Goal: Task Accomplishment & Management: Manage account settings

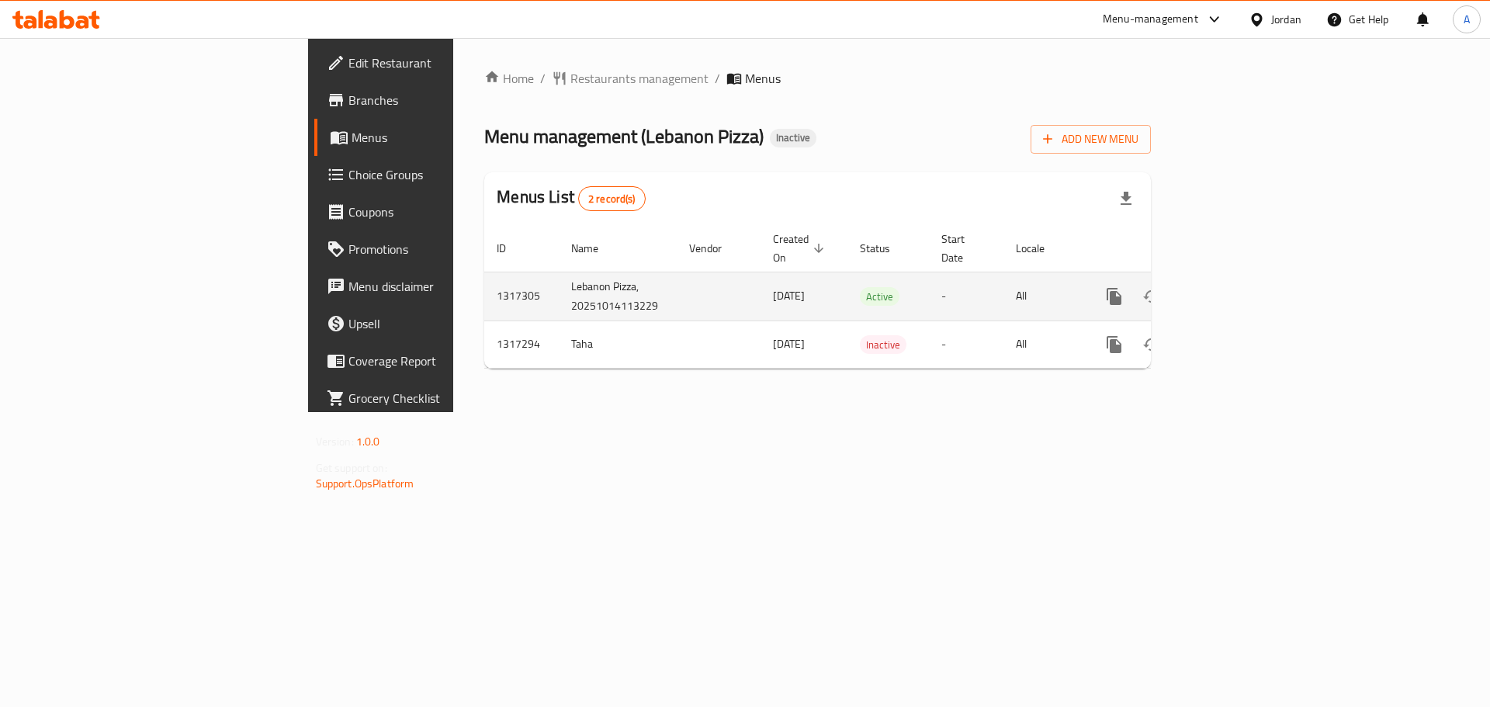
click at [1235, 287] on icon "enhanced table" at bounding box center [1226, 296] width 19 height 19
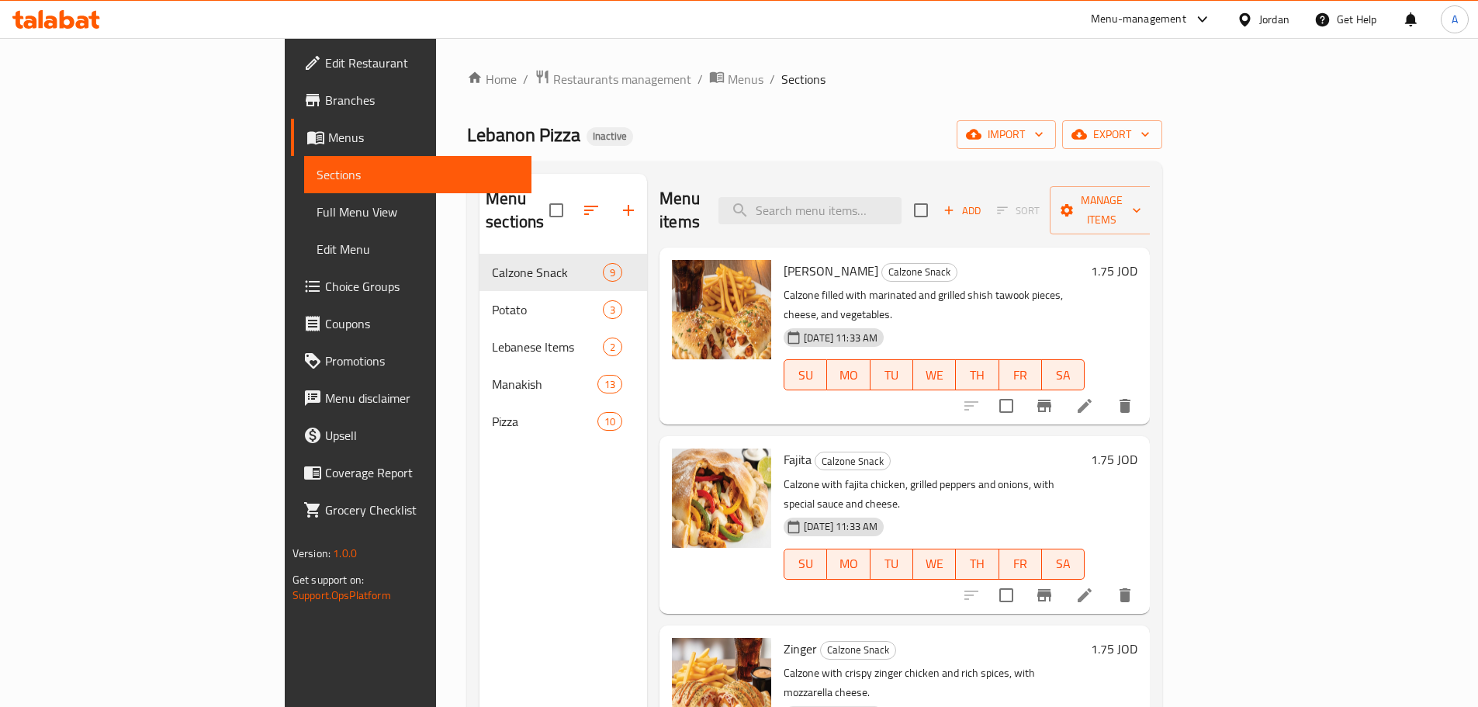
click at [1162, 156] on div "Home / Restaurants management / Menus / Sections Lebanon Pizza Inactive import …" at bounding box center [814, 481] width 695 height 824
click at [1150, 134] on span "export" at bounding box center [1112, 134] width 75 height 19
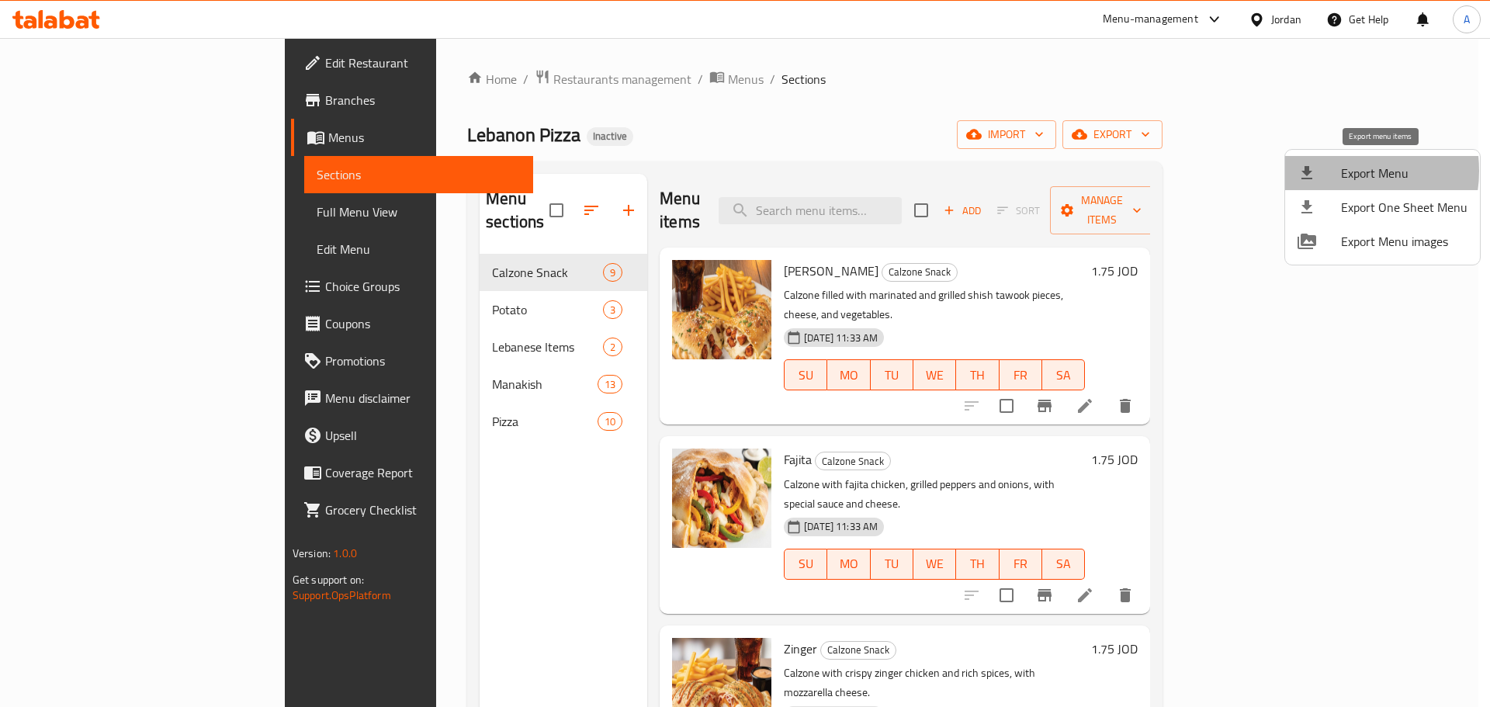
click at [1338, 171] on div at bounding box center [1318, 173] width 43 height 19
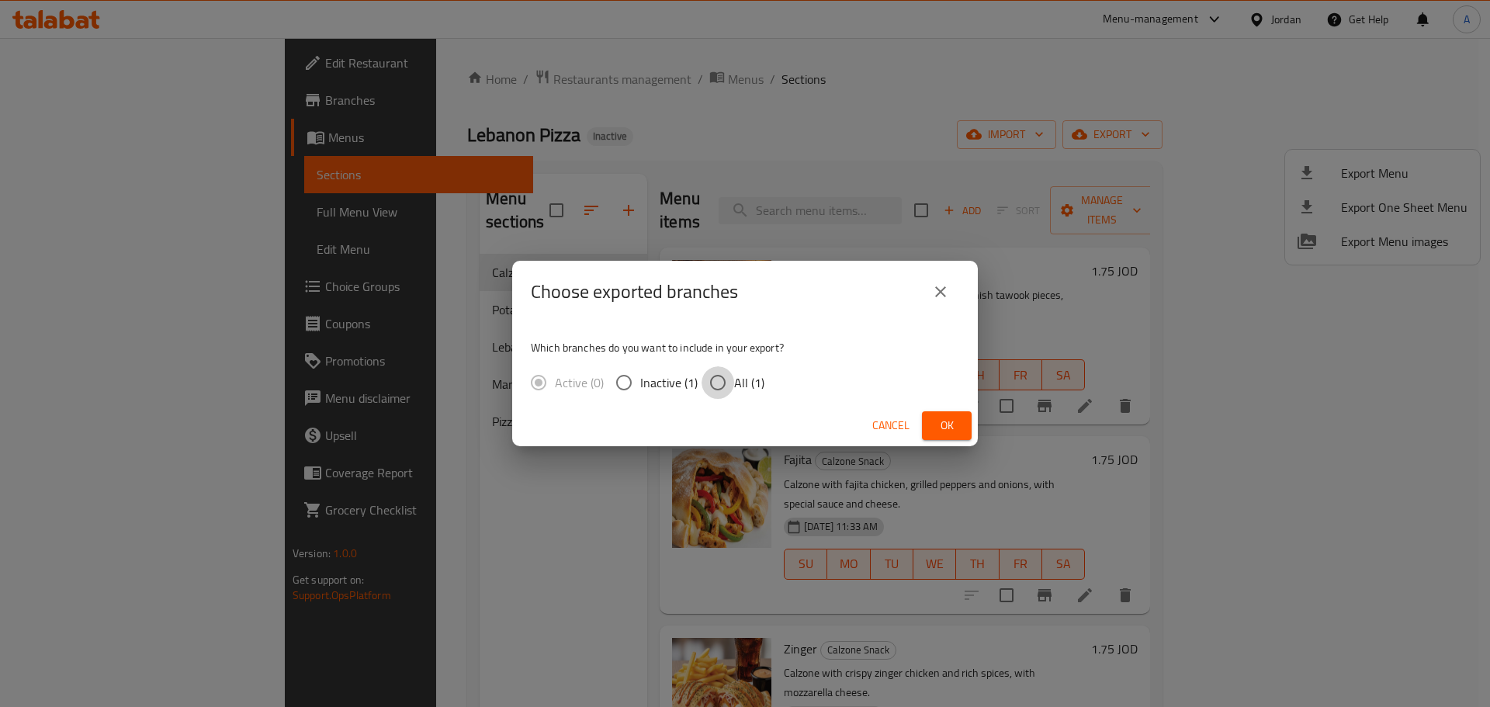
drag, startPoint x: 730, startPoint y: 379, endPoint x: 810, endPoint y: 398, distance: 82.1
click at [730, 380] on input "All (1)" at bounding box center [717, 382] width 33 height 33
radio input "true"
click at [955, 431] on span "Ok" at bounding box center [946, 425] width 25 height 19
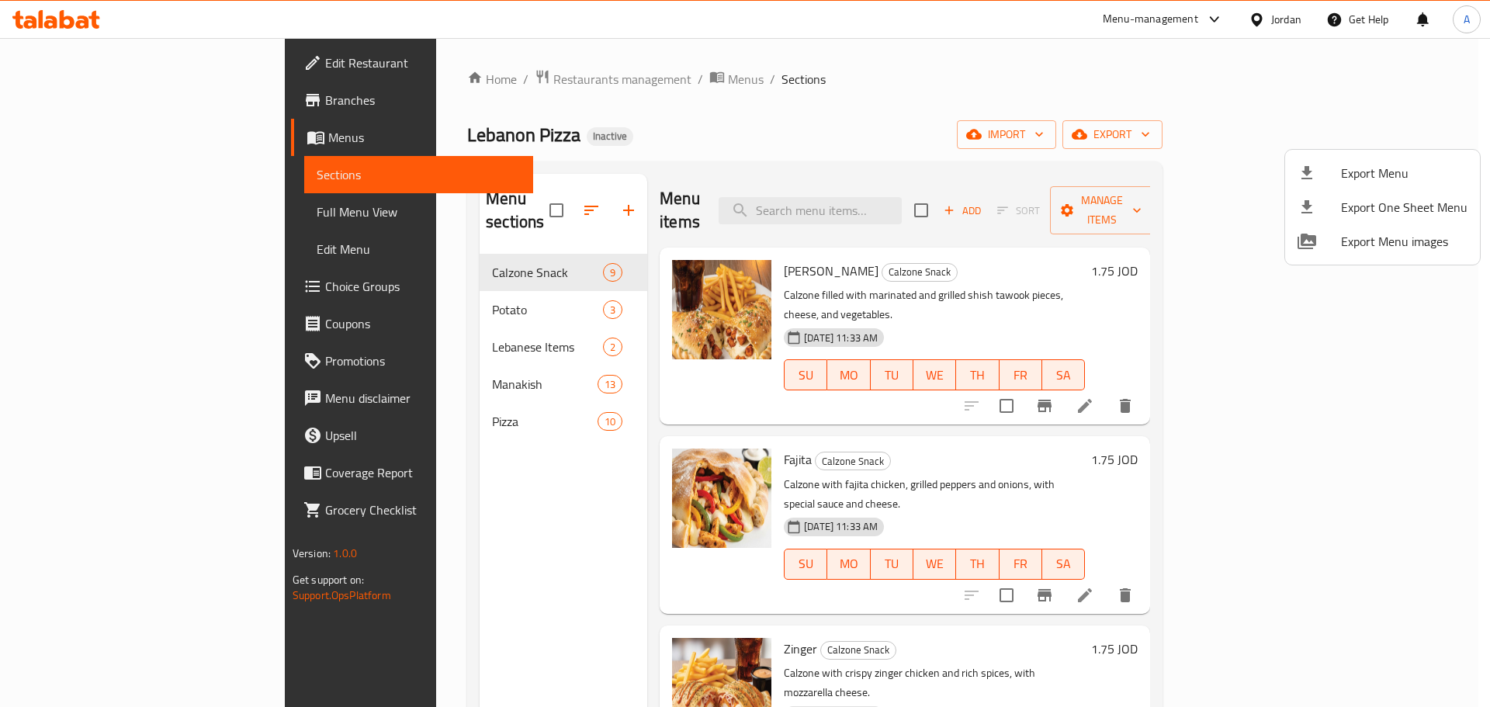
click at [522, 201] on div at bounding box center [745, 353] width 1490 height 707
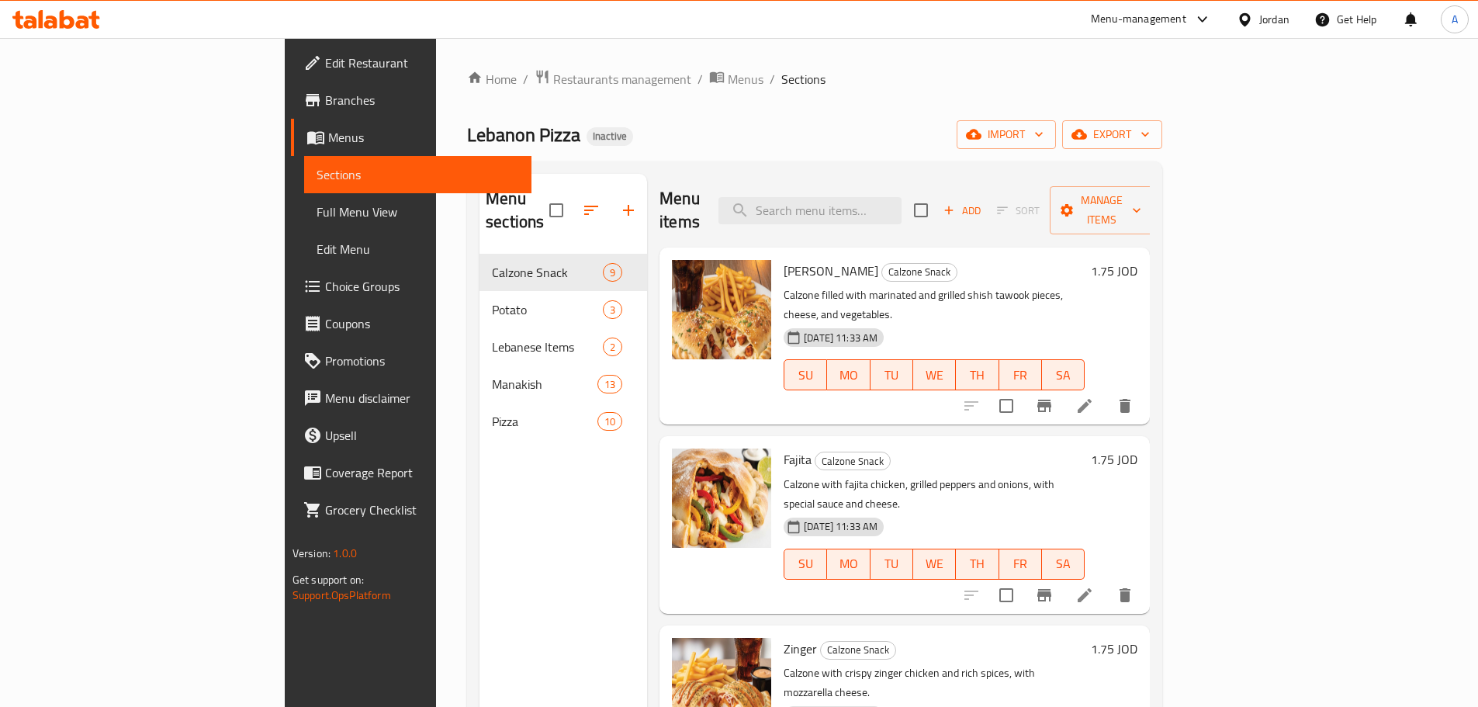
click at [582, 201] on icon "button" at bounding box center [591, 210] width 19 height 19
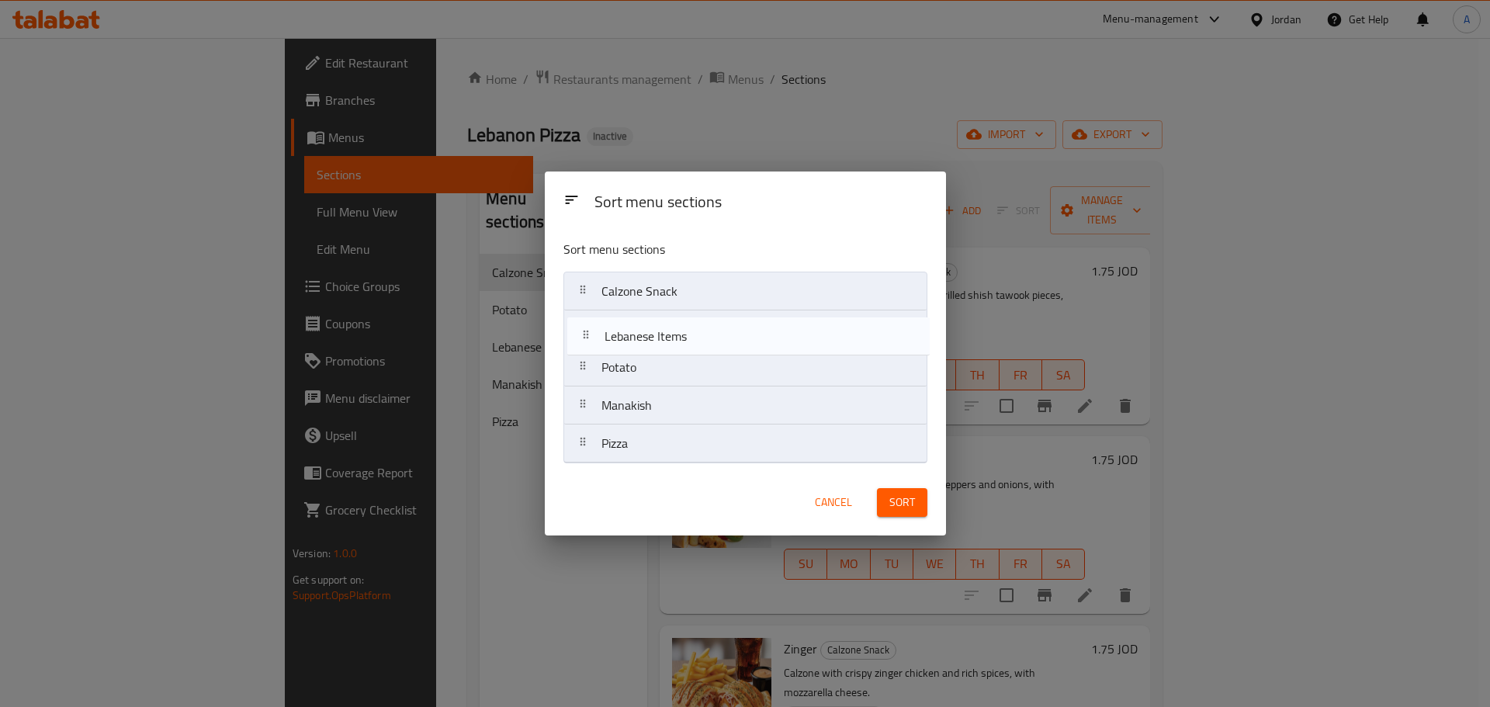
drag, startPoint x: 660, startPoint y: 368, endPoint x: 666, endPoint y: 313, distance: 54.6
click at [666, 313] on nav "Calzone Snack Potato Lebanese Items Manakish Pizza" at bounding box center [745, 368] width 364 height 192
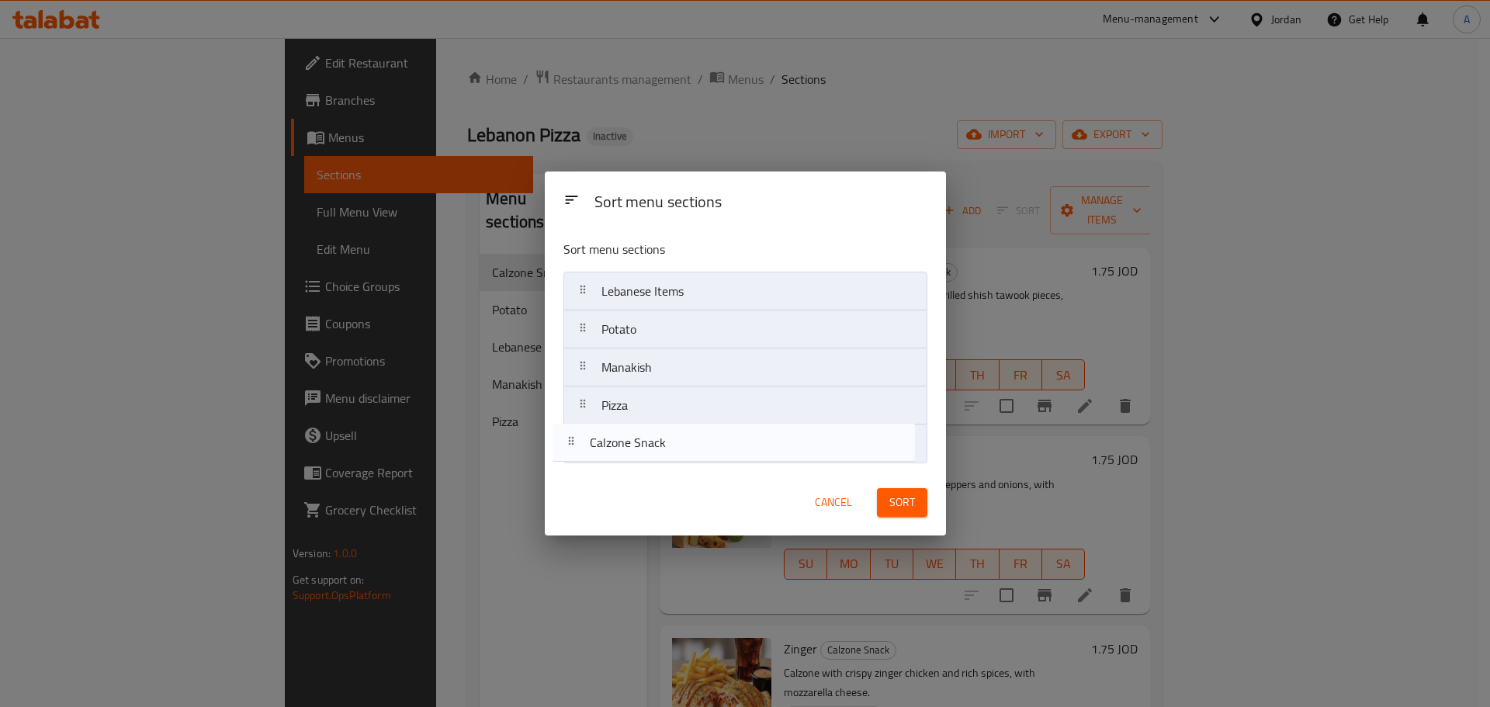
drag, startPoint x: 659, startPoint y: 284, endPoint x: 645, endPoint y: 451, distance: 167.5
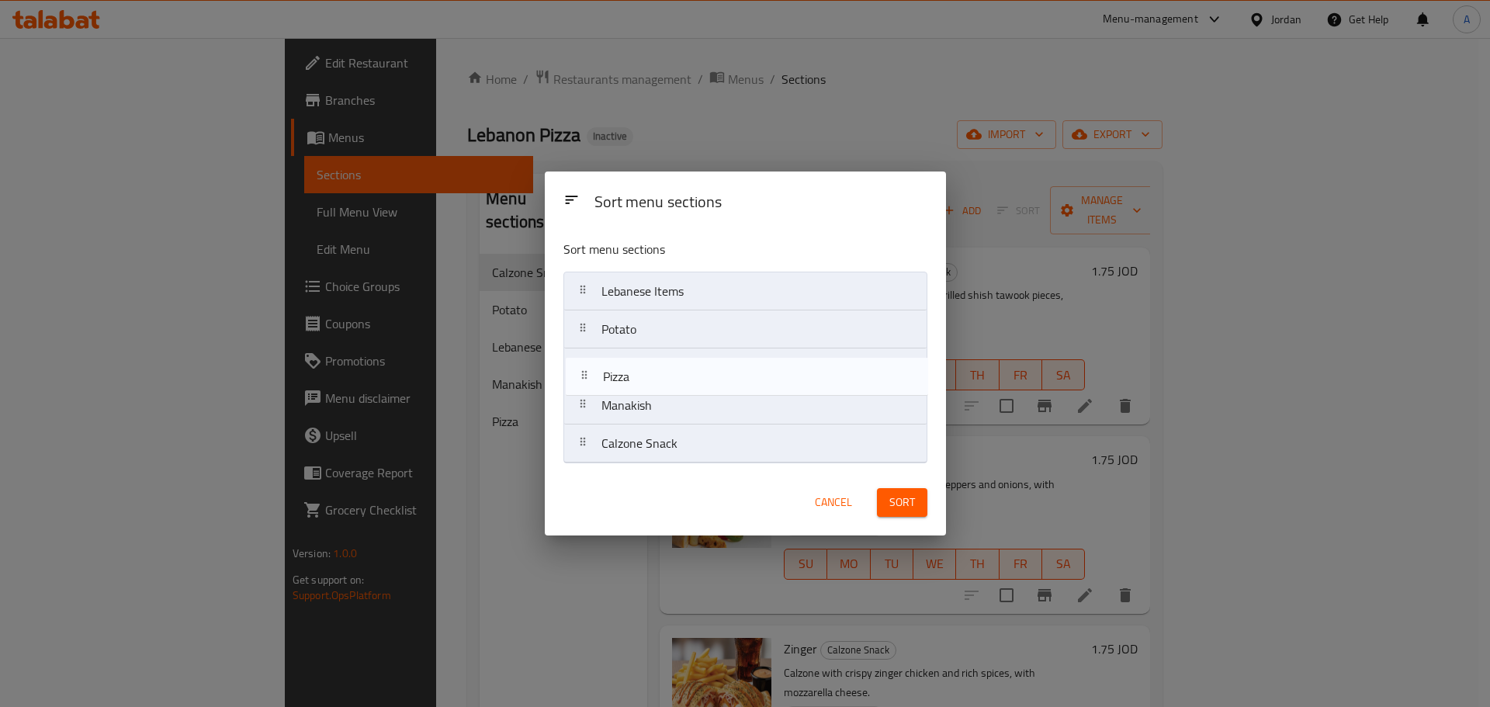
click at [653, 363] on nav "Lebanese Items Potato Manakish Pizza Calzone Snack" at bounding box center [745, 368] width 364 height 192
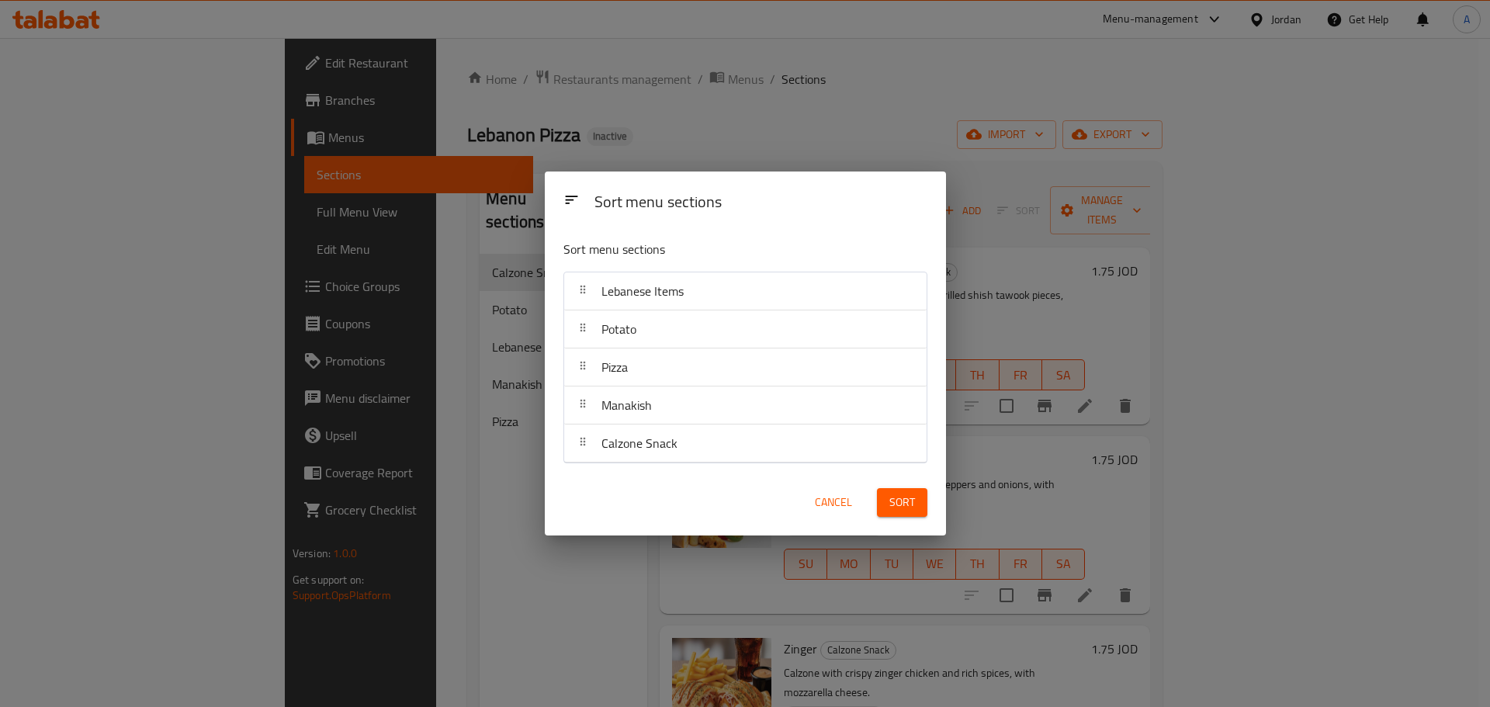
drag, startPoint x: 905, startPoint y: 493, endPoint x: 897, endPoint y: 476, distance: 18.7
click at [904, 493] on span "Sort" at bounding box center [902, 502] width 26 height 19
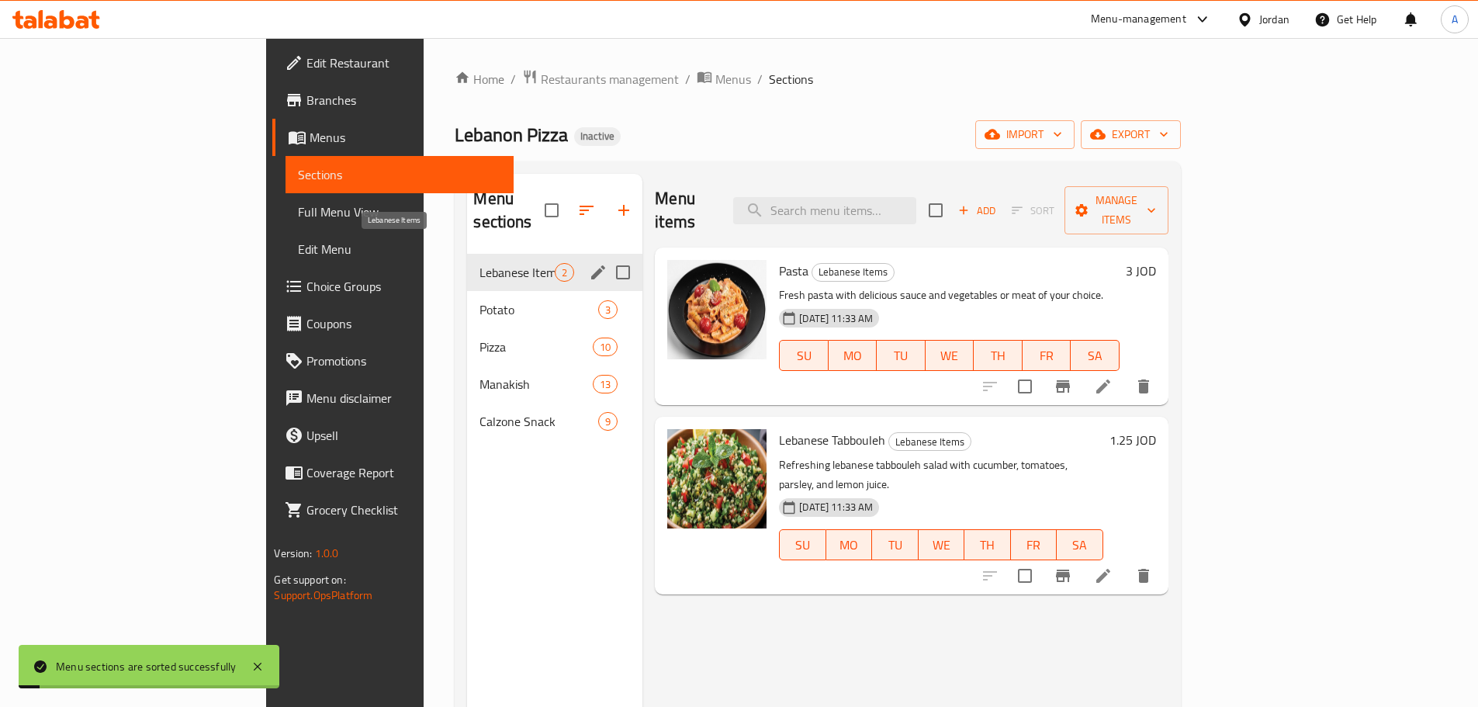
click at [479, 263] on span "Lebanese Items" at bounding box center [516, 272] width 75 height 19
click at [467, 291] on div "Potato 3" at bounding box center [554, 309] width 175 height 37
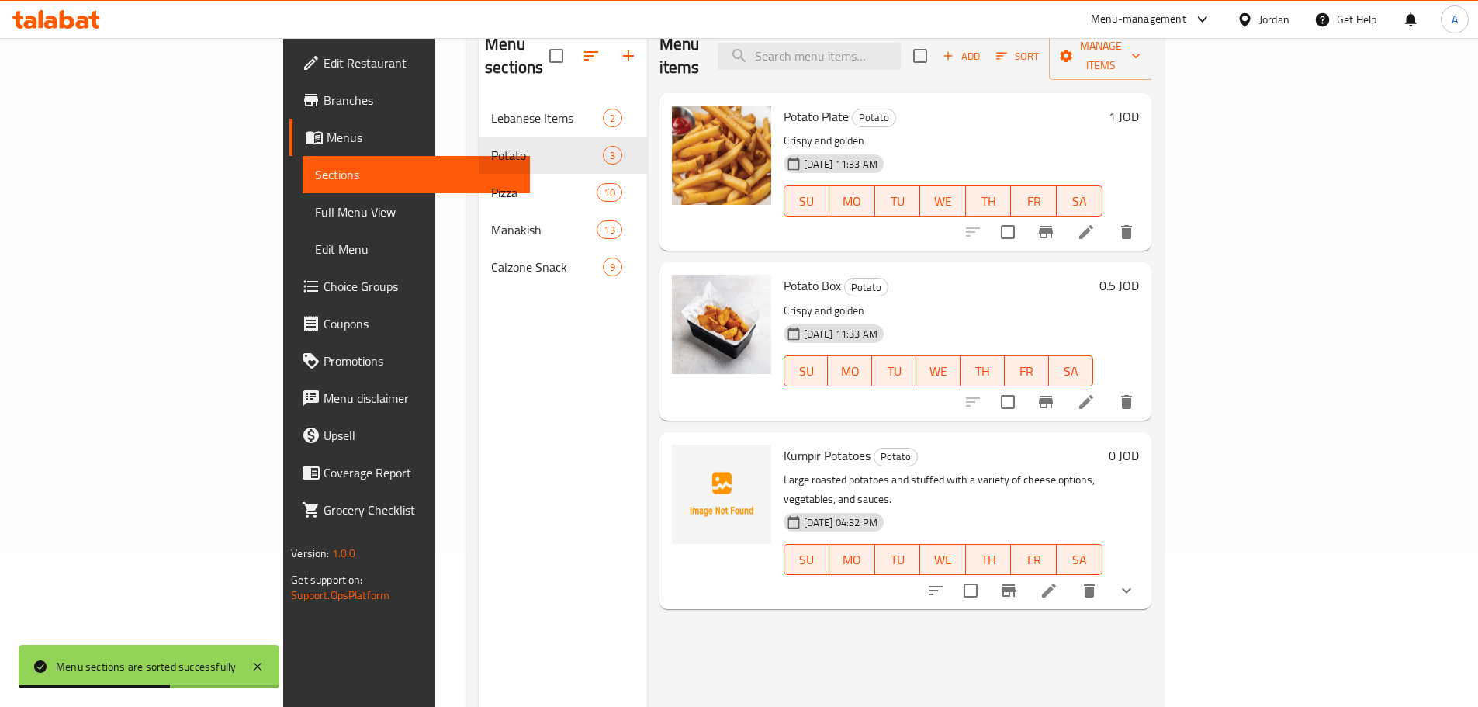
scroll to position [155, 0]
click at [784, 443] on span "Kumpir Potatoes" at bounding box center [827, 454] width 87 height 23
copy h6 "Kumpir Potatoes"
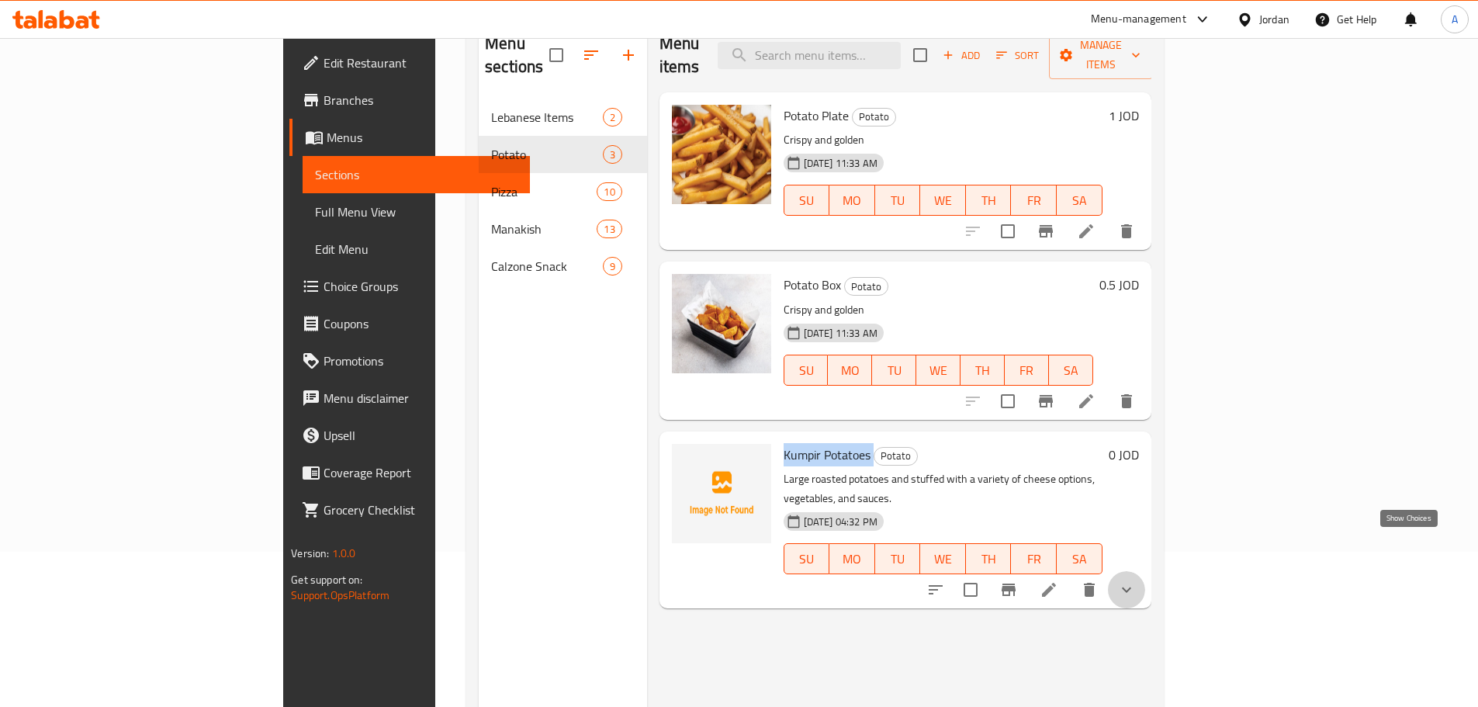
click at [1136, 580] on icon "show more" at bounding box center [1126, 589] width 19 height 19
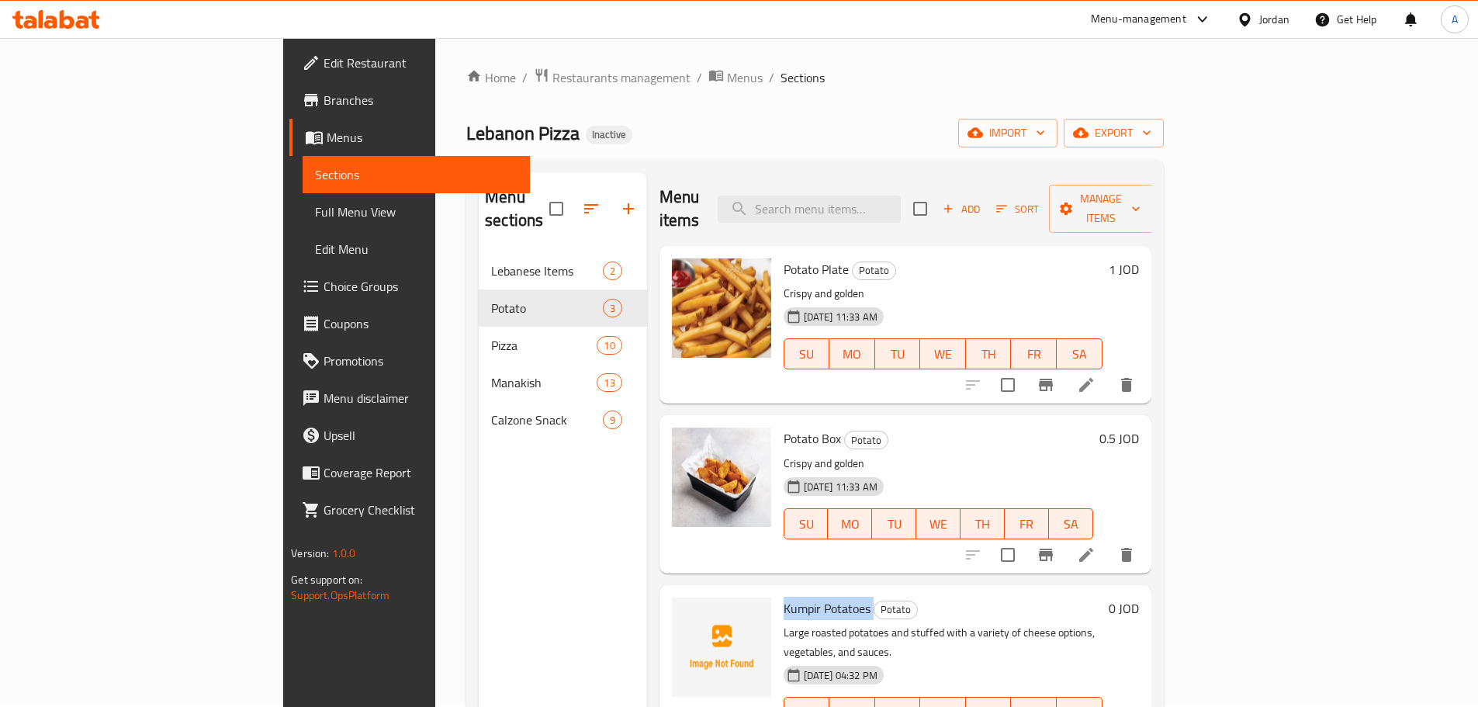
scroll to position [0, 0]
click at [1043, 208] on button "Sort" at bounding box center [1017, 211] width 50 height 24
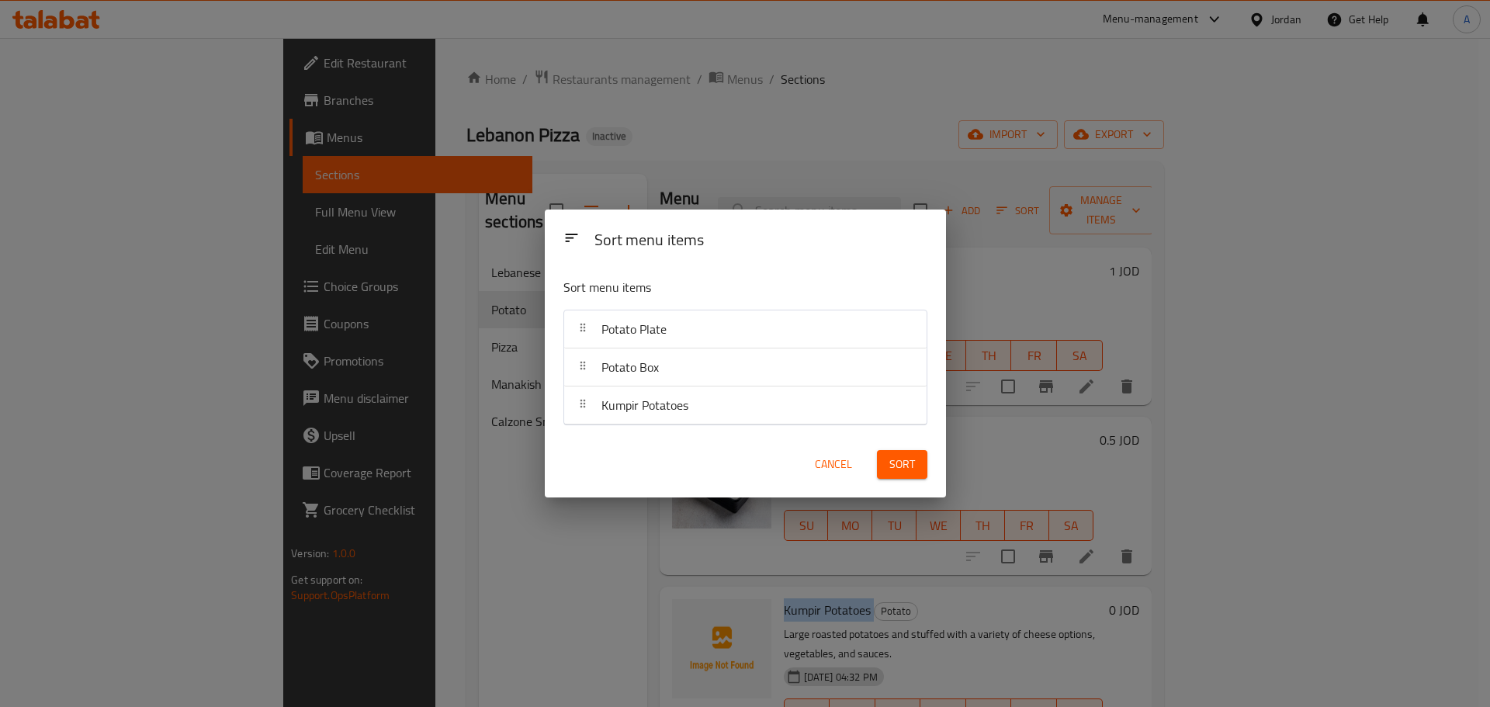
click at [829, 466] on span "Cancel" at bounding box center [833, 464] width 37 height 19
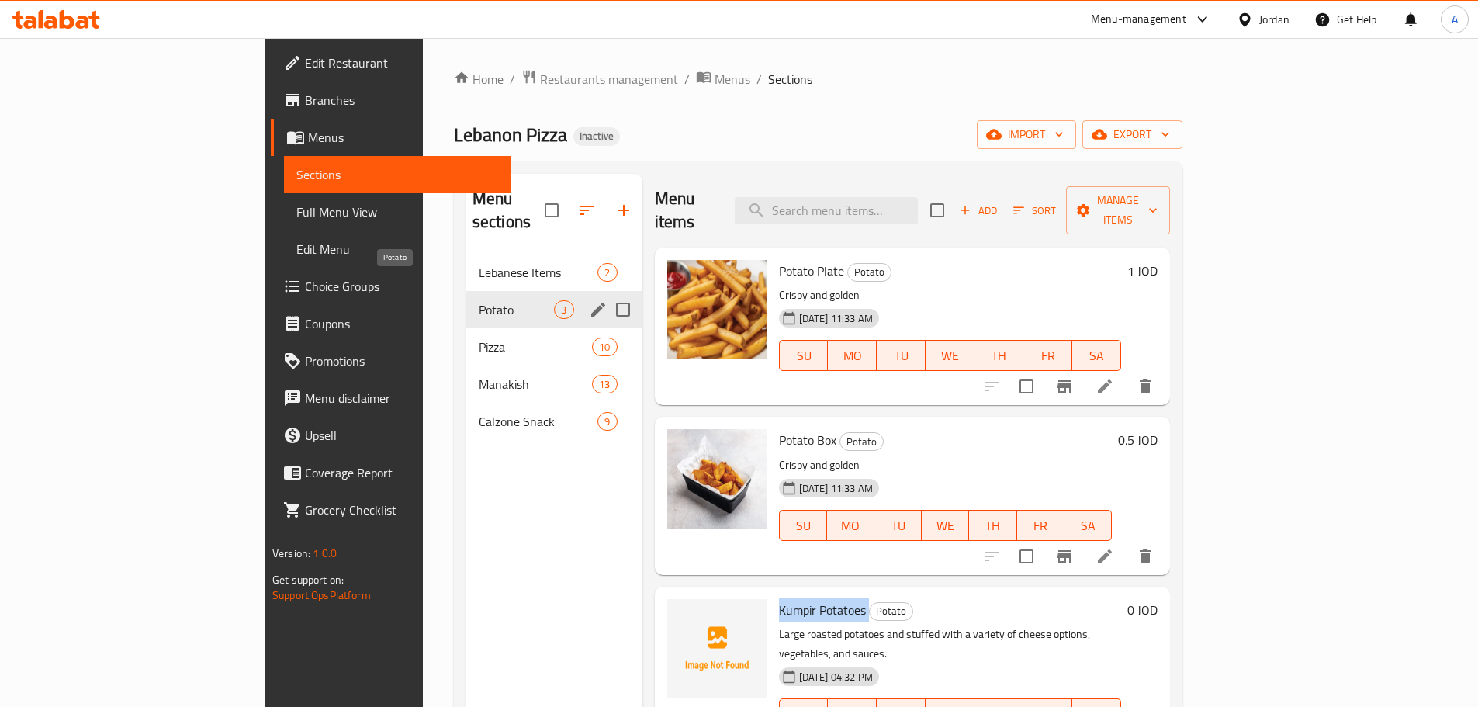
click at [479, 337] on span "Pizza" at bounding box center [536, 346] width 114 height 19
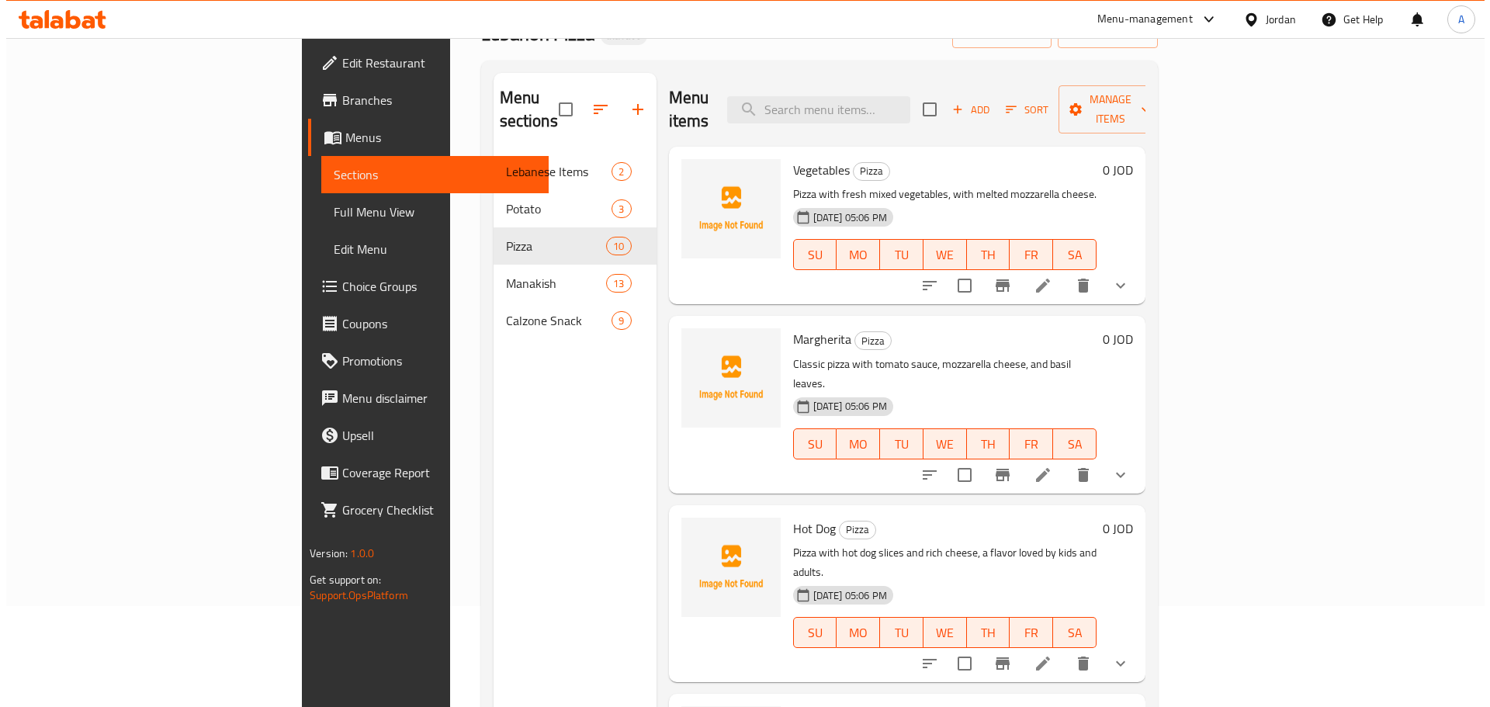
scroll to position [78, 0]
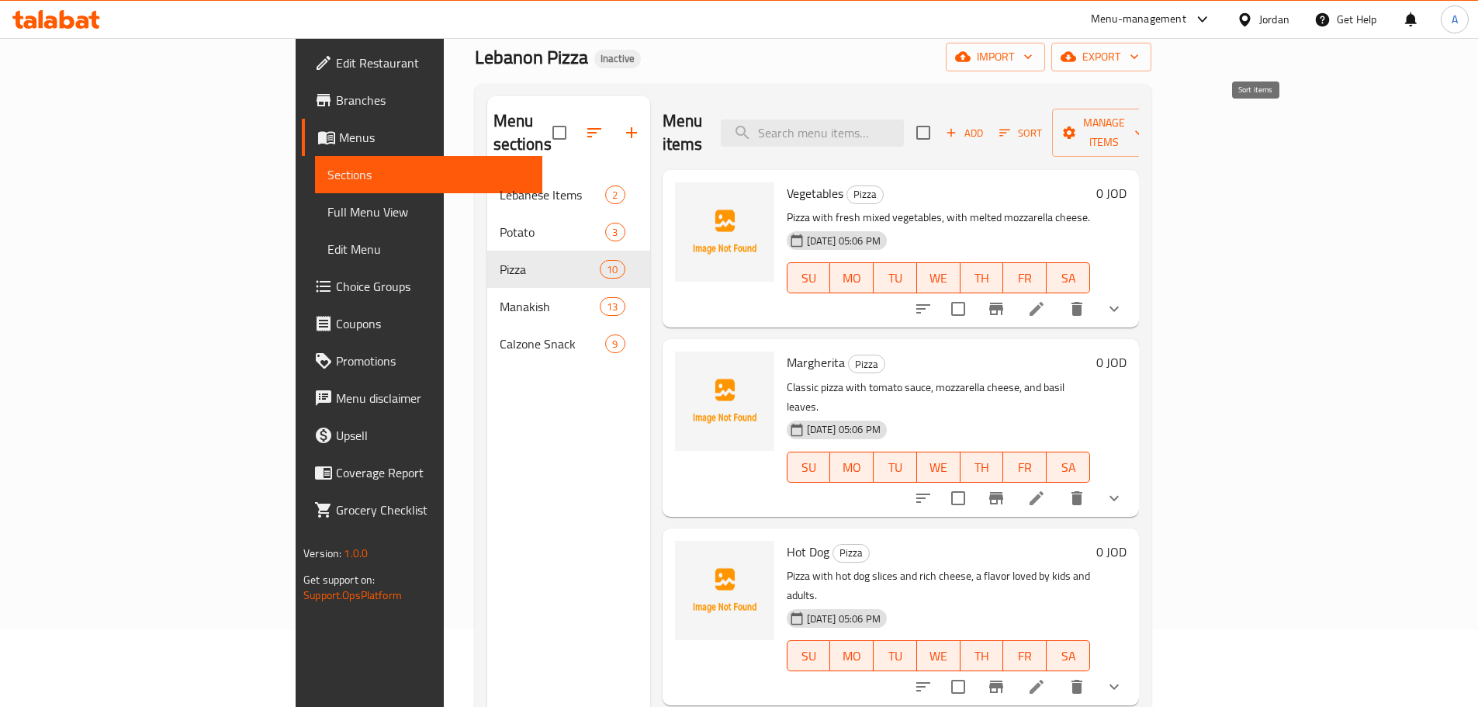
click at [1012, 126] on icon "button" at bounding box center [1005, 133] width 14 height 14
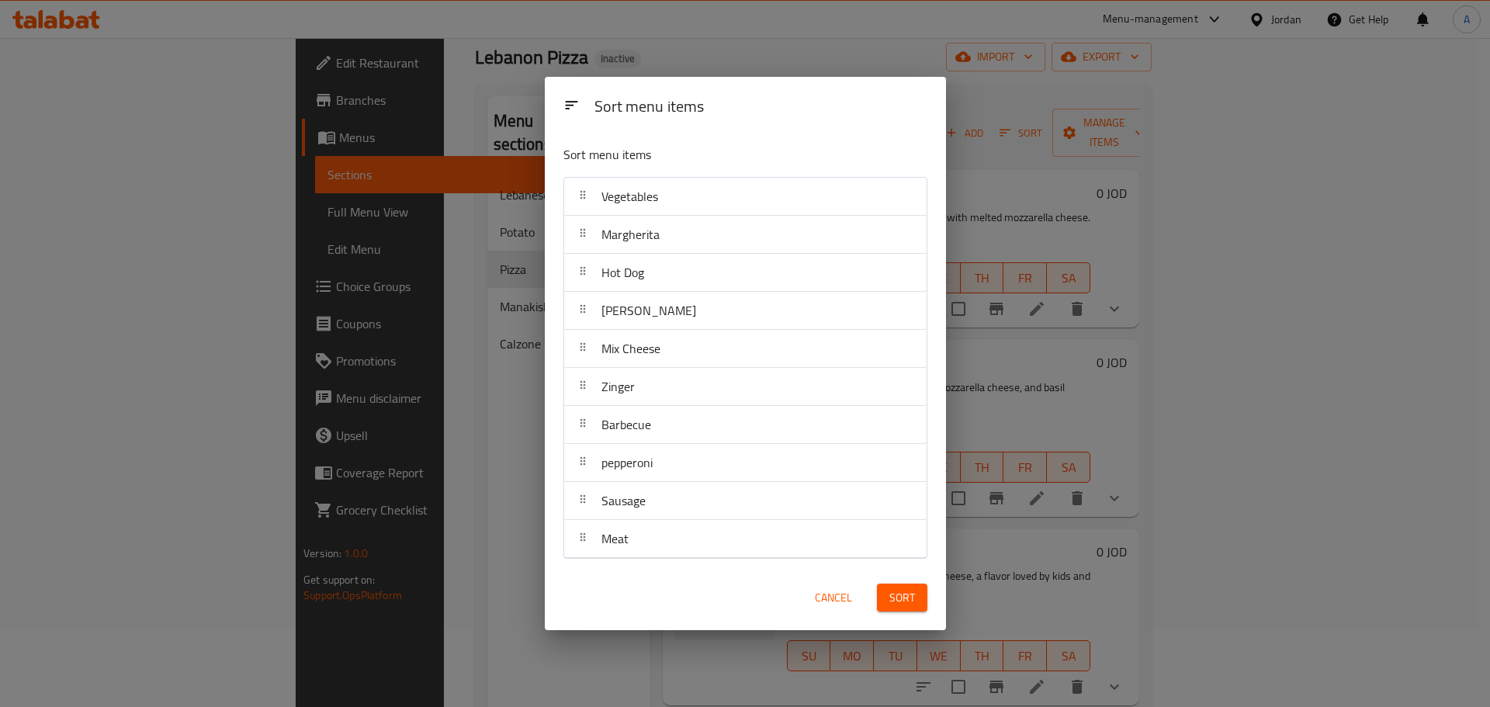
click at [416, 300] on div "Sort menu items Sort menu items Vegetables Margherita Hot Dog Alfredo Mix Chees…" at bounding box center [745, 353] width 1490 height 707
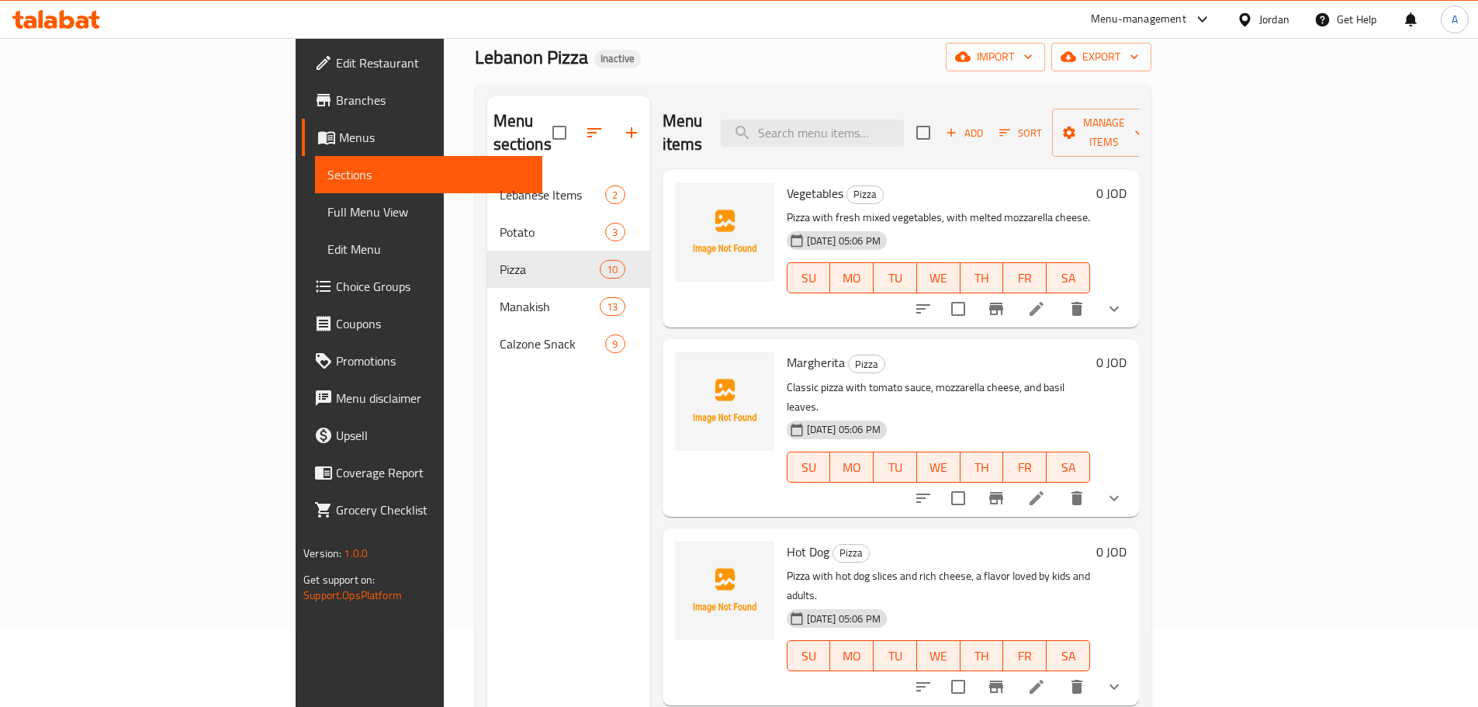
click at [500, 297] on span "Manakish" at bounding box center [550, 306] width 101 height 19
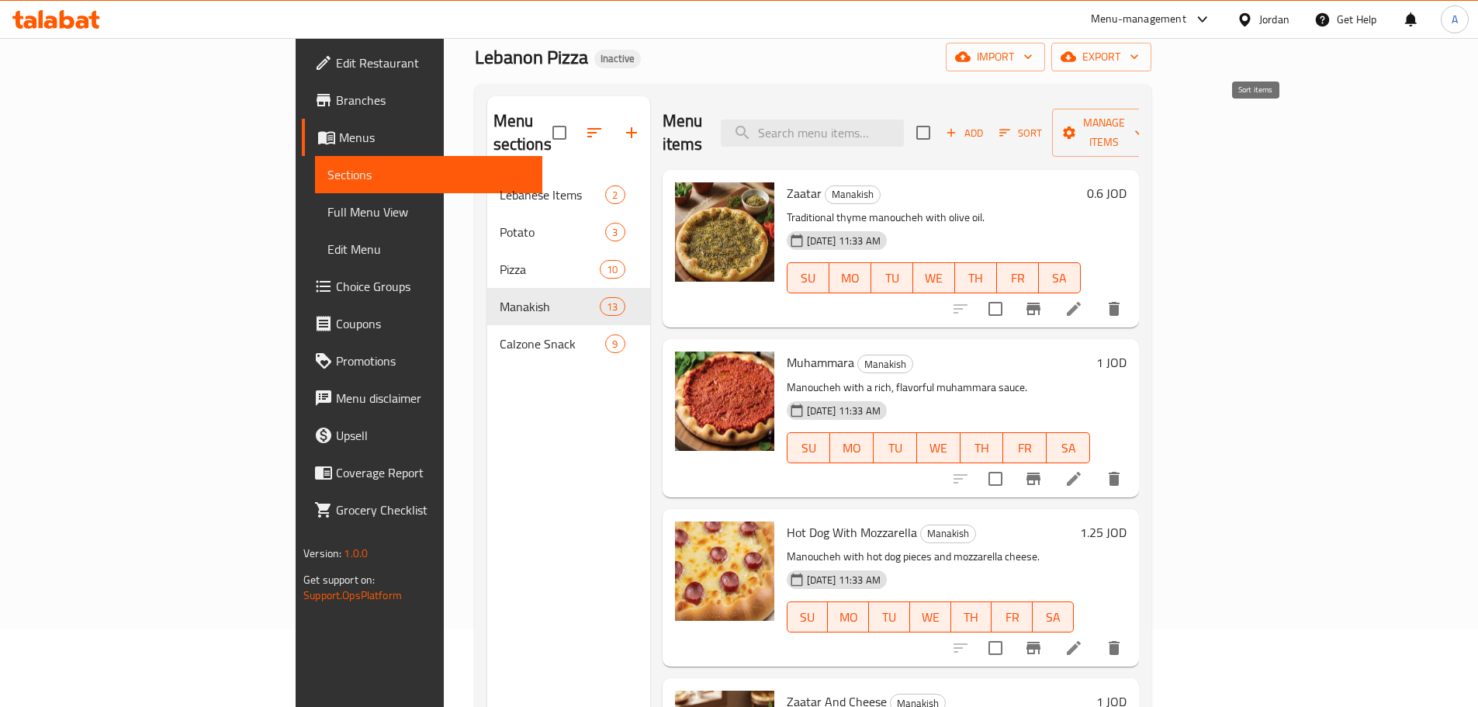
click at [1011, 130] on icon "button" at bounding box center [1005, 133] width 11 height 7
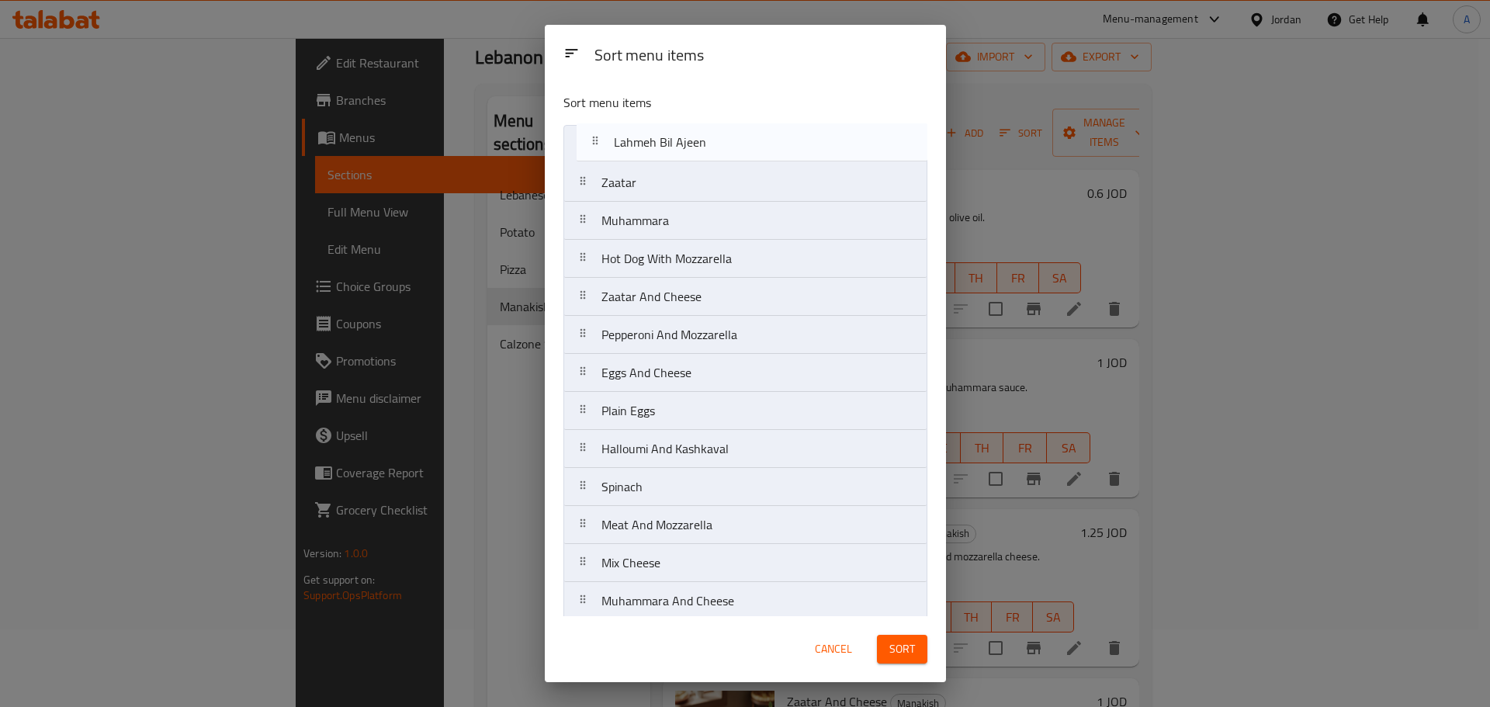
drag, startPoint x: 682, startPoint y: 384, endPoint x: 694, endPoint y: 150, distance: 234.6
click at [694, 150] on nav "Zaatar Muhammara Hot Dog With Mozzarella Zaatar And Cheese Pepperoni And Mozzar…" at bounding box center [745, 373] width 364 height 496
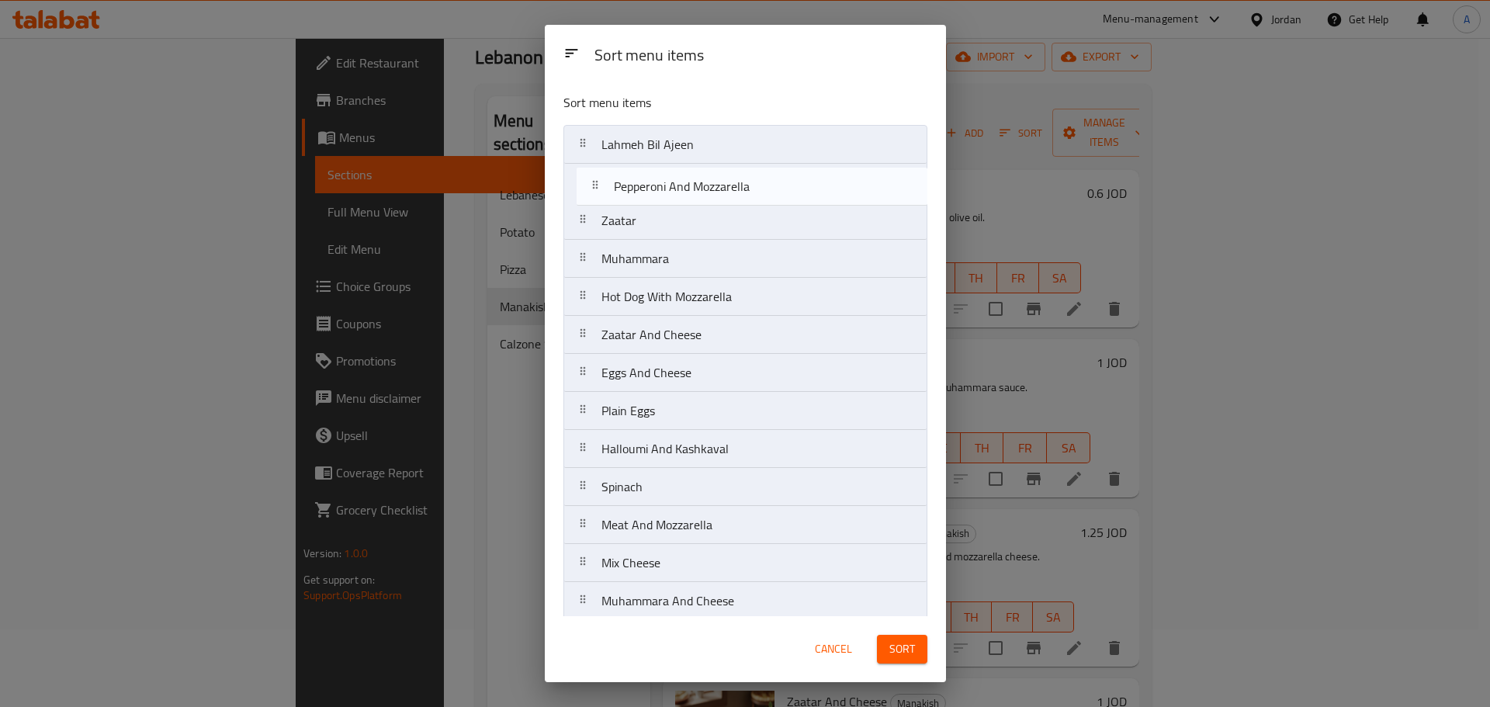
drag, startPoint x: 675, startPoint y: 289, endPoint x: 683, endPoint y: 181, distance: 108.1
click at [683, 181] on nav "Lahmeh Bil Ajeen Zaatar Muhammara Hot Dog With Mozzarella Zaatar And Cheese Pep…" at bounding box center [745, 373] width 364 height 496
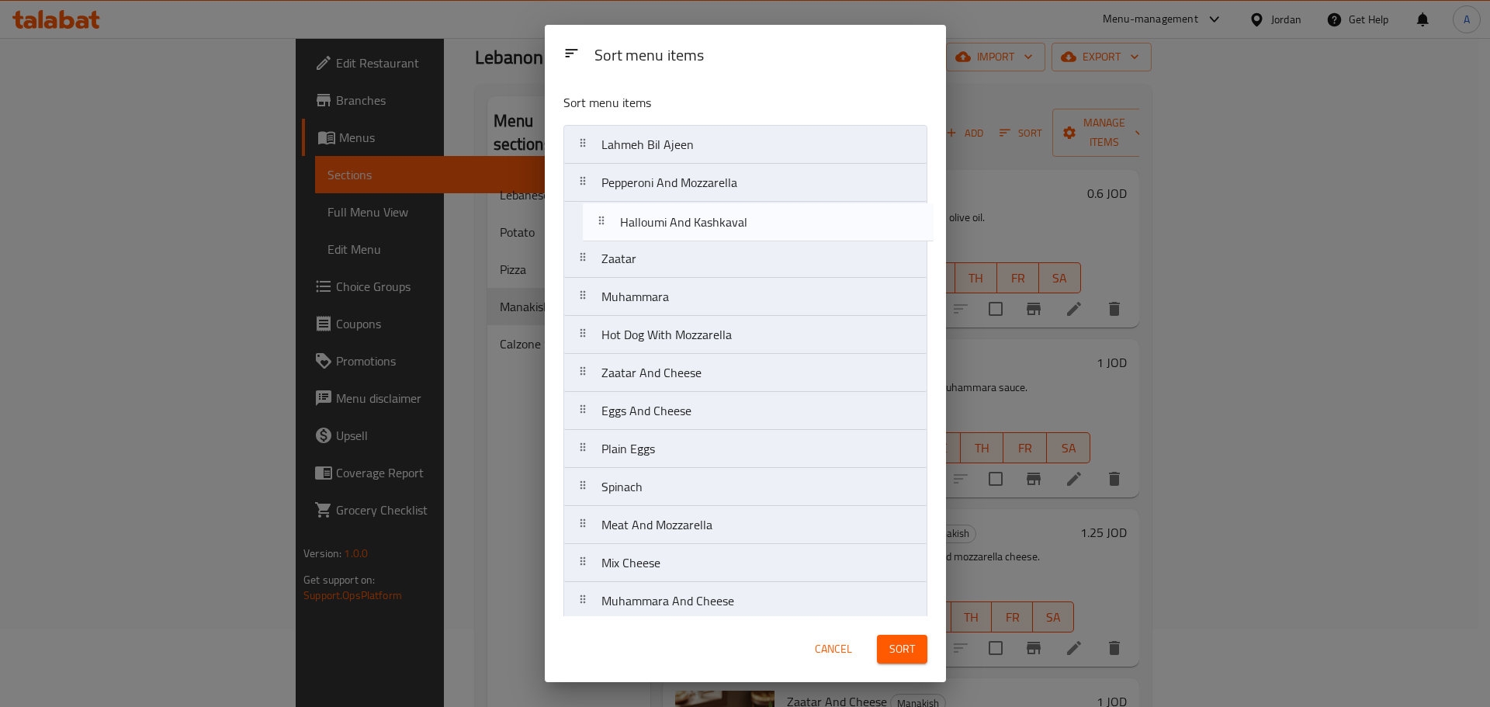
drag, startPoint x: 677, startPoint y: 461, endPoint x: 695, endPoint y: 224, distance: 237.4
click at [695, 224] on nav "Lahmeh Bil Ajeen Pepperoni And Mozzarella Zaatar Muhammara Hot Dog With Mozzare…" at bounding box center [745, 373] width 364 height 496
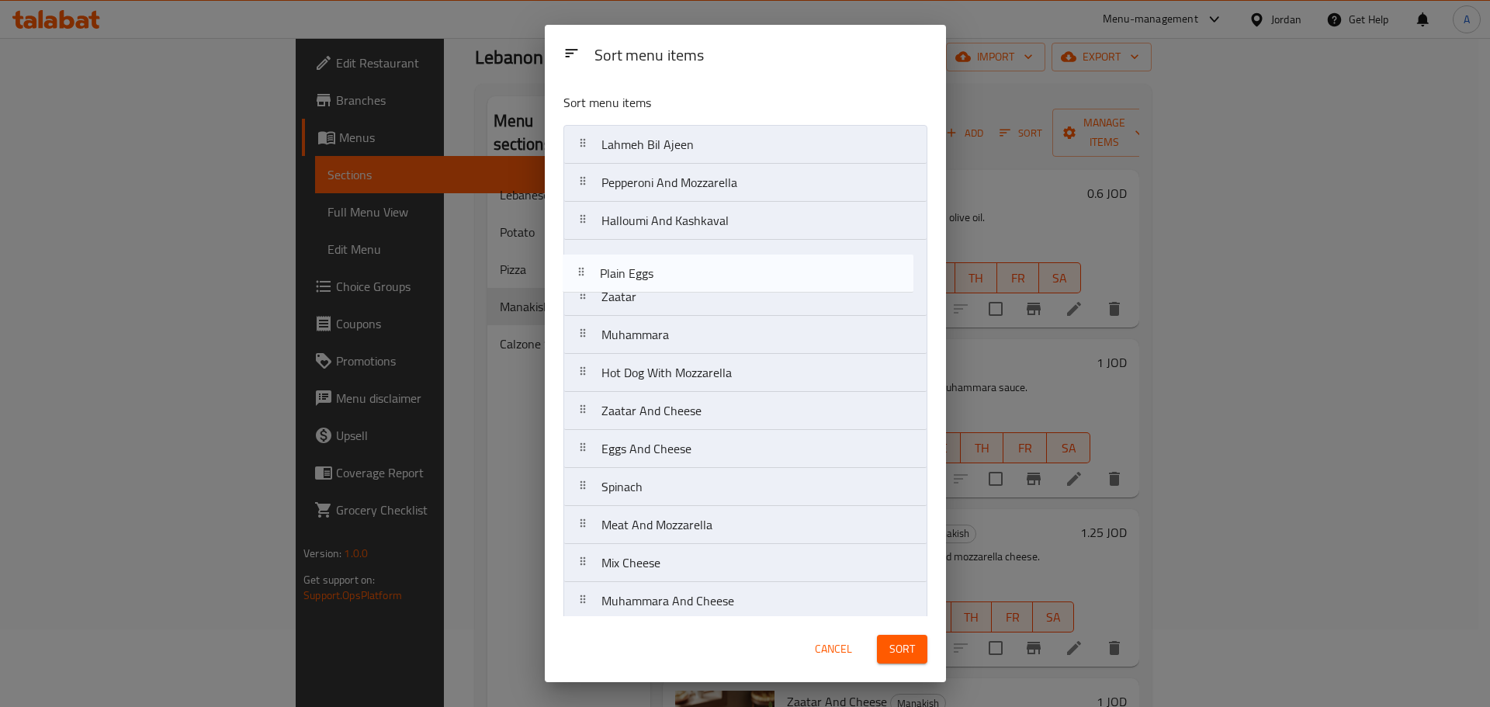
drag, startPoint x: 682, startPoint y: 407, endPoint x: 678, endPoint y: 266, distance: 140.5
click at [678, 266] on nav "Lahmeh Bil Ajeen Pepperoni And Mozzarella Halloumi And Kashkaval Zaatar Muhamma…" at bounding box center [745, 373] width 364 height 496
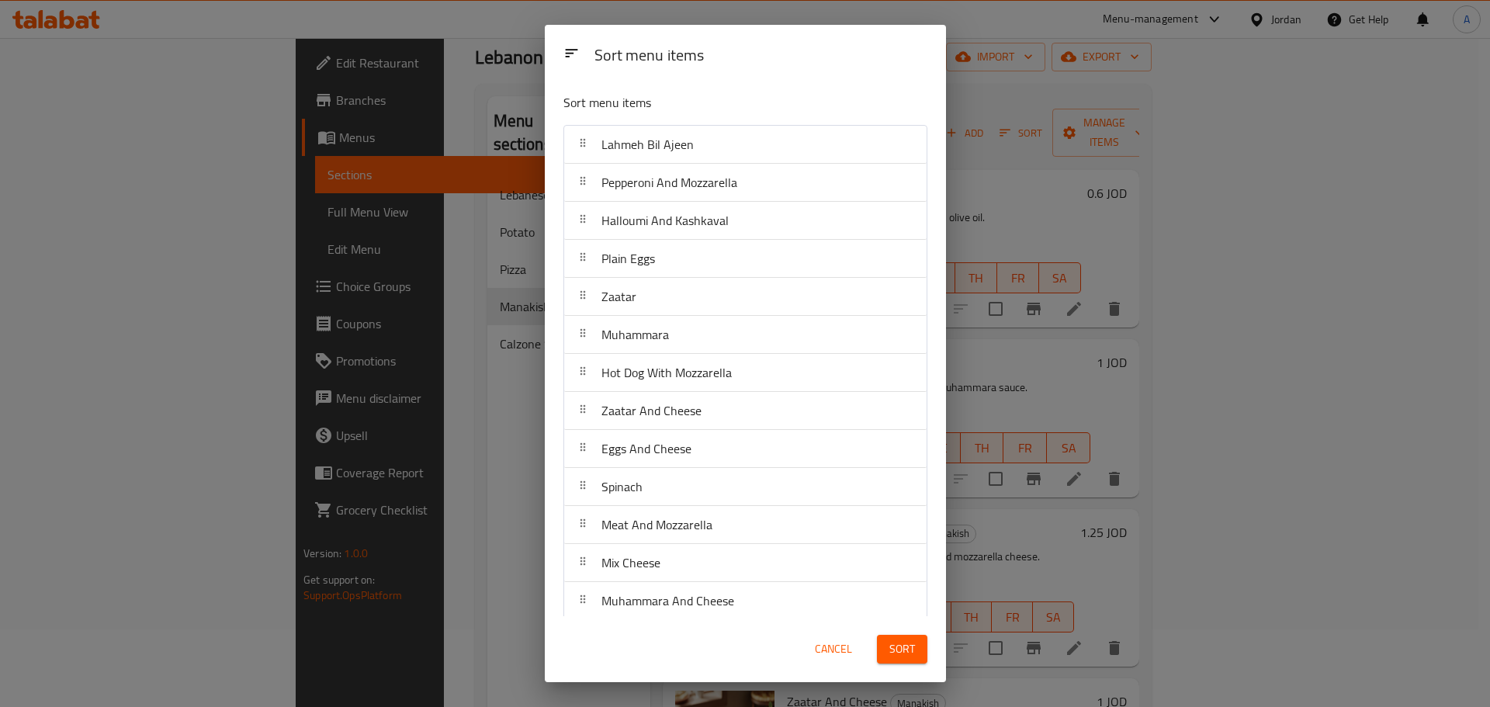
scroll to position [1, 0]
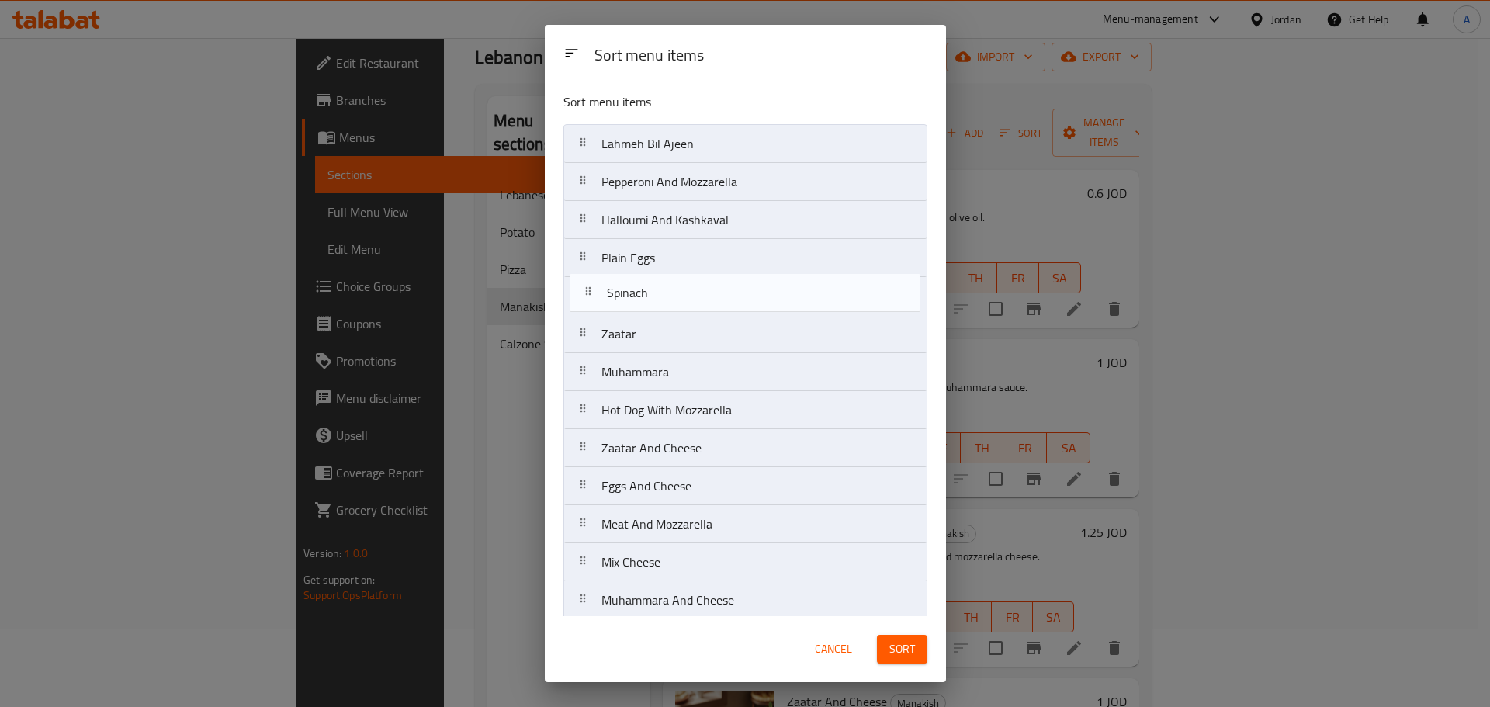
drag, startPoint x: 618, startPoint y: 497, endPoint x: 624, endPoint y: 299, distance: 197.9
click at [624, 299] on nav "Lahmeh Bil Ajeen Pepperoni And Mozzarella Halloumi And Kashkaval Plain Eggs Zaa…" at bounding box center [745, 372] width 364 height 496
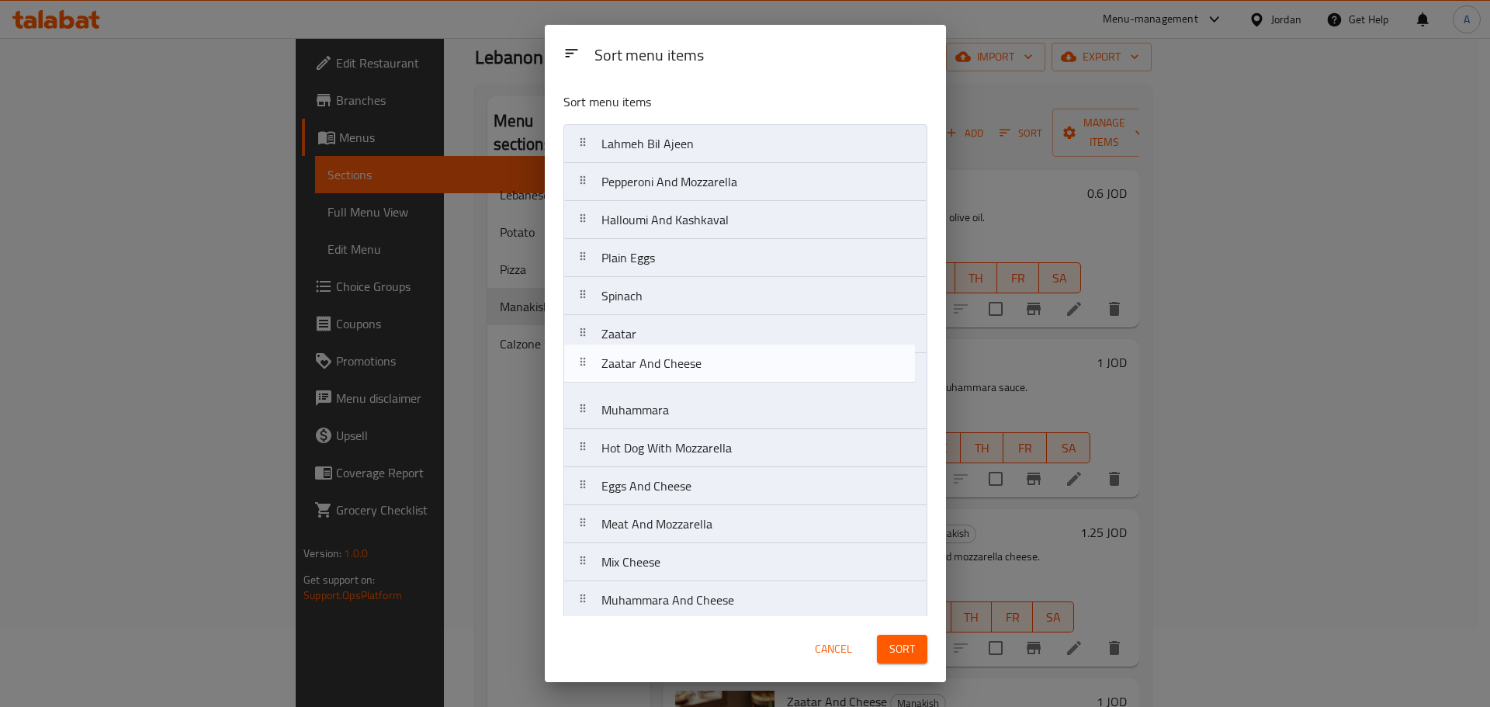
drag, startPoint x: 669, startPoint y: 458, endPoint x: 670, endPoint y: 366, distance: 91.6
click at [670, 366] on nav "Lahmeh Bil Ajeen Pepperoni And Mozzarella Halloumi And Kashkaval Plain Eggs Spi…" at bounding box center [745, 372] width 364 height 496
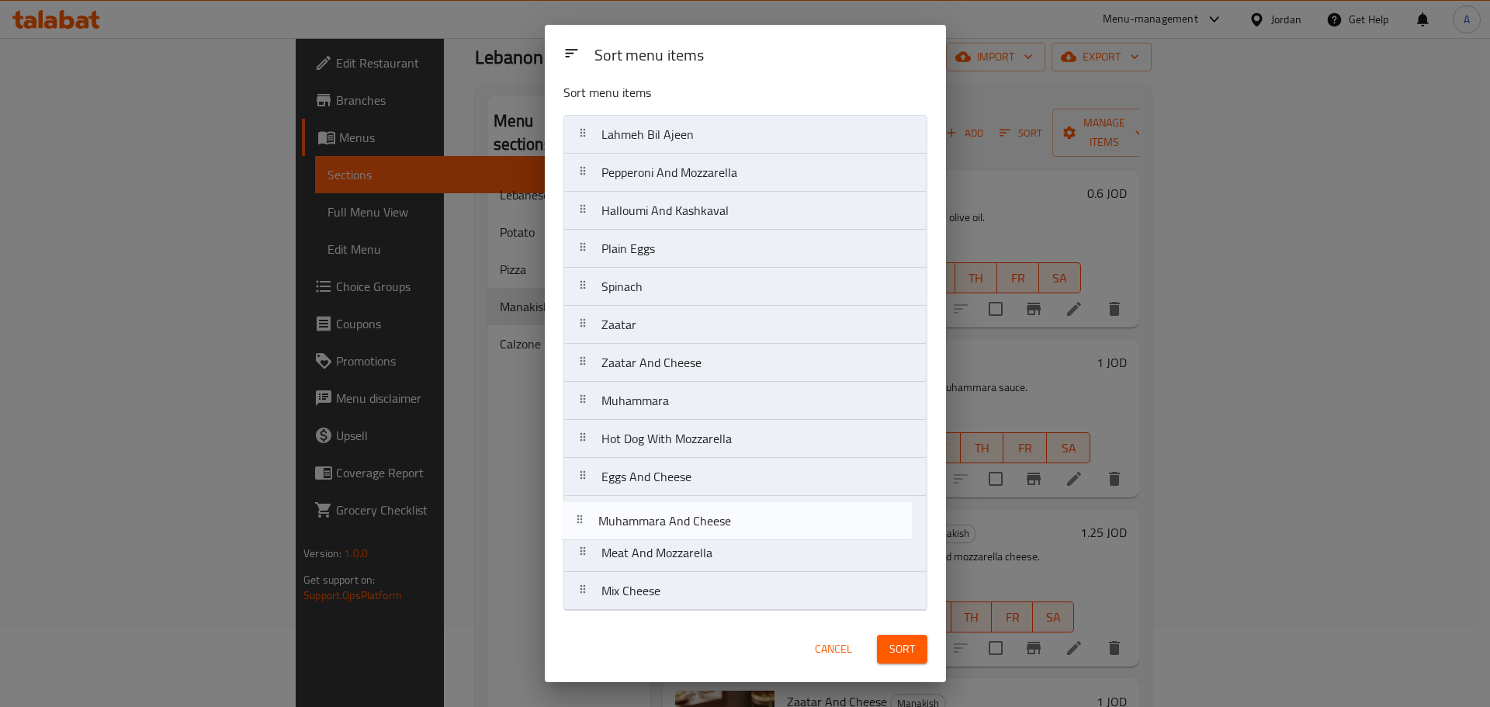
scroll to position [11, 0]
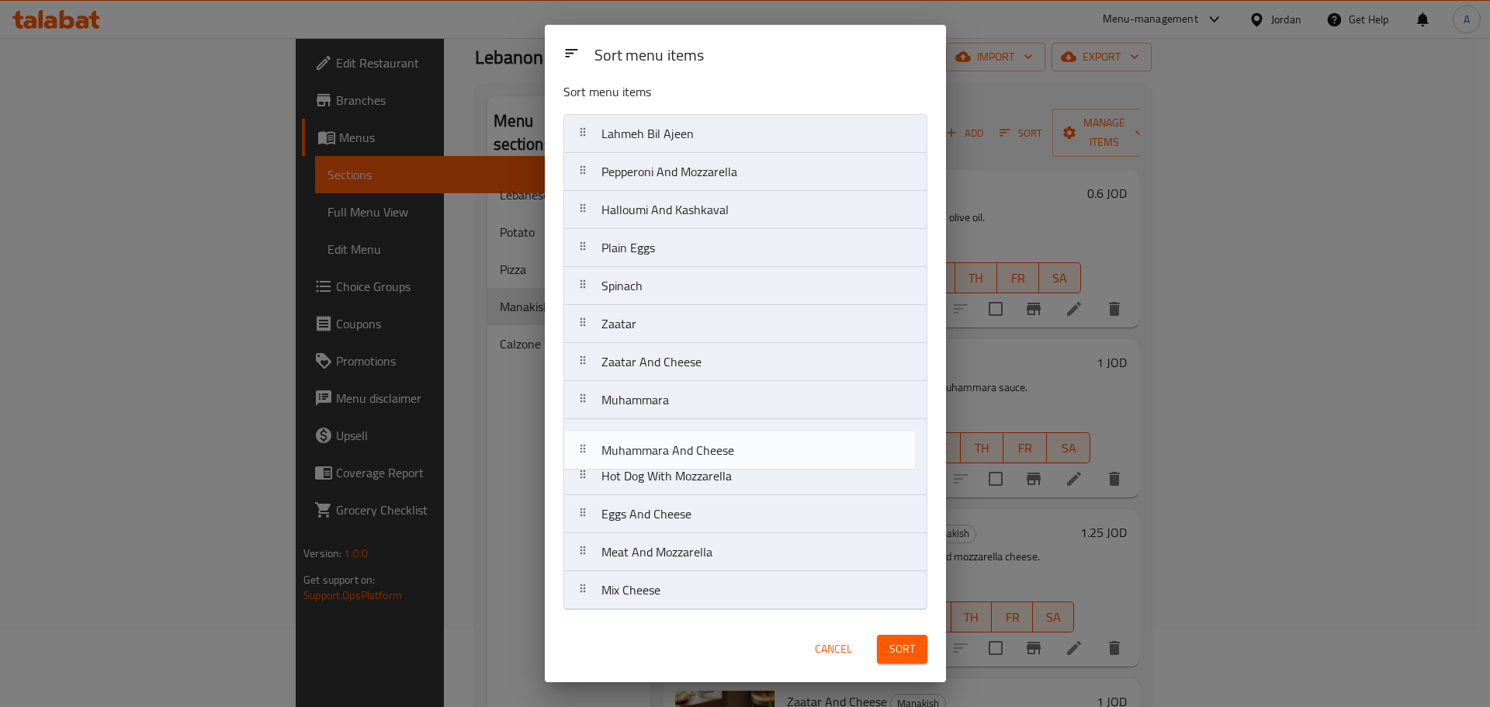
drag, startPoint x: 687, startPoint y: 593, endPoint x: 687, endPoint y: 421, distance: 172.2
click at [687, 421] on nav "Lahmeh Bil Ajeen Pepperoni And Mozzarella Halloumi And Kashkaval Plain Eggs Spi…" at bounding box center [745, 362] width 364 height 496
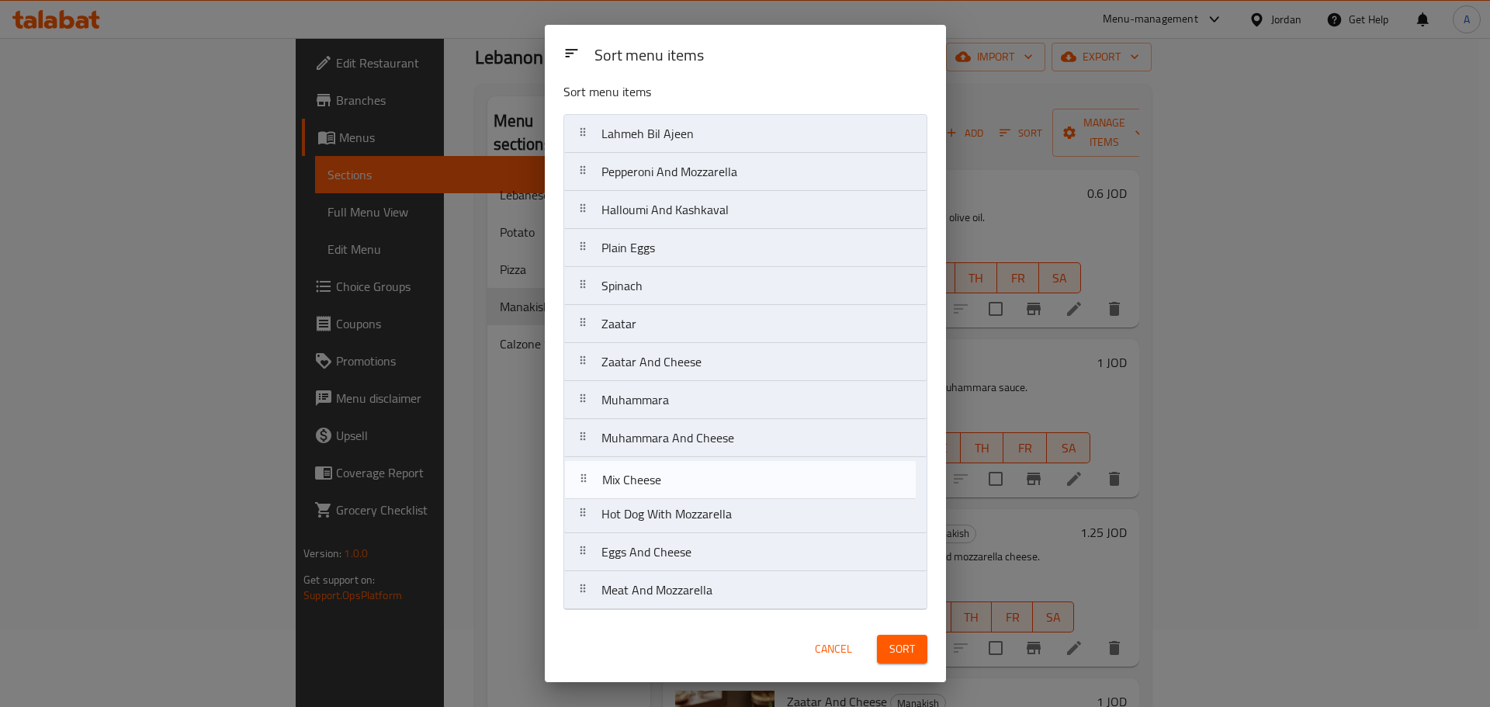
drag, startPoint x: 646, startPoint y: 590, endPoint x: 647, endPoint y: 472, distance: 117.2
click at [647, 472] on nav "Lahmeh Bil Ajeen Pepperoni And Mozzarella Halloumi And Kashkaval Plain Eggs Spi…" at bounding box center [745, 362] width 364 height 496
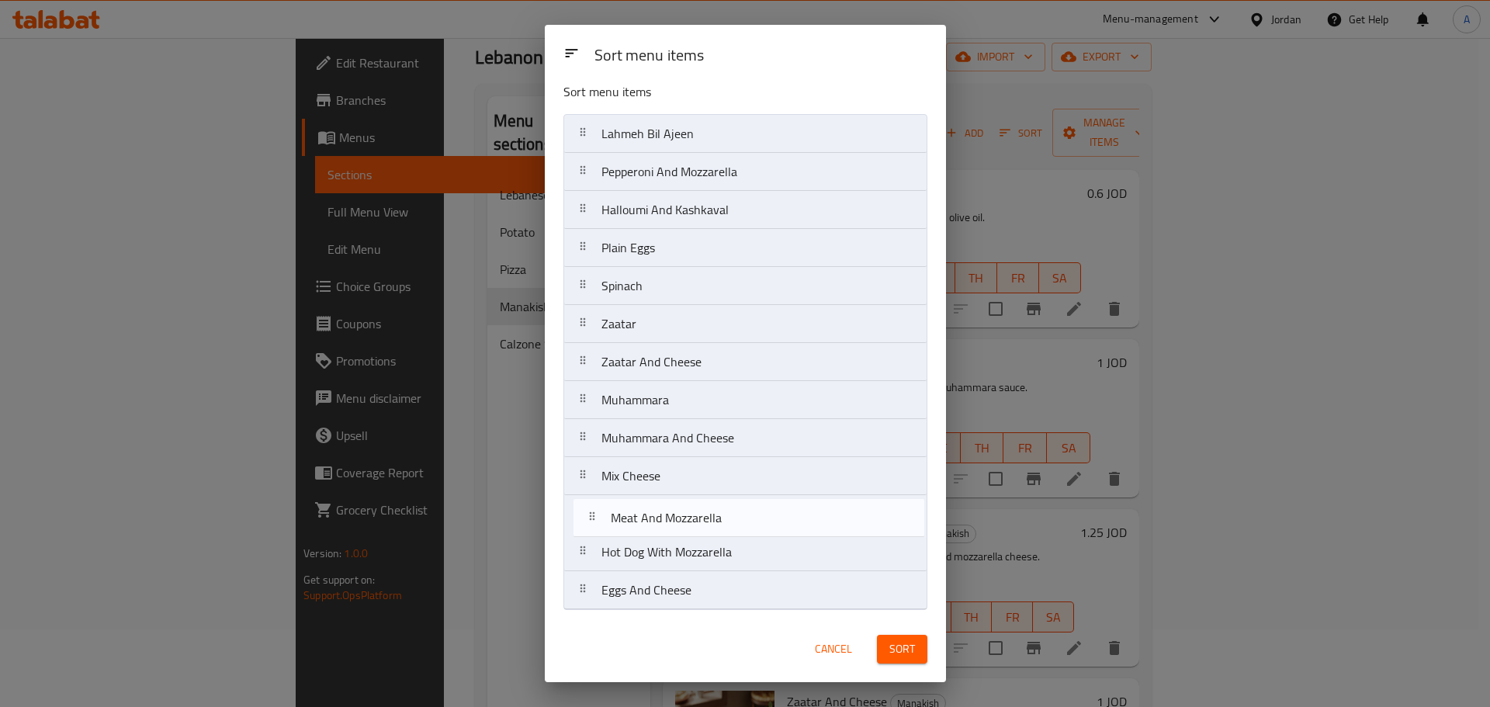
drag, startPoint x: 702, startPoint y: 596, endPoint x: 712, endPoint y: 519, distance: 77.5
click at [712, 519] on nav "Lahmeh Bil Ajeen Pepperoni And Mozzarella Halloumi And Kashkaval Plain Eggs Spi…" at bounding box center [745, 362] width 364 height 496
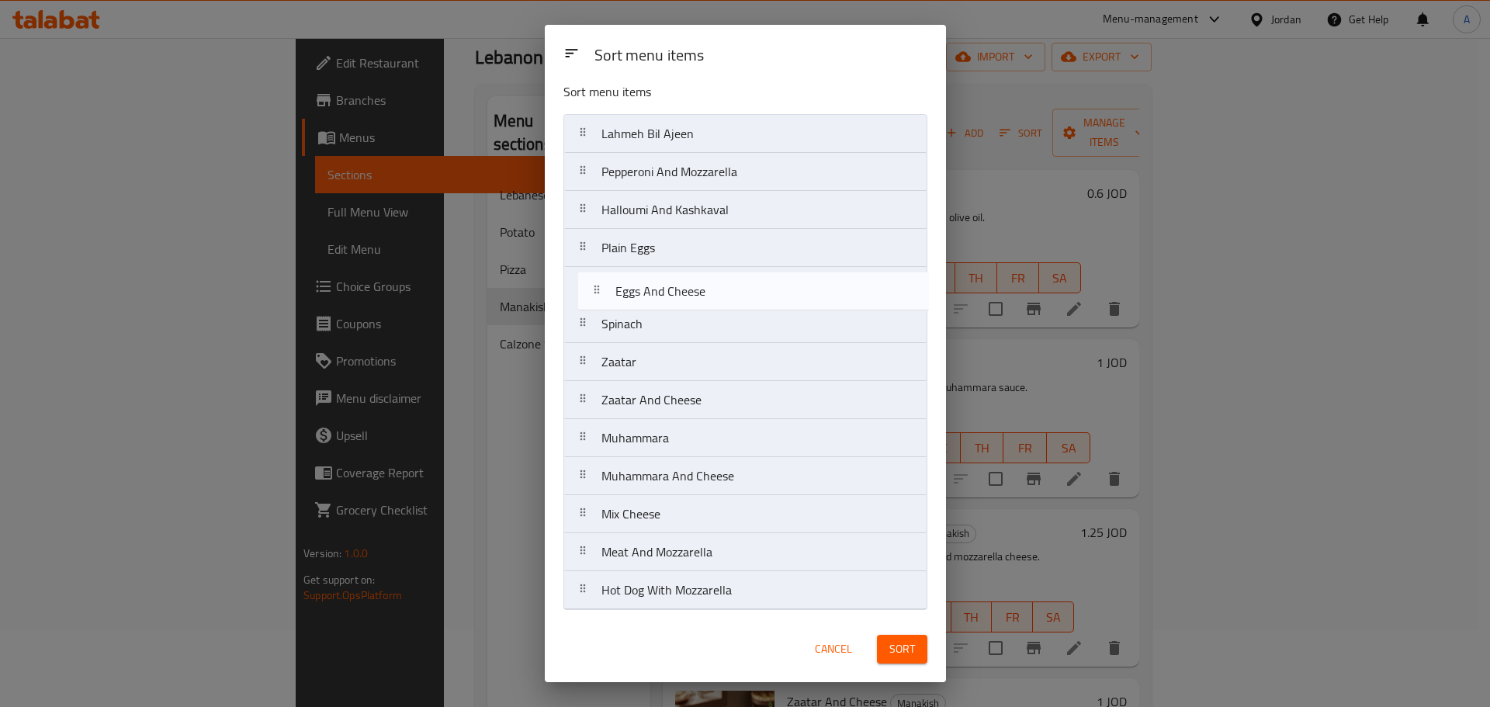
drag, startPoint x: 657, startPoint y: 600, endPoint x: 674, endPoint y: 284, distance: 316.2
click at [674, 284] on nav "Lahmeh Bil Ajeen Pepperoni And Mozzarella Halloumi And Kashkaval Plain Eggs Spi…" at bounding box center [745, 362] width 364 height 496
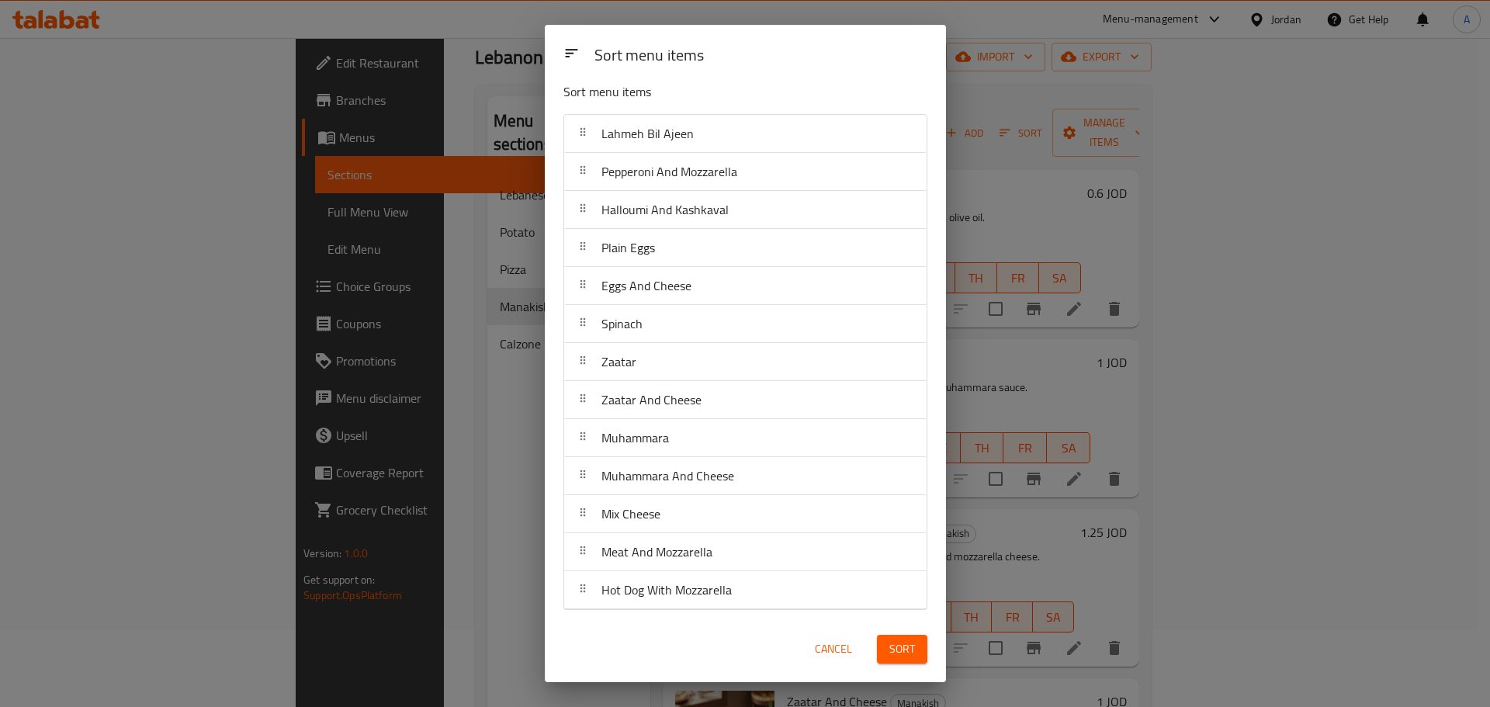
click at [906, 654] on span "Sort" at bounding box center [902, 648] width 26 height 19
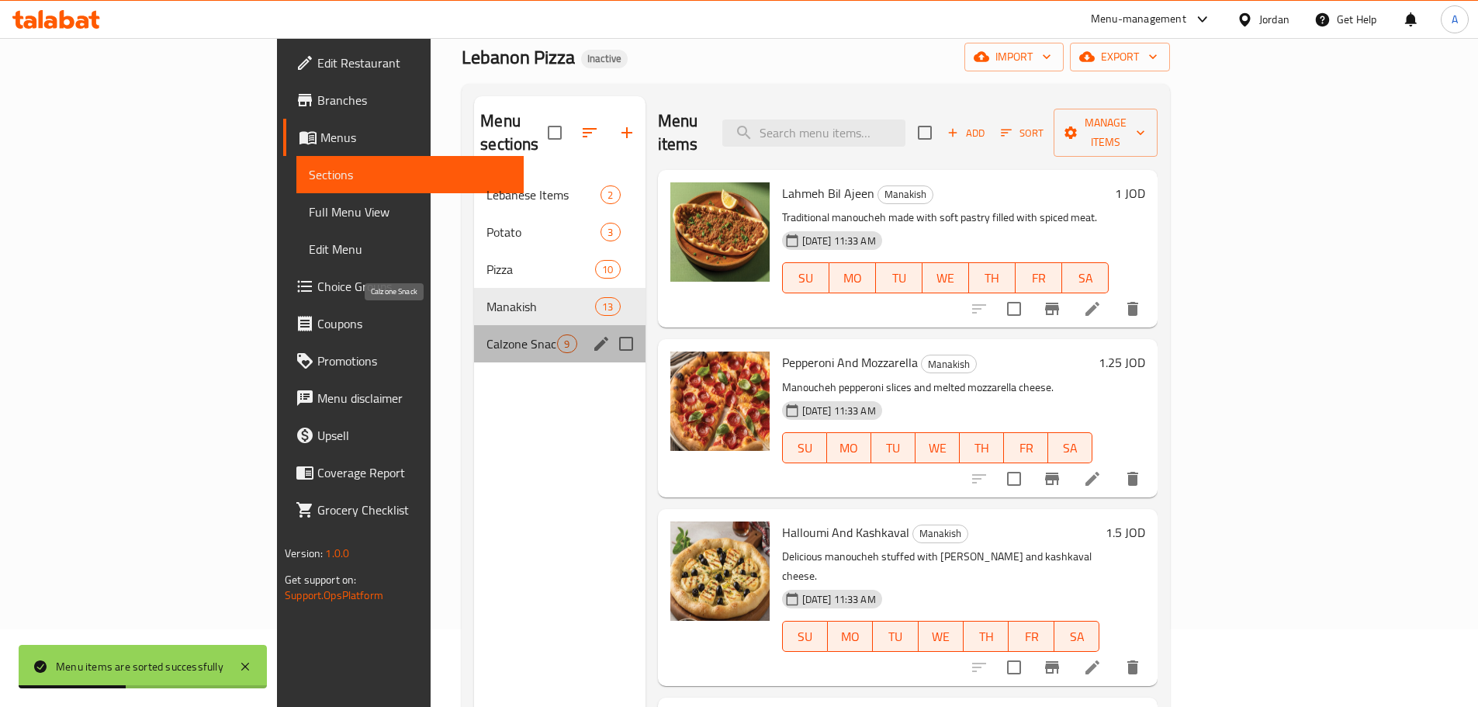
click at [486, 334] on span "Calzone Snack" at bounding box center [521, 343] width 71 height 19
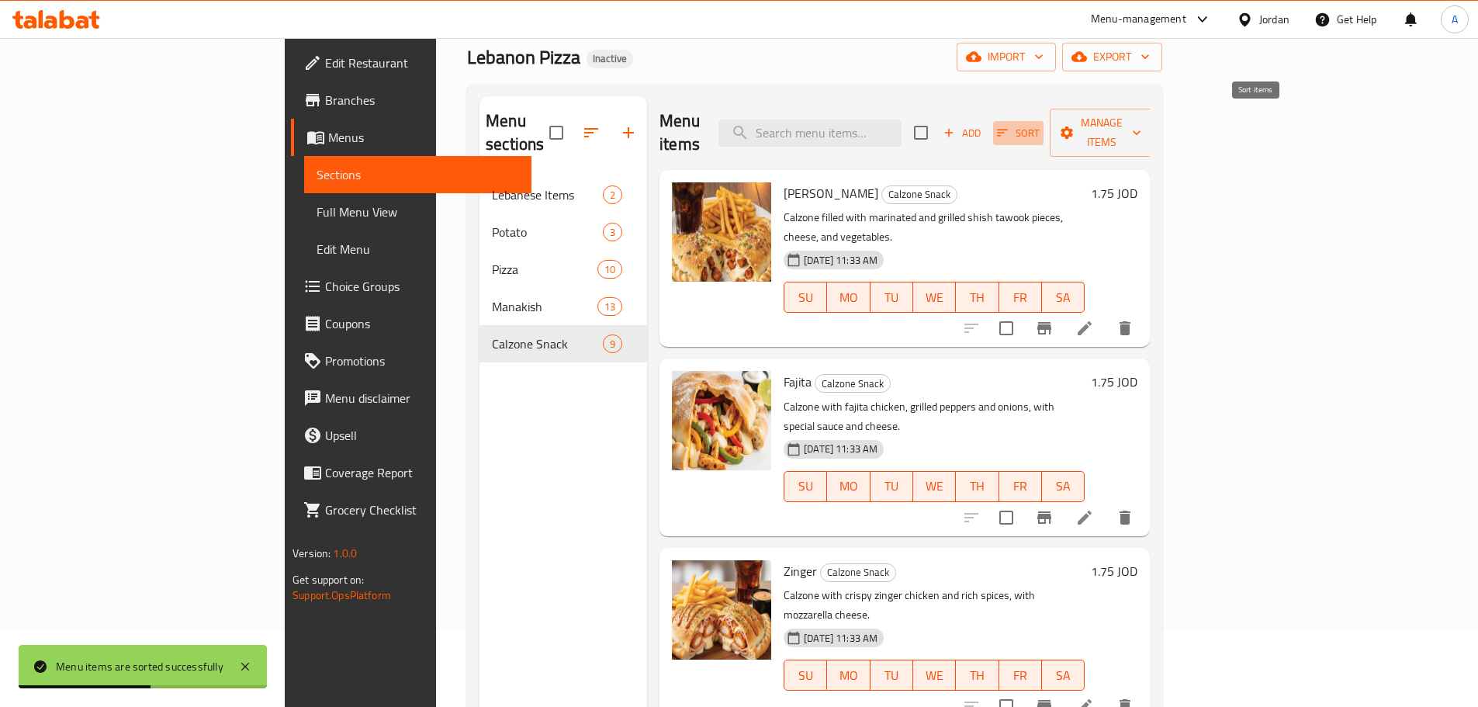
click at [1040, 124] on span "Sort" at bounding box center [1018, 133] width 43 height 18
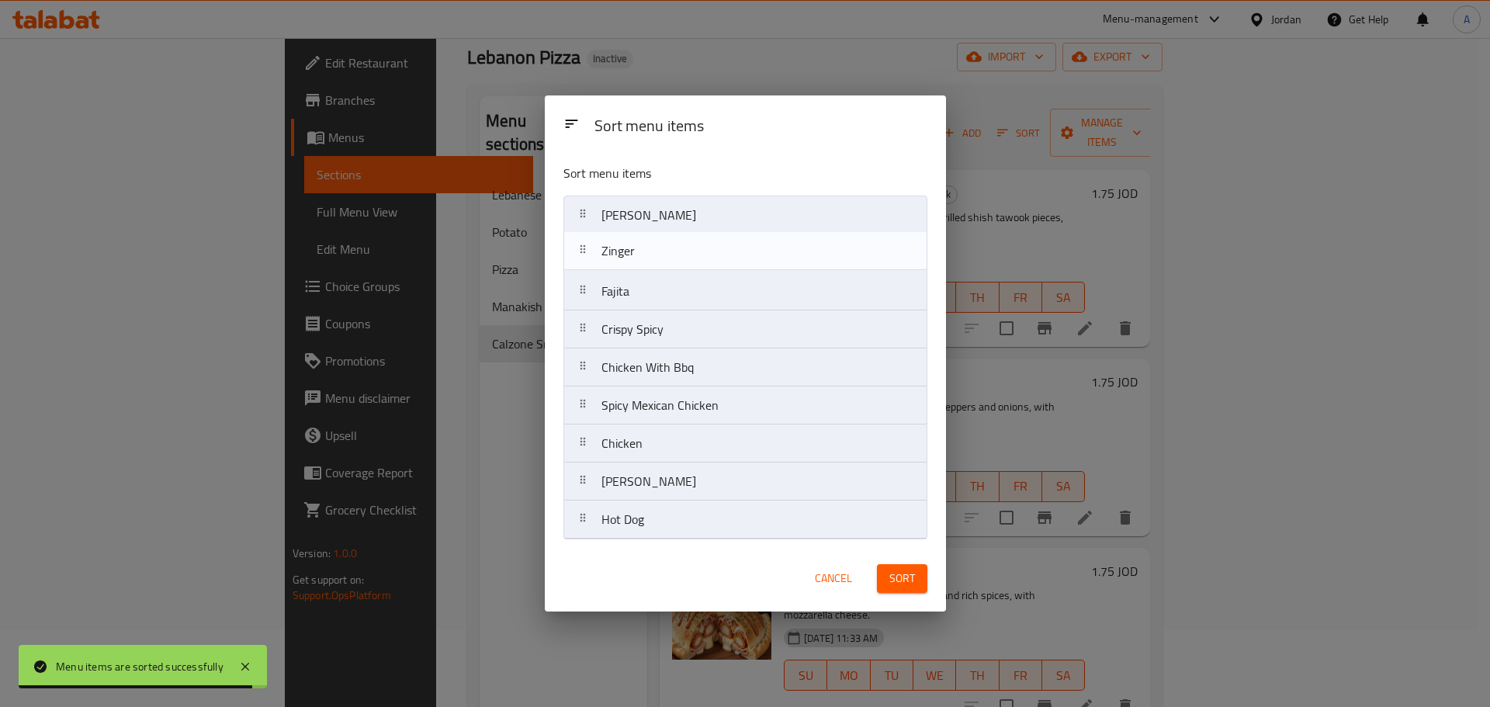
drag, startPoint x: 652, startPoint y: 303, endPoint x: 653, endPoint y: 254, distance: 48.9
click at [653, 254] on nav "Shish Tawook Fajita Zinger Crispy Spicy Chicken With Bbq Spicy Mexican Chicken …" at bounding box center [745, 368] width 364 height 344
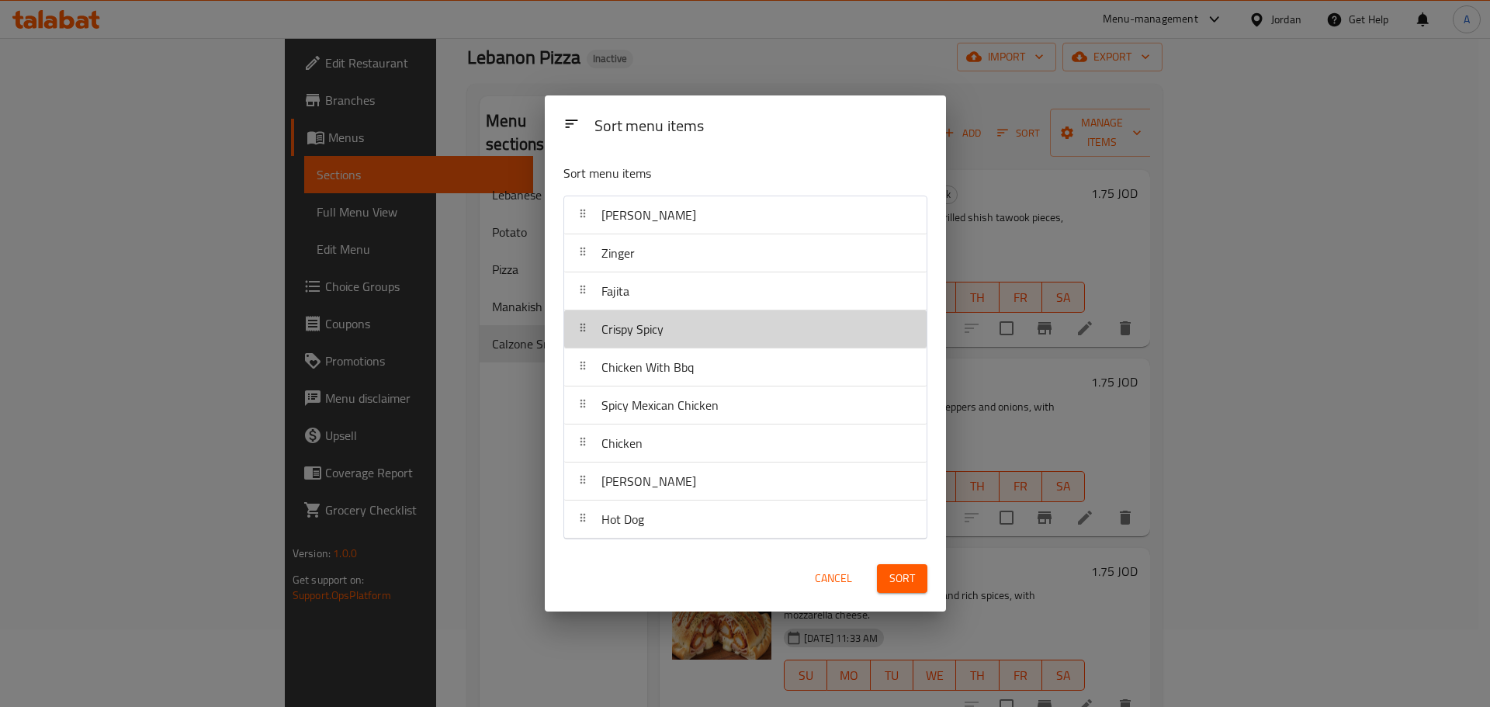
click at [667, 340] on div "Crispy Spicy" at bounding box center [632, 328] width 74 height 37
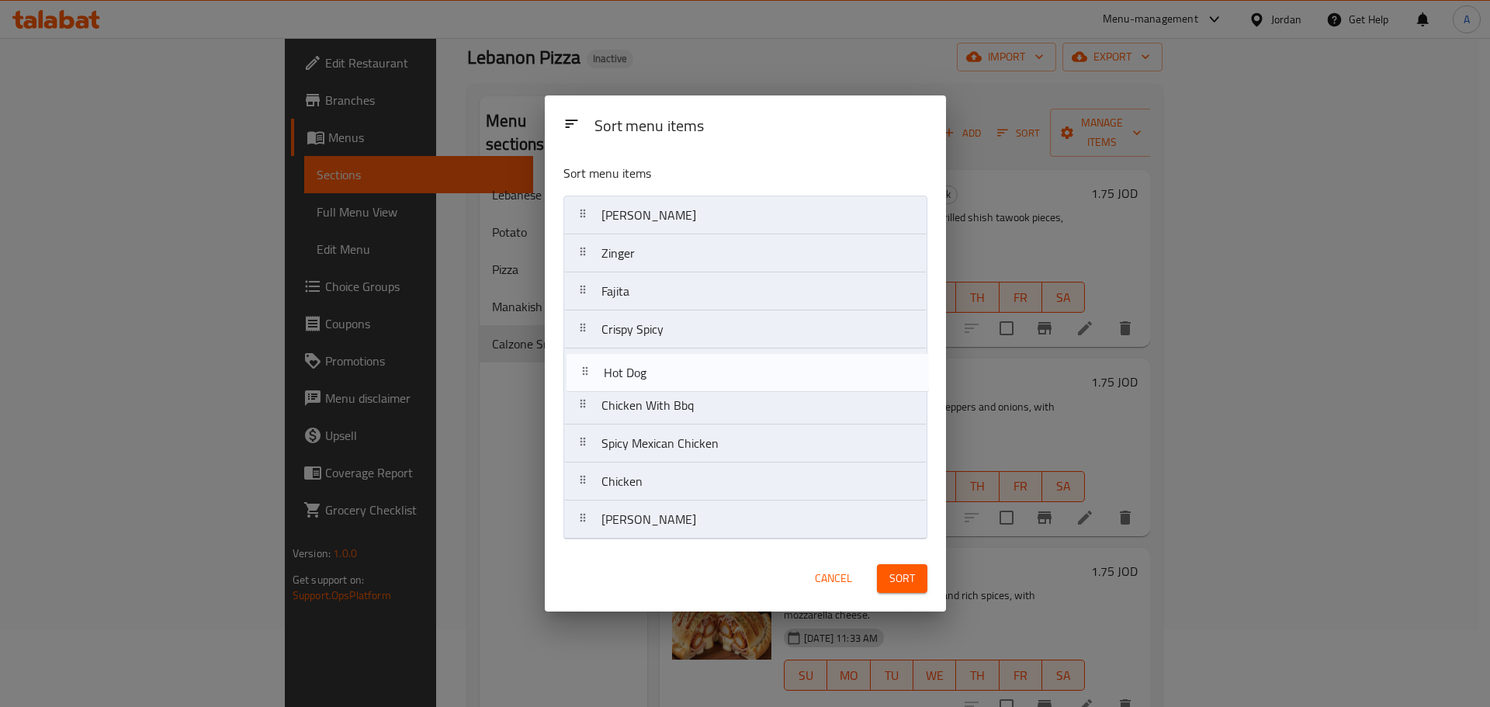
drag, startPoint x: 649, startPoint y: 519, endPoint x: 654, endPoint y: 357, distance: 162.2
click at [654, 357] on nav "Shish Tawook Zinger Fajita Crispy Spicy Chicken With Bbq Spicy Mexican Chicken …" at bounding box center [745, 368] width 364 height 344
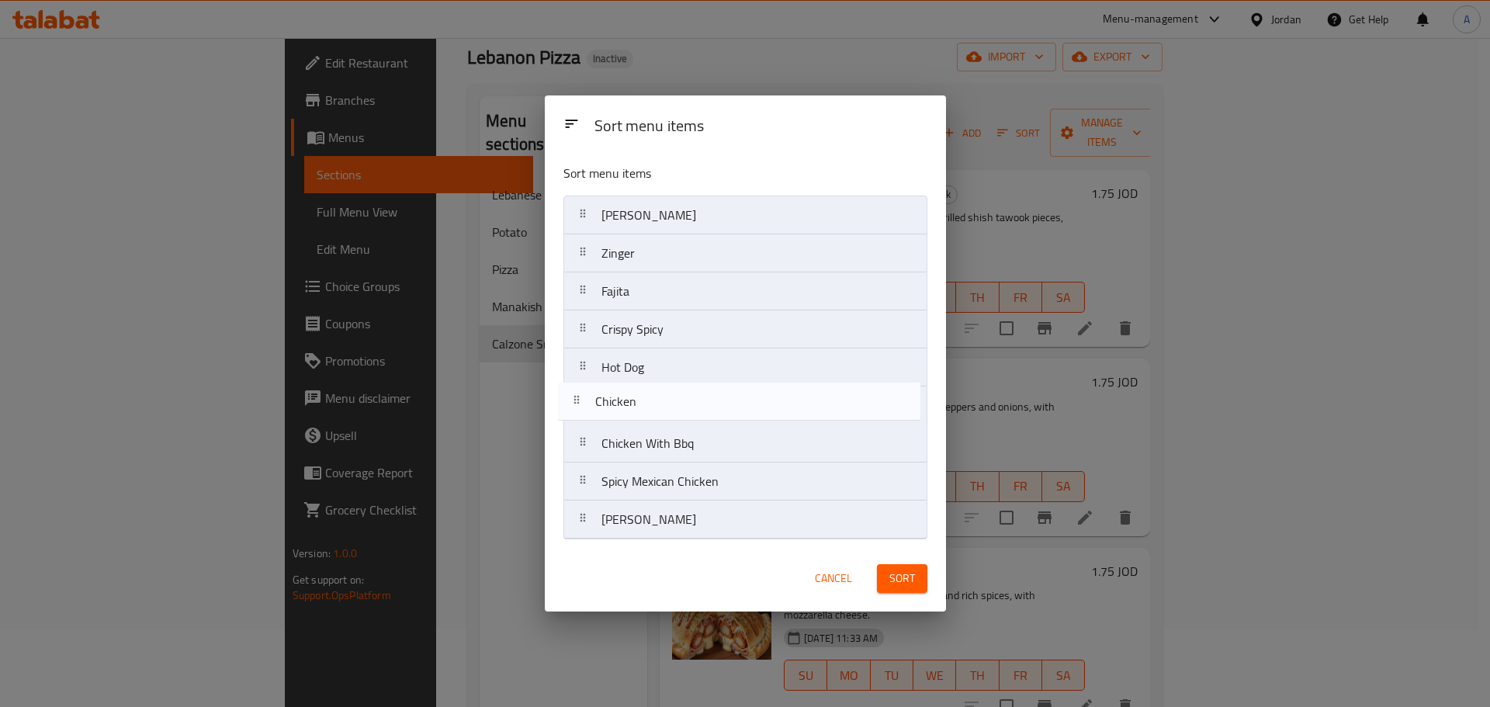
drag, startPoint x: 652, startPoint y: 494, endPoint x: 649, endPoint y: 406, distance: 88.5
click at [649, 406] on nav "Shish Tawook Zinger Fajita Crispy Spicy Hot Dog Chicken With Bbq Spicy Mexican …" at bounding box center [745, 368] width 364 height 344
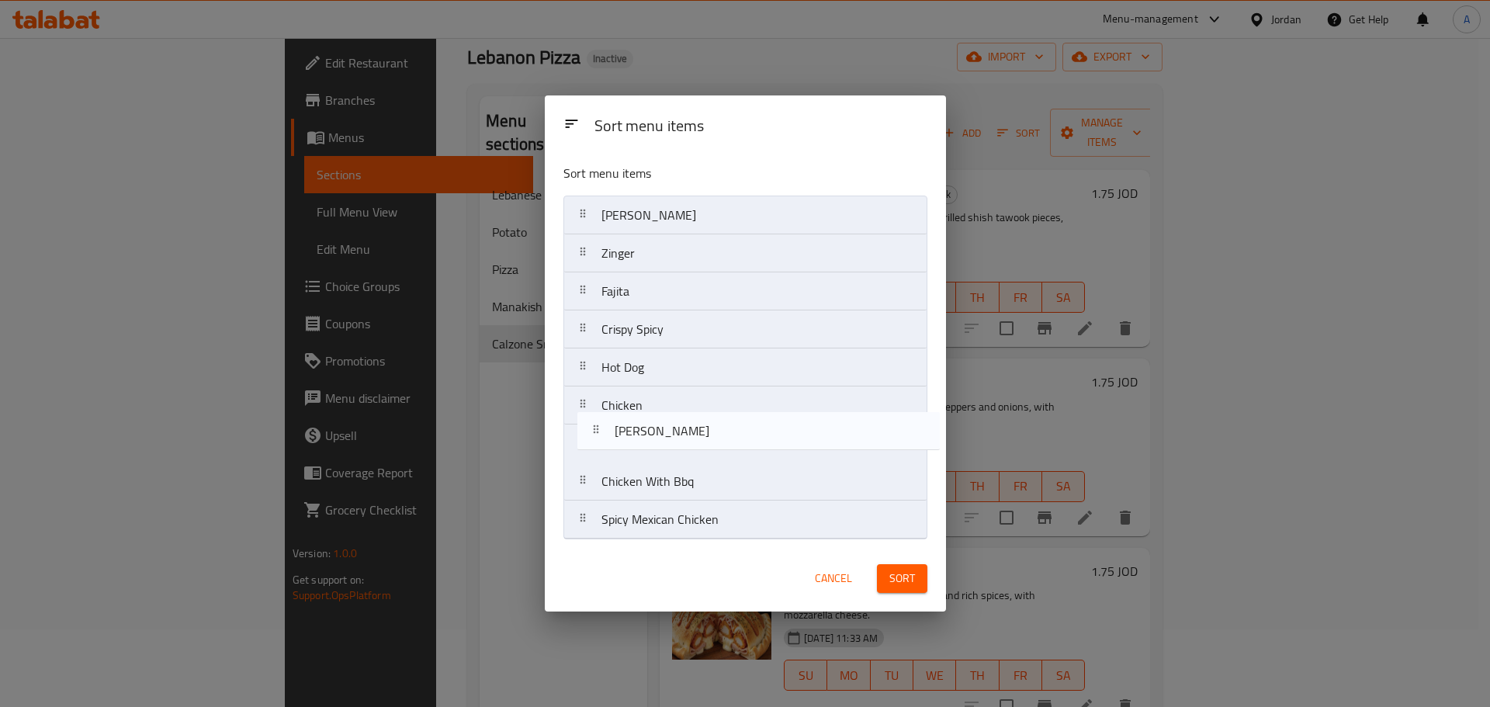
drag, startPoint x: 646, startPoint y: 520, endPoint x: 659, endPoint y: 427, distance: 93.3
click at [659, 427] on nav "Shish Tawook Zinger Fajita Crispy Spicy Hot Dog Chicken Chicken With Bbq Spicy …" at bounding box center [745, 368] width 364 height 344
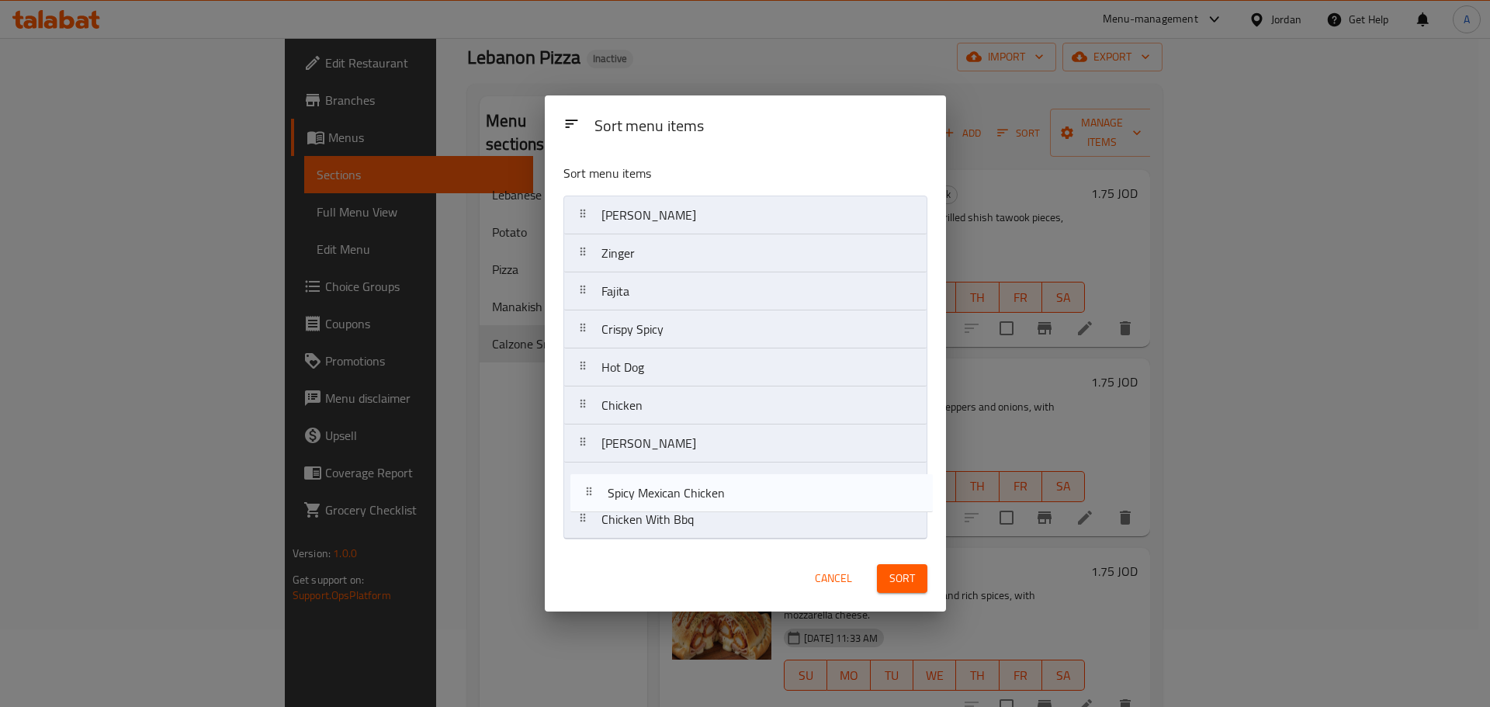
drag, startPoint x: 734, startPoint y: 521, endPoint x: 741, endPoint y: 483, distance: 38.7
click at [741, 483] on nav "Shish Tawook Zinger Fajita Crispy Spicy Hot Dog Chicken Alfredo Chicken With Bb…" at bounding box center [745, 368] width 364 height 344
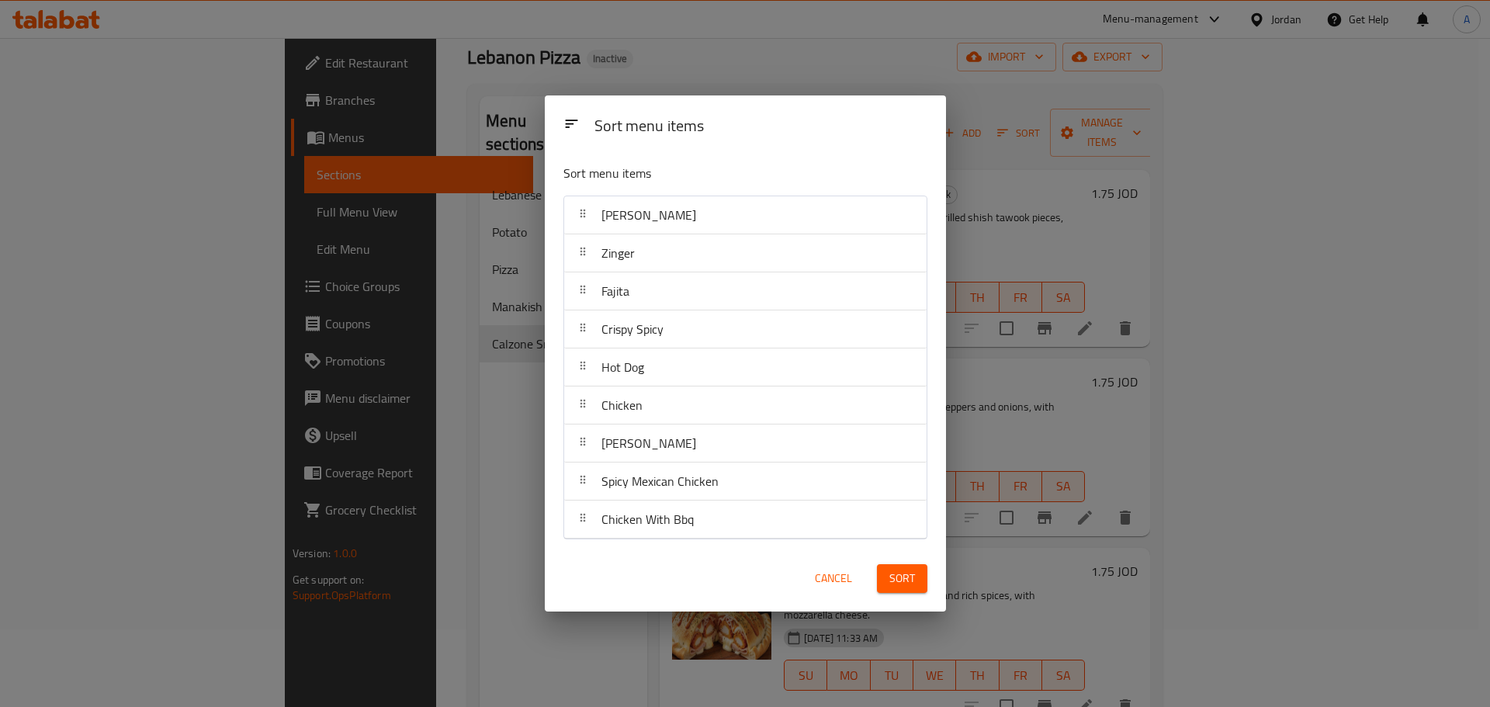
click at [937, 583] on div "Cancel Sort" at bounding box center [745, 578] width 401 height 66
click at [916, 583] on button "Sort" at bounding box center [902, 578] width 50 height 29
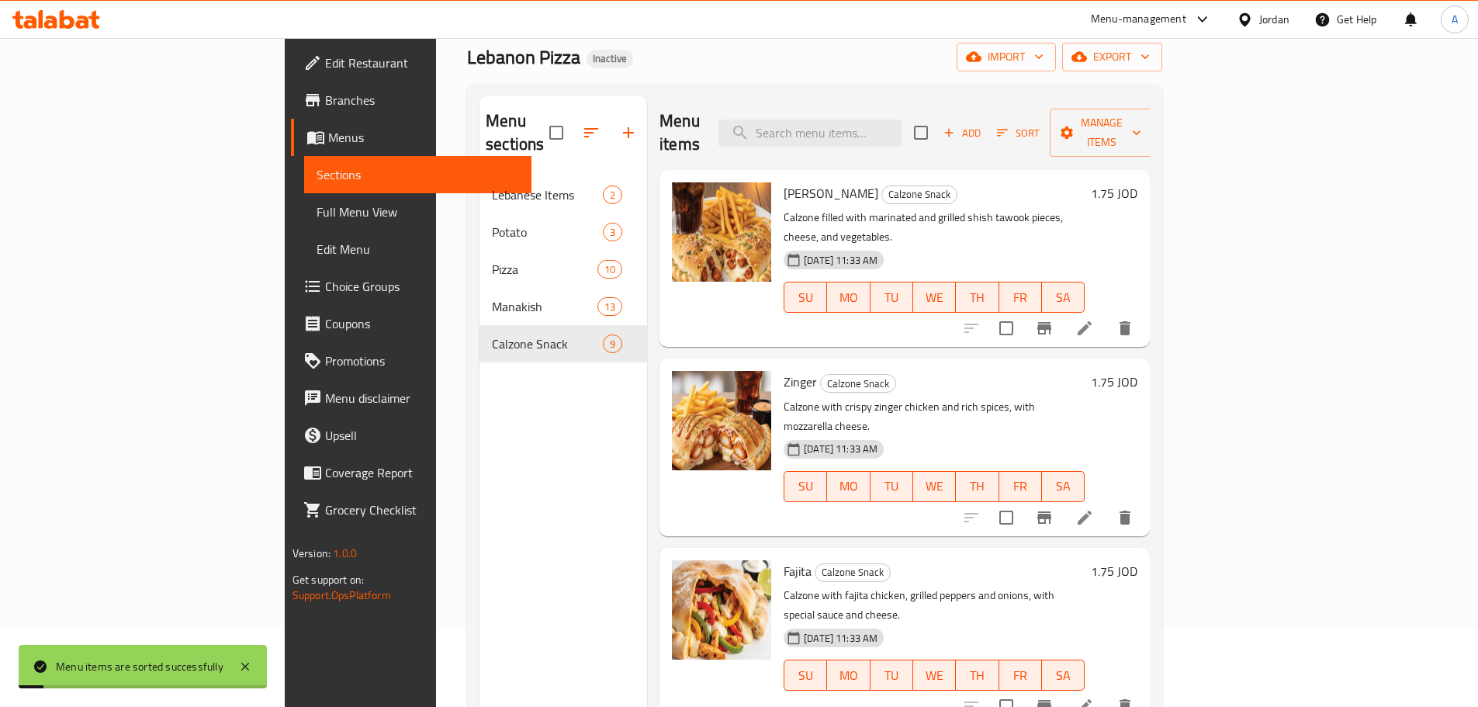
click at [1142, 99] on div "Menu items Add Sort Manage items" at bounding box center [904, 133] width 490 height 74
click at [1162, 45] on button "export" at bounding box center [1112, 57] width 100 height 29
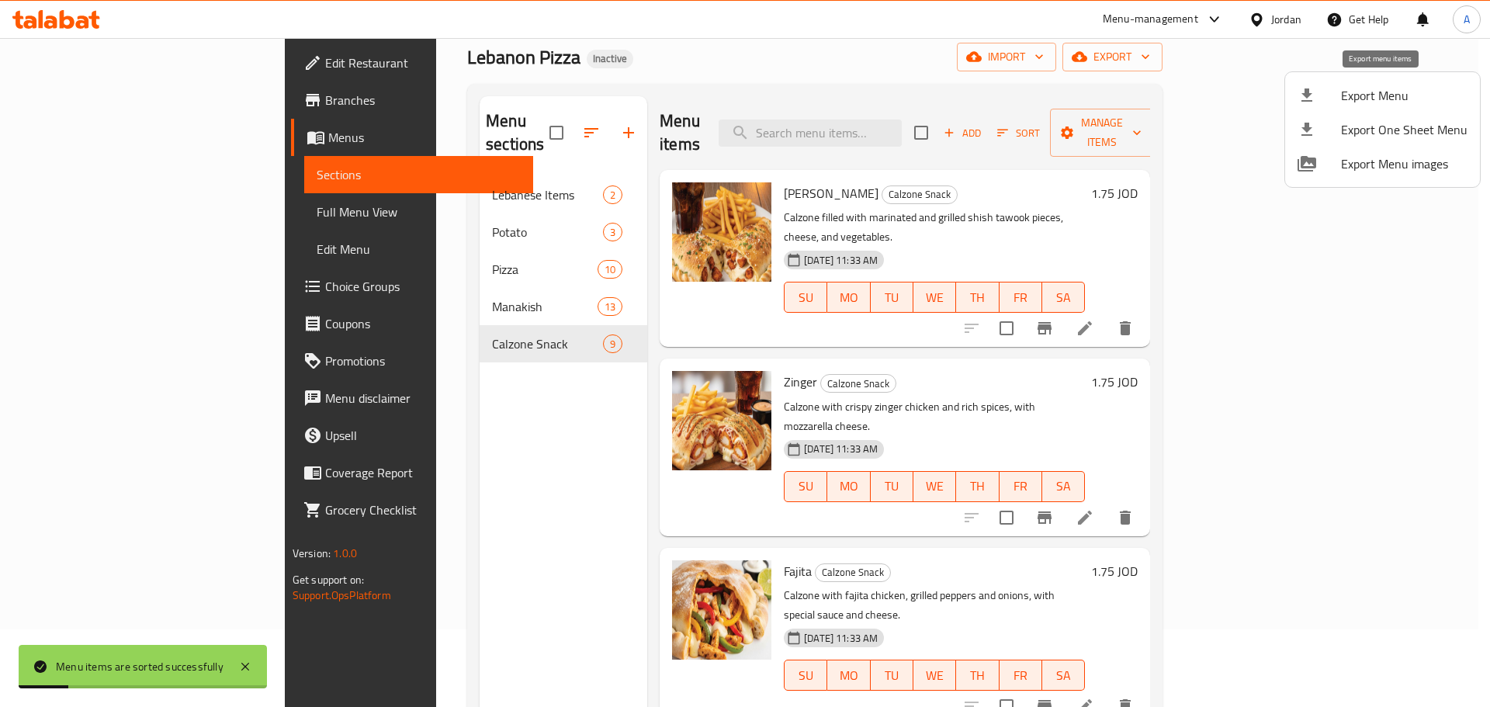
click at [1366, 91] on span "Export Menu" at bounding box center [1404, 95] width 126 height 19
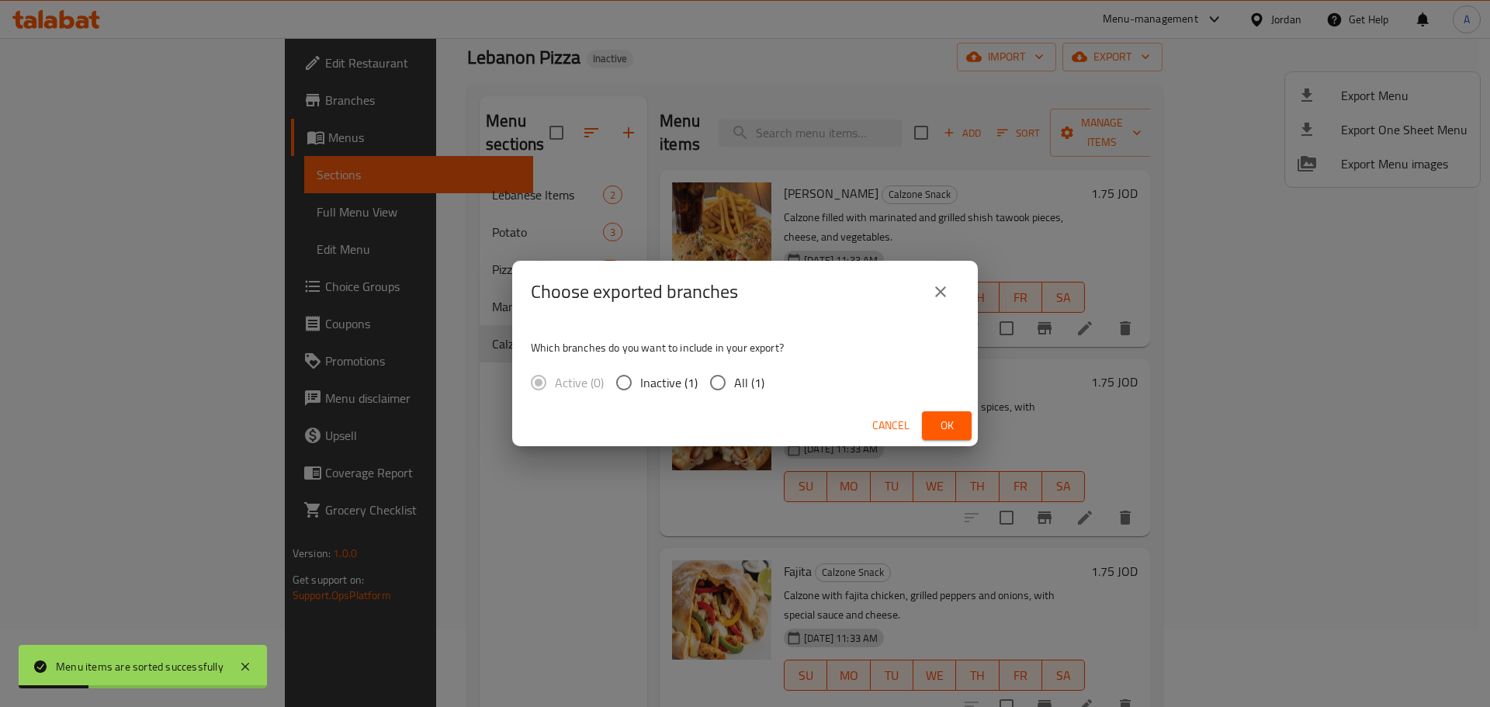
click at [755, 384] on span "All (1)" at bounding box center [749, 382] width 30 height 19
click at [734, 384] on input "All (1)" at bounding box center [717, 382] width 33 height 33
radio input "true"
click at [961, 432] on button "Ok" at bounding box center [947, 425] width 50 height 29
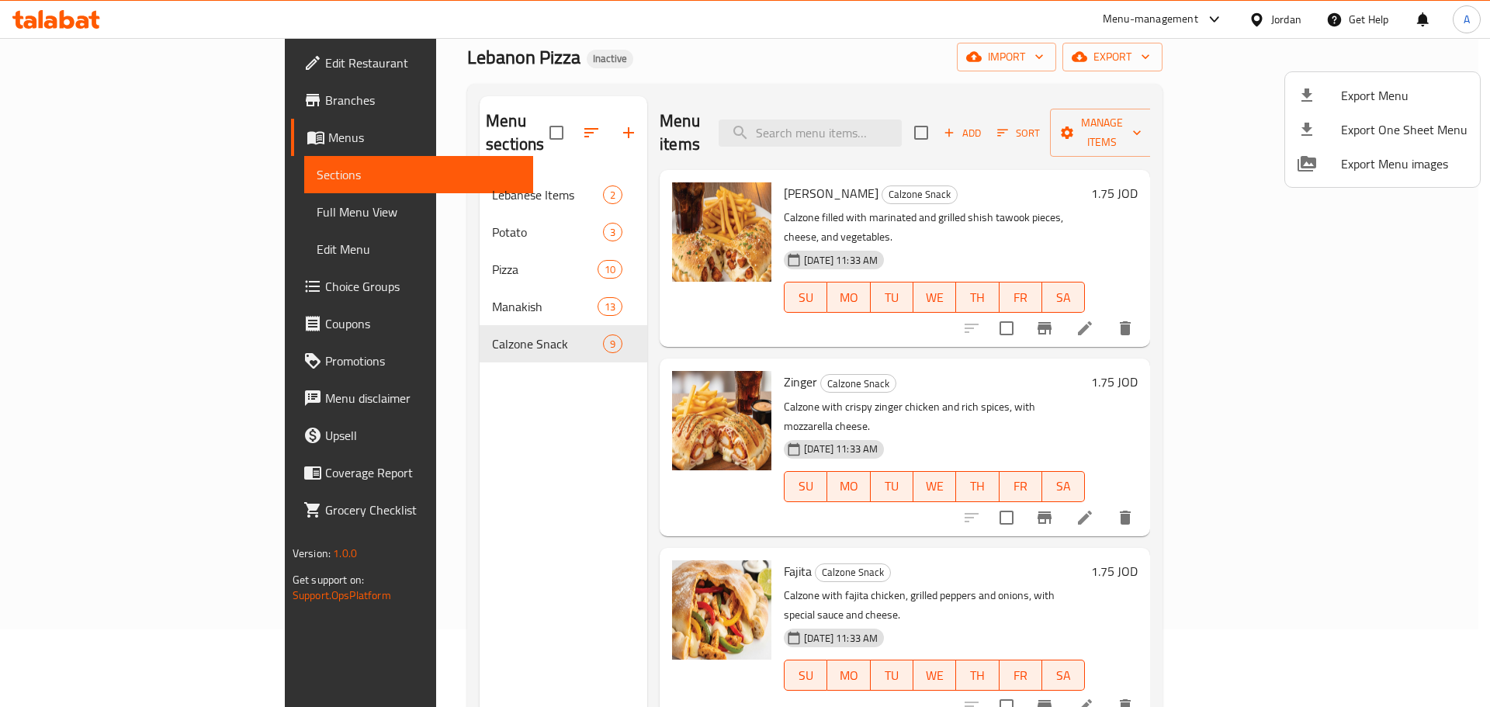
click at [864, 121] on div at bounding box center [745, 353] width 1490 height 707
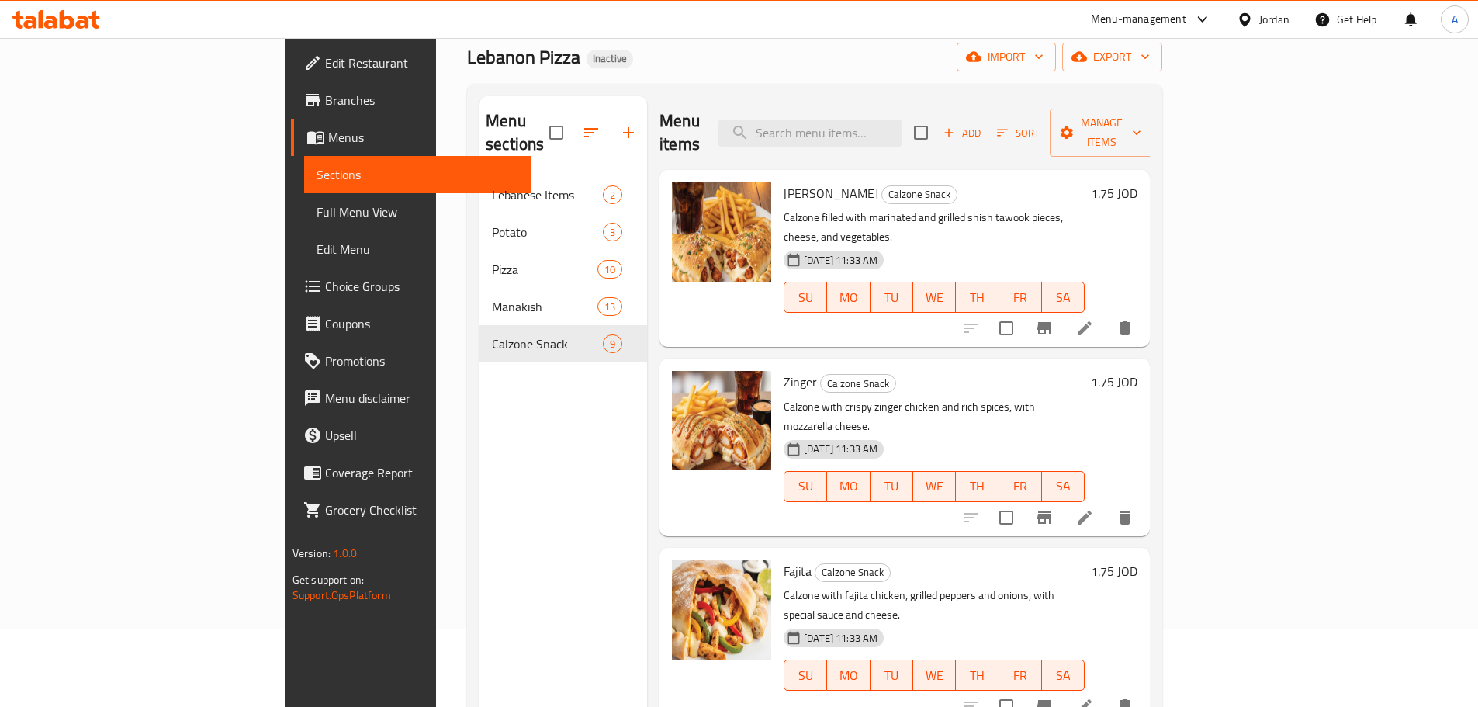
click at [864, 121] on input "search" at bounding box center [809, 132] width 183 height 27
paste input "Lebanese Pasta"
click at [873, 119] on input "Lebanese Pasta" at bounding box center [809, 132] width 183 height 27
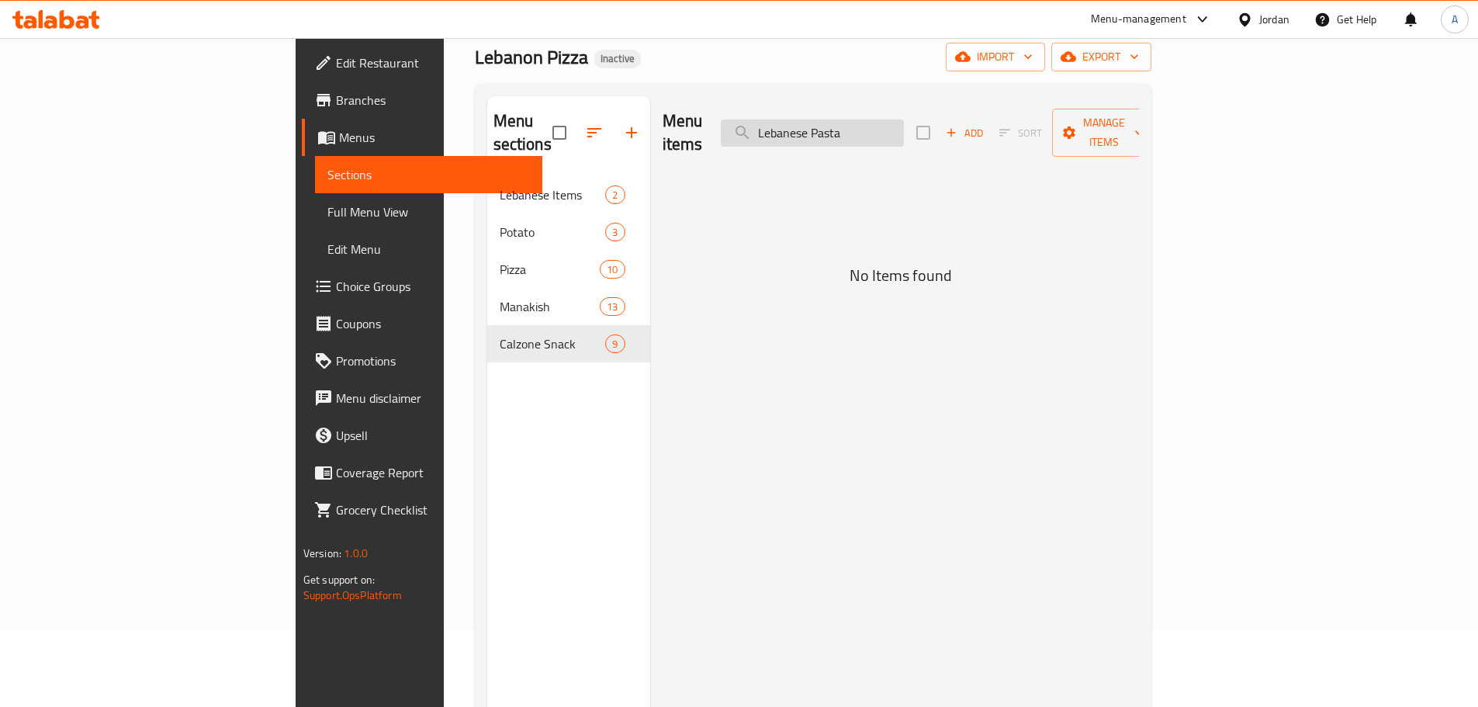
click at [873, 119] on input "Lebanese Pasta" at bounding box center [812, 132] width 183 height 27
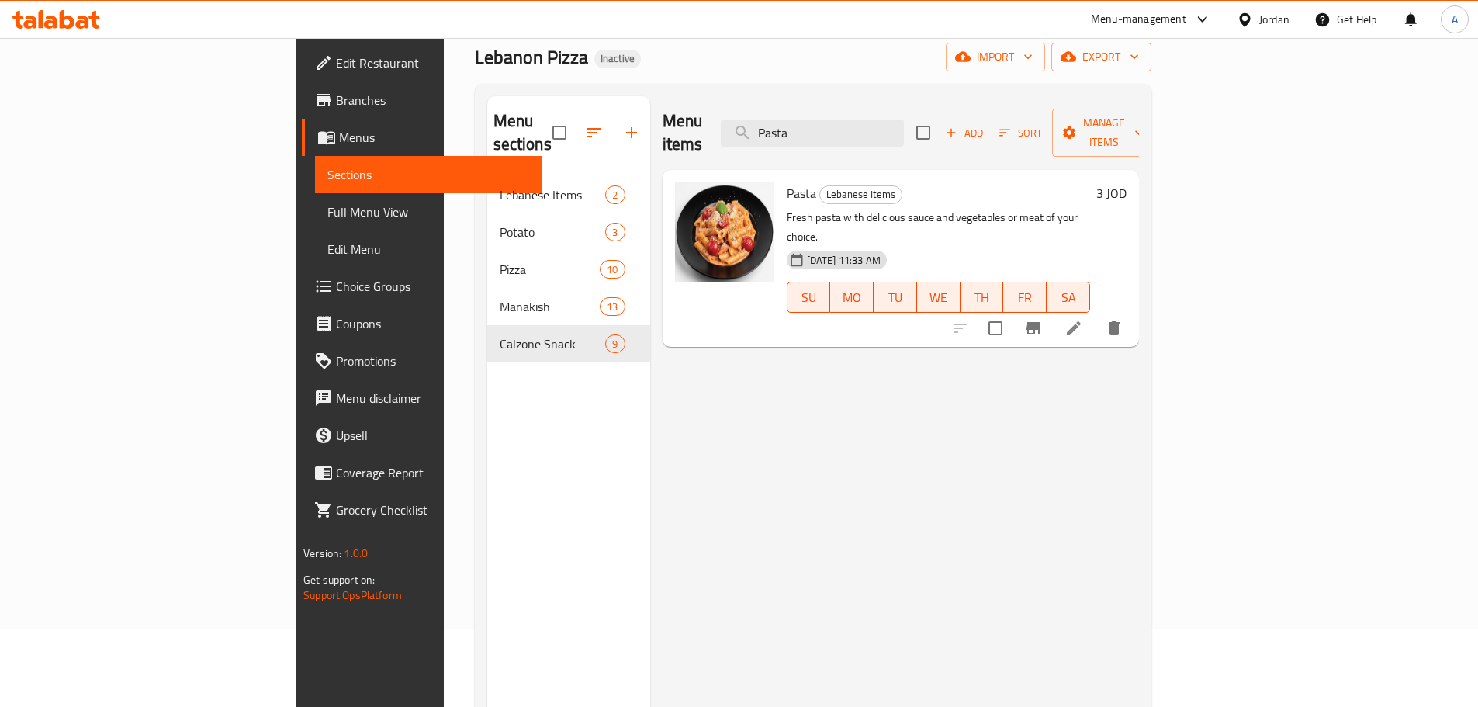
type input "Pasta"
drag, startPoint x: 883, startPoint y: 193, endPoint x: 969, endPoint y: 193, distance: 86.1
click at [969, 208] on p "Fresh pasta with delicious sauce and vegetables or meat of your choice." at bounding box center [938, 227] width 303 height 39
copy p "vegetables or meat"
drag, startPoint x: 735, startPoint y: 365, endPoint x: 733, endPoint y: 326, distance: 38.8
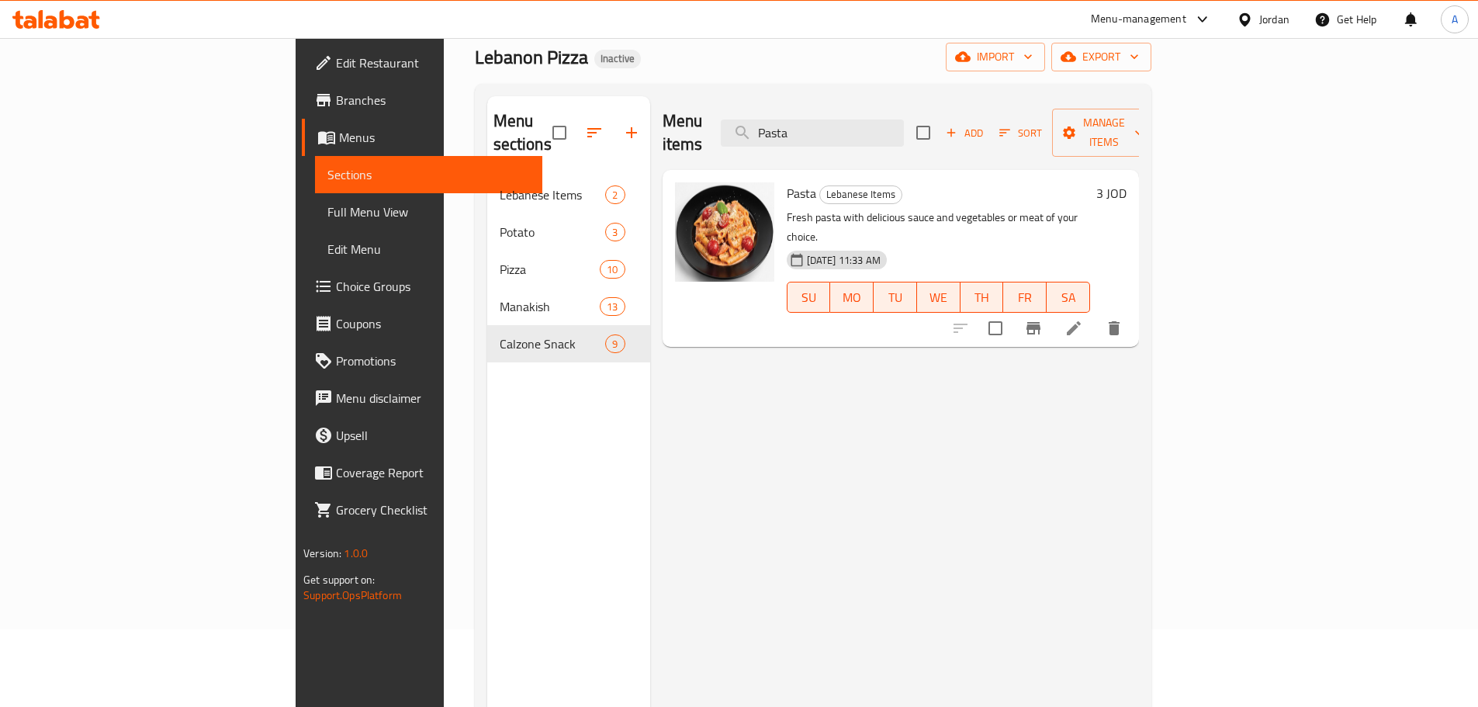
click at [734, 364] on div "Menu items Pasta Add Sort Manage items Pasta Lebanese Items Fresh pasta with de…" at bounding box center [894, 449] width 489 height 707
click at [543, 118] on input "checkbox" at bounding box center [559, 132] width 33 height 33
checkbox input "true"
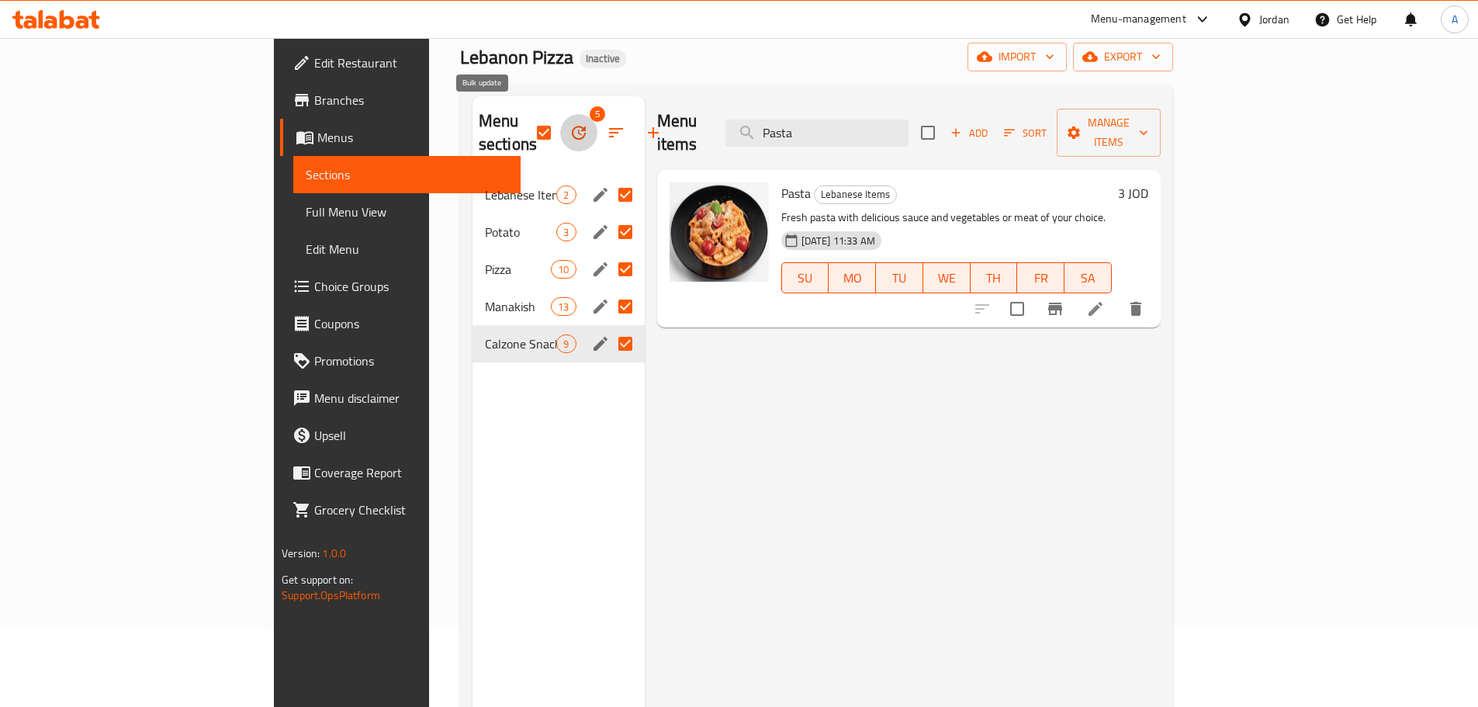
click at [569, 125] on icon "button" at bounding box center [578, 132] width 19 height 19
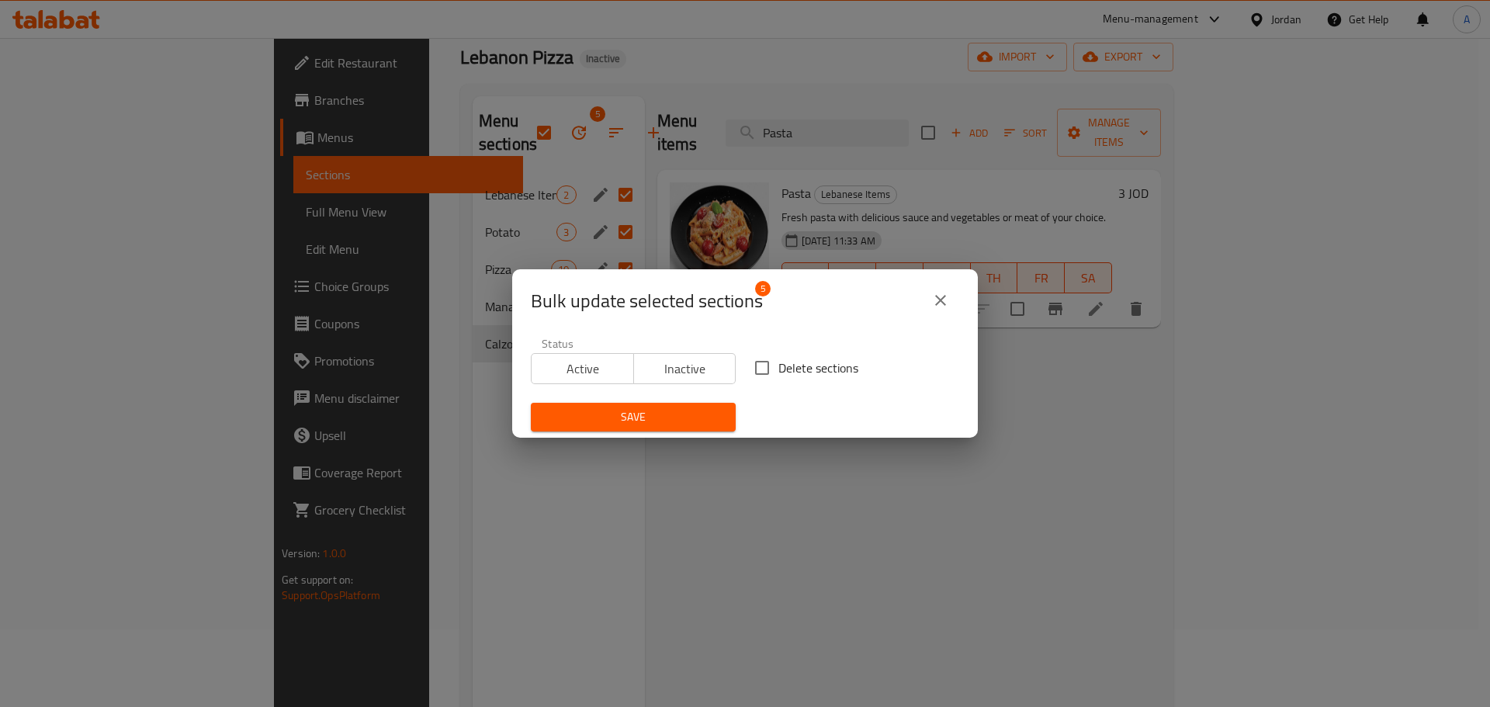
click at [798, 383] on label "Delete sections" at bounding box center [802, 367] width 112 height 33
click at [778, 383] on input "Delete sections" at bounding box center [762, 367] width 33 height 33
checkbox input "true"
click at [692, 424] on span "Save" at bounding box center [633, 416] width 180 height 19
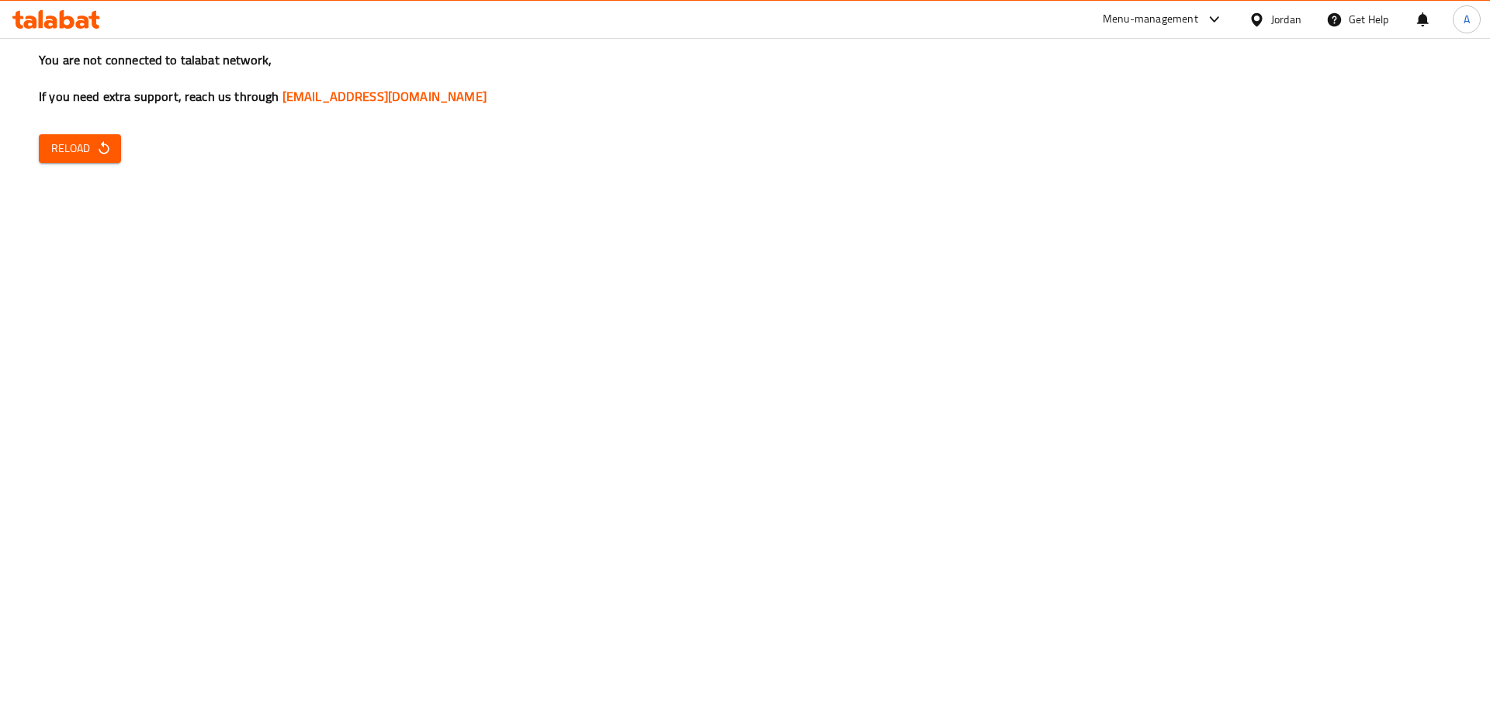
click at [85, 153] on span "Reload" at bounding box center [79, 148] width 57 height 19
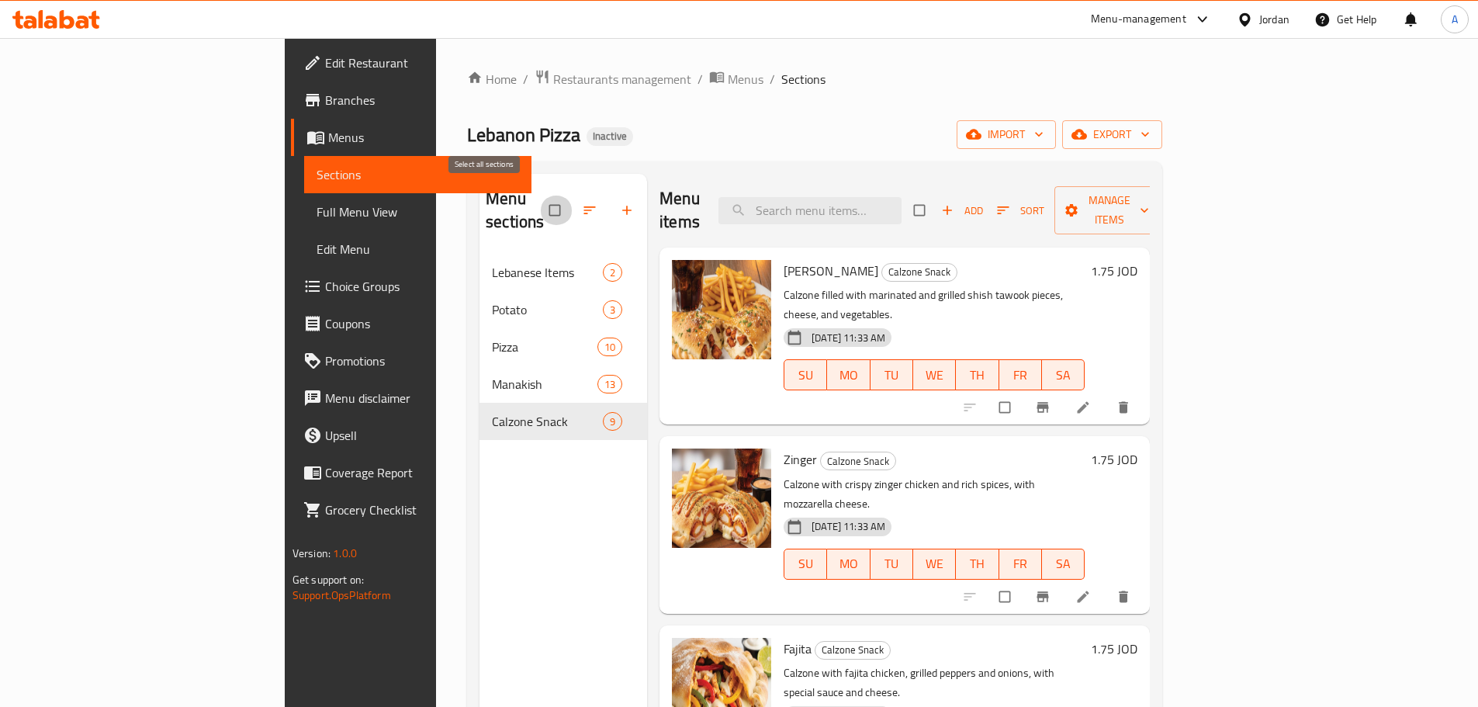
click at [540, 196] on input "checkbox" at bounding box center [556, 210] width 33 height 29
checkbox input "true"
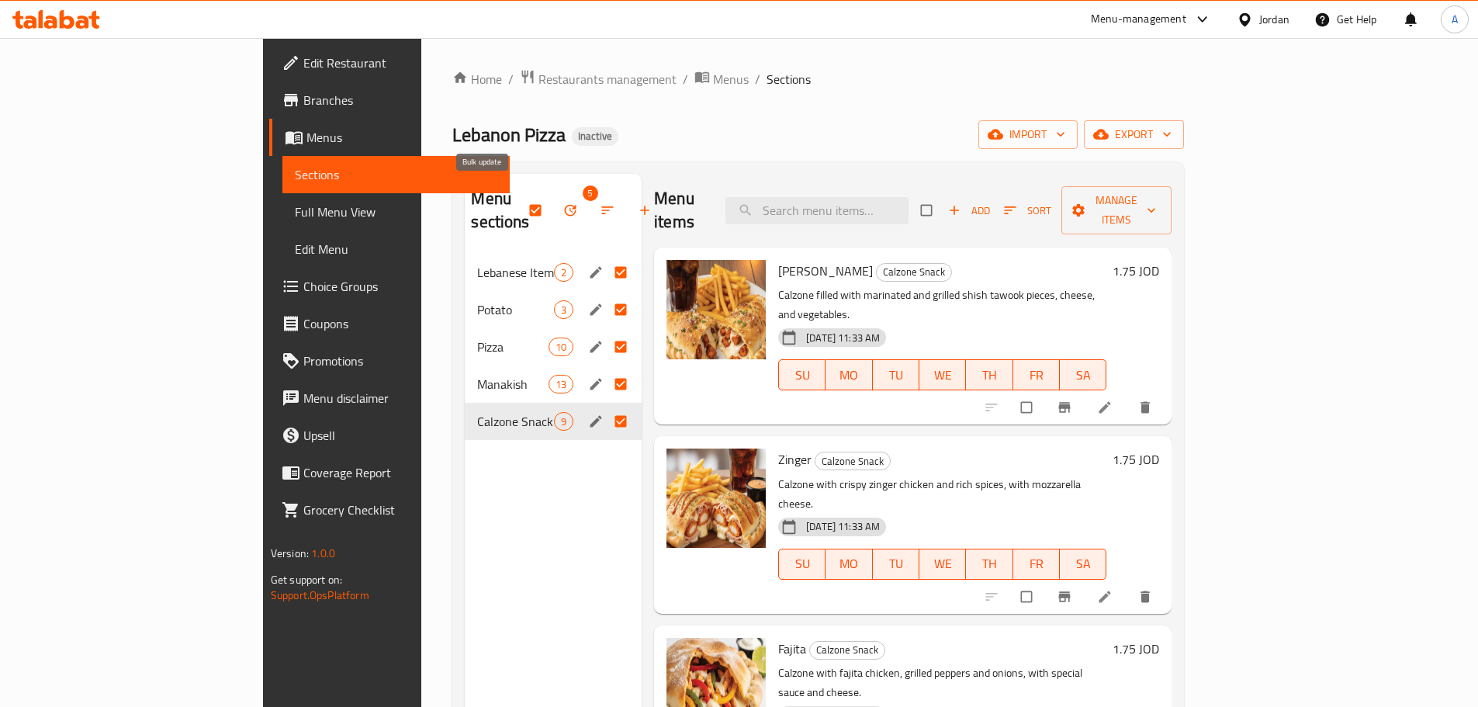
click at [553, 214] on button "button" at bounding box center [571, 210] width 37 height 34
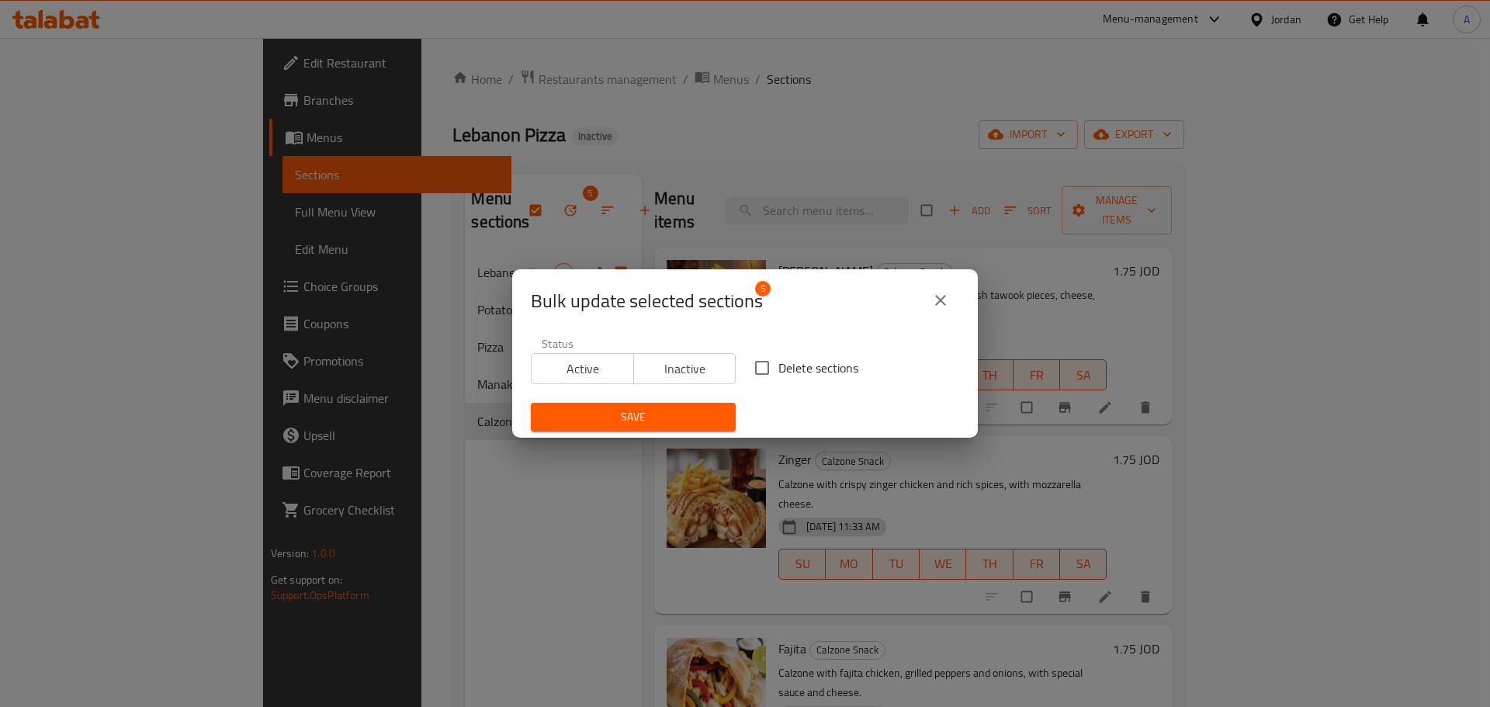
click at [807, 363] on span "Delete sections" at bounding box center [818, 367] width 80 height 19
click at [778, 363] on input "Delete sections" at bounding box center [762, 367] width 33 height 33
checkbox input "true"
click at [670, 416] on span "Save" at bounding box center [633, 416] width 180 height 19
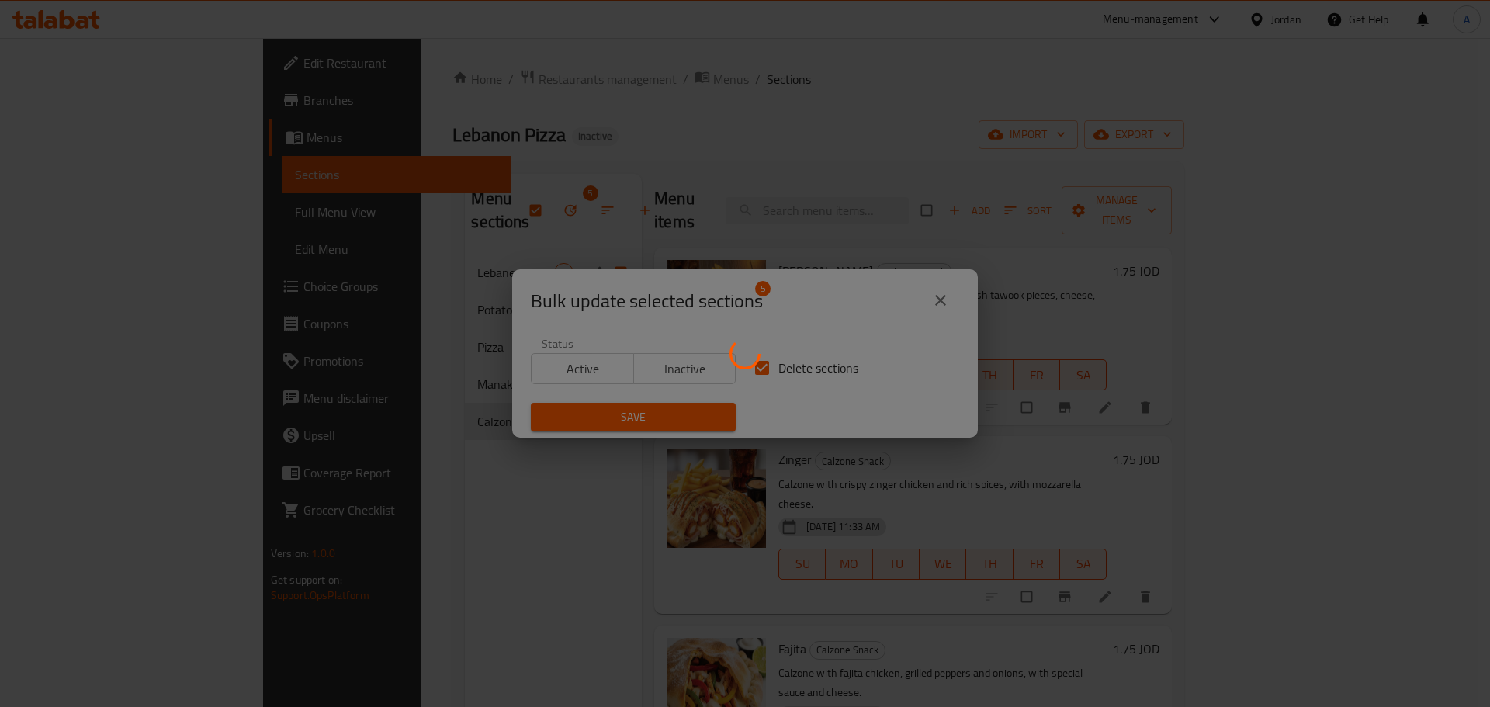
checkbox input "false"
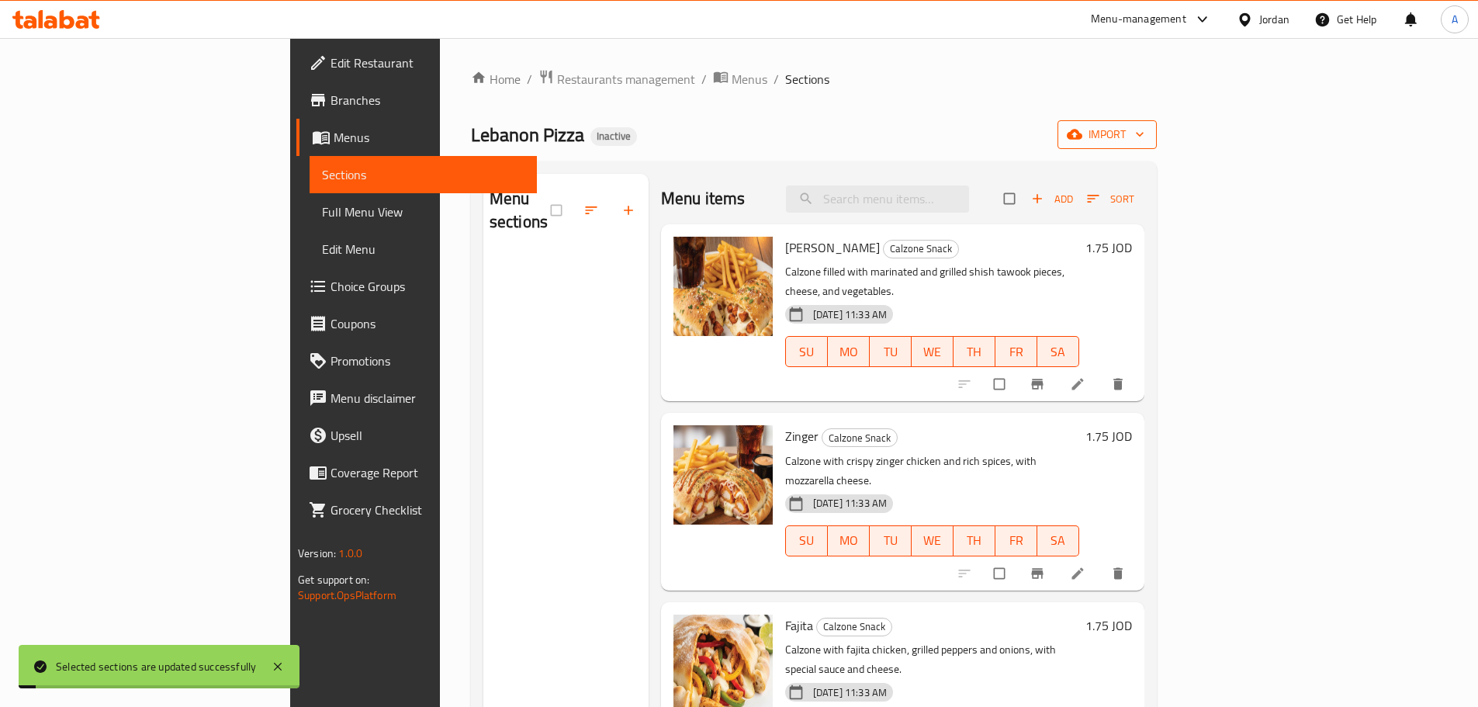
click at [1144, 128] on span "import" at bounding box center [1107, 134] width 74 height 19
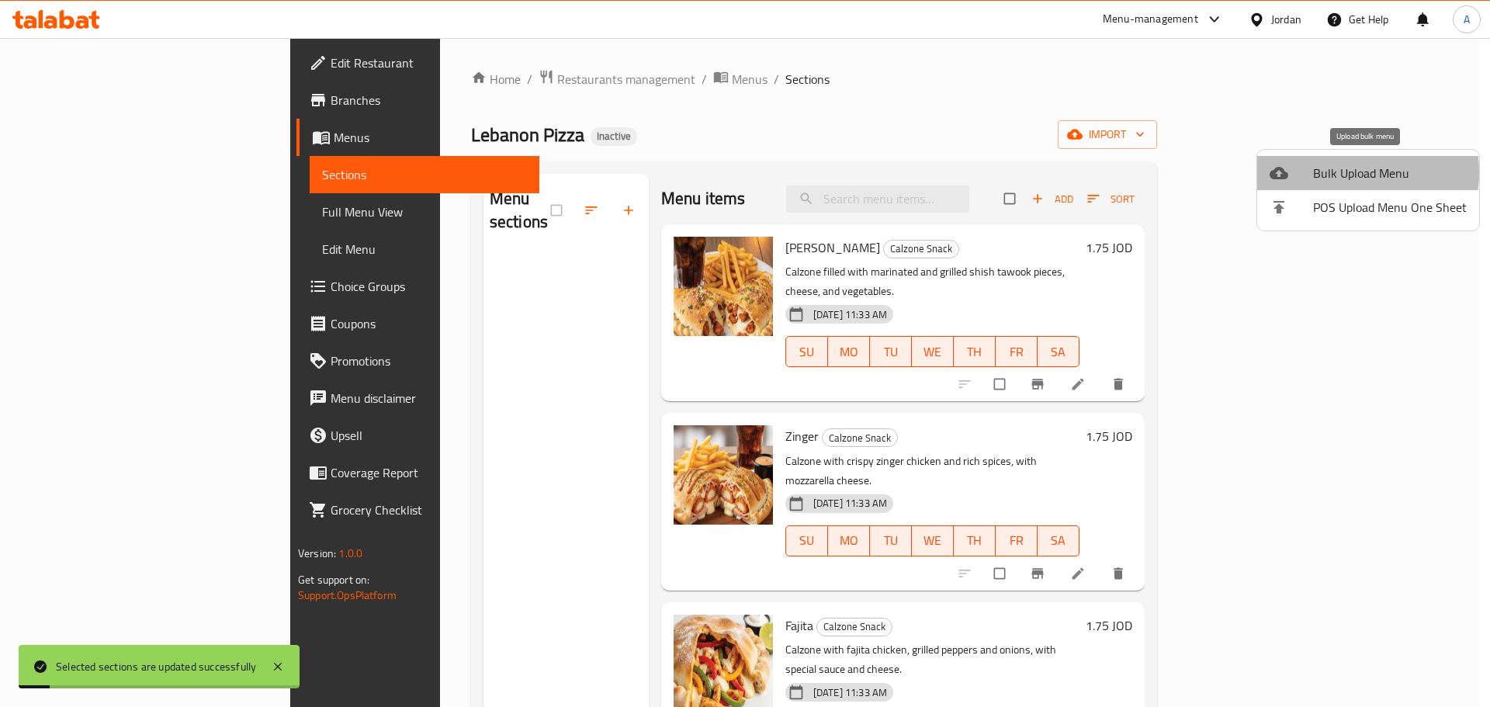
click at [1338, 171] on span "Bulk Upload Menu" at bounding box center [1390, 173] width 154 height 19
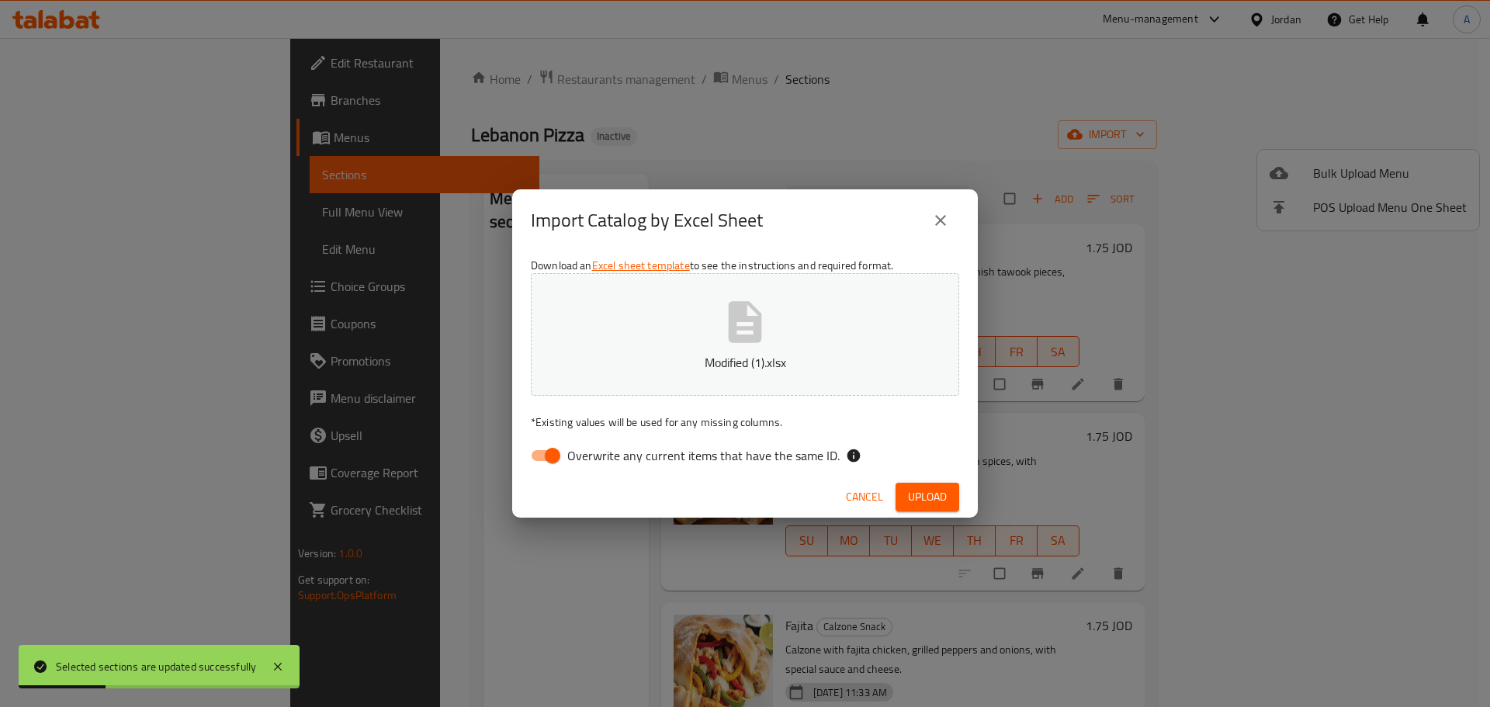
drag, startPoint x: 809, startPoint y: 447, endPoint x: 843, endPoint y: 470, distance: 40.7
click at [809, 447] on span "Overwrite any current items that have the same ID." at bounding box center [703, 455] width 272 height 19
click at [597, 447] on input "Overwrite any current items that have the same ID." at bounding box center [552, 455] width 88 height 29
checkbox input "false"
click at [918, 490] on span "Upload" at bounding box center [927, 496] width 39 height 19
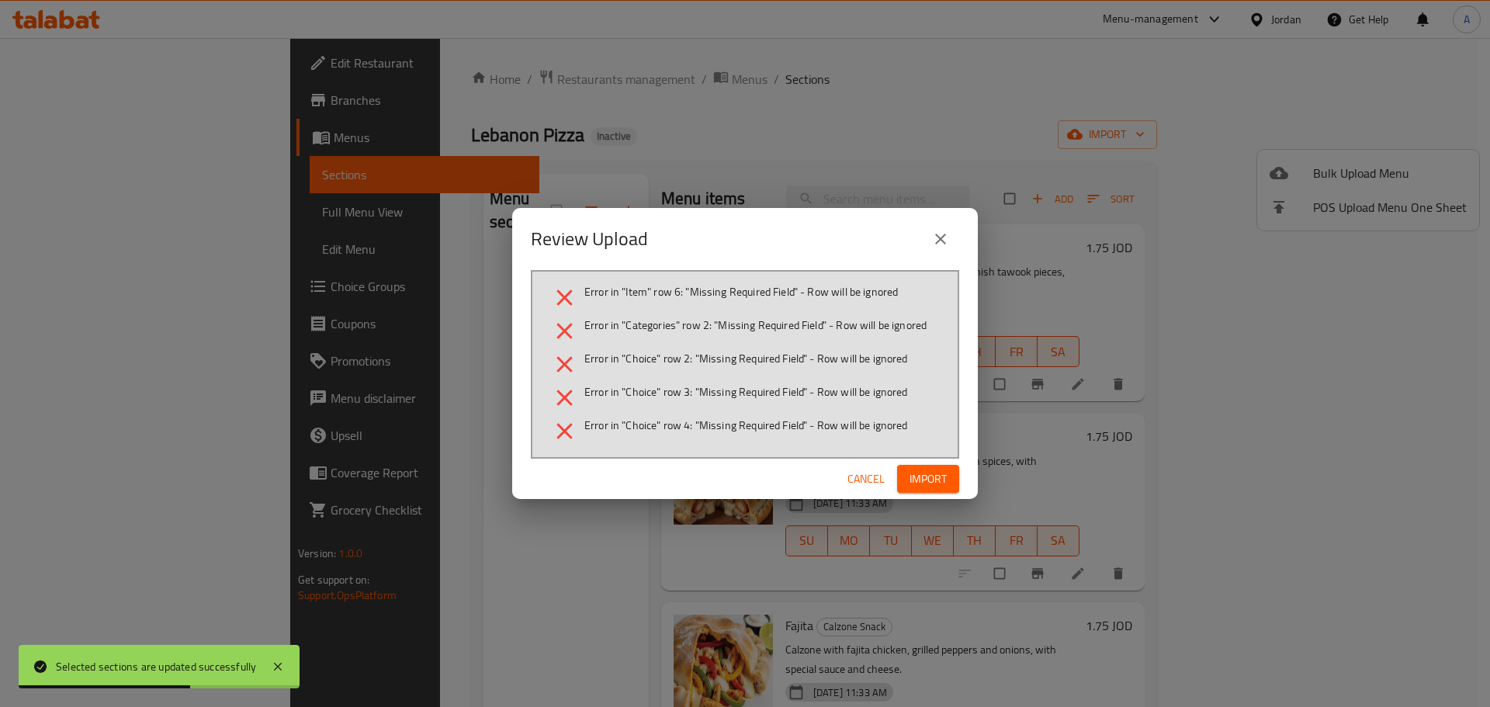
click at [922, 463] on div "Cancel Import" at bounding box center [745, 479] width 466 height 41
click at [926, 472] on span "Import" at bounding box center [927, 478] width 37 height 19
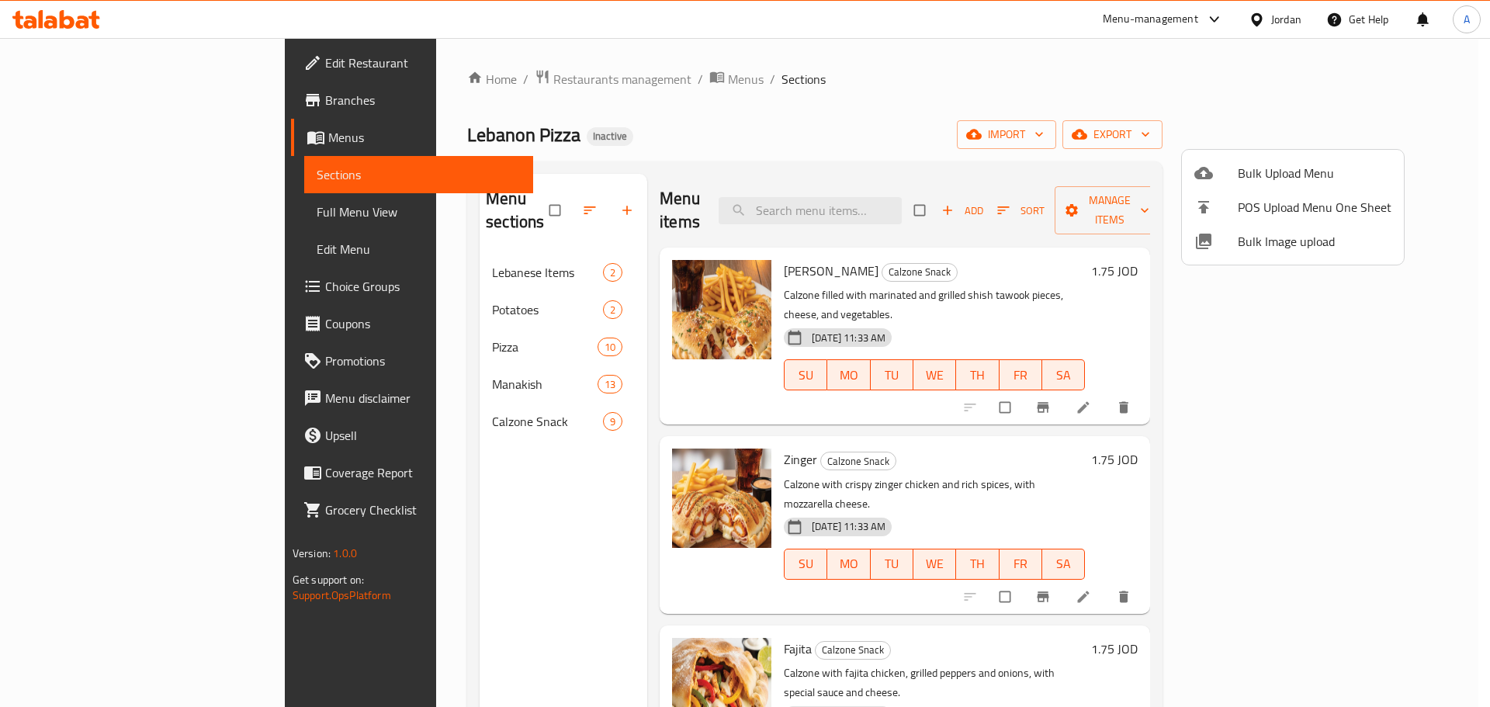
click at [110, 273] on div at bounding box center [745, 353] width 1490 height 707
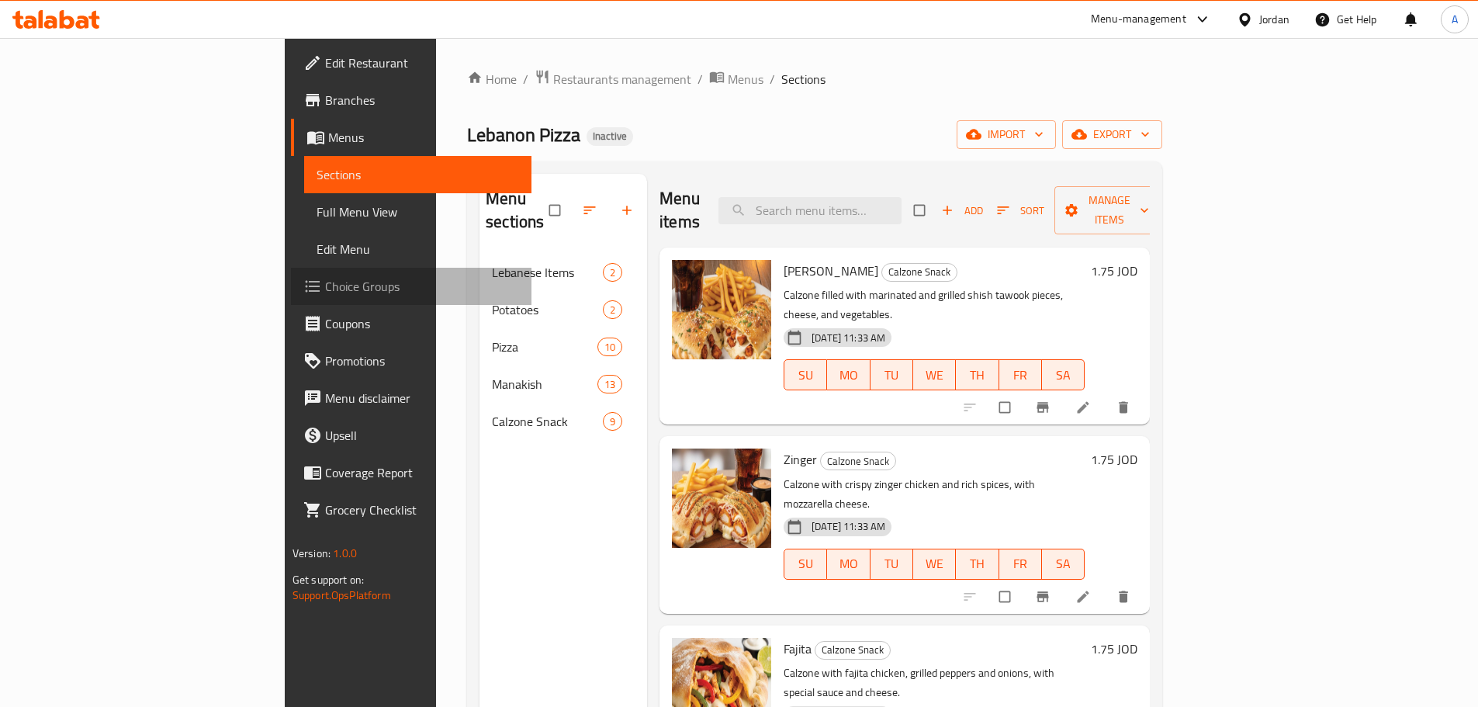
click at [291, 299] on link "Choice Groups" at bounding box center [411, 286] width 241 height 37
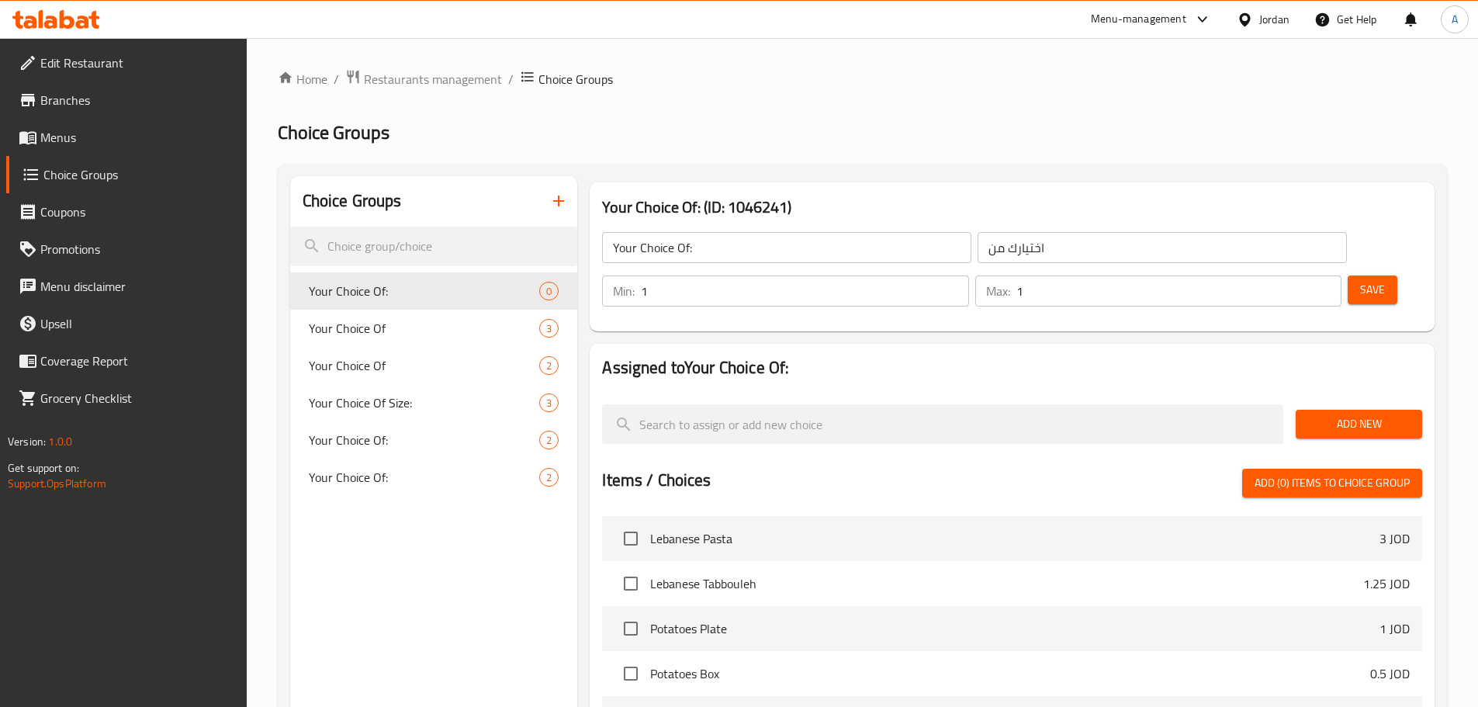
click at [556, 194] on icon "button" at bounding box center [558, 201] width 19 height 19
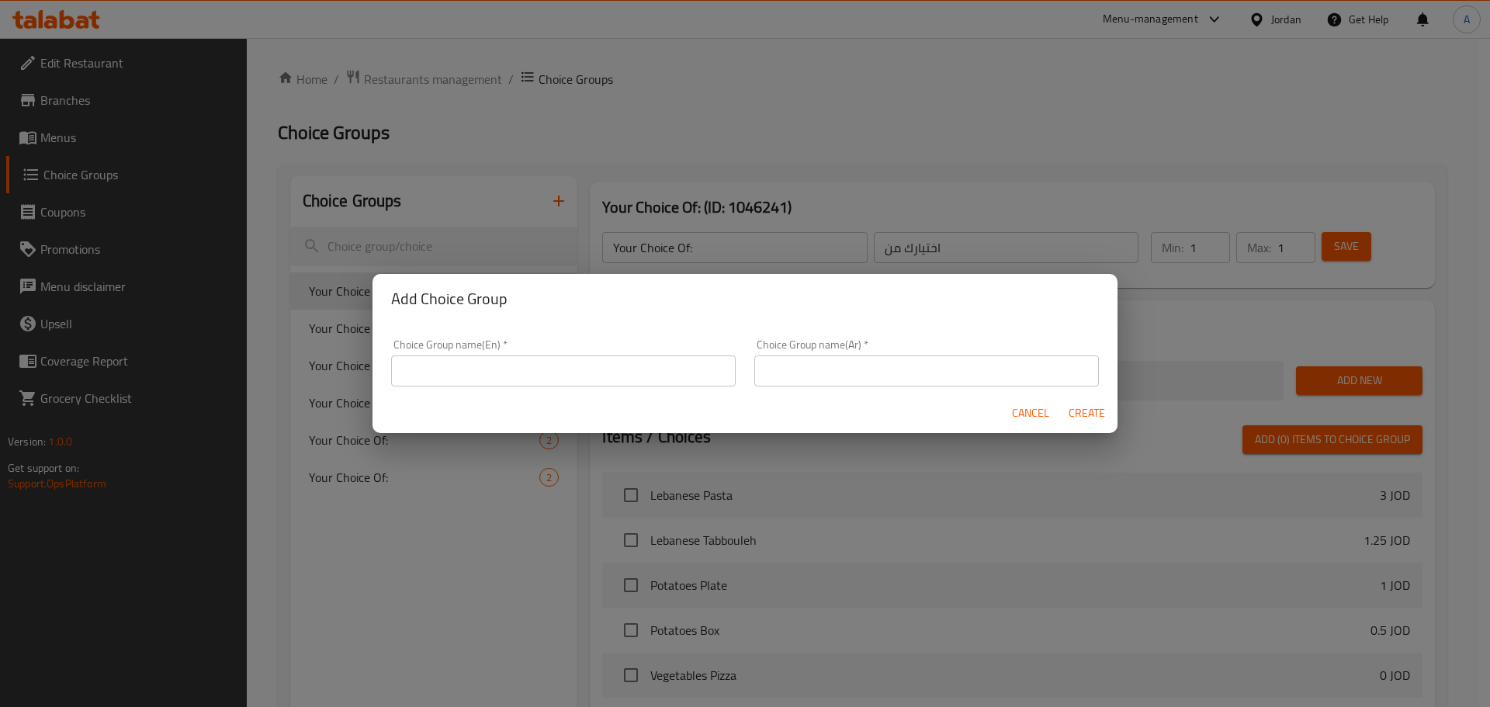
click at [487, 347] on div "Choice Group name(En)   * Choice Group name(En) *" at bounding box center [563, 362] width 344 height 47
click at [486, 364] on input "text" at bounding box center [563, 370] width 344 height 31
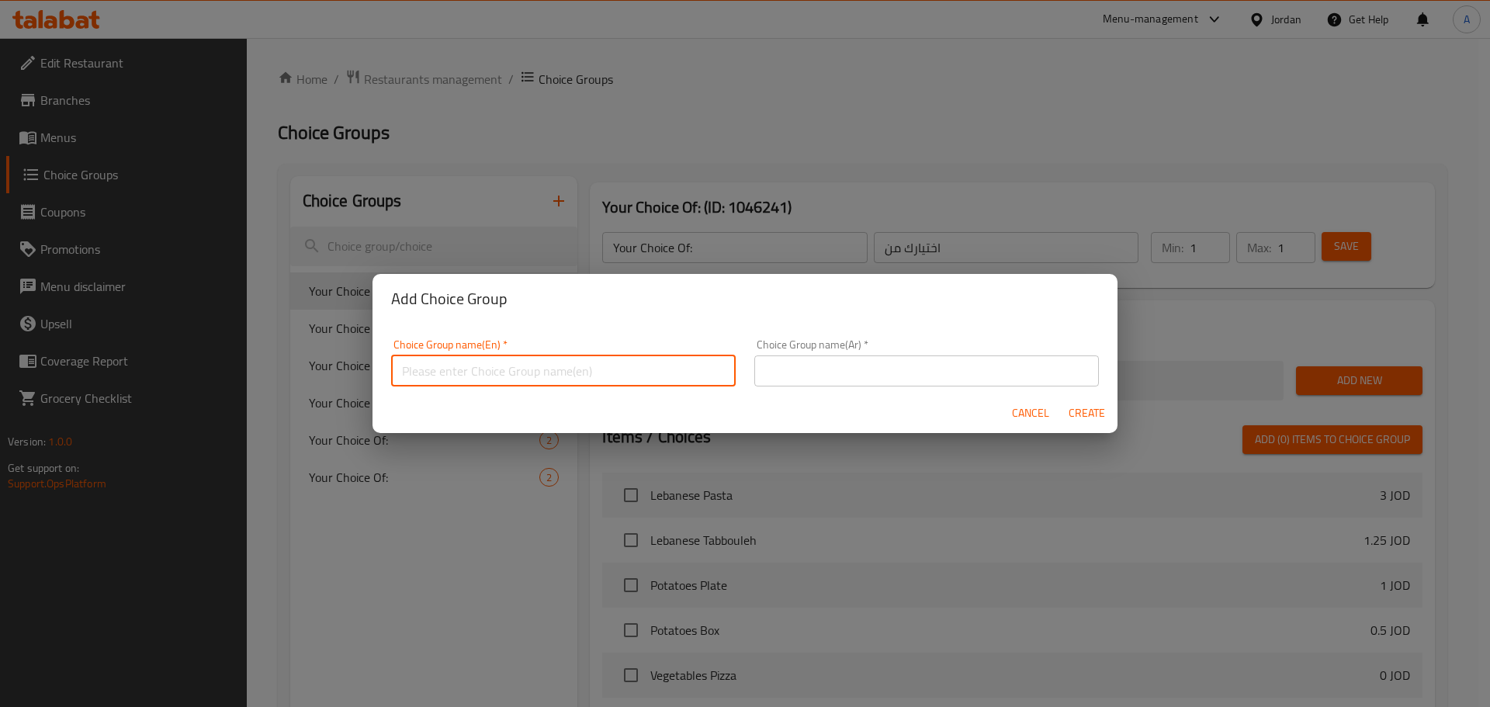
type input "Your Choice Of: 1"
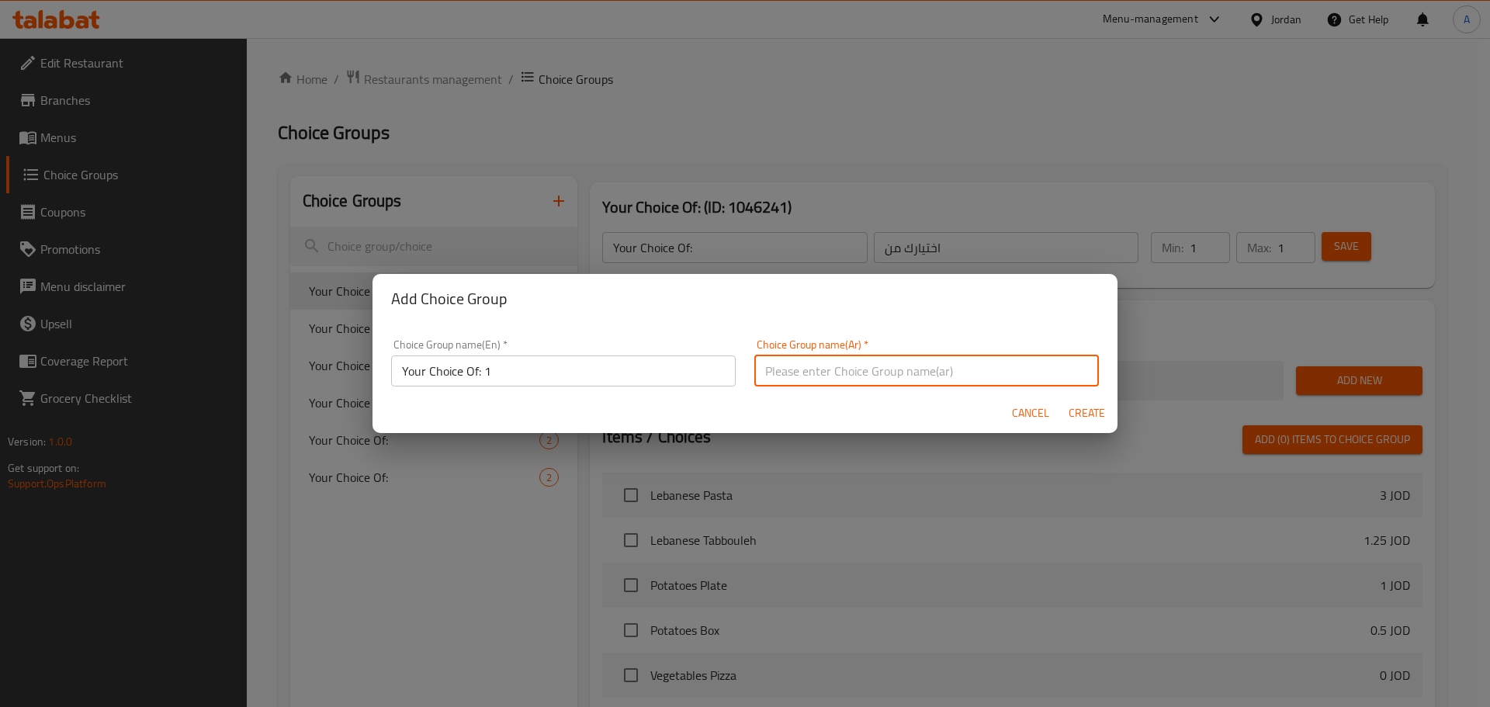
click at [842, 362] on input "text" at bounding box center [926, 370] width 344 height 31
type input "إختيارك من:"
click at [1120, 410] on div "Add Choice Group Choice Group name(En)   * Your Choice Of: 1 Choice Group name(…" at bounding box center [745, 353] width 1490 height 707
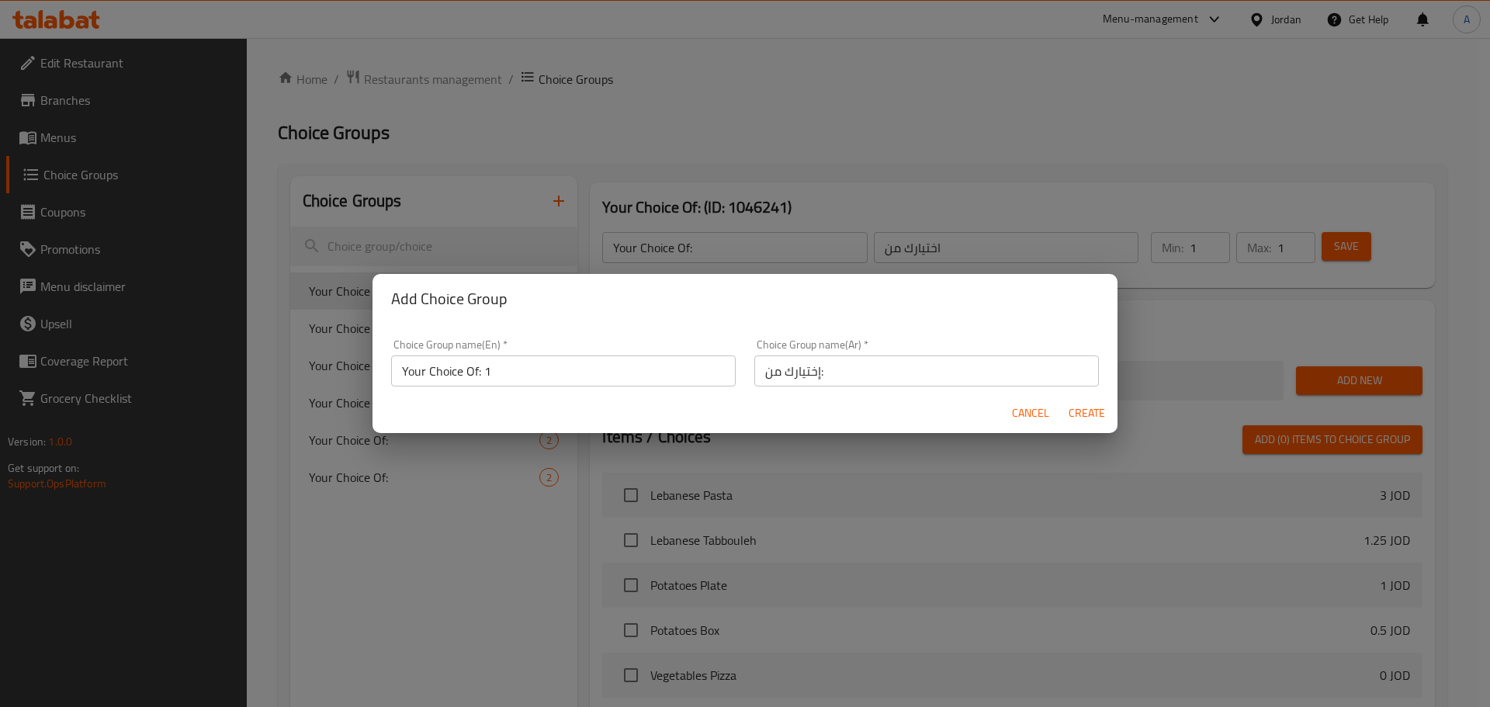
click at [1094, 411] on span "Create" at bounding box center [1086, 412] width 37 height 19
type input "Your Choice Of: 1"
type input "إختيارك من:"
type input "0"
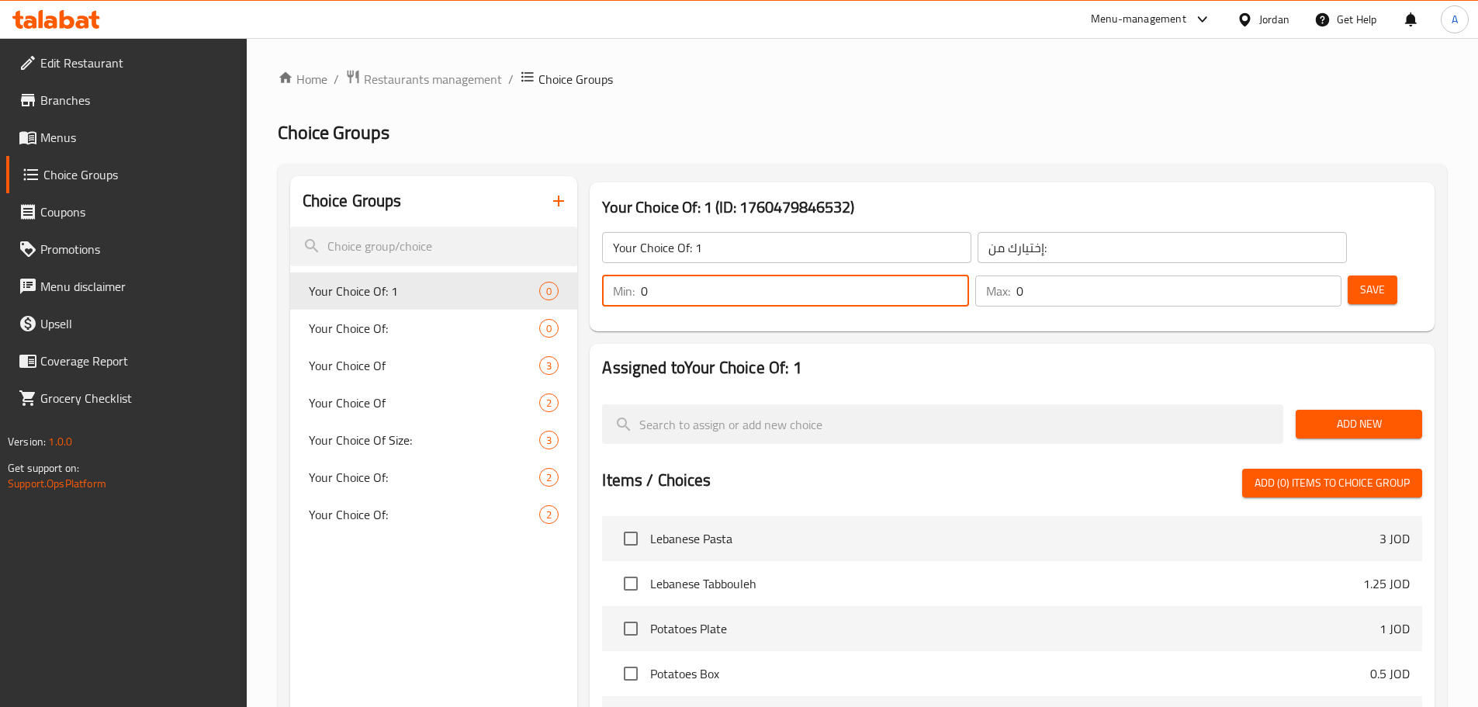
drag, startPoint x: 1213, startPoint y: 245, endPoint x: 1164, endPoint y: 250, distance: 49.1
click at [968, 275] on input "0" at bounding box center [804, 290] width 327 height 31
type input "1"
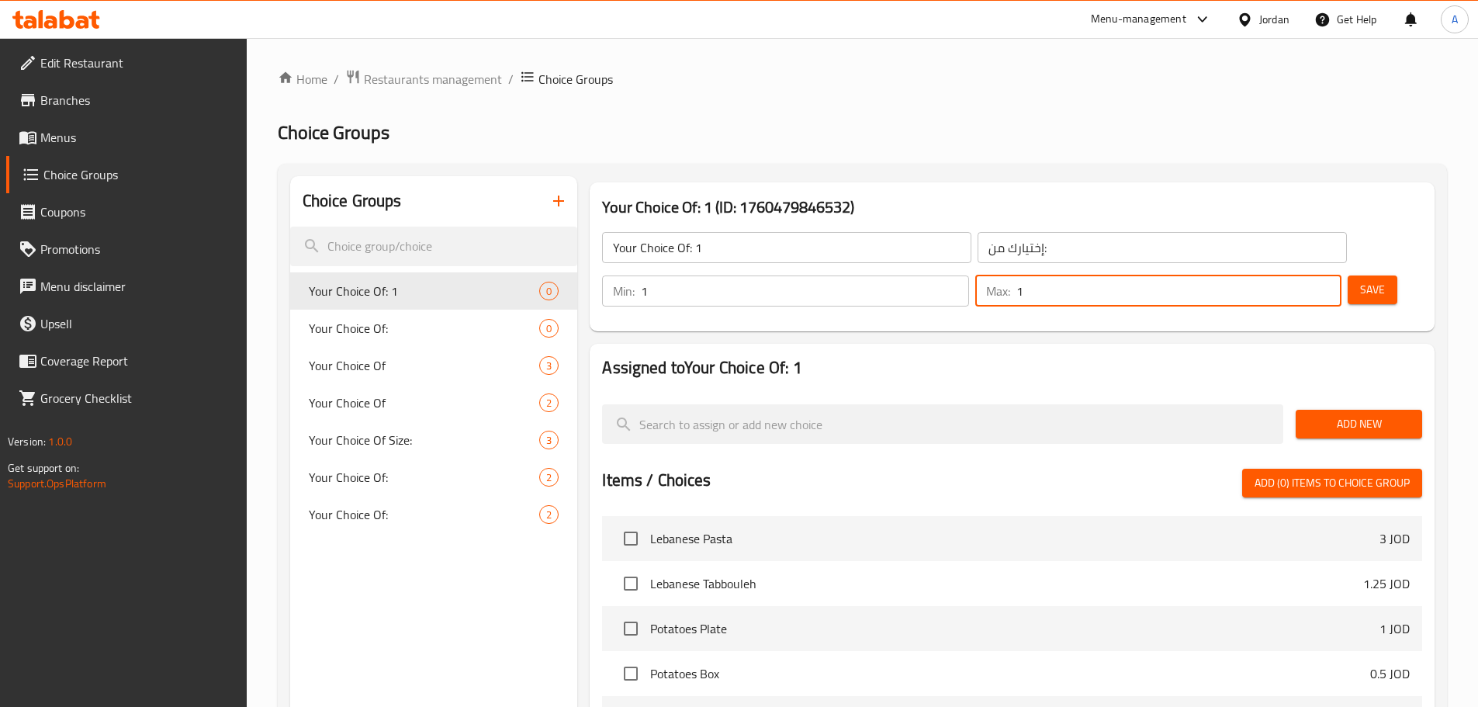
type input "1"
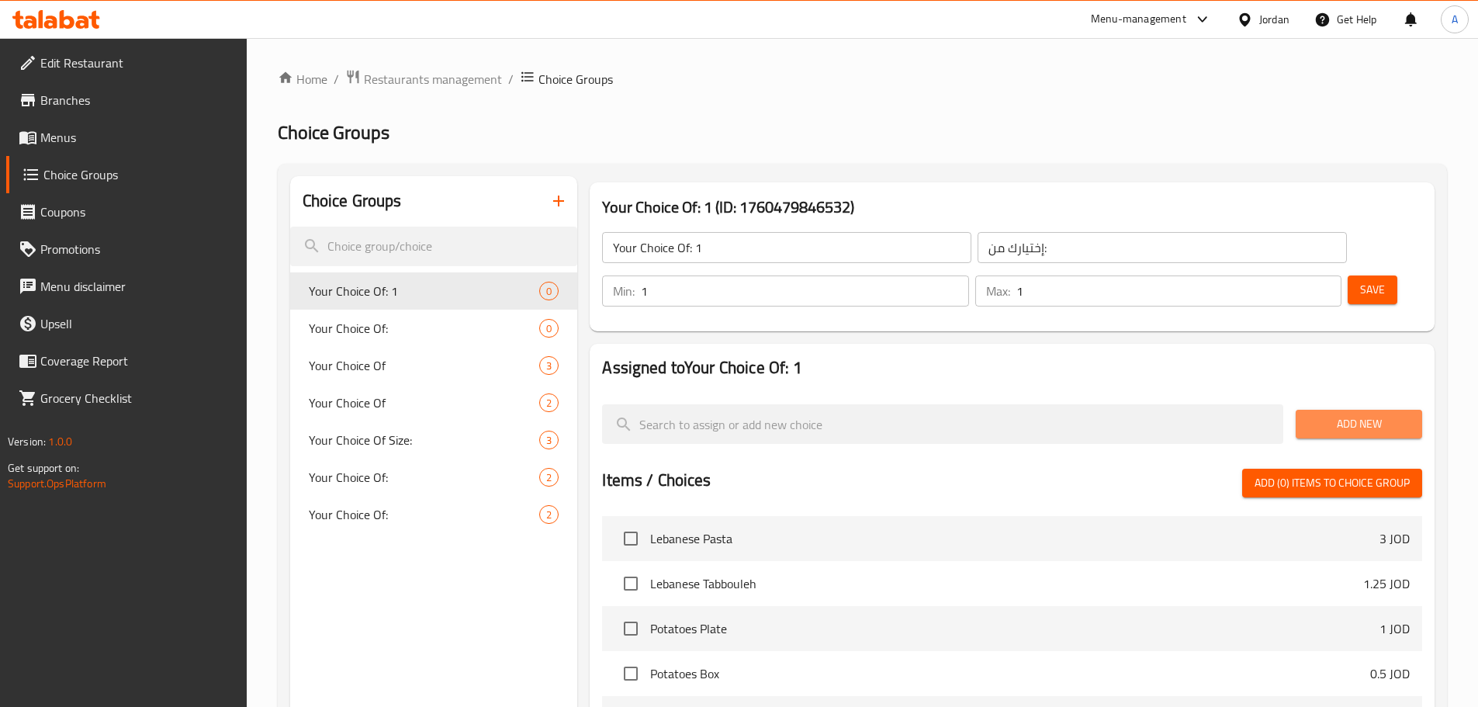
click at [1380, 414] on span "Add New" at bounding box center [1359, 423] width 102 height 19
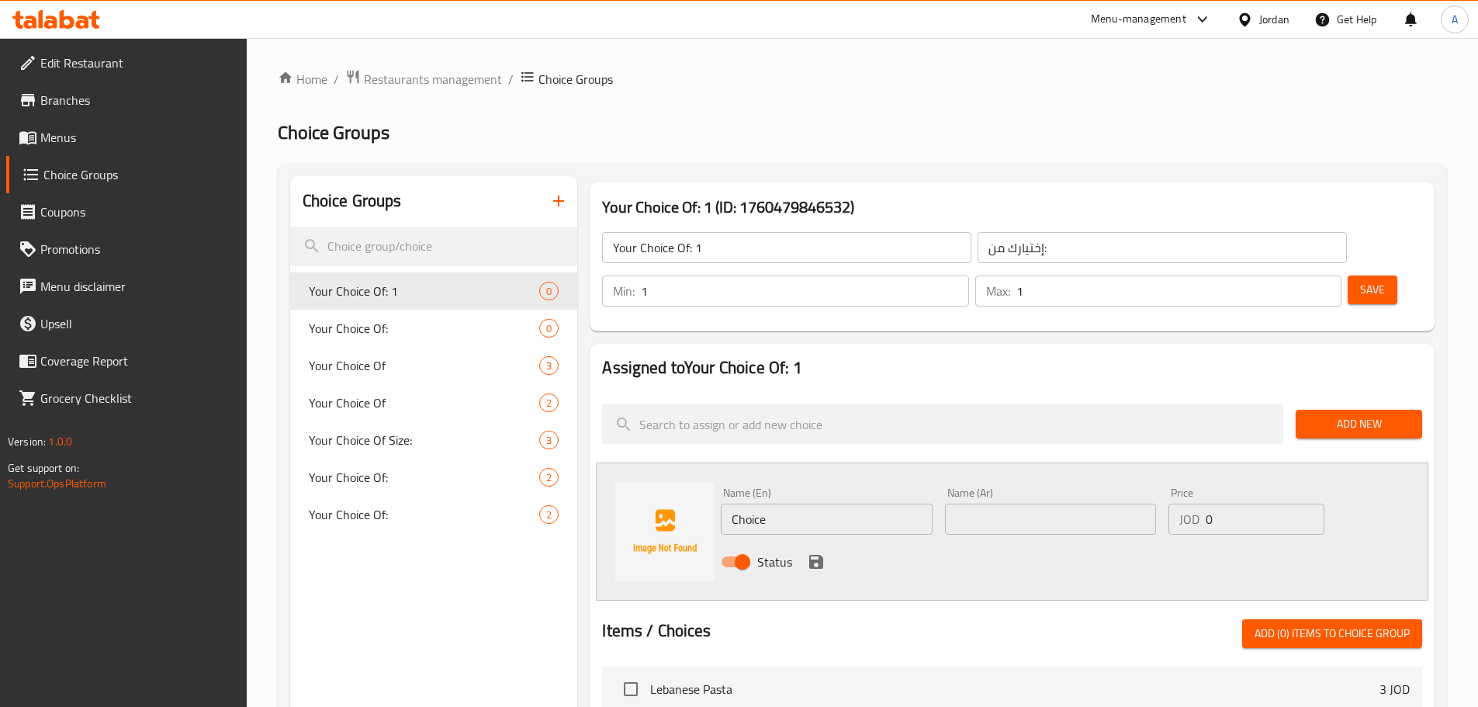
click at [792, 504] on input "Choice" at bounding box center [826, 519] width 211 height 31
paste input "vegetables"
type input "vegetables"
click at [1009, 487] on div "Name (Ar) Name (Ar)" at bounding box center [1050, 510] width 211 height 47
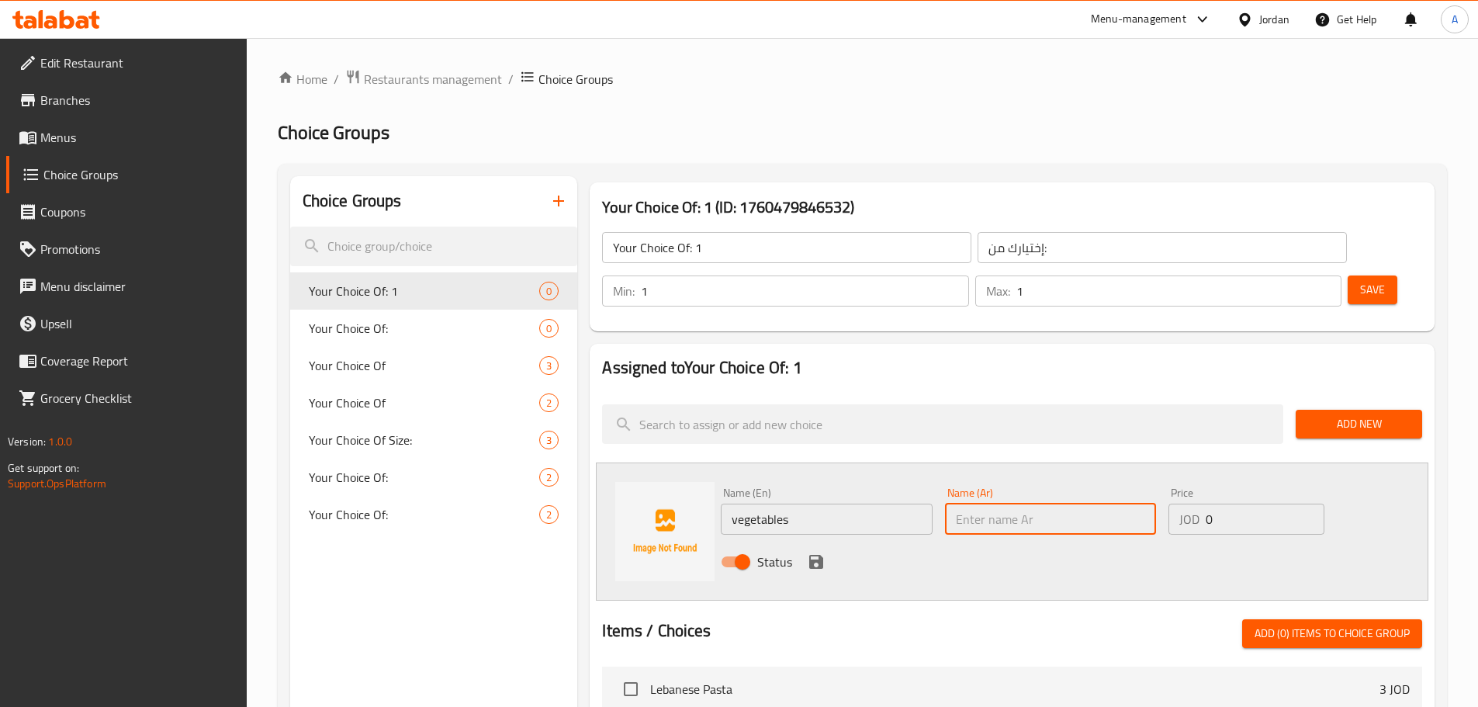
click at [993, 504] on input "text" at bounding box center [1050, 519] width 211 height 31
click at [975, 504] on input "خضراوات" at bounding box center [1050, 519] width 211 height 31
type input "خضروات"
click at [820, 552] on icon "save" at bounding box center [816, 561] width 19 height 19
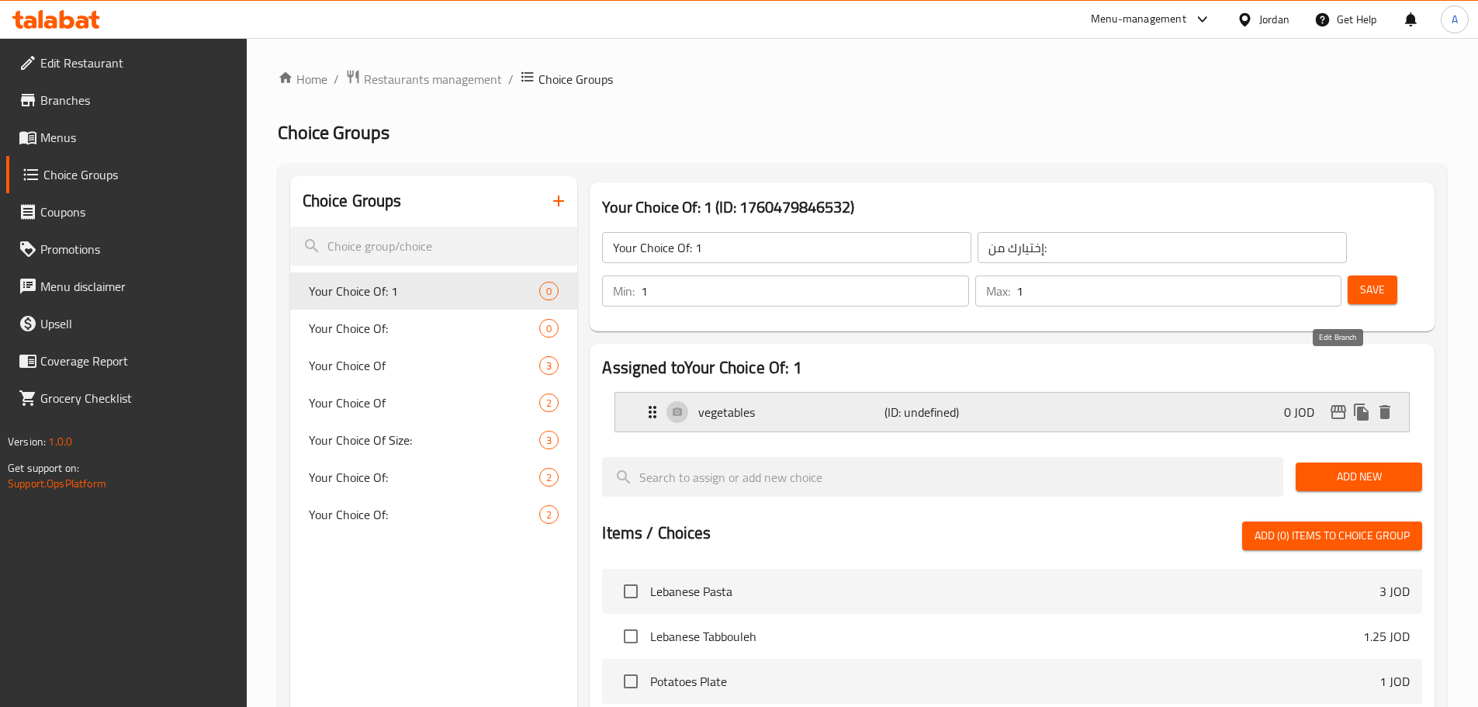
click at [1365, 403] on icon "duplicate" at bounding box center [1361, 411] width 15 height 17
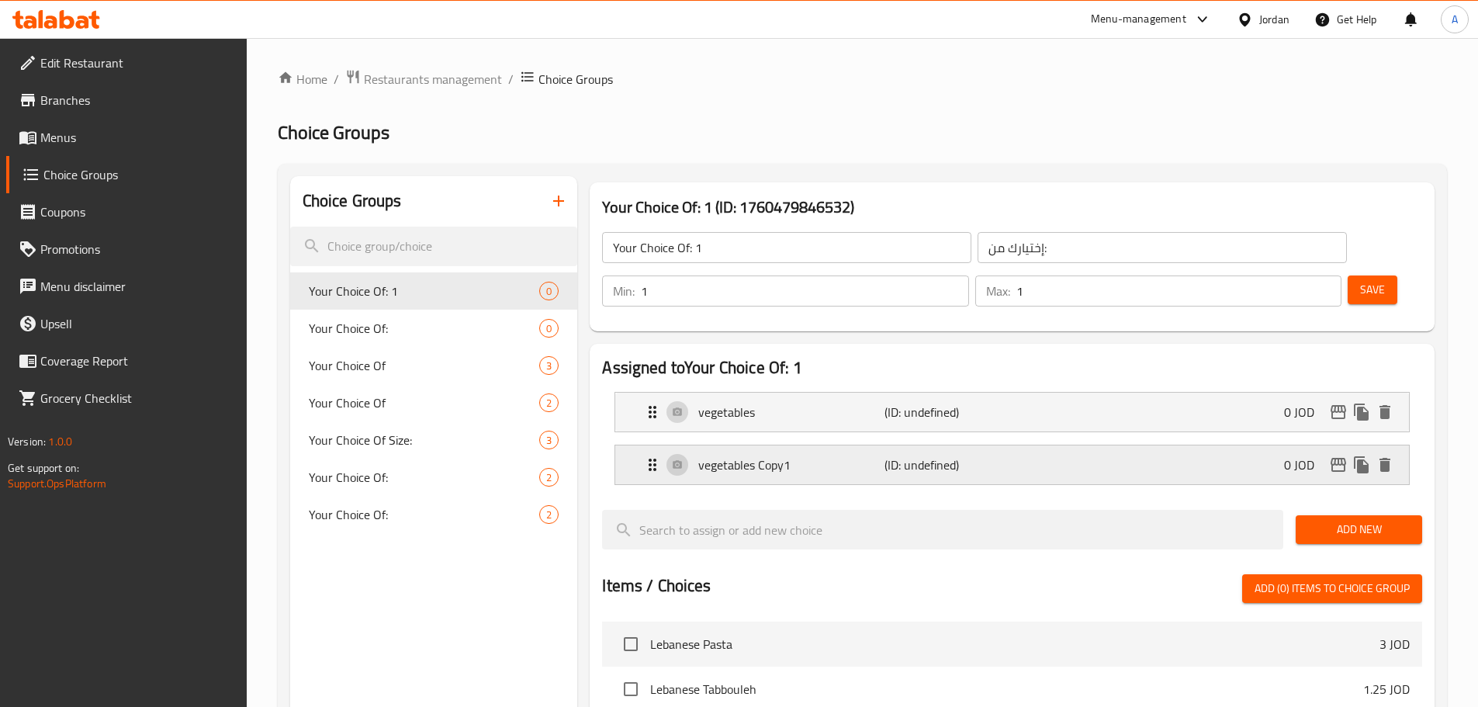
click at [981, 455] on p "(ID: undefined)" at bounding box center [946, 464] width 124 height 19
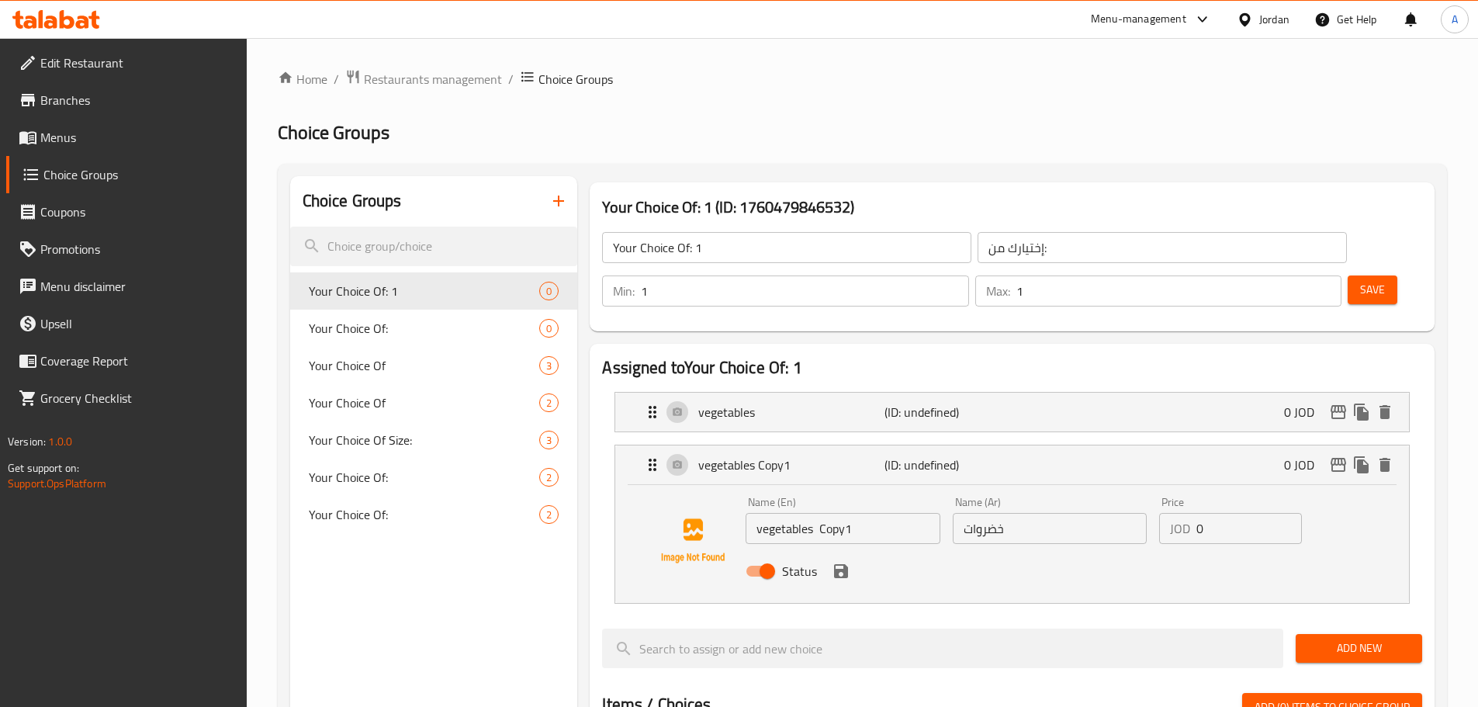
click at [869, 513] on input "vegetables Copy1" at bounding box center [843, 528] width 194 height 31
click at [867, 513] on input "vegetables Copy1" at bounding box center [843, 528] width 194 height 31
type input "ة"
type input "Meat"
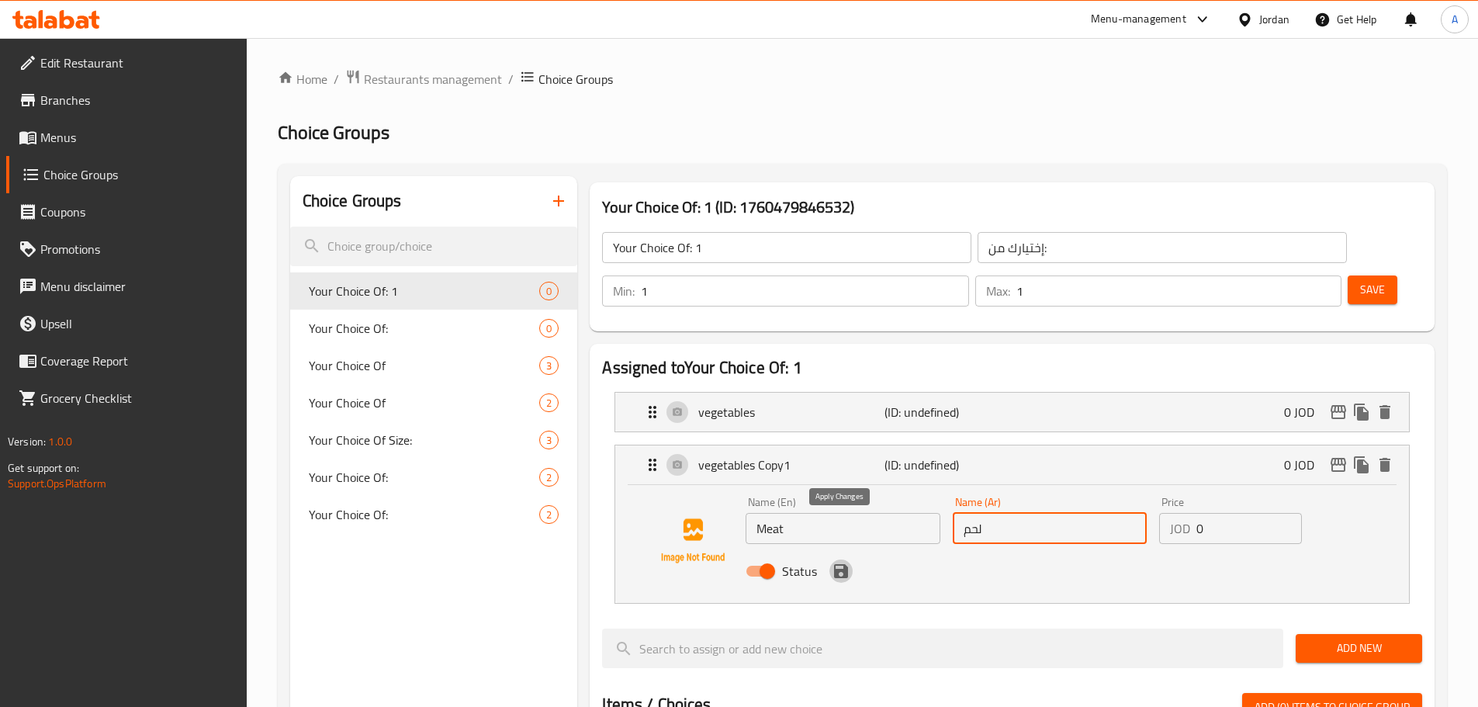
click at [836, 564] on icon "save" at bounding box center [841, 571] width 14 height 14
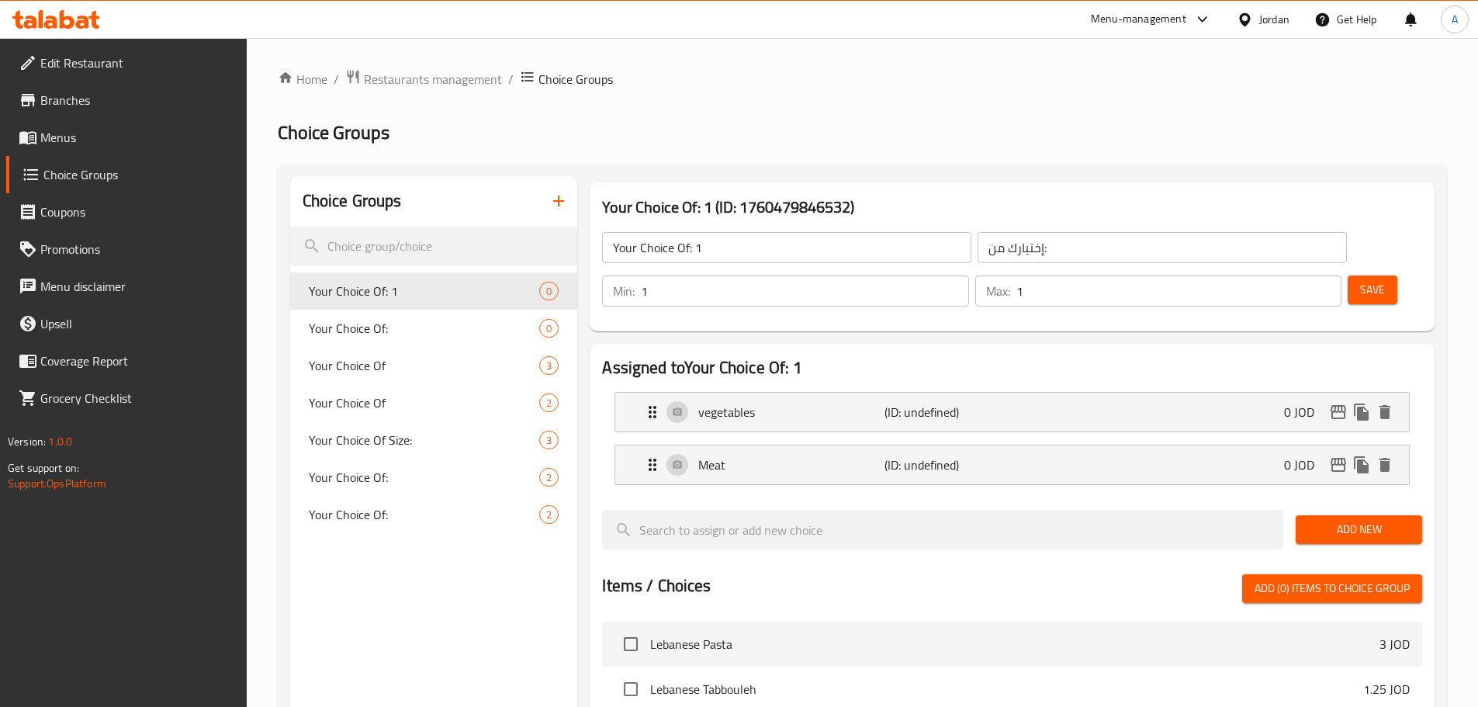
type input "لحم"
click at [1317, 272] on div "Max: 1 ​" at bounding box center [1158, 290] width 372 height 37
click at [1360, 280] on span "Save" at bounding box center [1372, 289] width 25 height 19
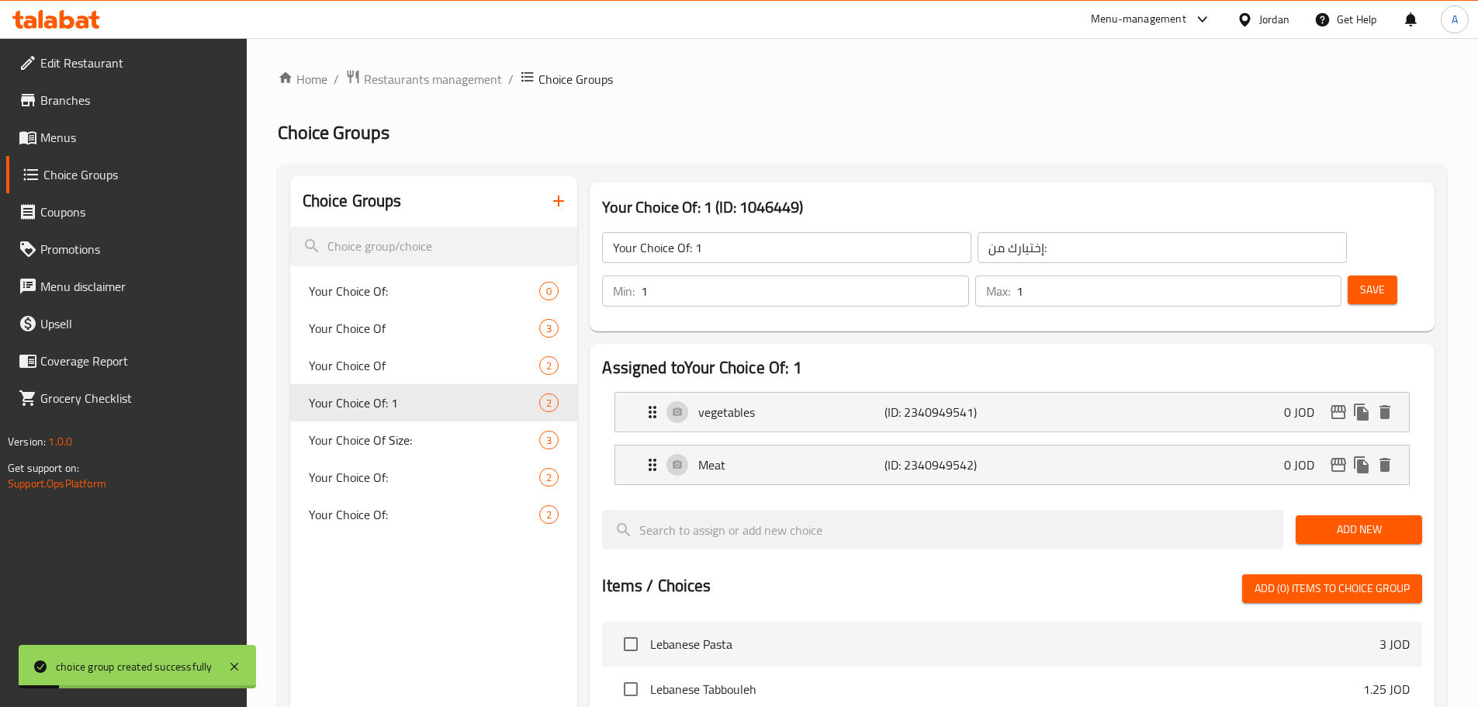
click at [708, 246] on input "Your Choice Of: 1" at bounding box center [786, 247] width 369 height 31
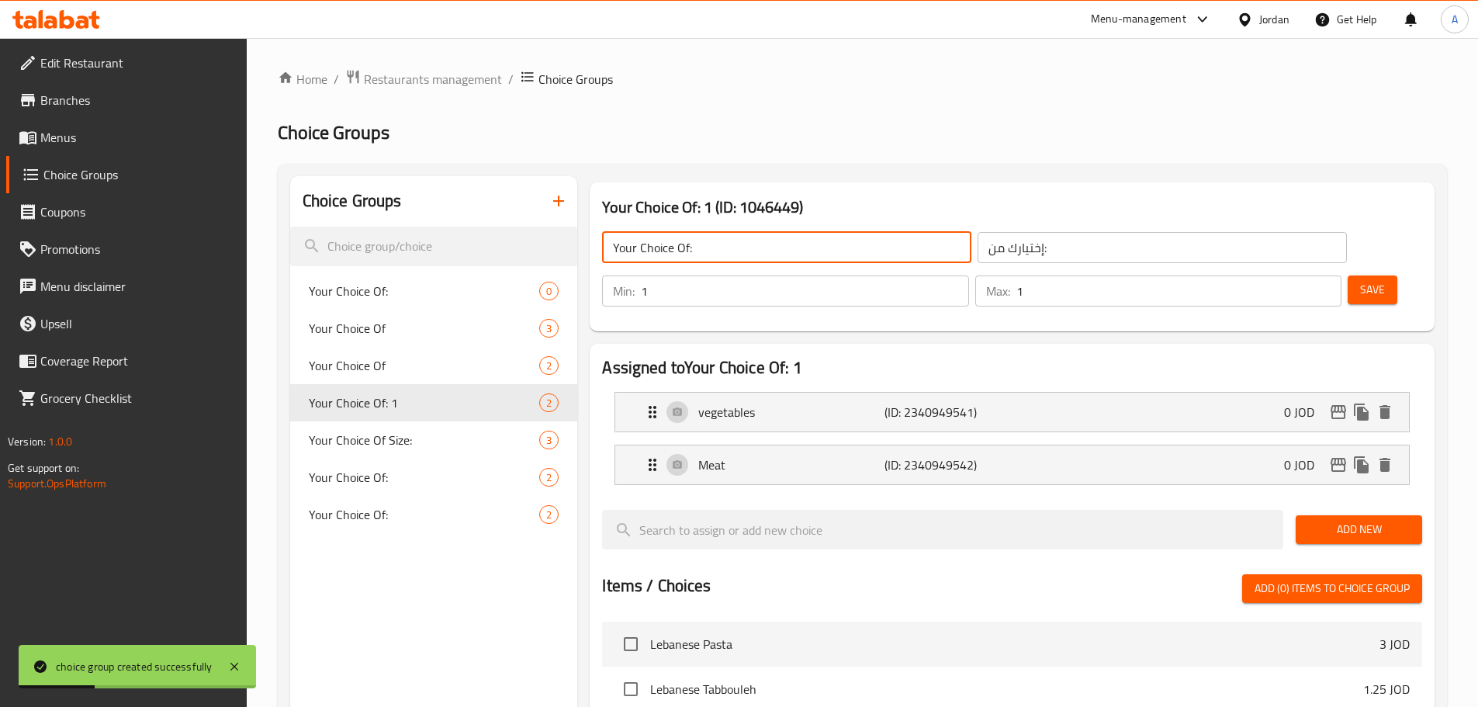
type input "Your Choice Of:"
click at [1359, 275] on button "Save" at bounding box center [1373, 289] width 50 height 29
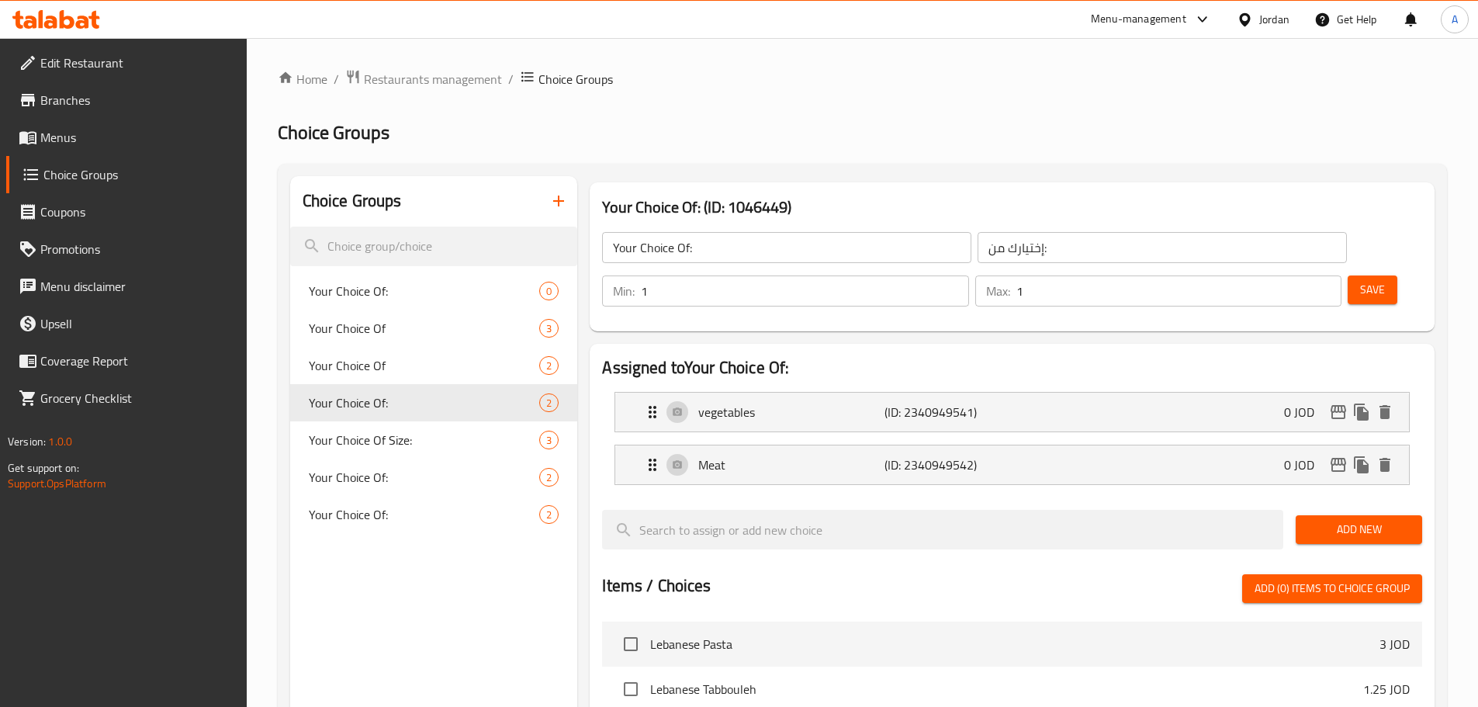
click at [151, 123] on link "Menus" at bounding box center [126, 137] width 241 height 37
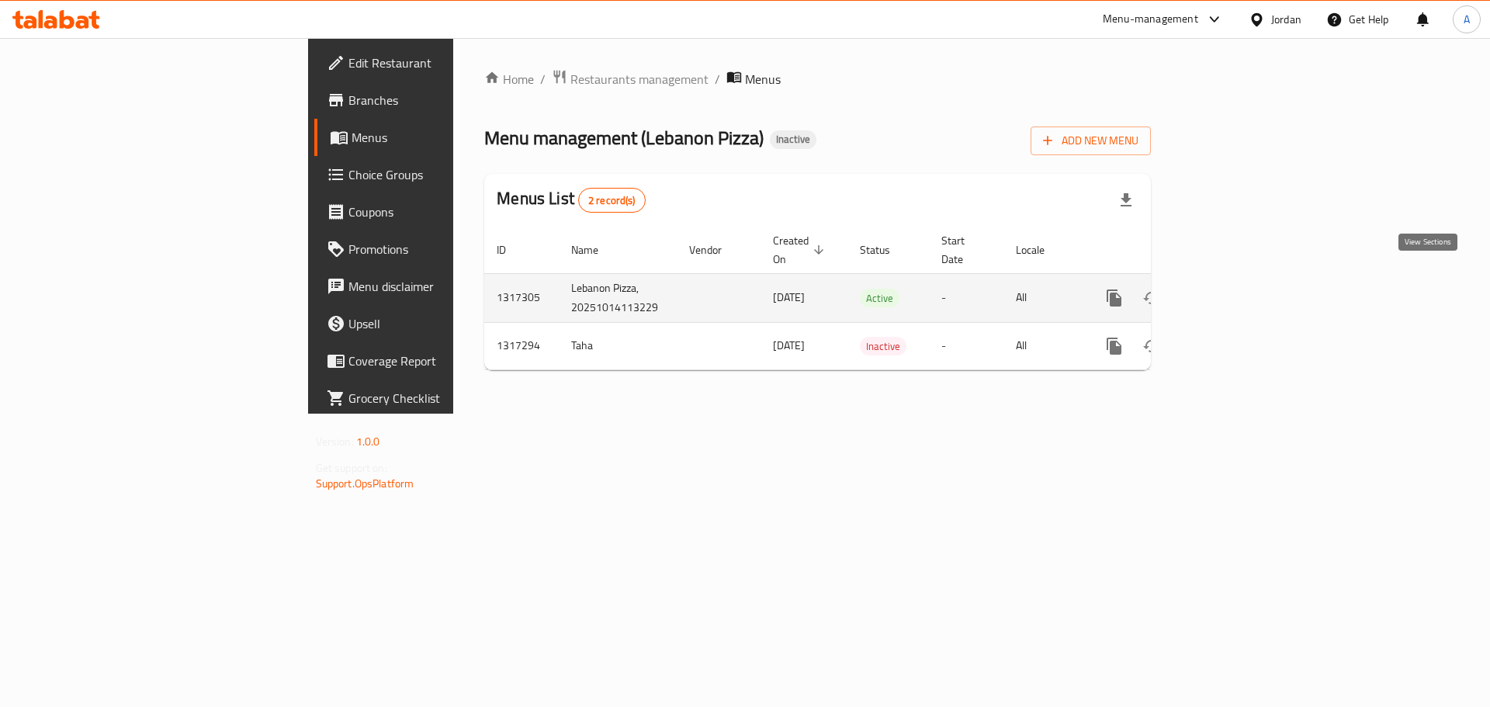
click at [1235, 289] on icon "enhanced table" at bounding box center [1226, 298] width 19 height 19
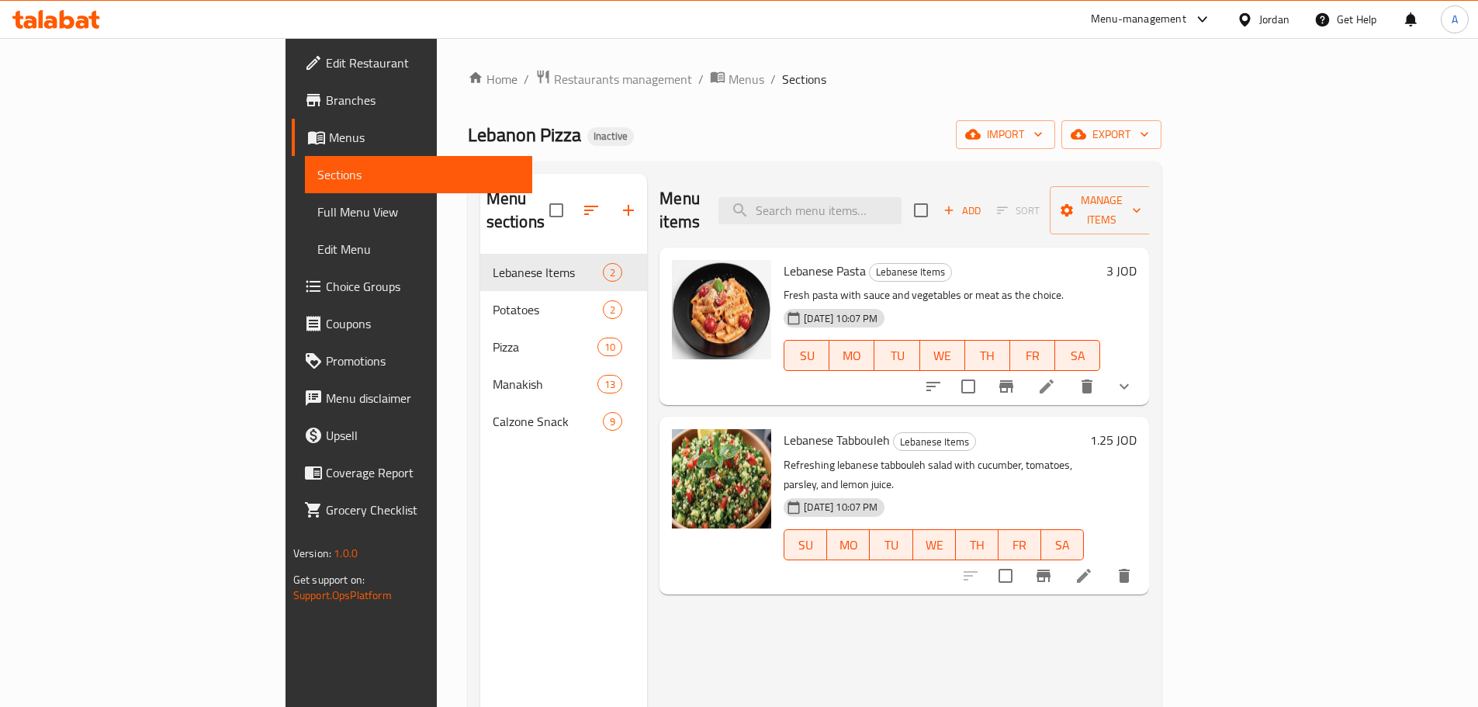
click at [305, 199] on link "Full Menu View" at bounding box center [418, 211] width 227 height 37
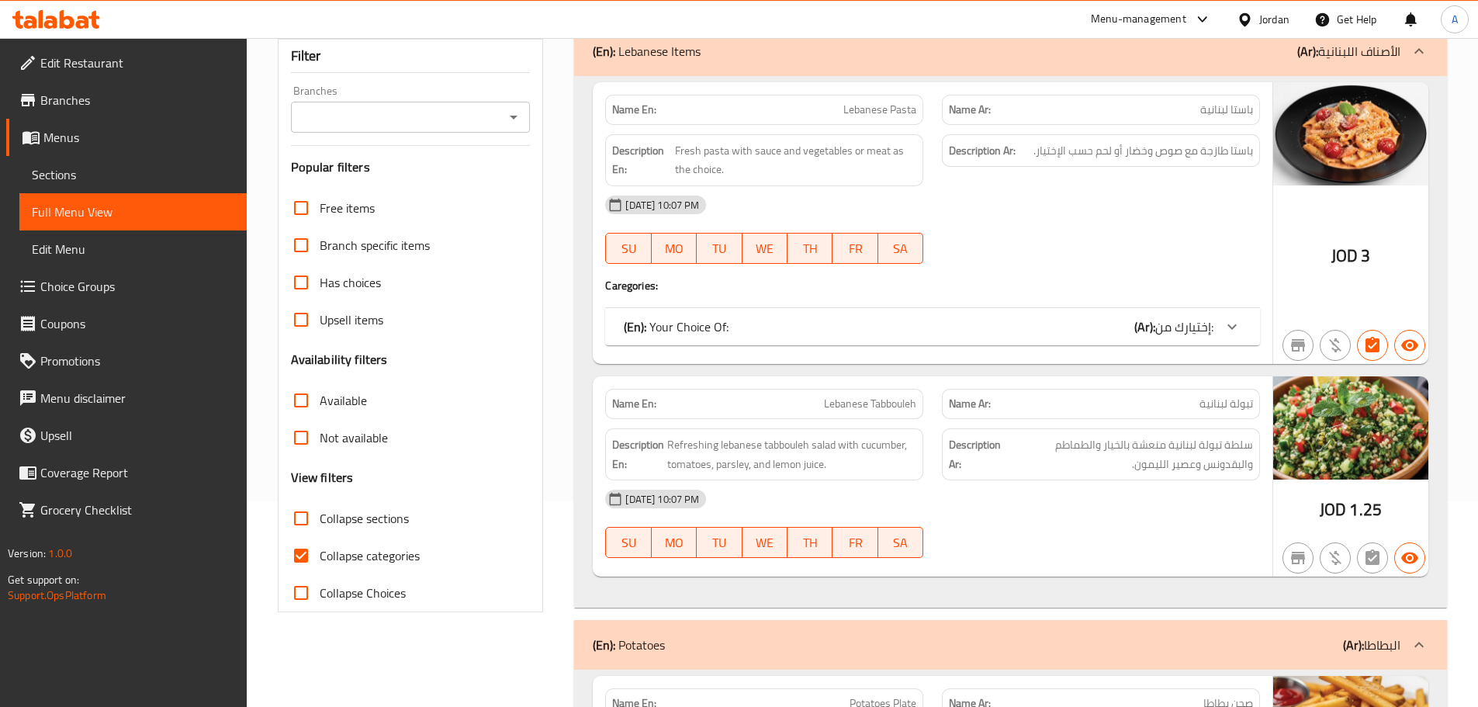
scroll to position [233, 0]
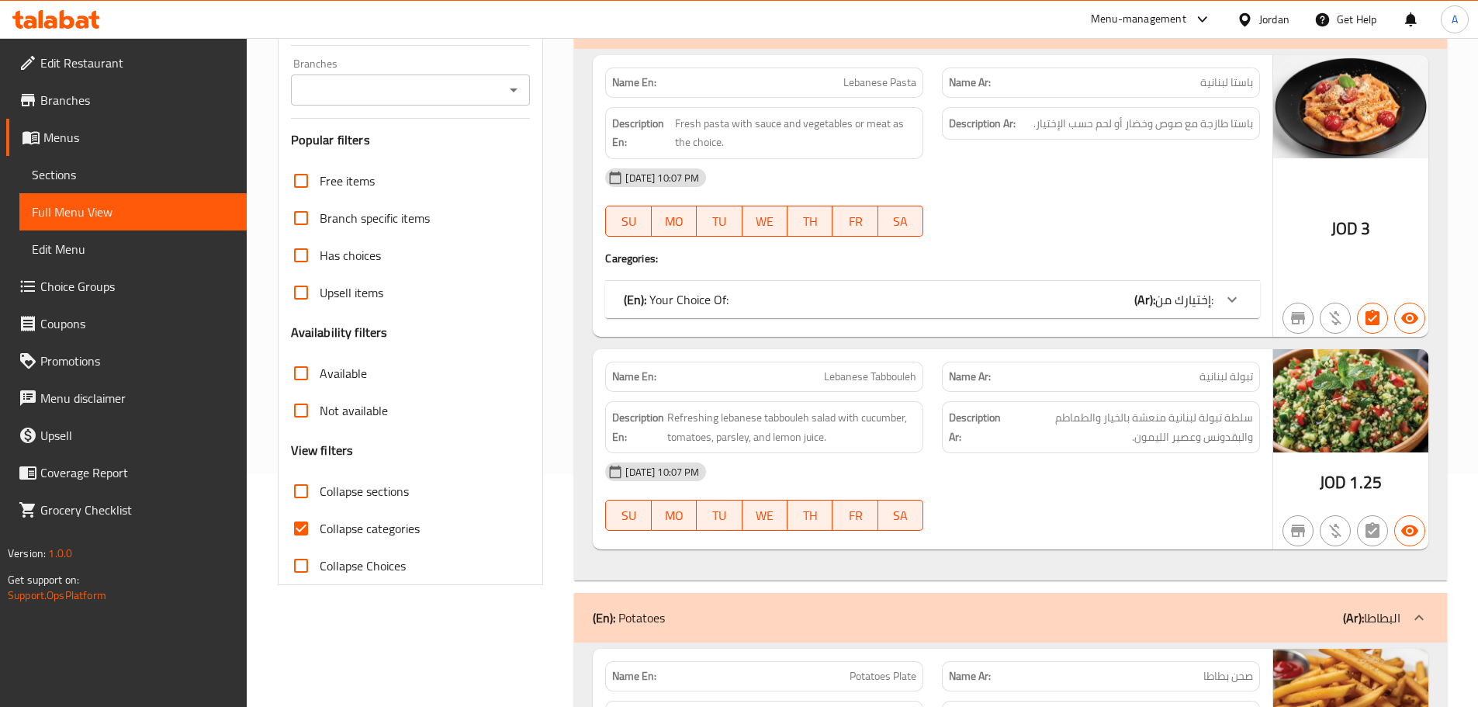
click at [312, 490] on input "Collapse sections" at bounding box center [300, 490] width 37 height 37
checkbox input "true"
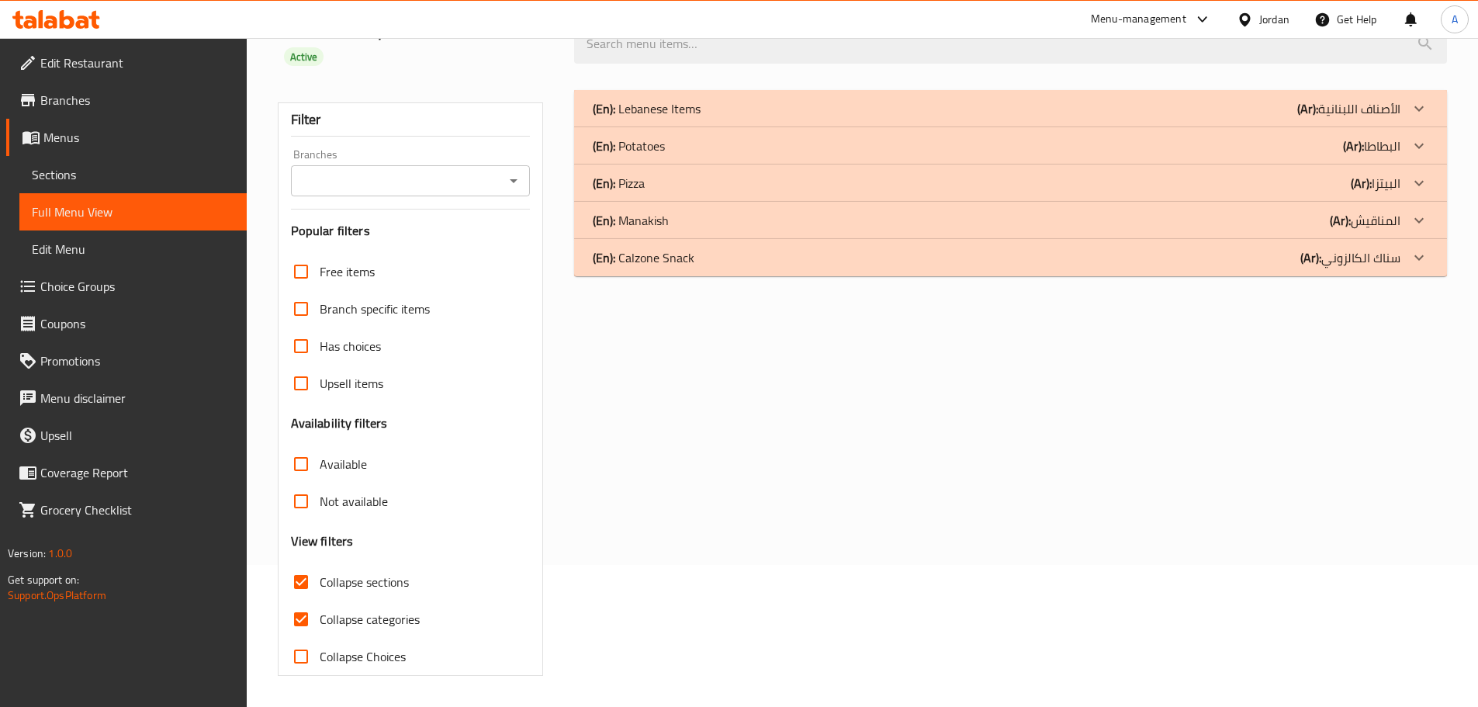
scroll to position [142, 0]
click at [658, 194] on div "(En): Pizza (Ar): البيتزا" at bounding box center [1010, 182] width 873 height 37
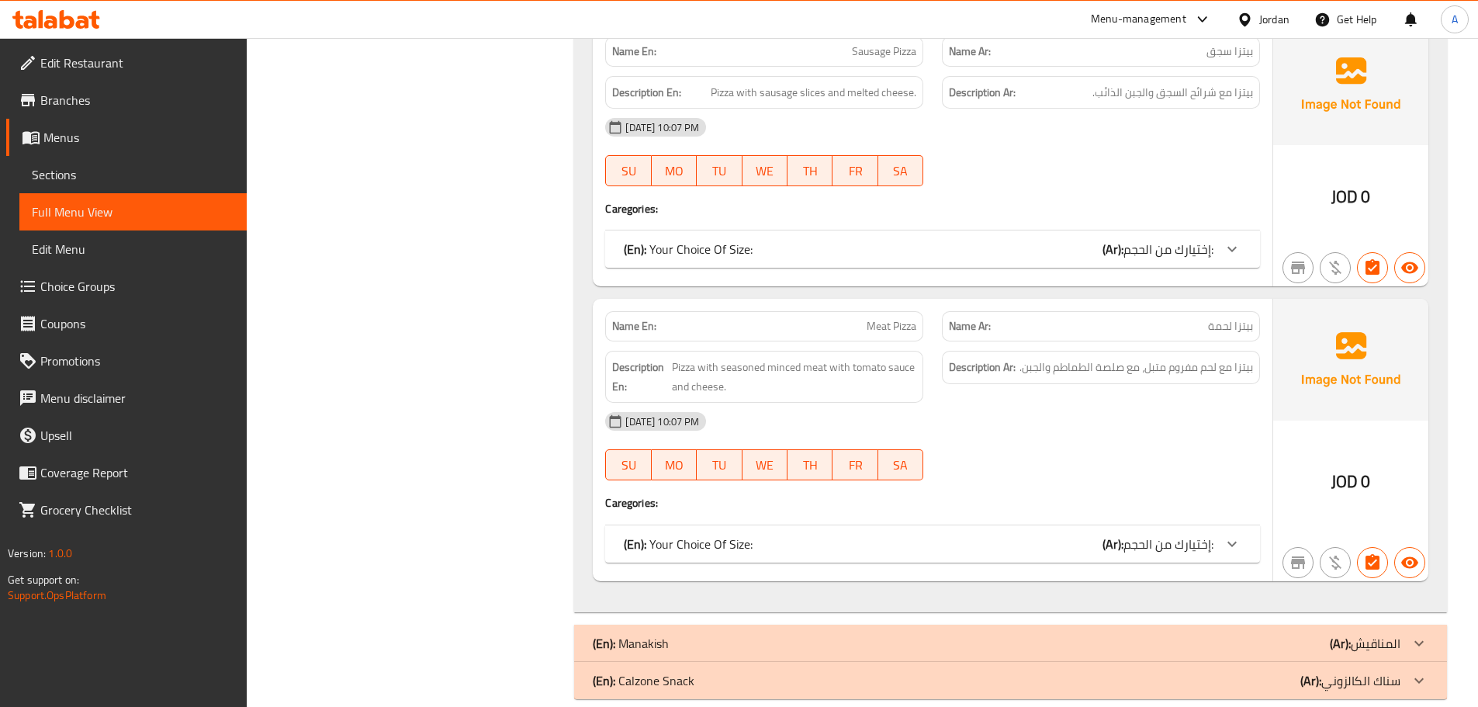
scroll to position [2690, 0]
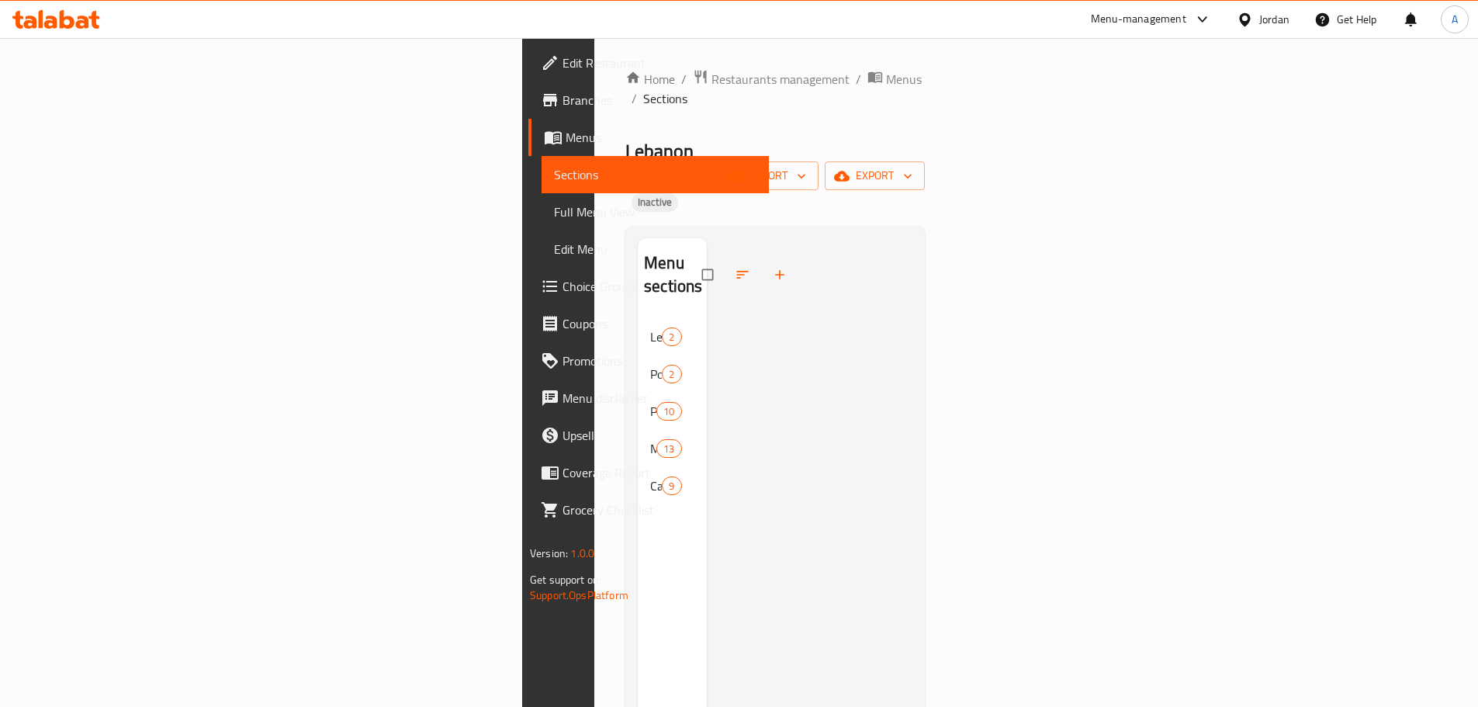
click at [554, 218] on span "Full Menu View" at bounding box center [655, 211] width 202 height 19
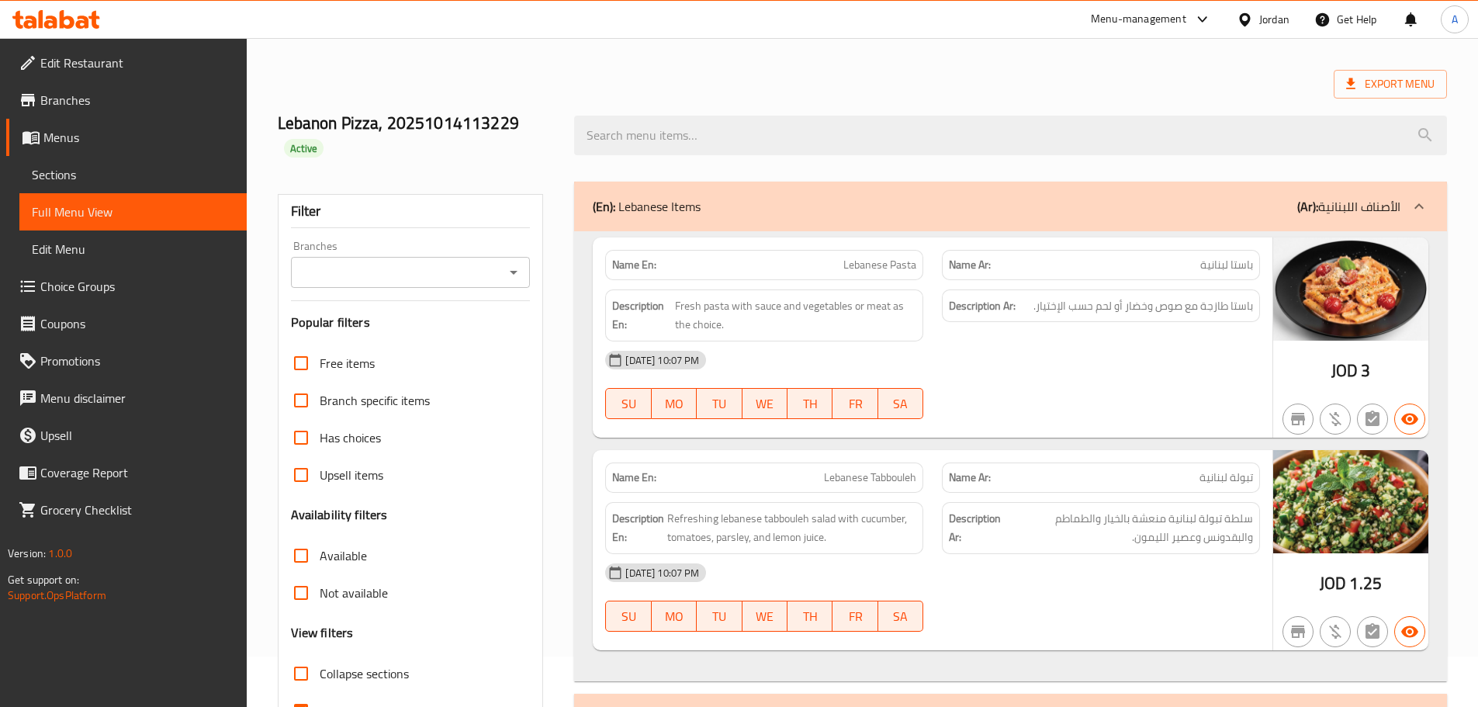
scroll to position [78, 0]
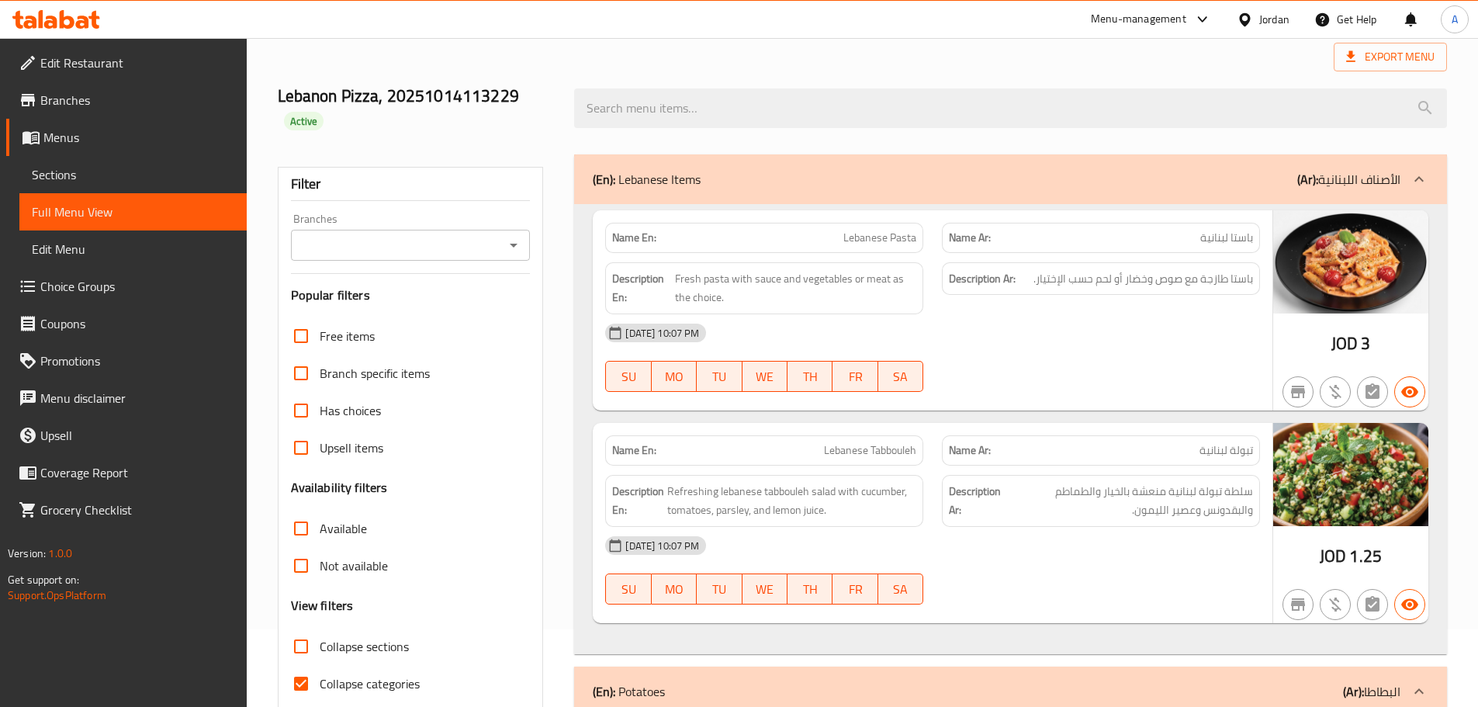
click at [860, 329] on div "[DATE] 10:07 PM" at bounding box center [932, 332] width 673 height 37
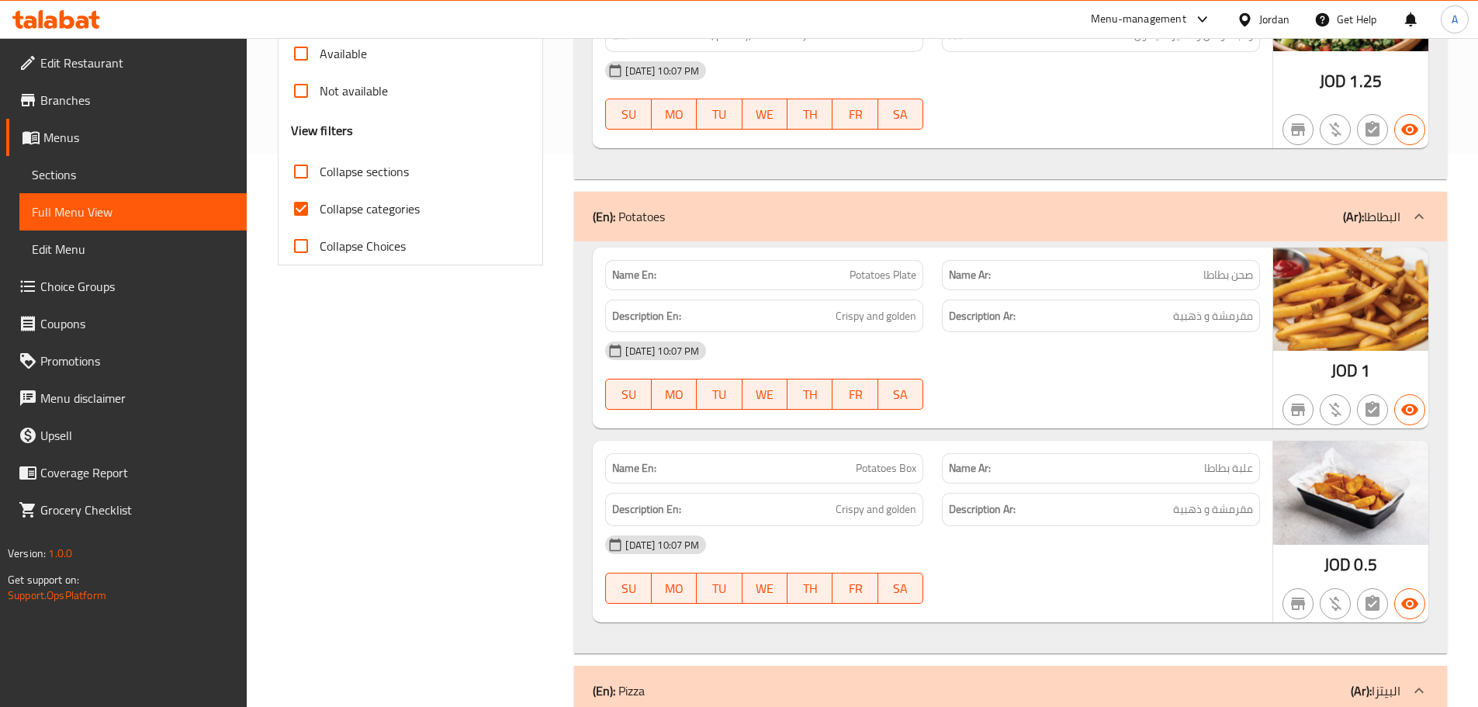
scroll to position [628, 0]
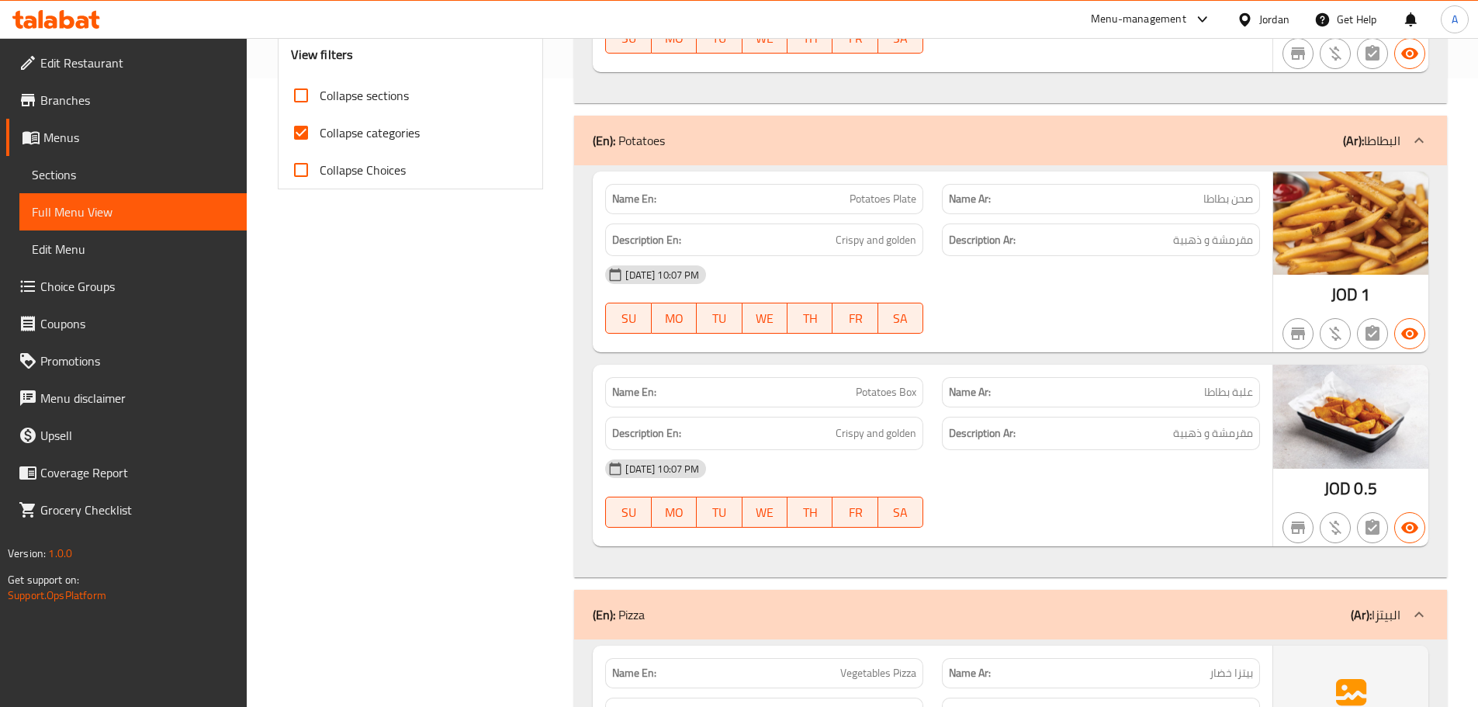
click at [668, 250] on div "Description En: Crispy and golden" at bounding box center [764, 239] width 318 height 33
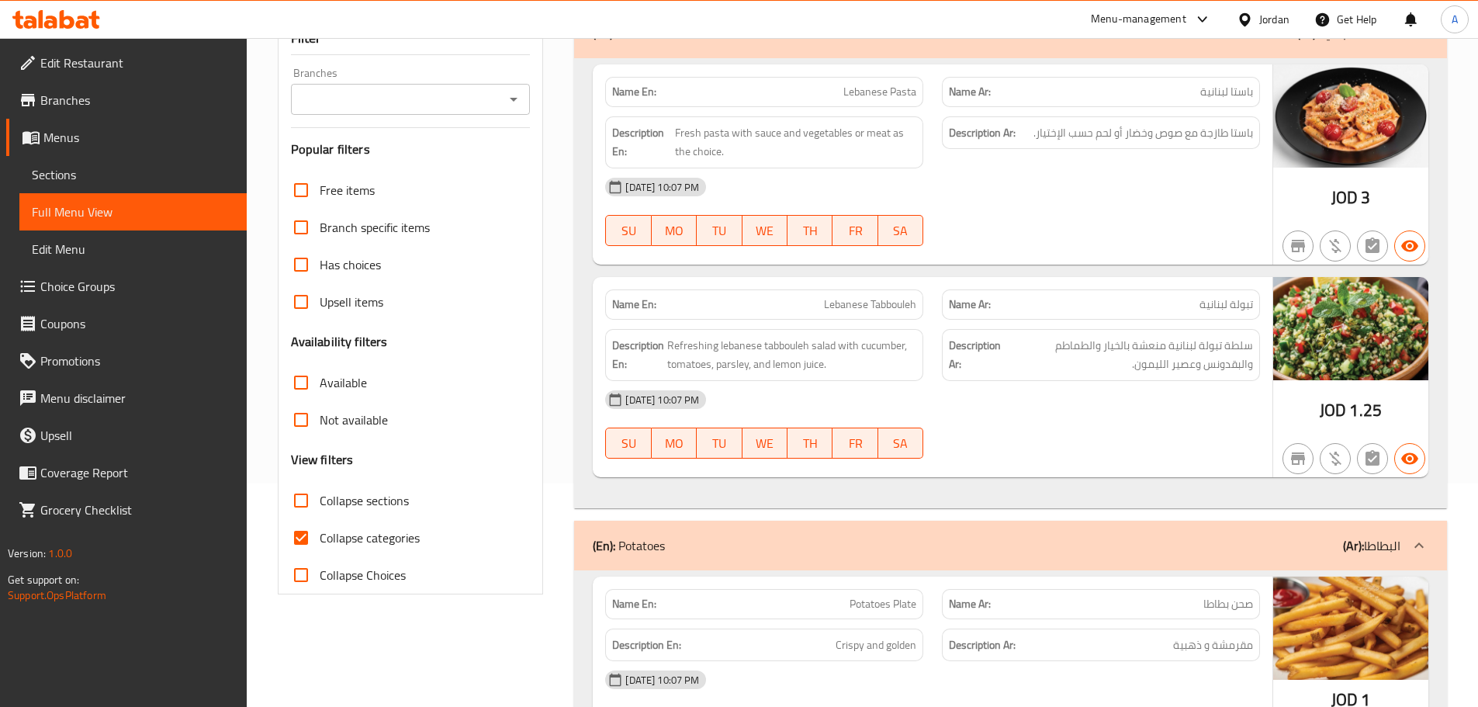
scroll to position [163, 0]
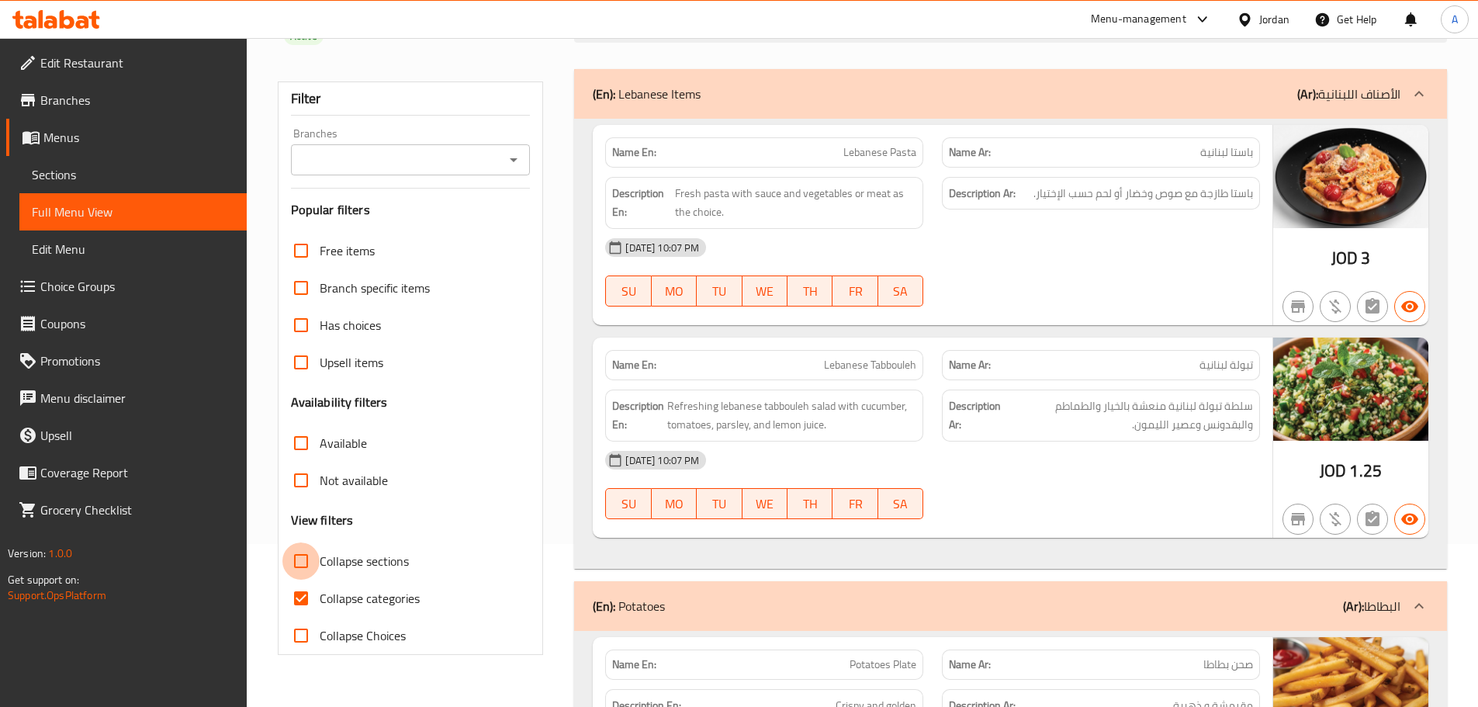
drag, startPoint x: 306, startPoint y: 556, endPoint x: 415, endPoint y: 471, distance: 138.7
click at [306, 556] on input "Collapse sections" at bounding box center [300, 560] width 37 height 37
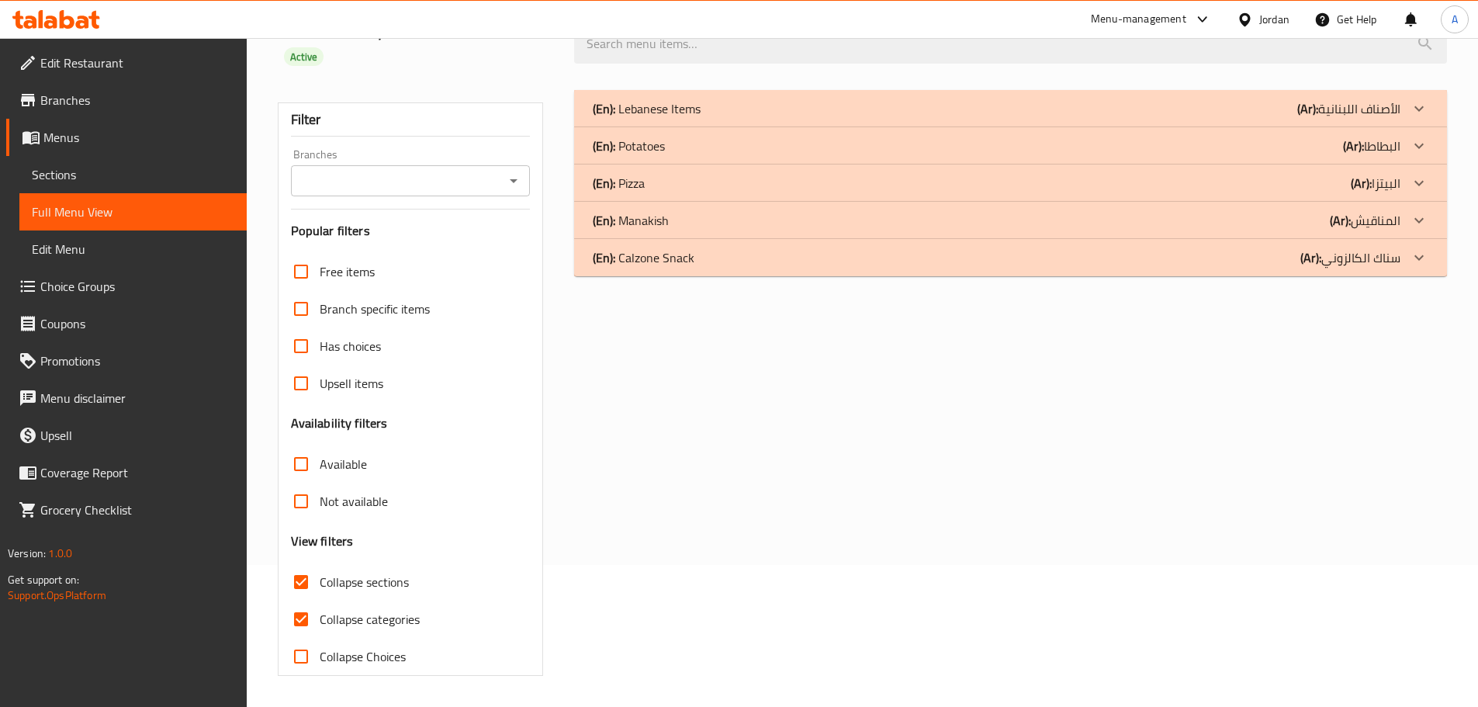
scroll to position [81, 0]
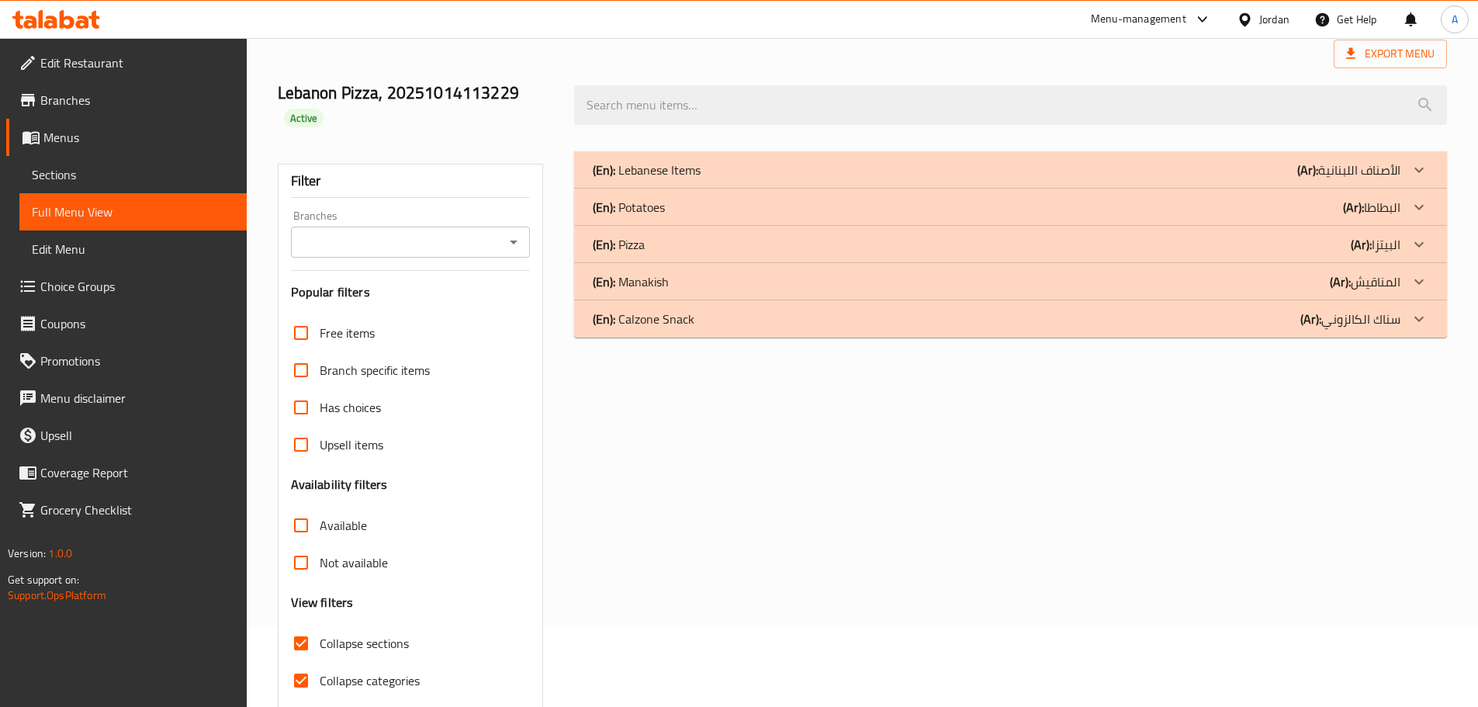
click at [670, 245] on div "(En): Pizza (Ar): البيتزا" at bounding box center [997, 244] width 808 height 19
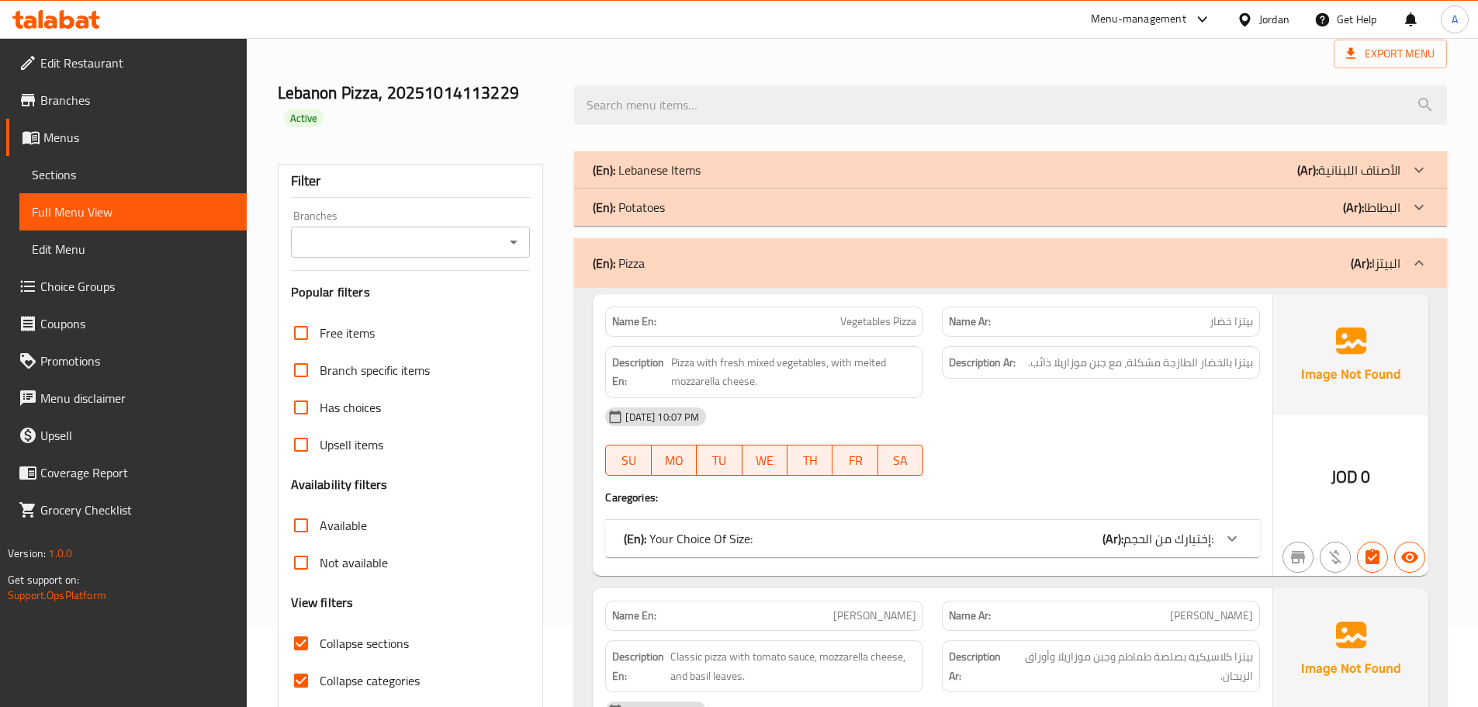
click at [909, 323] on span "Vegetables Pizza" at bounding box center [878, 321] width 76 height 16
copy span "Pizza"
click at [1252, 323] on span "بيتزا خضار" at bounding box center [1231, 321] width 43 height 16
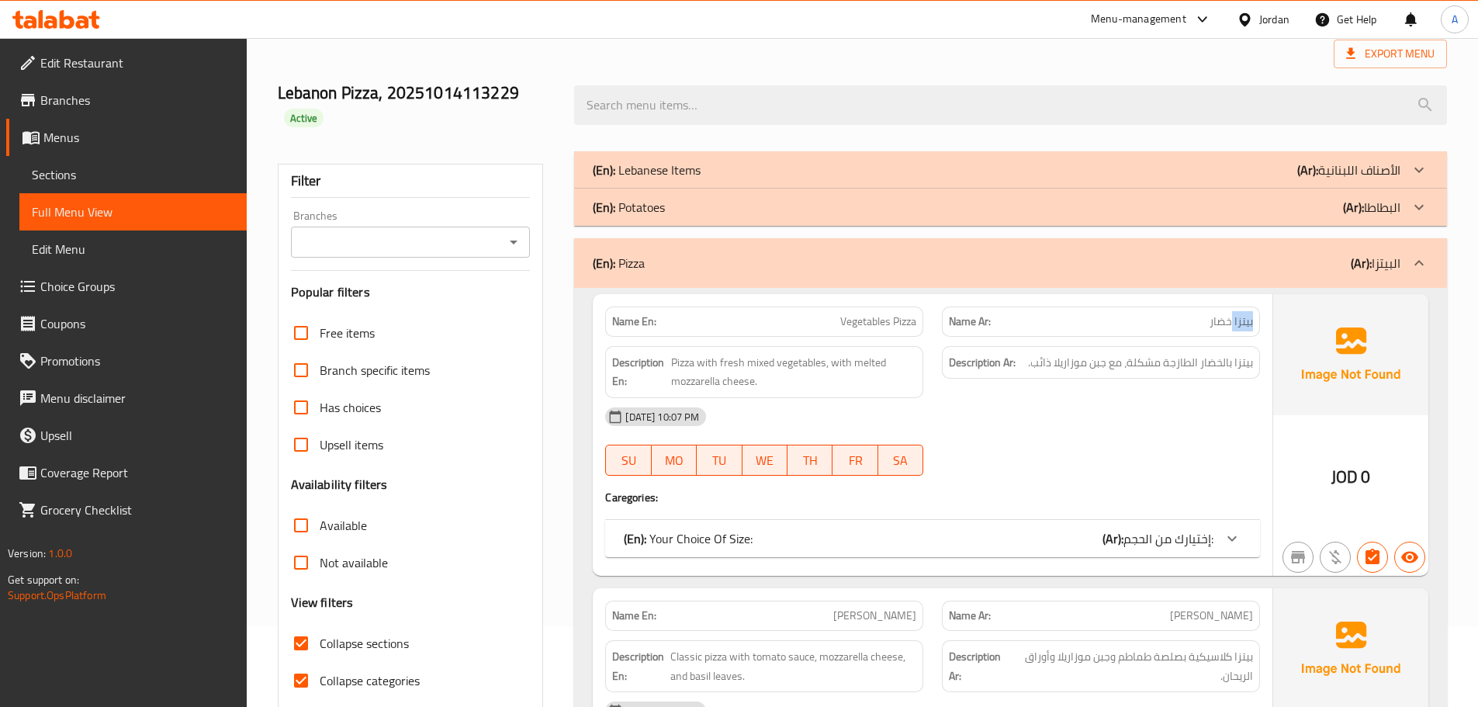
copy span "بيتزا"
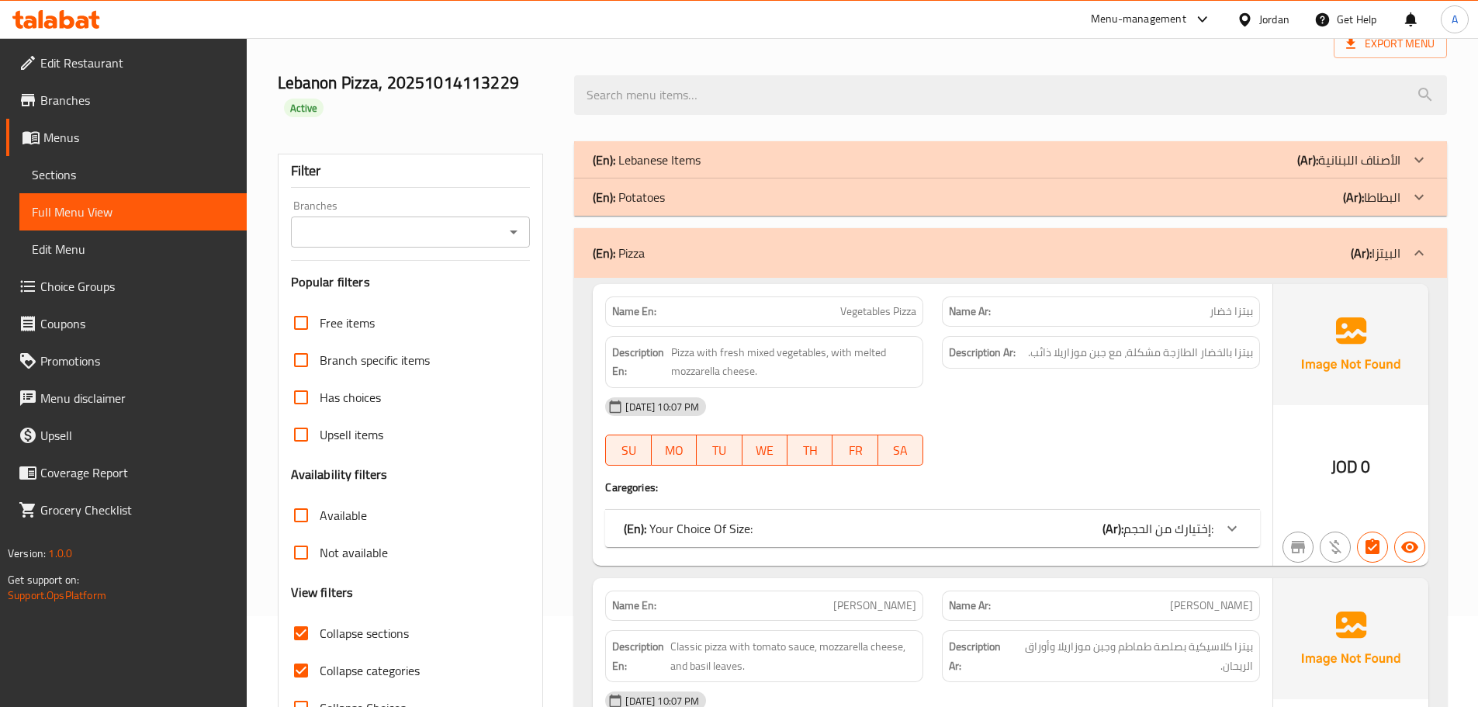
scroll to position [158, 0]
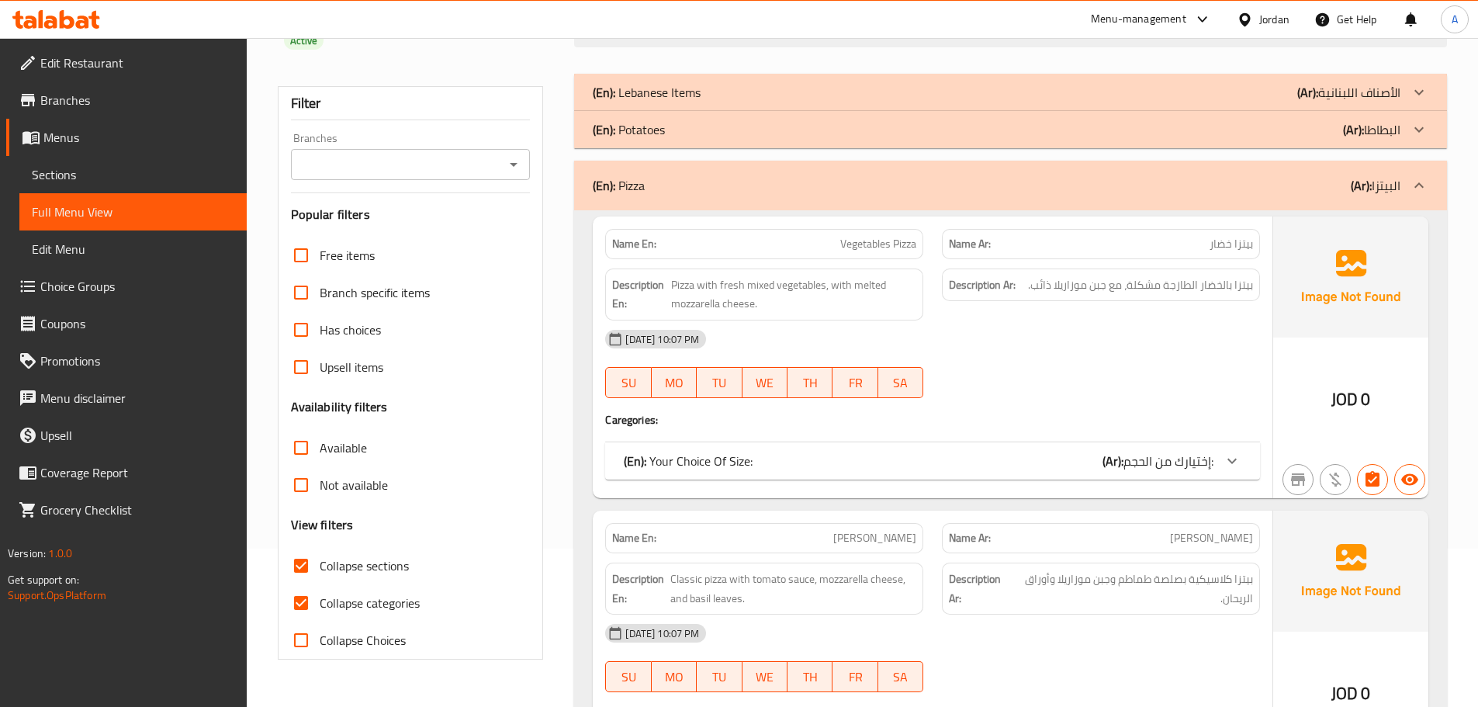
click at [678, 182] on div "(En): Pizza (Ar): البيتزا" at bounding box center [997, 185] width 808 height 19
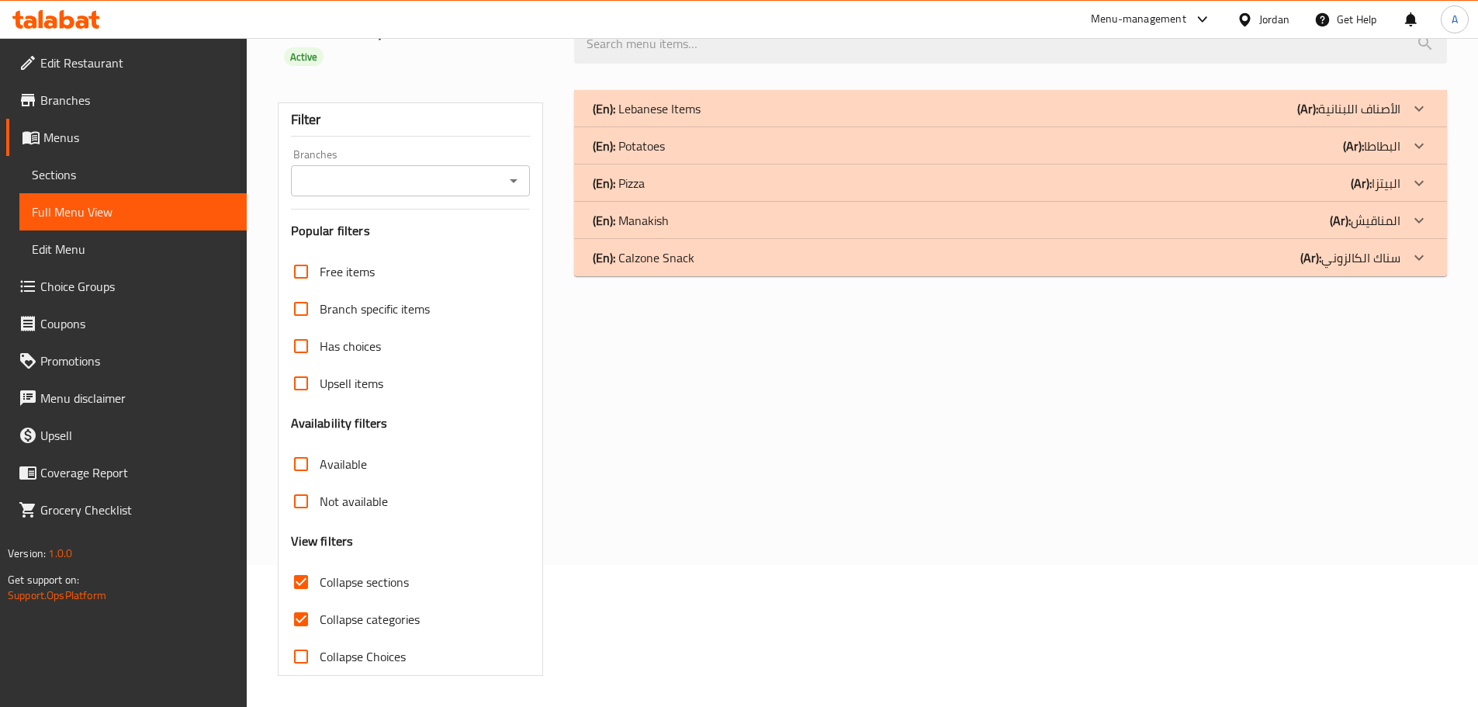
scroll to position [142, 0]
click at [668, 214] on p "(En): Manakish" at bounding box center [631, 220] width 76 height 19
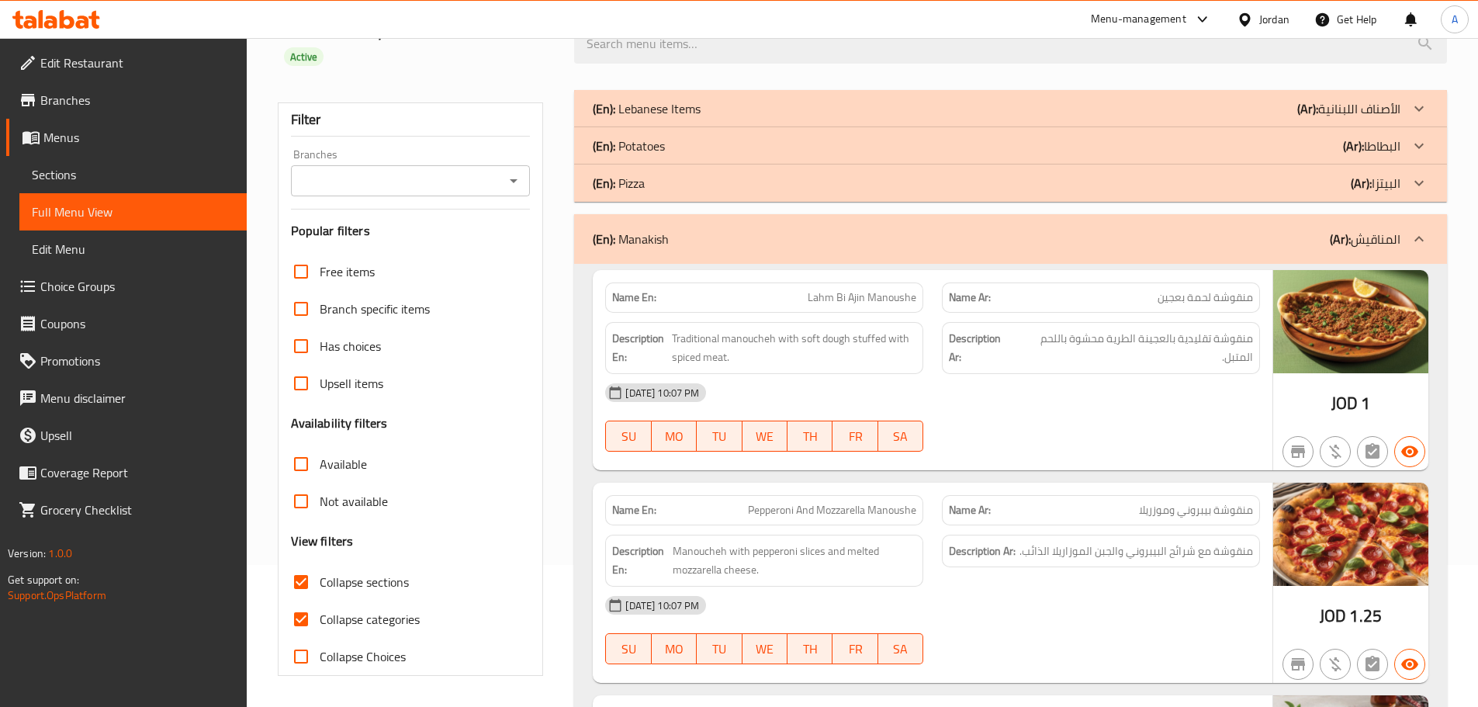
click at [887, 292] on span "Lahm Bi Ajin Manoushe" at bounding box center [862, 297] width 109 height 16
copy span "Manoushe"
click at [1240, 303] on span "منقوشة لحمة بعجين" at bounding box center [1205, 297] width 95 height 16
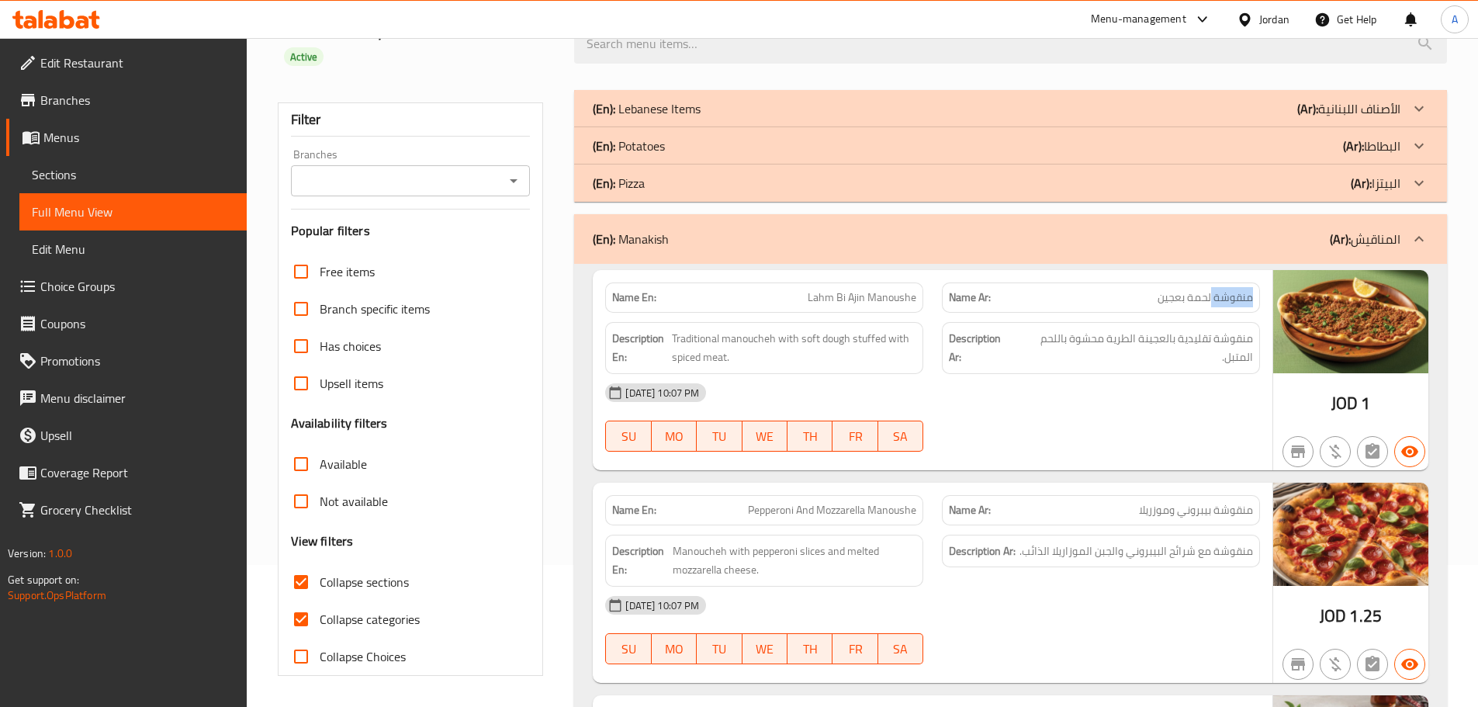
copy span "منقوشة"
click at [742, 336] on span "Traditional manoucheh with soft dough stuffed with spiced meat." at bounding box center [794, 348] width 244 height 38
copy span "manoucheh"
click at [899, 301] on span "Lahm Bi Ajin Manoushe" at bounding box center [862, 297] width 109 height 16
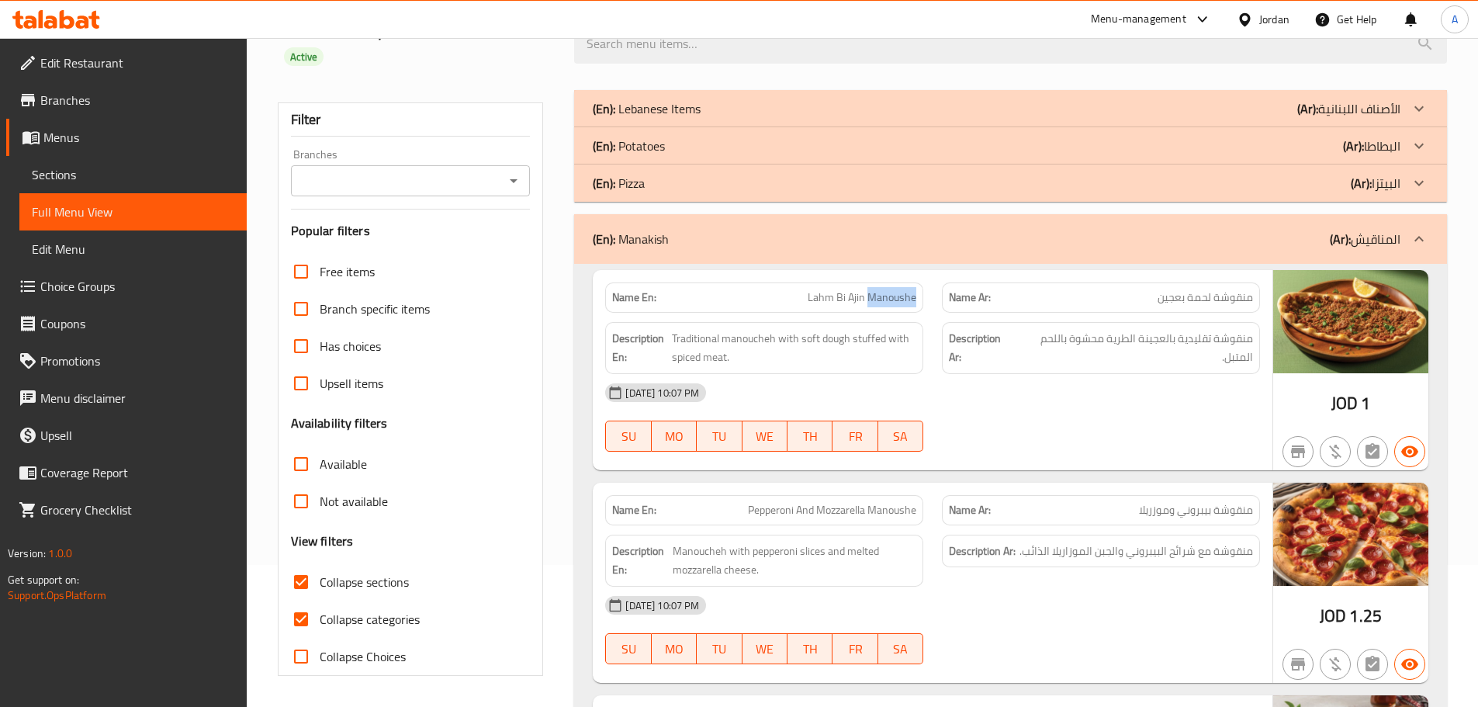
click at [899, 301] on span "Lahm Bi Ajin Manoushe" at bounding box center [862, 297] width 109 height 16
copy span "Manoushe"
click at [1234, 293] on span "منقوشة لحمة بعجين" at bounding box center [1205, 297] width 95 height 16
copy span "منقوشة"
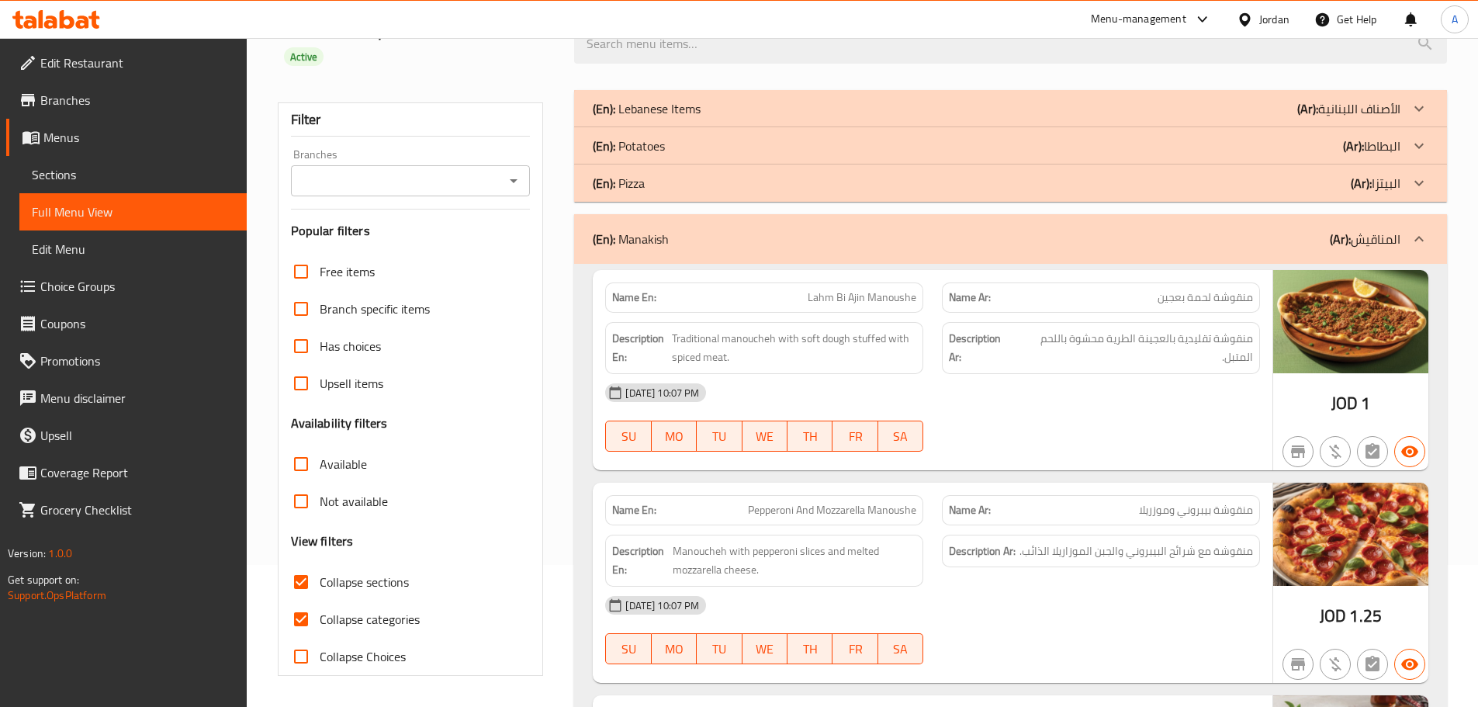
click at [648, 233] on p "(En): Manakish" at bounding box center [631, 239] width 76 height 19
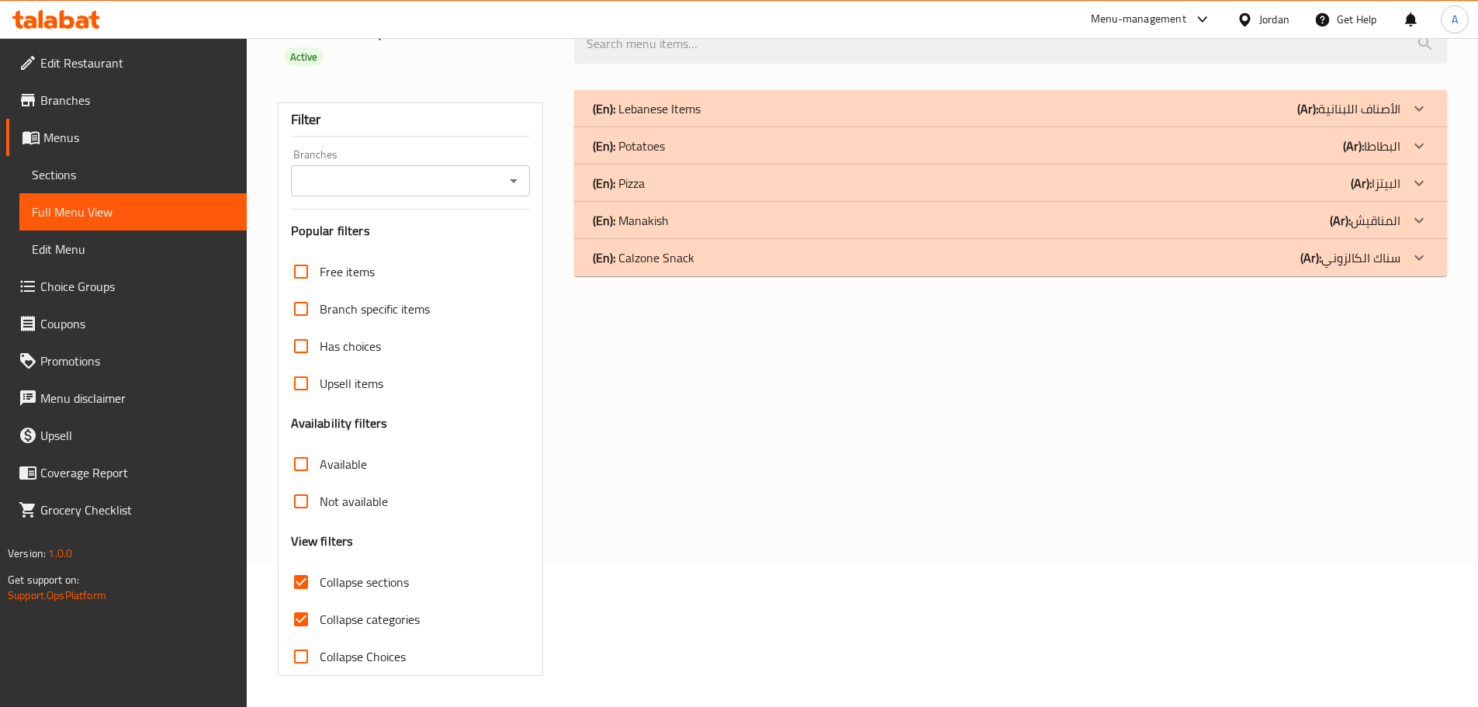
click at [658, 259] on p "(En): Calzone Snack" at bounding box center [644, 257] width 102 height 19
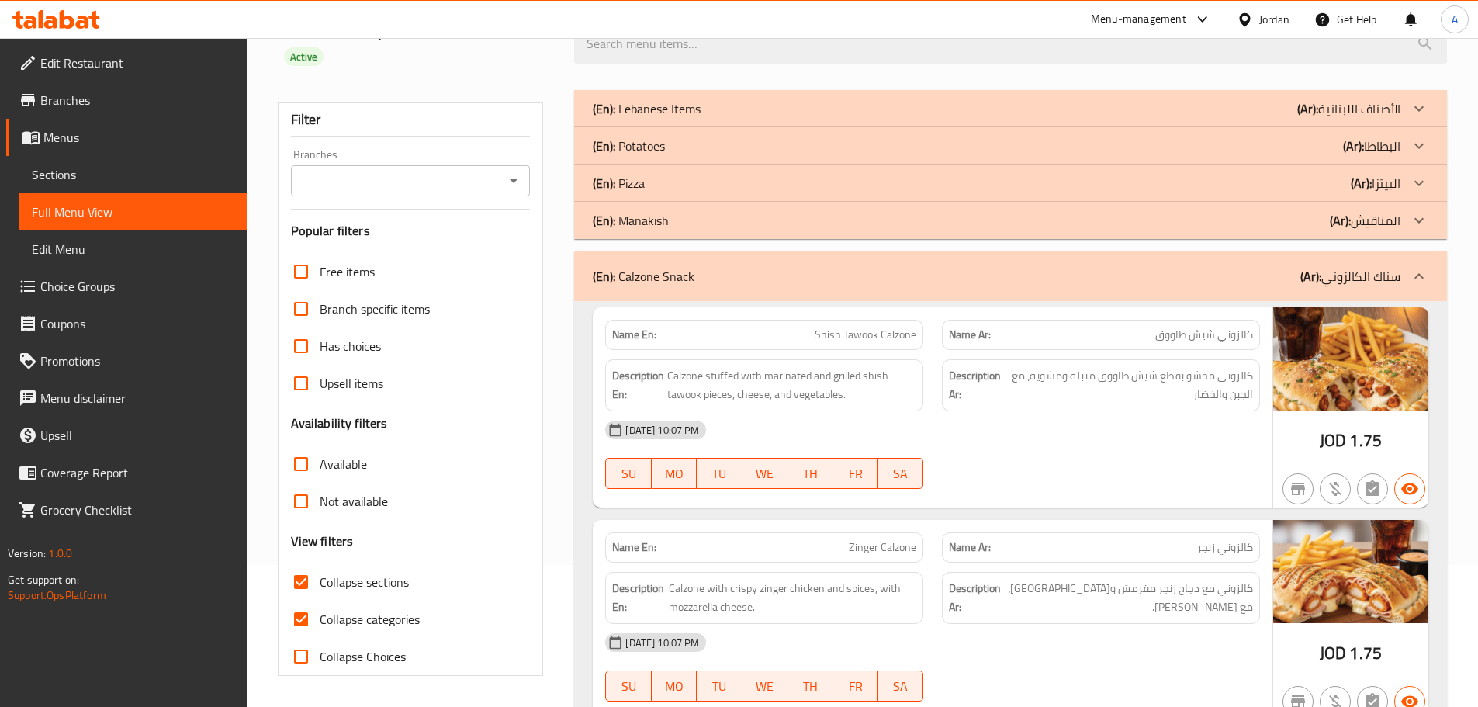
click at [908, 337] on span "Shish Tawook Calzone" at bounding box center [866, 335] width 102 height 16
copy span "Calzone"
click at [1234, 327] on span "كالزوني شيش طاووق" at bounding box center [1204, 335] width 98 height 16
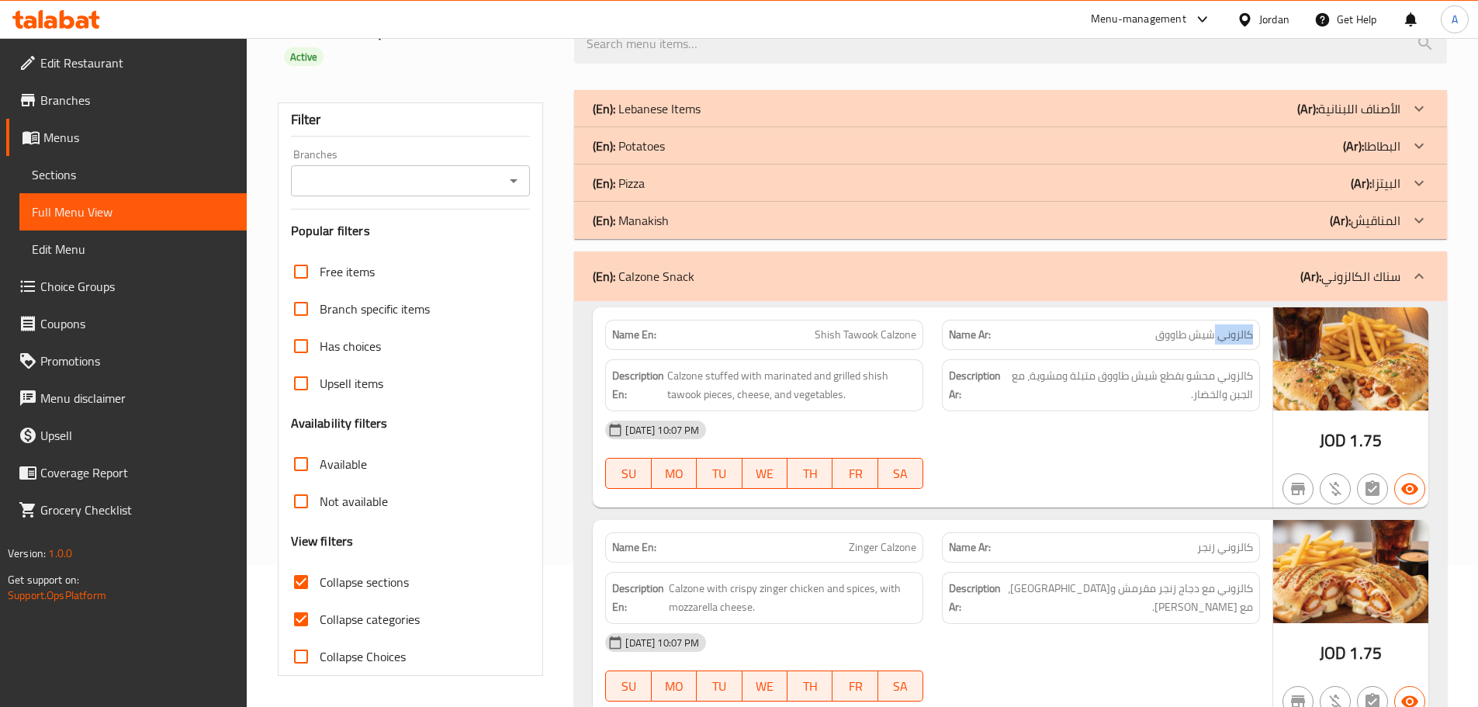
copy span "كالزوني"
drag, startPoint x: 820, startPoint y: 260, endPoint x: 800, endPoint y: 311, distance: 55.0
click at [821, 261] on div "(En): Calzone Snack (Ar): سناك الكالزوني" at bounding box center [1010, 276] width 873 height 50
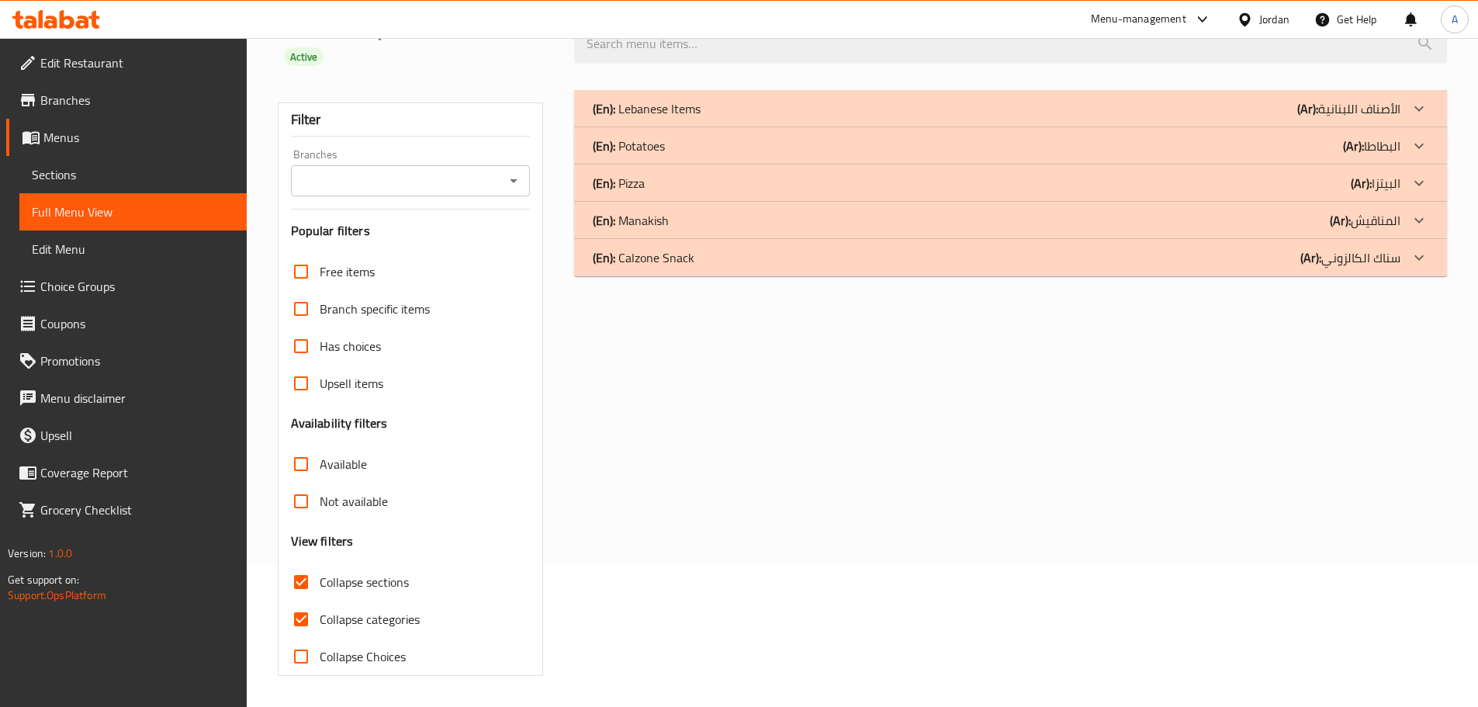
drag, startPoint x: 727, startPoint y: 399, endPoint x: 712, endPoint y: 389, distance: 17.9
click at [727, 399] on div "(En): Lebanese Items (Ar): الأصناف اللبنانية Name En: Lebanese Pasta Name Ar: ب…" at bounding box center [1010, 383] width 891 height 604
click at [656, 219] on p "(En): Manakish" at bounding box center [631, 220] width 76 height 19
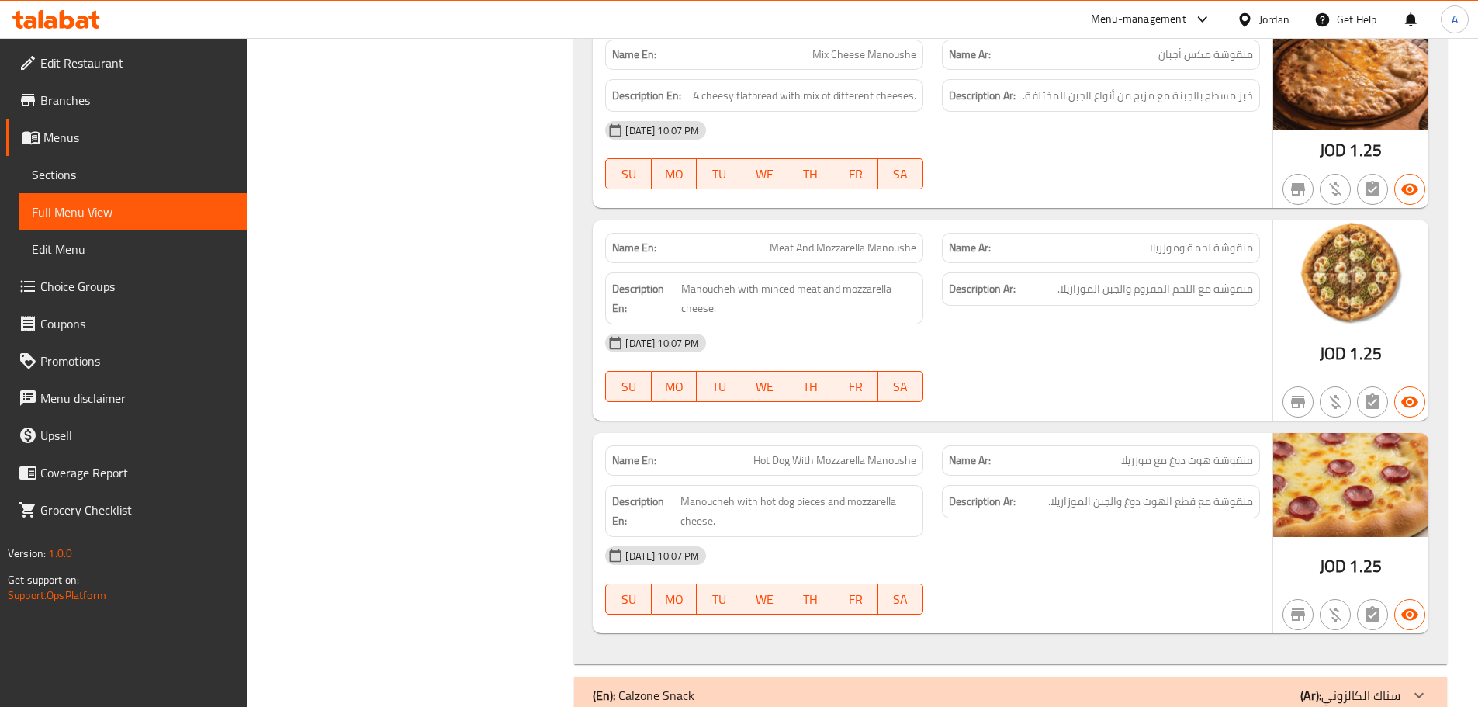
scroll to position [85, 0]
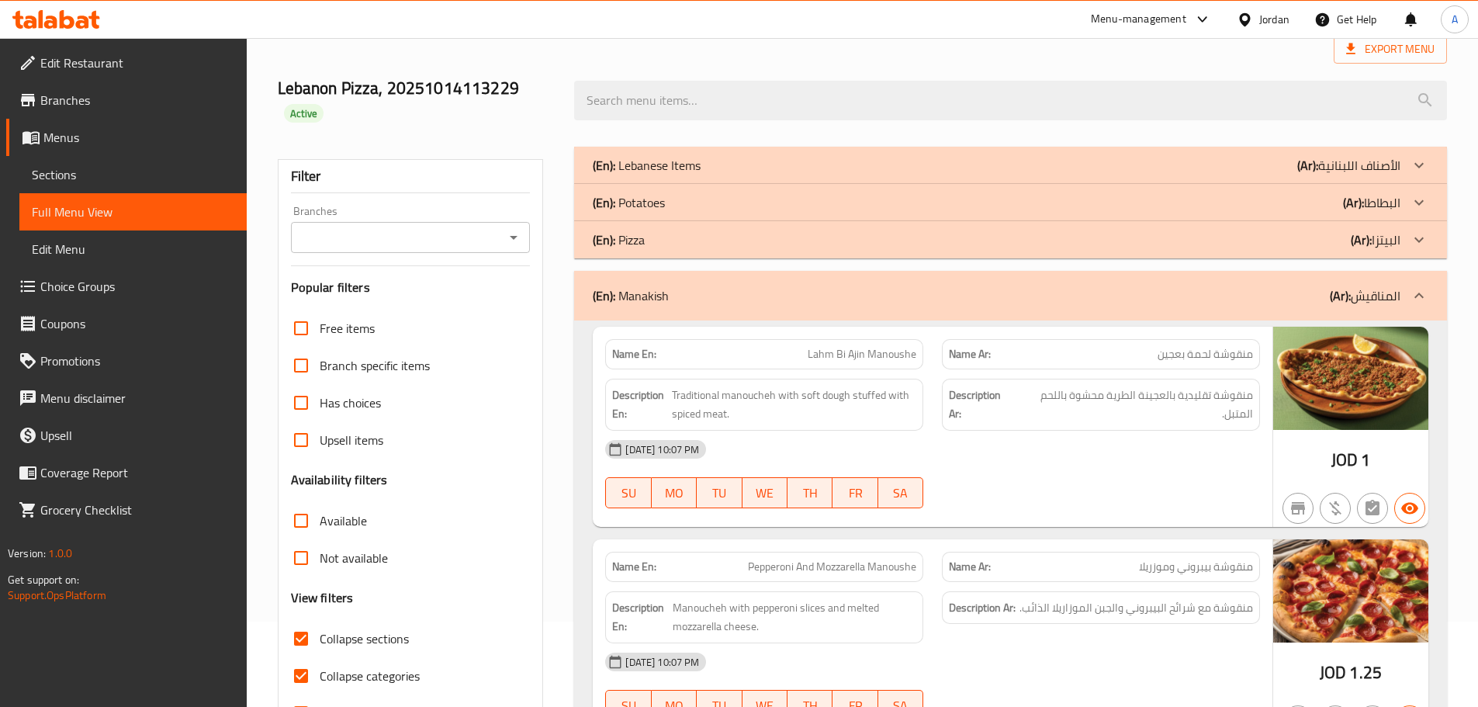
click at [760, 400] on span "Traditional manoucheh with soft dough stuffed with spiced meat." at bounding box center [794, 405] width 244 height 38
drag, startPoint x: 324, startPoint y: 637, endPoint x: 304, endPoint y: 631, distance: 21.1
click at [321, 635] on span "Collapse sections" at bounding box center [364, 638] width 89 height 19
click at [302, 629] on input "Collapse sections" at bounding box center [300, 638] width 37 height 37
checkbox input "false"
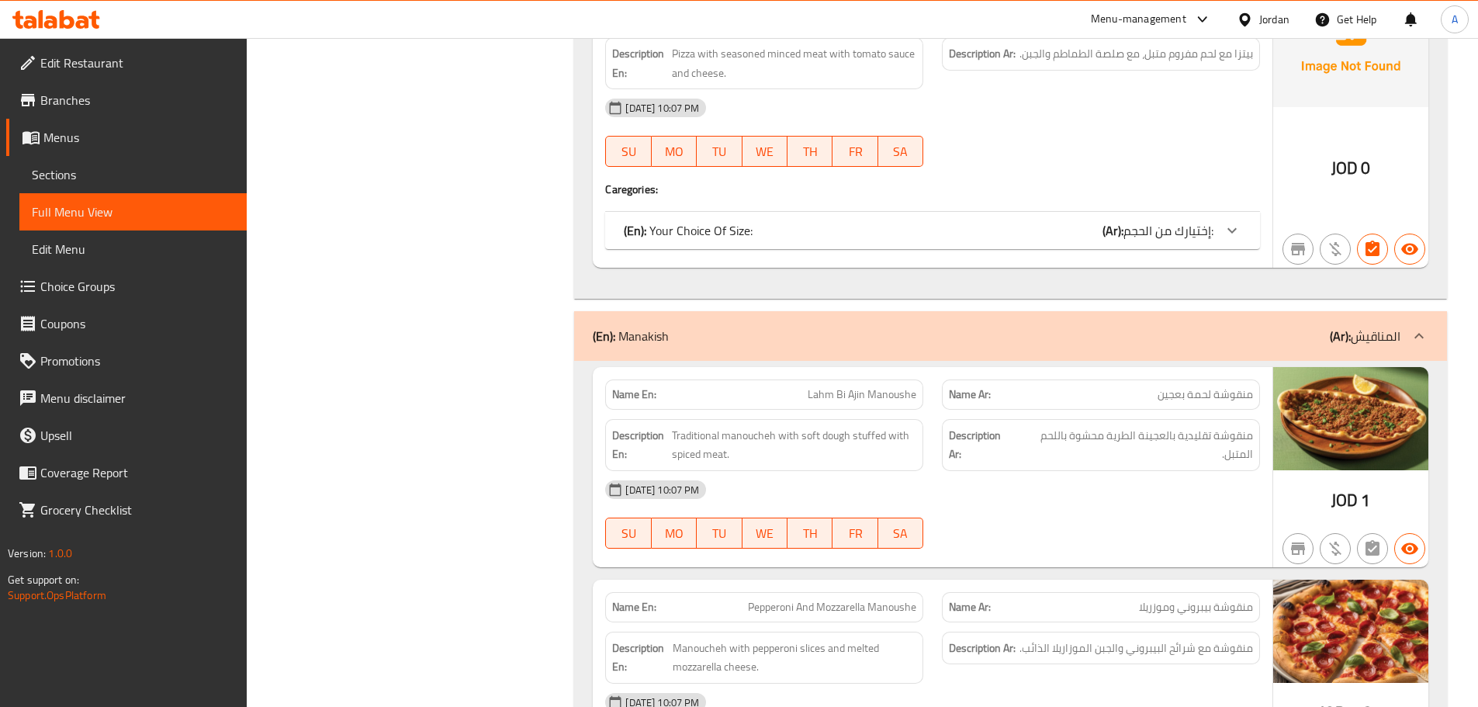
scroll to position [3920, 0]
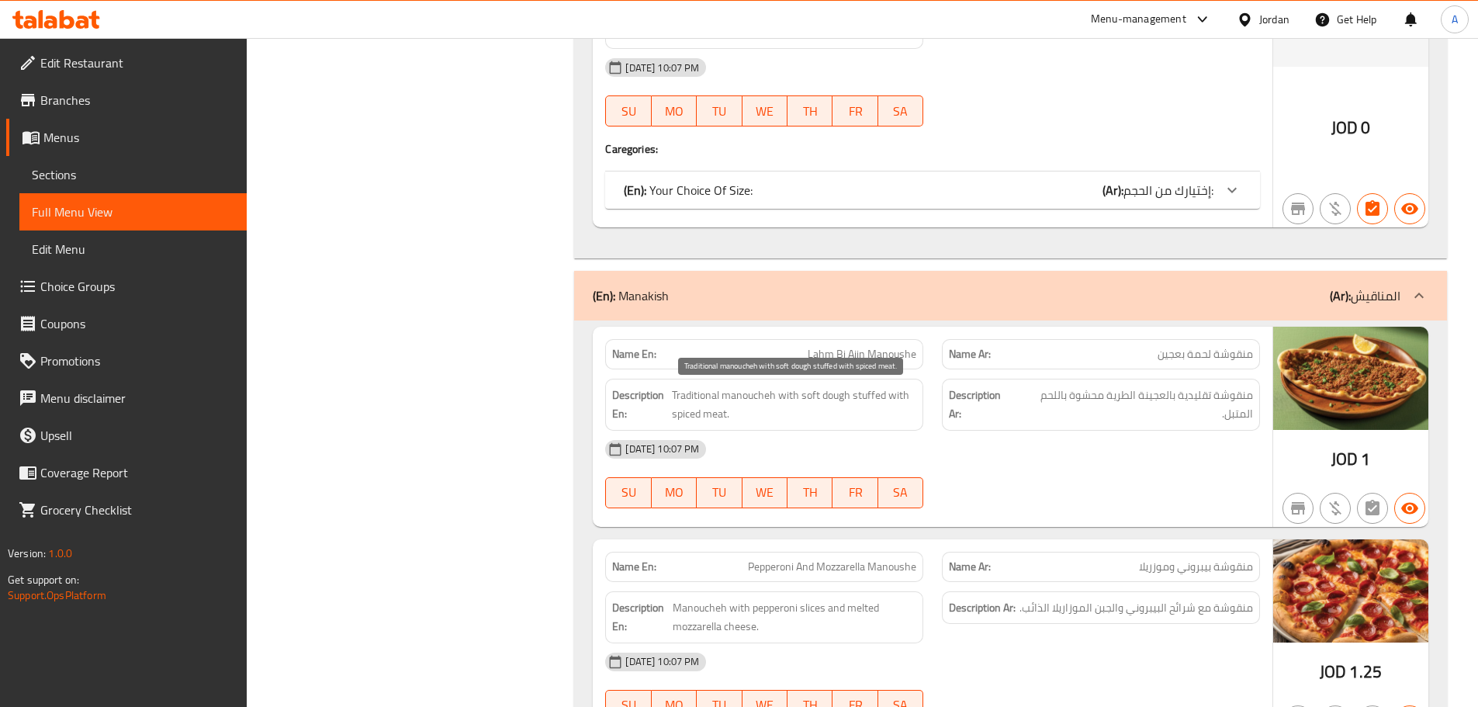
click at [831, 398] on span "Traditional manoucheh with soft dough stuffed with spiced meat." at bounding box center [794, 405] width 244 height 38
copy span "dough"
click at [666, 390] on strong "Description En:" at bounding box center [640, 405] width 57 height 38
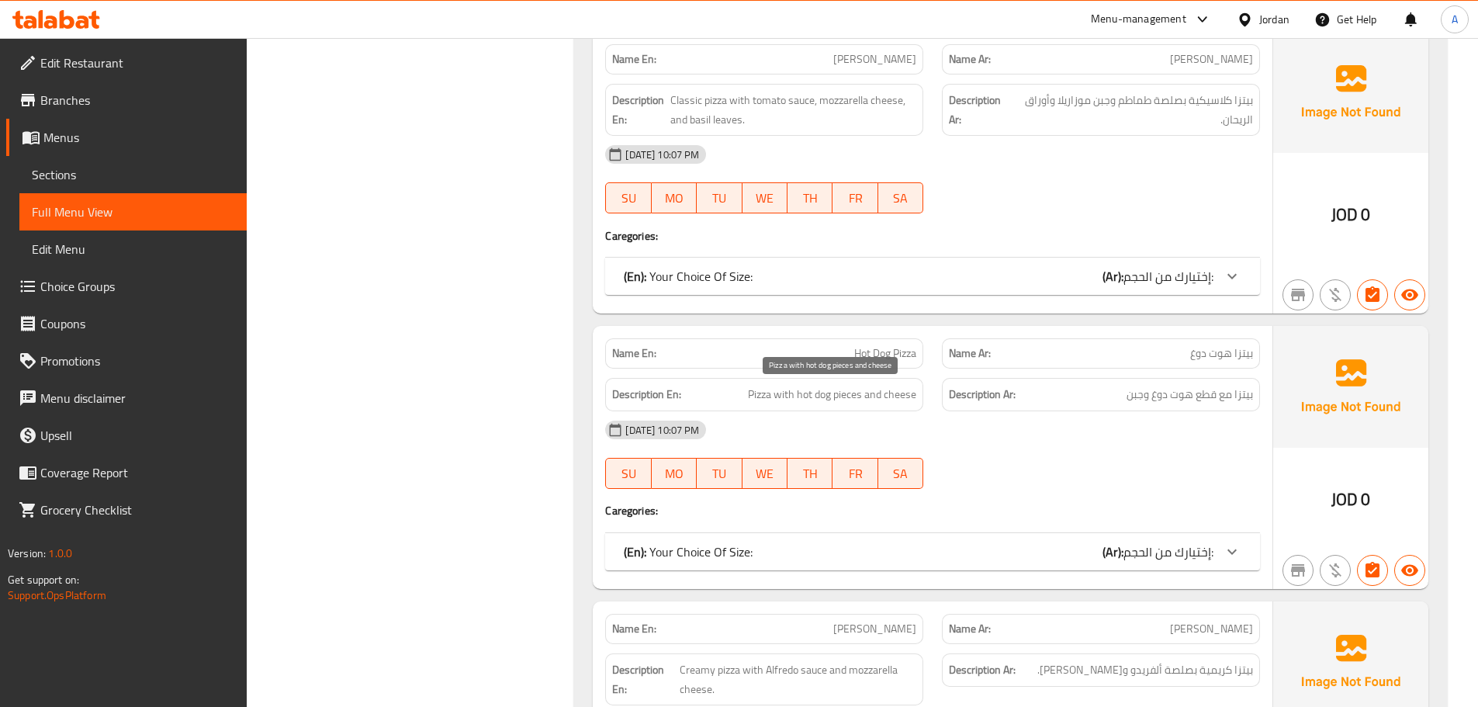
drag, startPoint x: 749, startPoint y: 400, endPoint x: 763, endPoint y: 396, distance: 14.7
click at [748, 400] on span "Pizza with hot dog pieces and cheese" at bounding box center [832, 394] width 168 height 19
drag, startPoint x: 763, startPoint y: 396, endPoint x: 924, endPoint y: 394, distance: 160.6
click at [924, 394] on div "Description En: Pizza with hot dog pieces and cheese" at bounding box center [764, 395] width 337 height 52
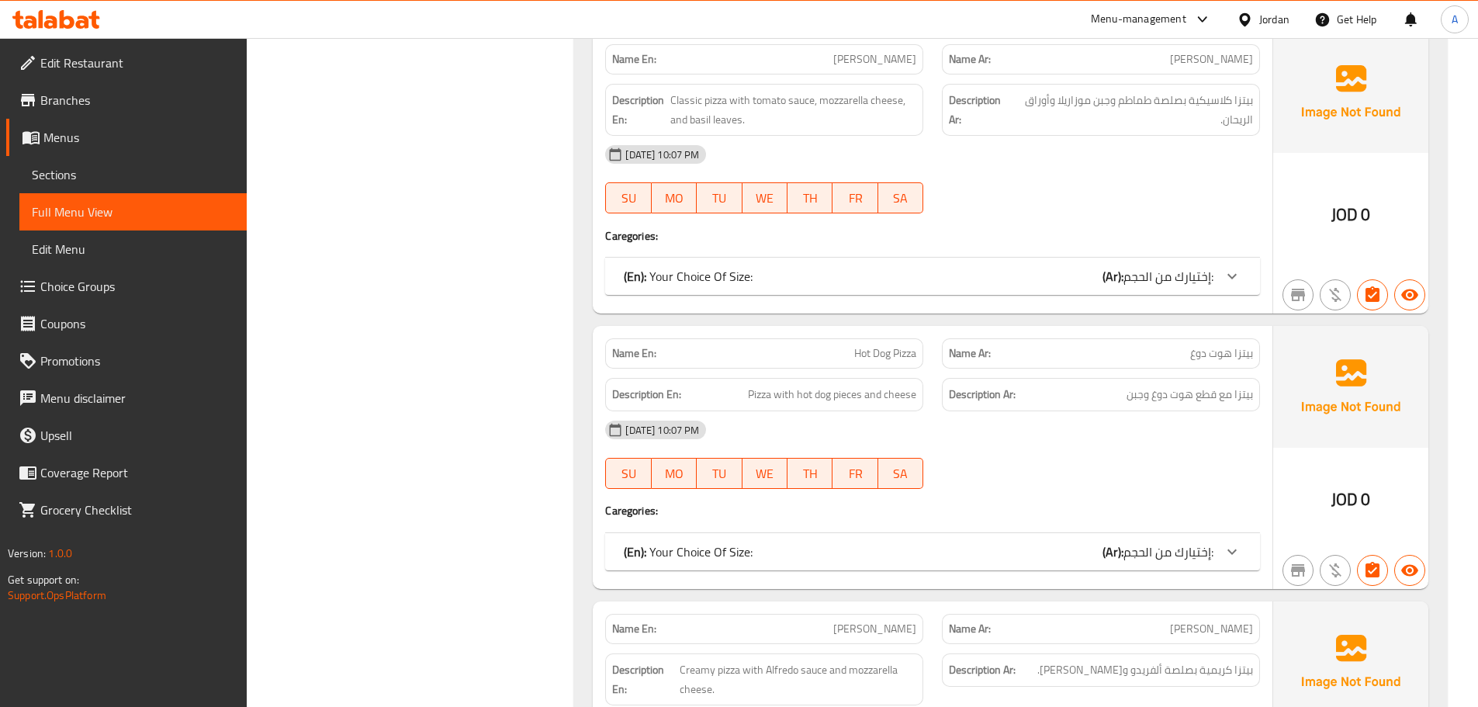
scroll to position [5931, 0]
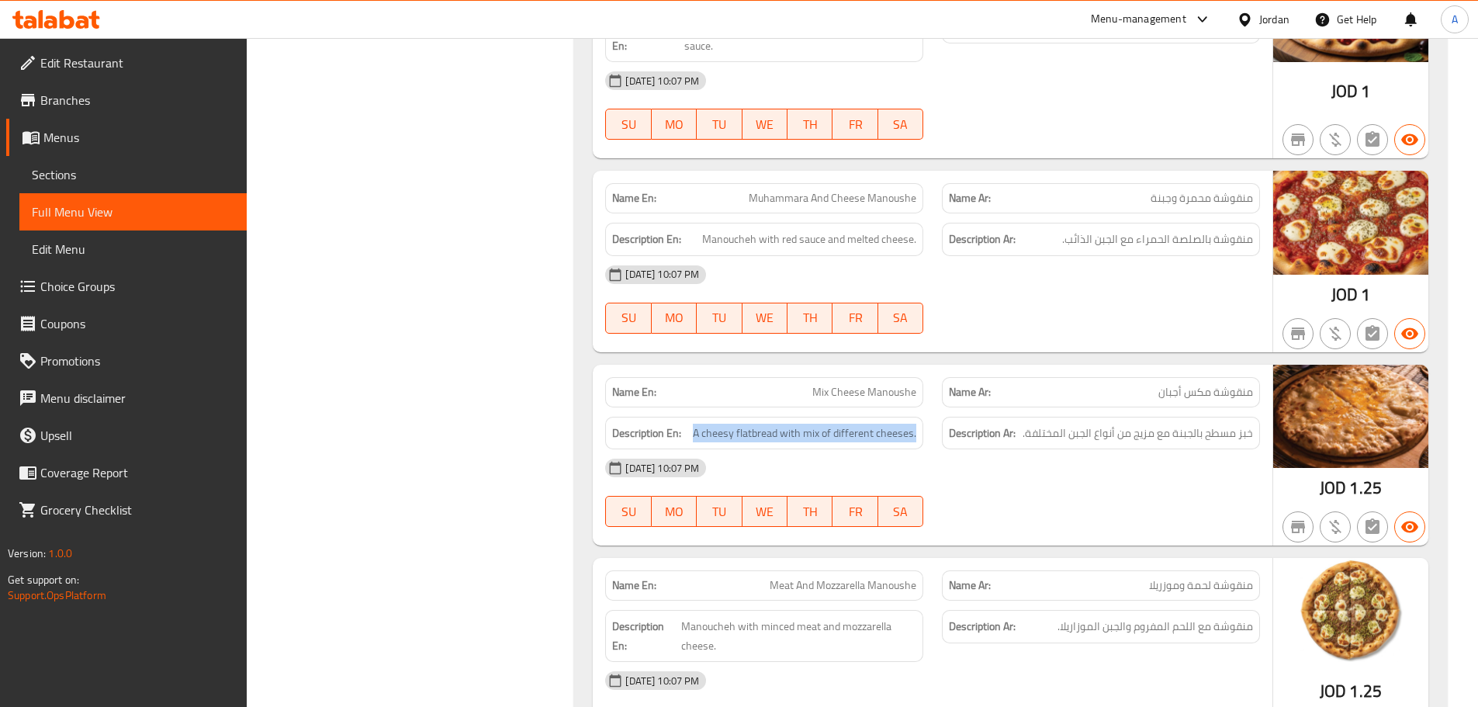
drag, startPoint x: 698, startPoint y: 396, endPoint x: 936, endPoint y: 396, distance: 237.4
click at [936, 407] on div "Description En: A cheesy flatbread with mix of different cheeses. Description A…" at bounding box center [932, 433] width 673 height 52
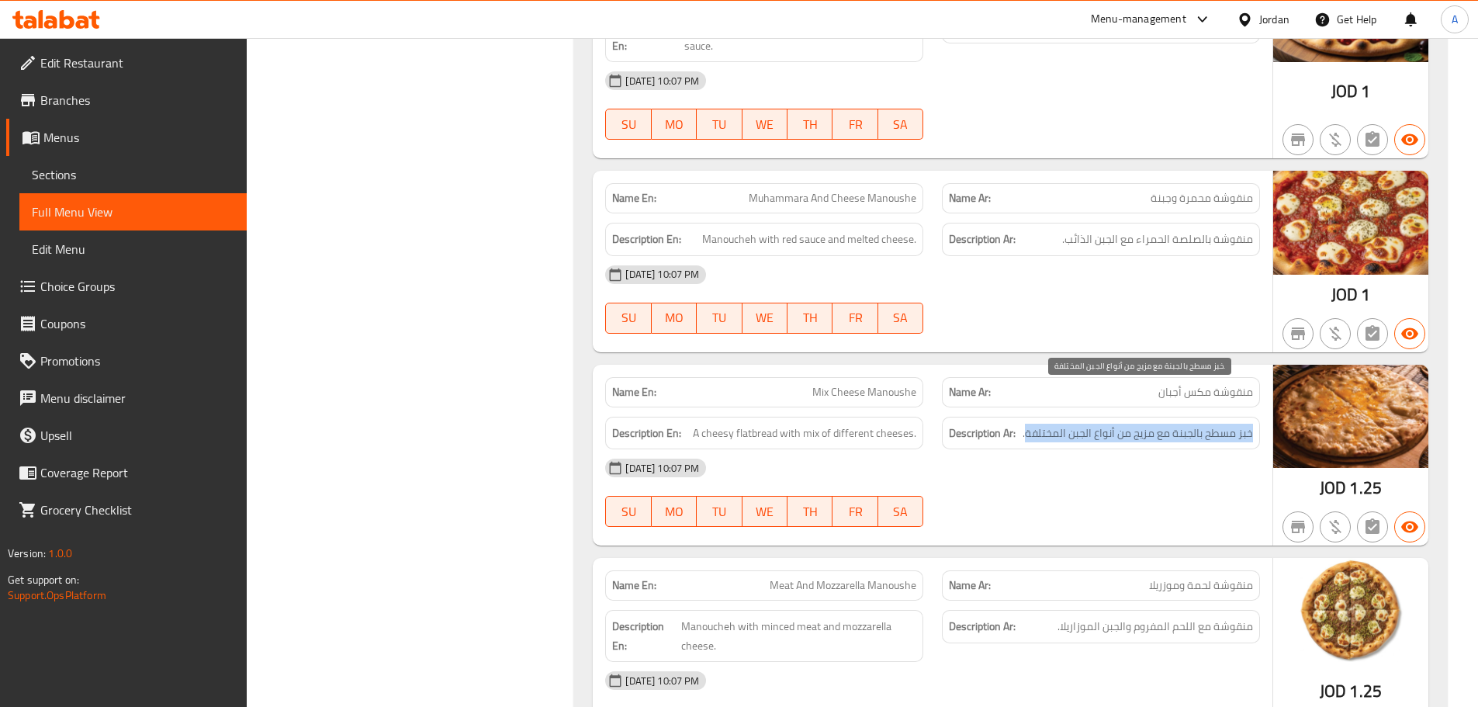
drag, startPoint x: 1254, startPoint y: 400, endPoint x: 1025, endPoint y: 403, distance: 228.9
click at [1025, 417] on div "Description Ar: خبز مسطح بالجبنة مع مزيج من أنواع الجبن المختلفة." at bounding box center [1101, 433] width 318 height 33
click at [810, 230] on span "Manoucheh with red sauce and melted cheese." at bounding box center [809, 239] width 214 height 19
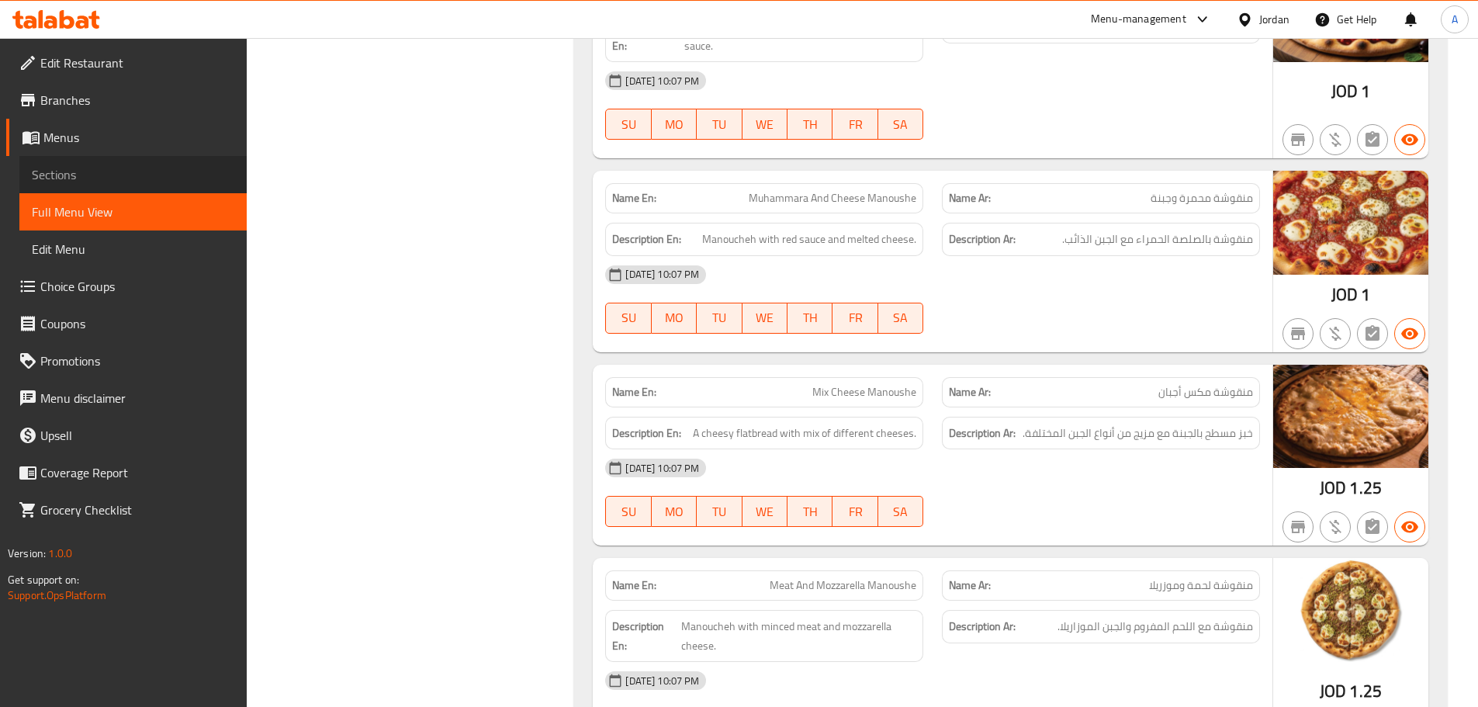
click at [185, 157] on link "Sections" at bounding box center [132, 174] width 227 height 37
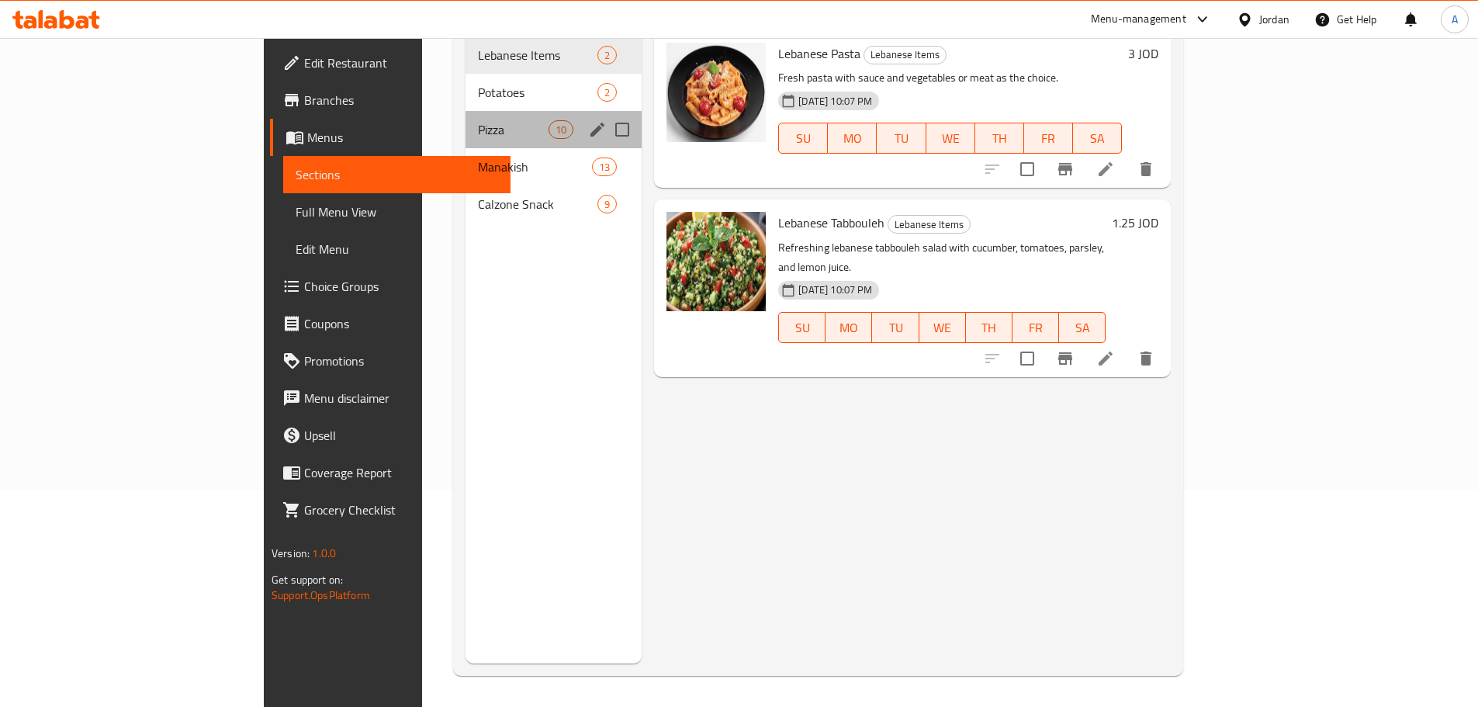
click at [466, 116] on div "Pizza 10" at bounding box center [554, 129] width 176 height 37
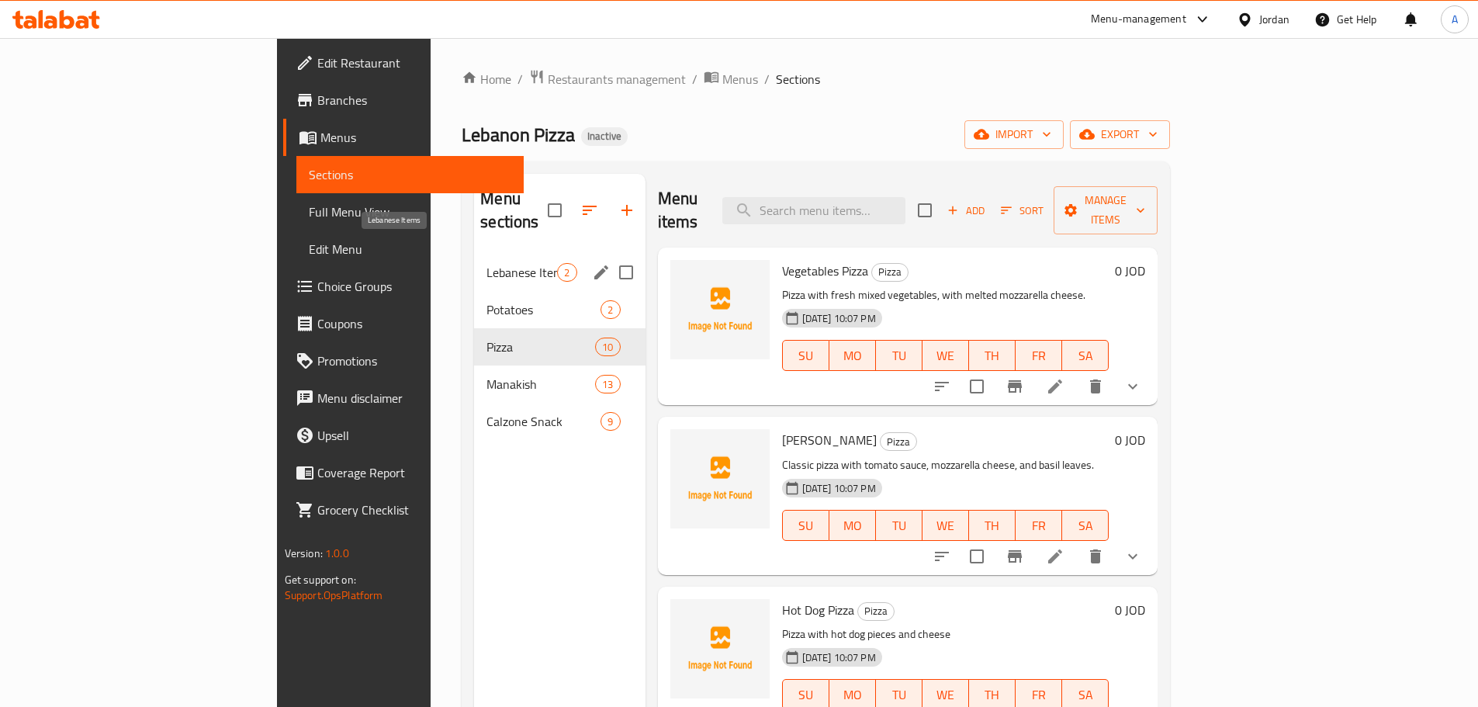
click at [486, 263] on span "Lebanese Items" at bounding box center [521, 272] width 71 height 19
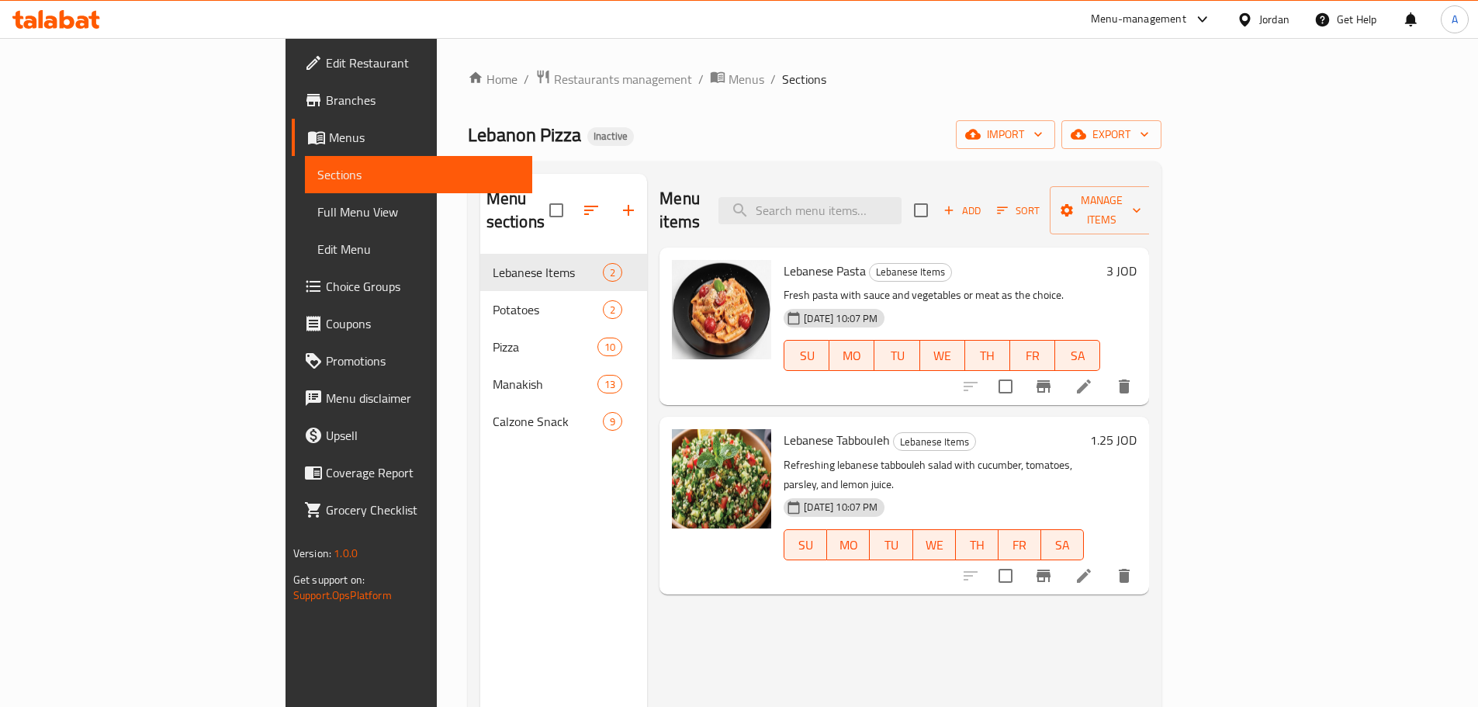
click at [849, 286] on p "Fresh pasta with sauce and vegetables or meat as the choice." at bounding box center [942, 295] width 317 height 19
click at [1093, 377] on icon at bounding box center [1084, 386] width 19 height 19
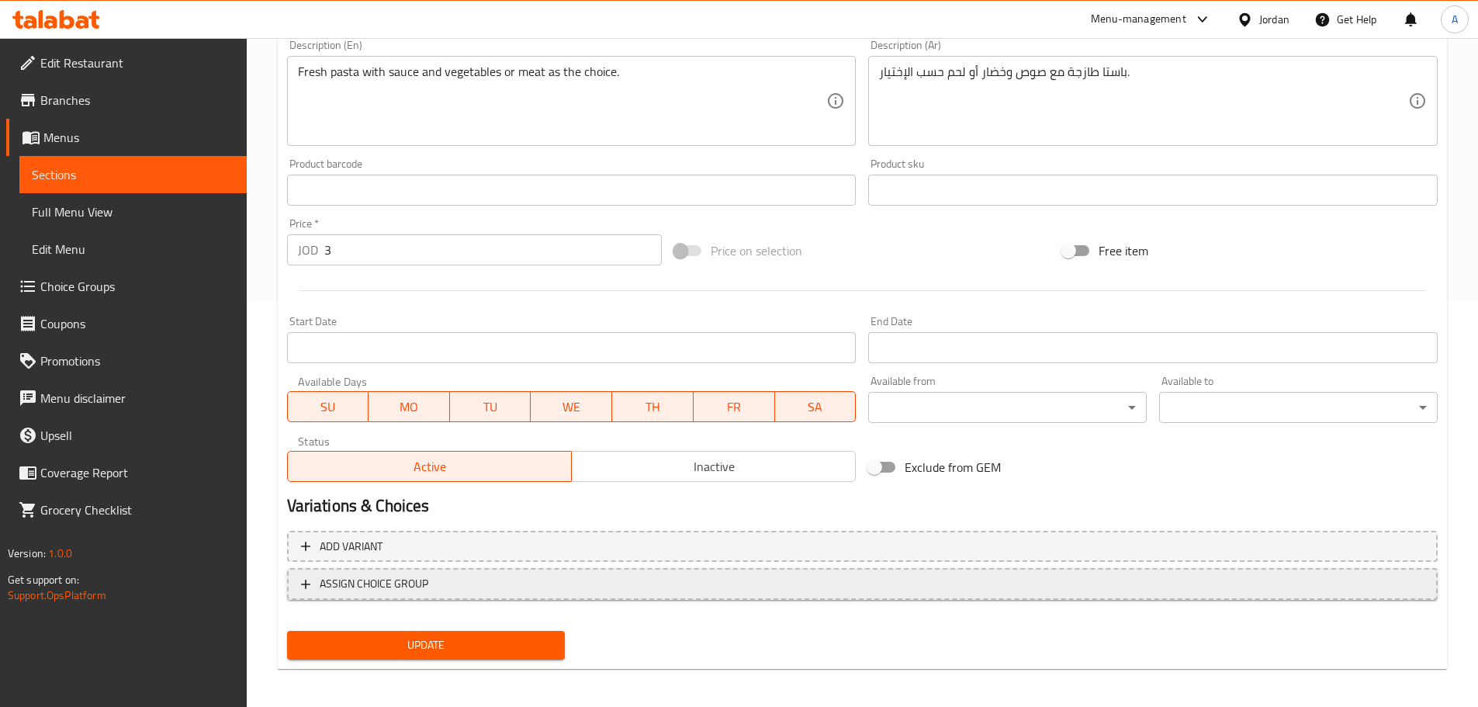
scroll to position [412, 0]
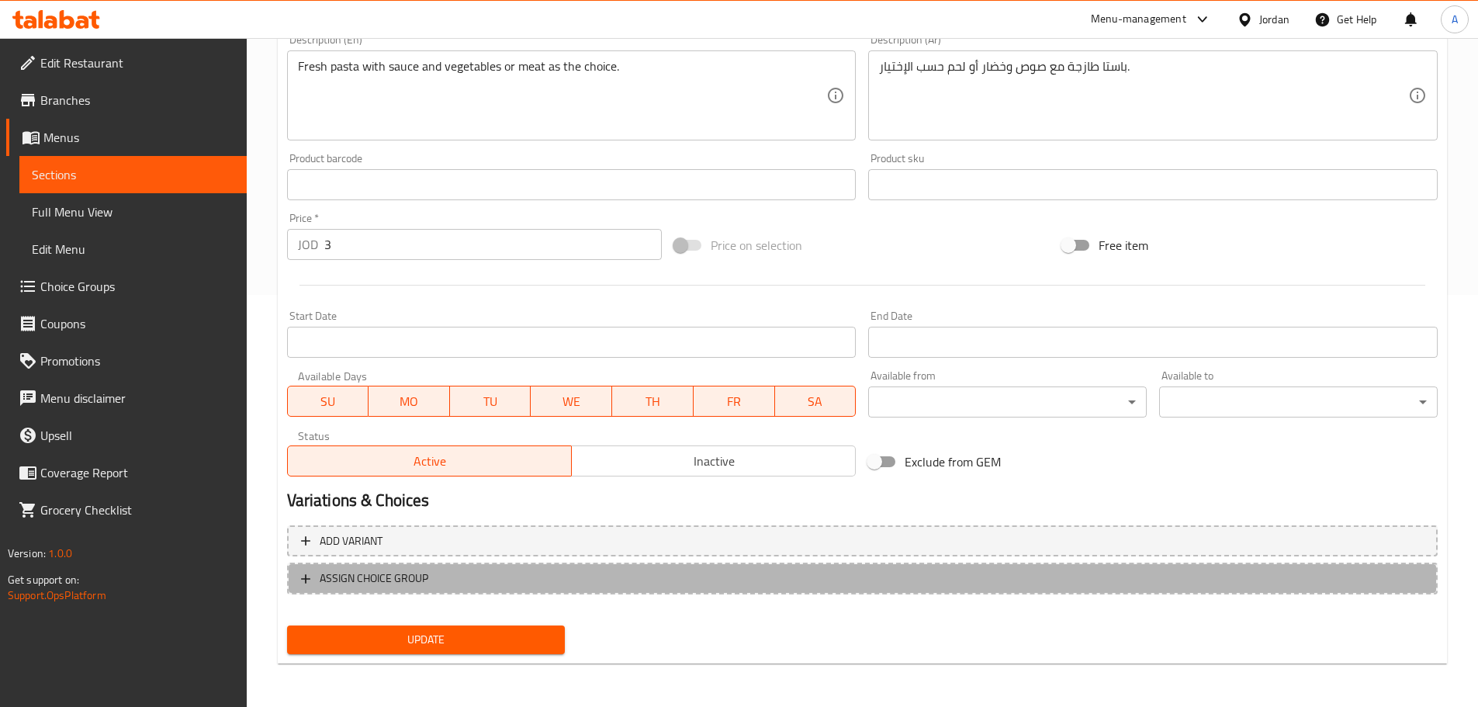
click at [425, 569] on span "ASSIGN CHOICE GROUP" at bounding box center [374, 578] width 109 height 19
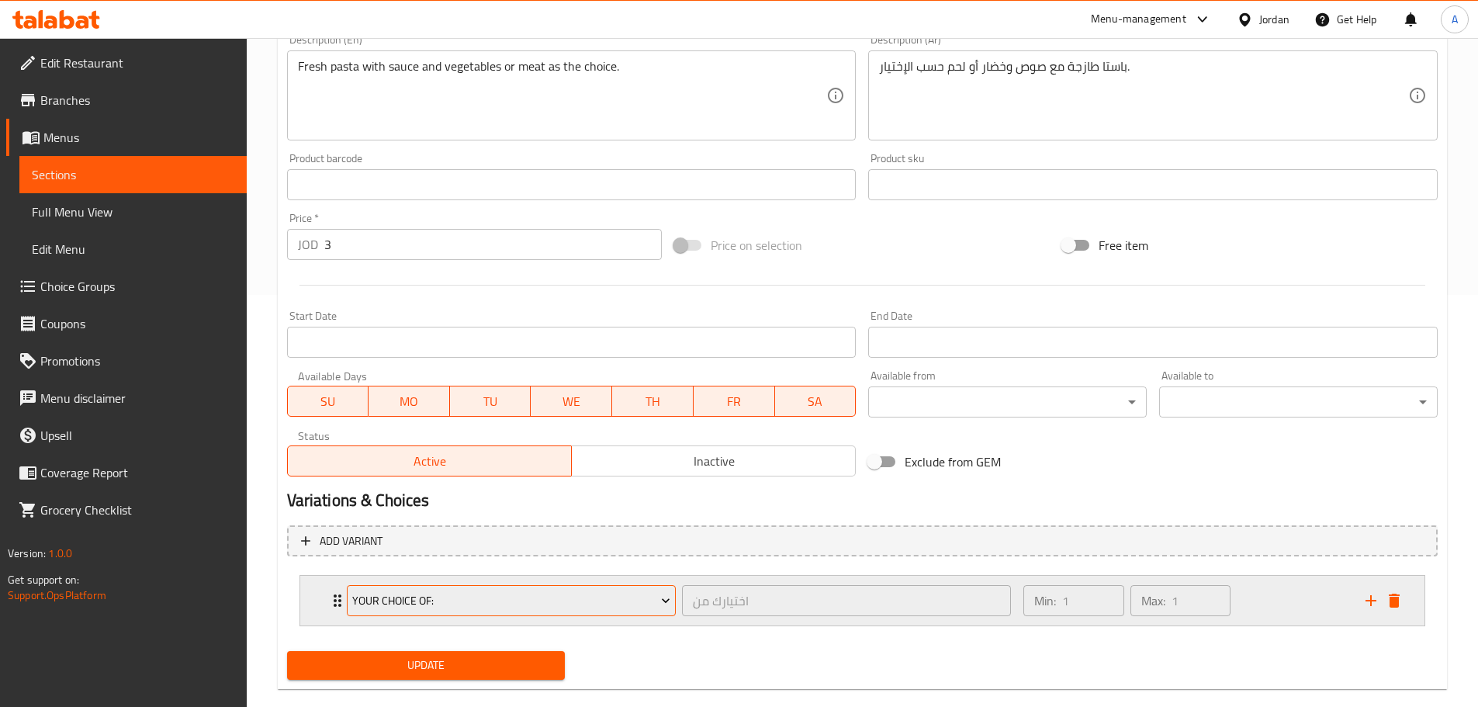
click at [455, 596] on span "Your Choice Of:" at bounding box center [511, 600] width 318 height 19
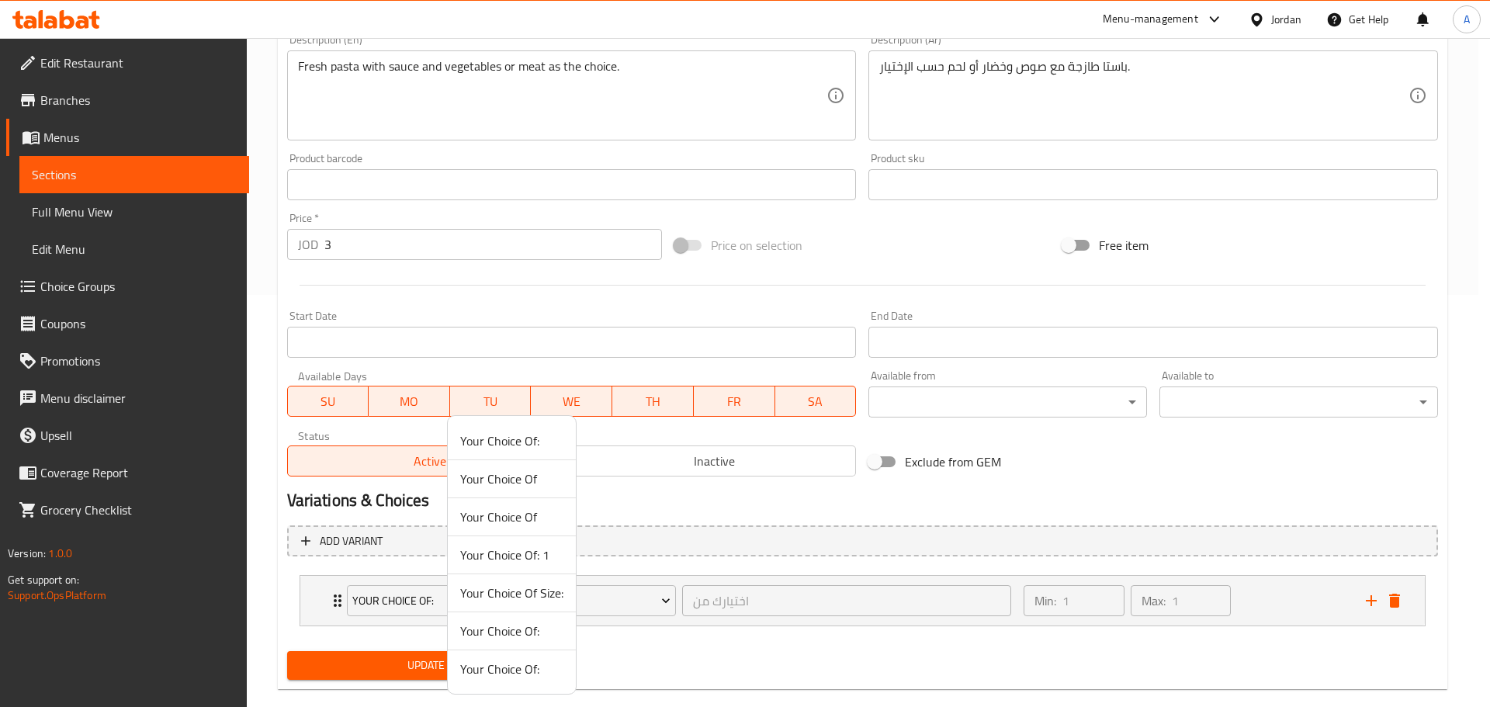
click at [536, 552] on span "Your Choice Of: 1" at bounding box center [511, 554] width 103 height 19
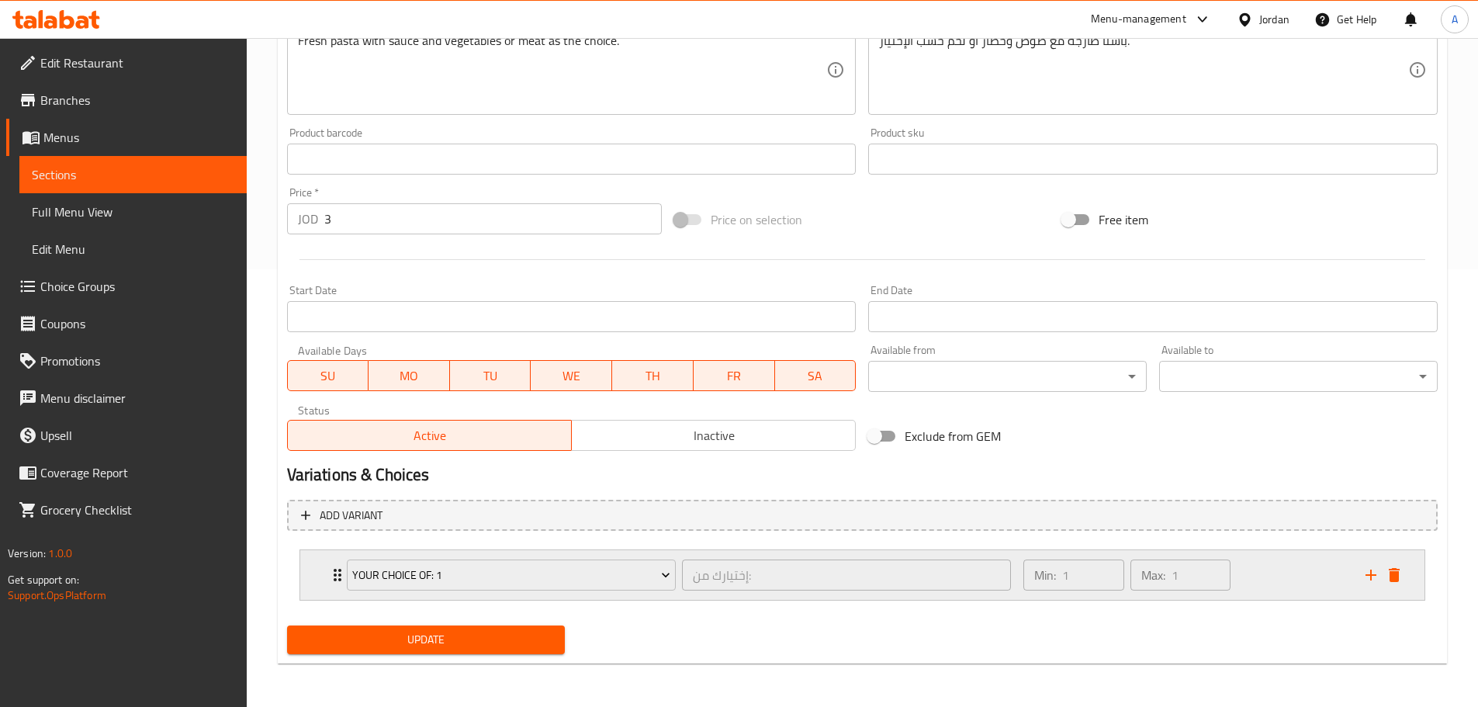
click at [1285, 585] on div "Min: 1 ​ Max: 1 ​" at bounding box center [1184, 575] width 341 height 50
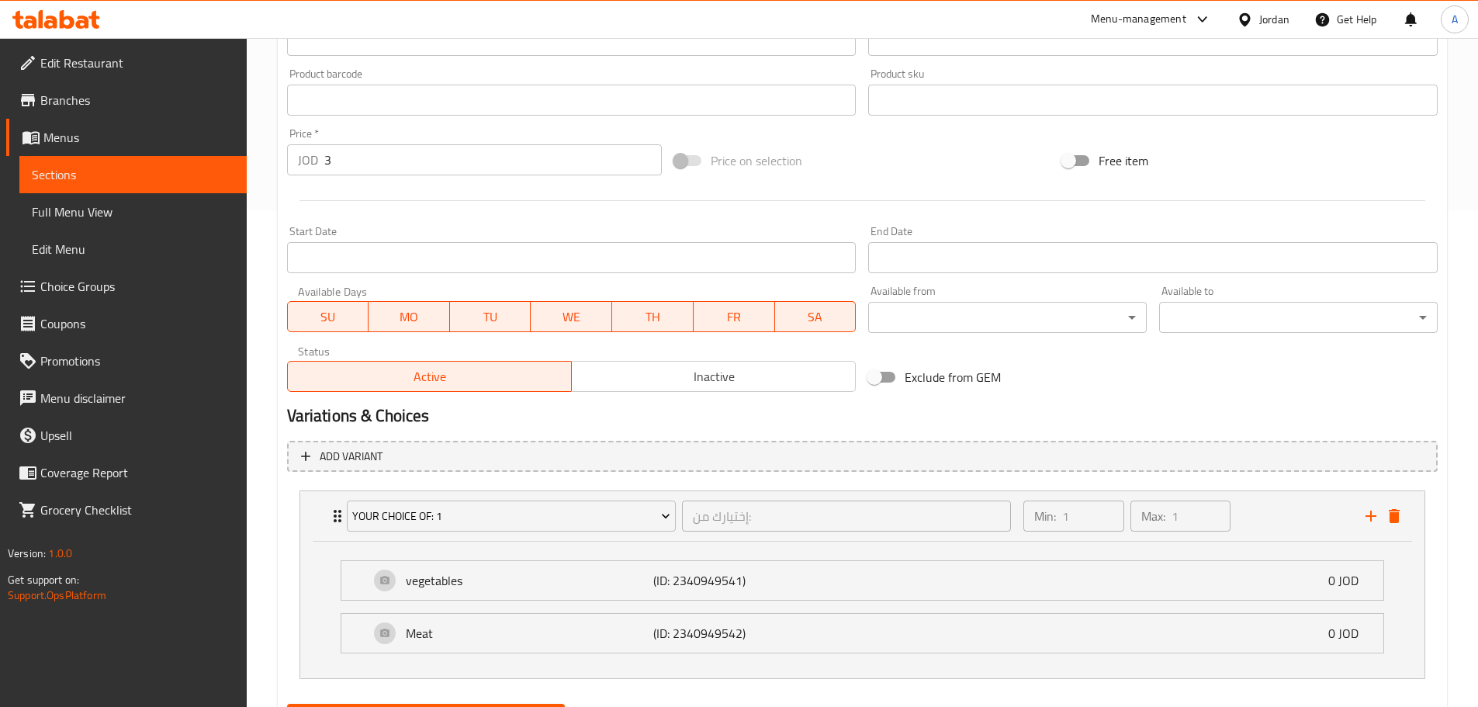
scroll to position [572, 0]
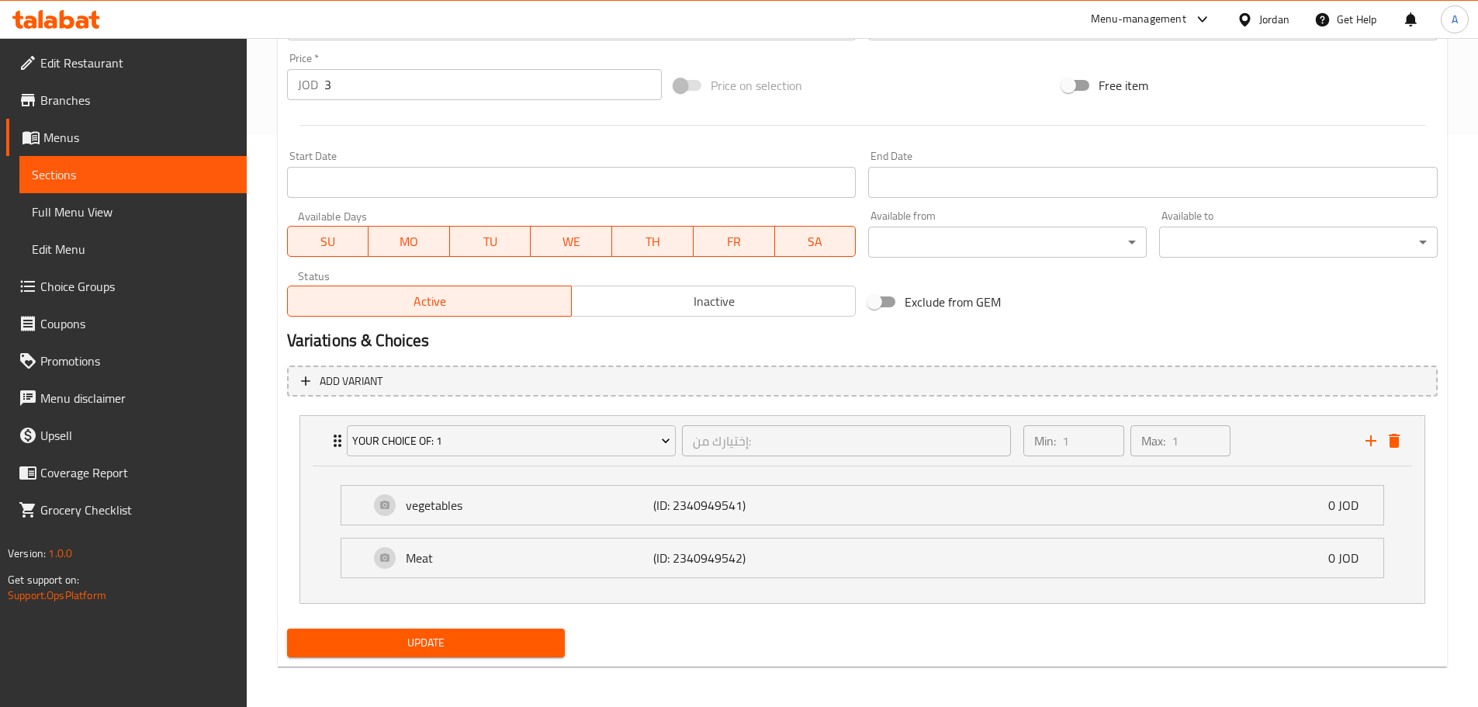
click at [469, 641] on span "Update" at bounding box center [426, 642] width 254 height 19
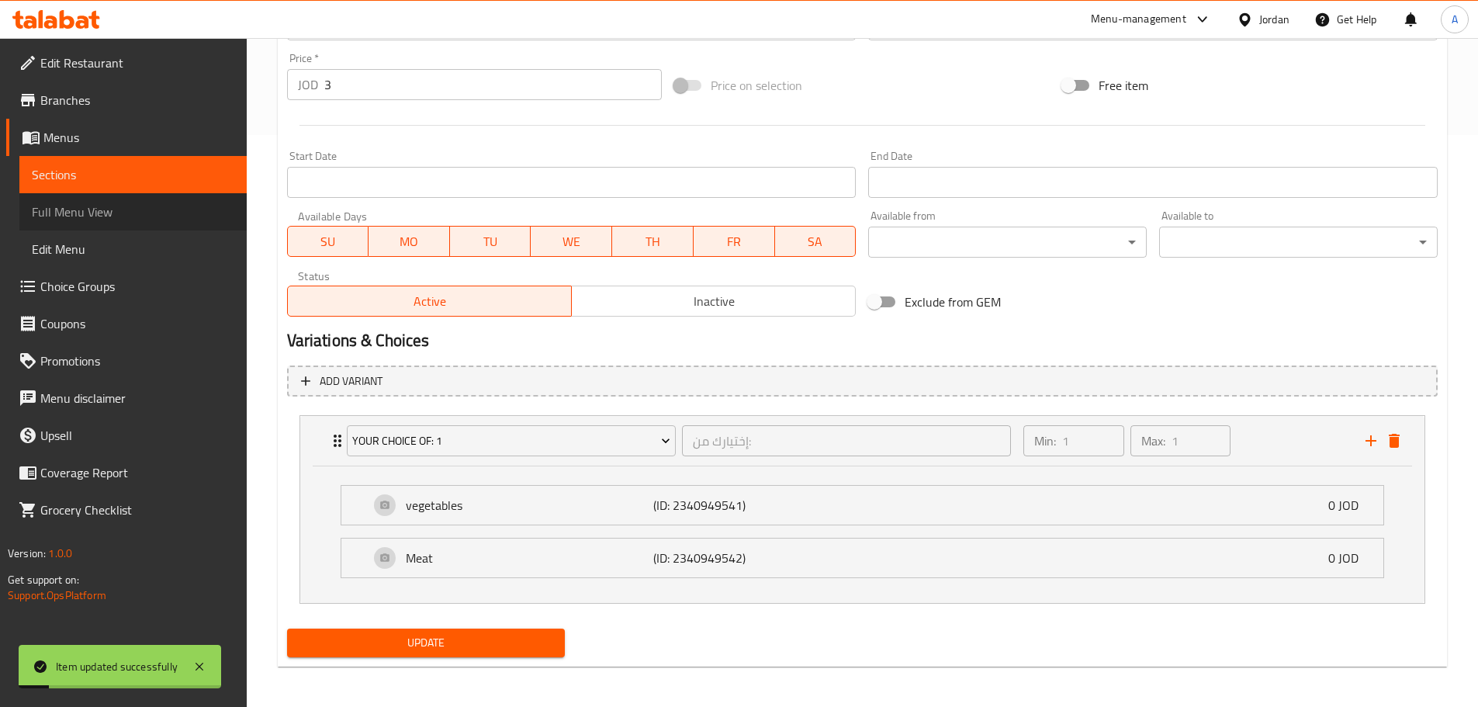
click at [64, 206] on span "Full Menu View" at bounding box center [133, 211] width 202 height 19
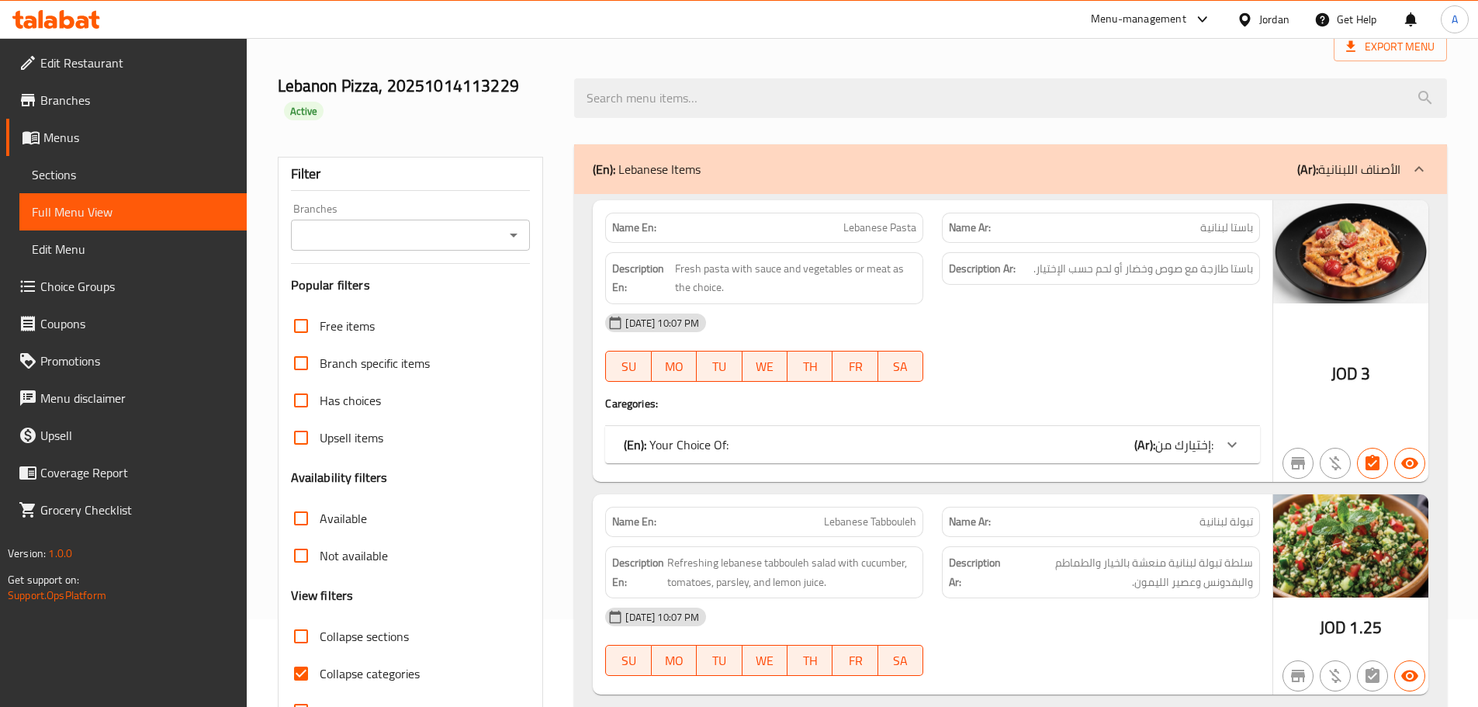
scroll to position [155, 0]
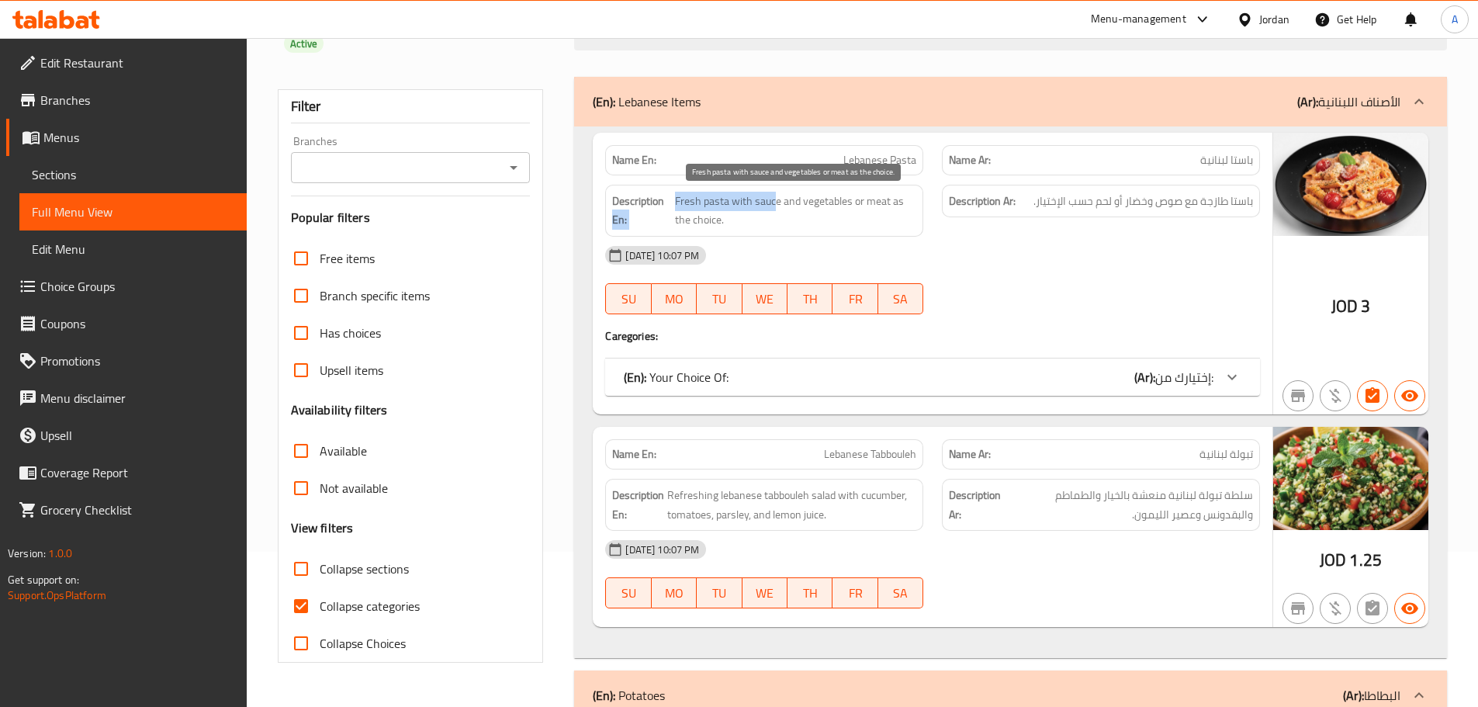
drag, startPoint x: 672, startPoint y: 196, endPoint x: 773, endPoint y: 196, distance: 100.9
click at [773, 196] on h6 "Description En: Fresh pasta with sauce and vegetables or meat as the choice." at bounding box center [764, 211] width 304 height 38
click at [784, 194] on span "Fresh pasta with sauce and vegetables or meat as the choice." at bounding box center [795, 211] width 241 height 38
drag, startPoint x: 802, startPoint y: 195, endPoint x: 900, endPoint y: 213, distance: 99.5
click at [900, 213] on span "Fresh pasta with sauce and vegetables or meat as the choice." at bounding box center [795, 211] width 241 height 38
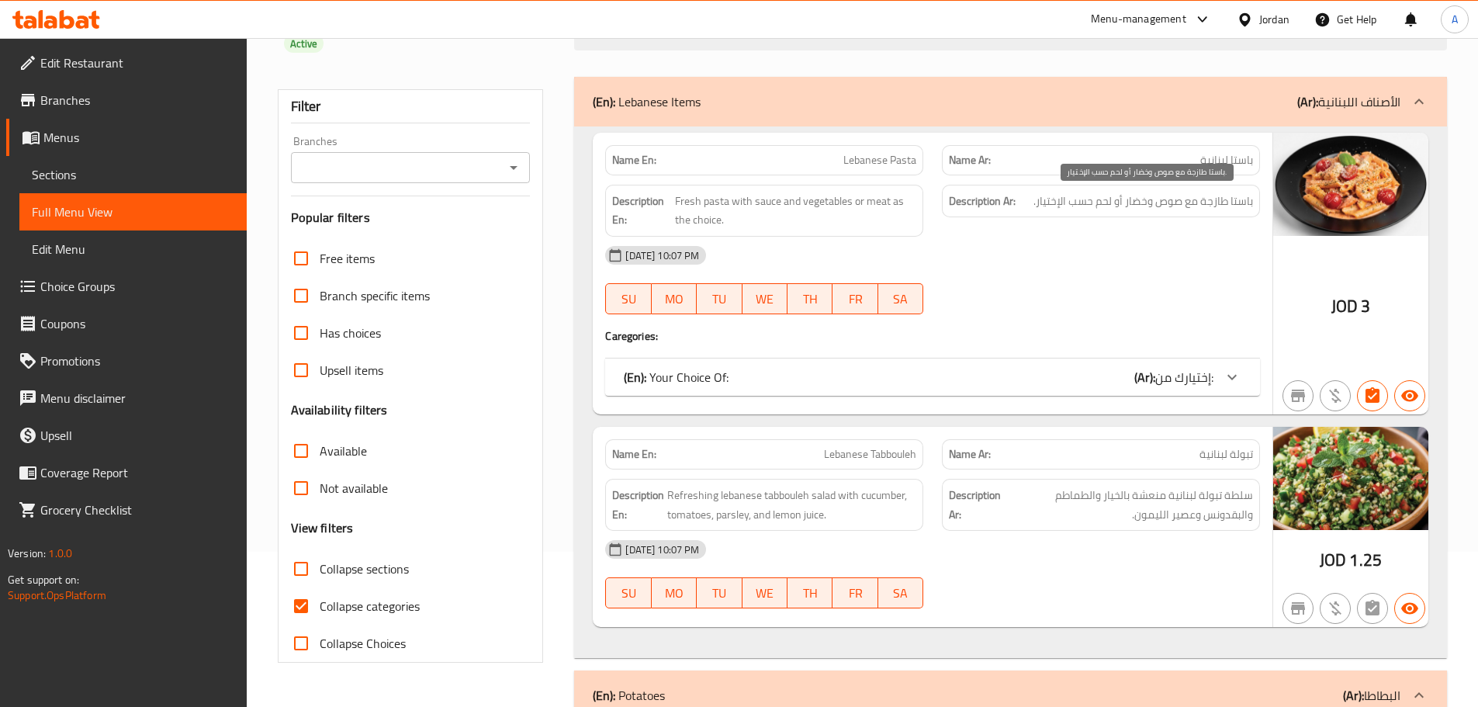
drag, startPoint x: 1253, startPoint y: 205, endPoint x: 1016, endPoint y: 207, distance: 236.6
click at [1016, 207] on div "Description Ar: باستا طازجة مع صوص وخضار أو لحم حسب الإختيار." at bounding box center [1101, 201] width 318 height 33
click at [1012, 369] on div "(En): Your Choice Of: (Ar): إختيارك من:" at bounding box center [919, 377] width 590 height 19
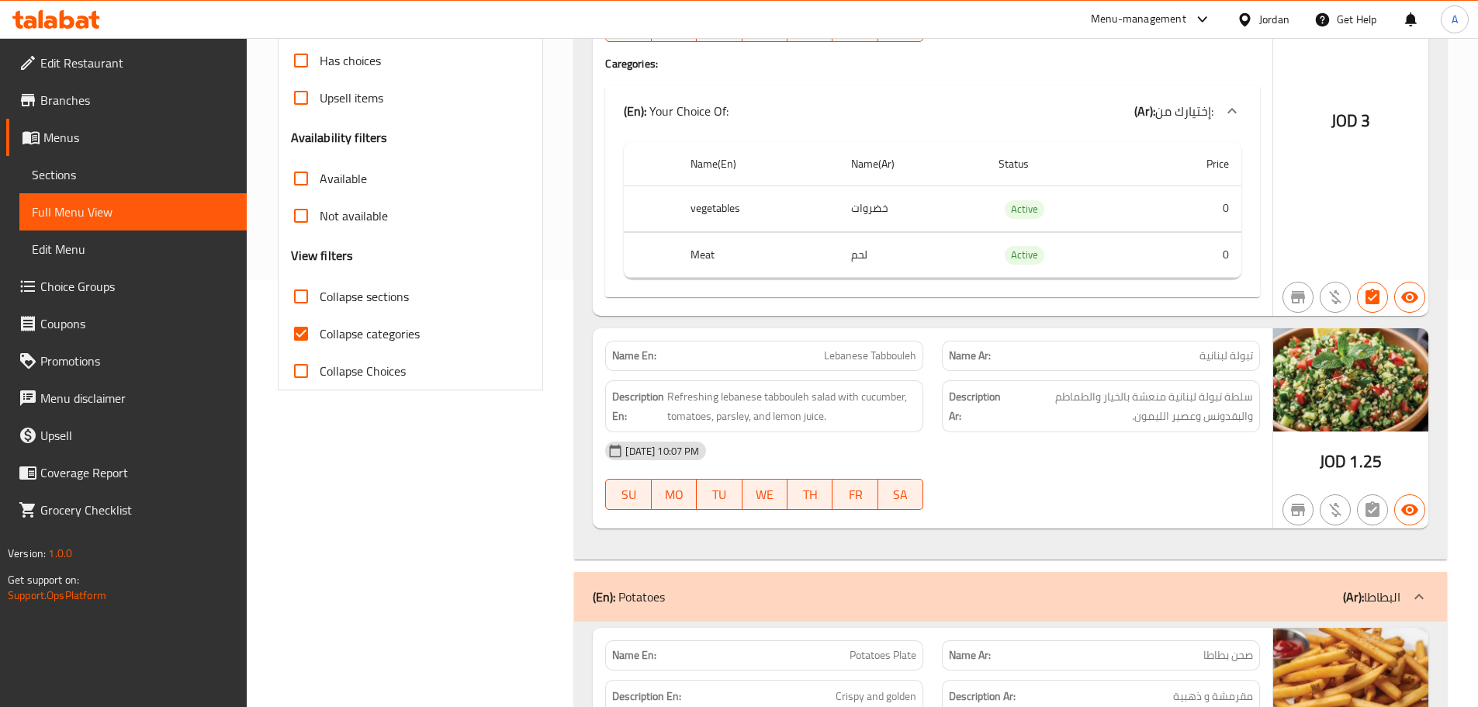
scroll to position [466, 0]
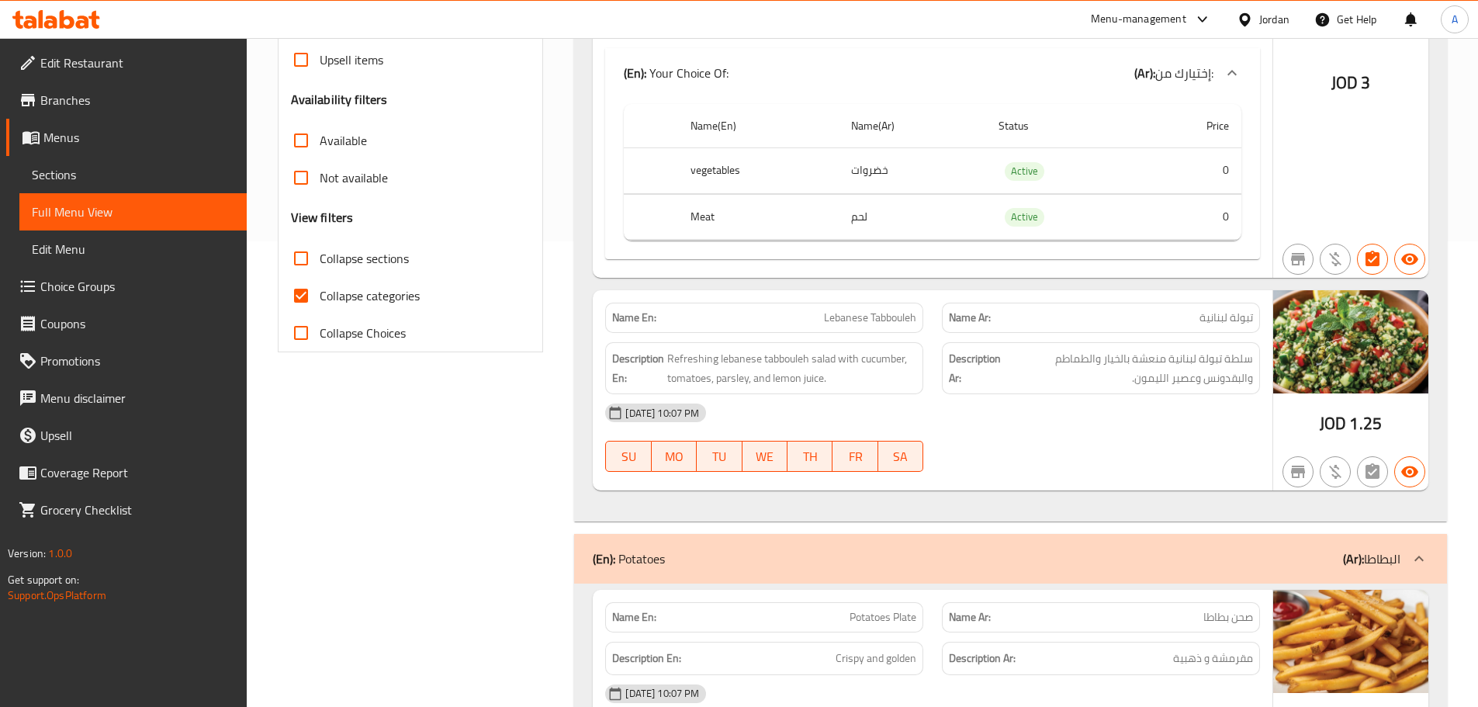
click at [303, 296] on input "Collapse categories" at bounding box center [300, 295] width 37 height 37
checkbox input "false"
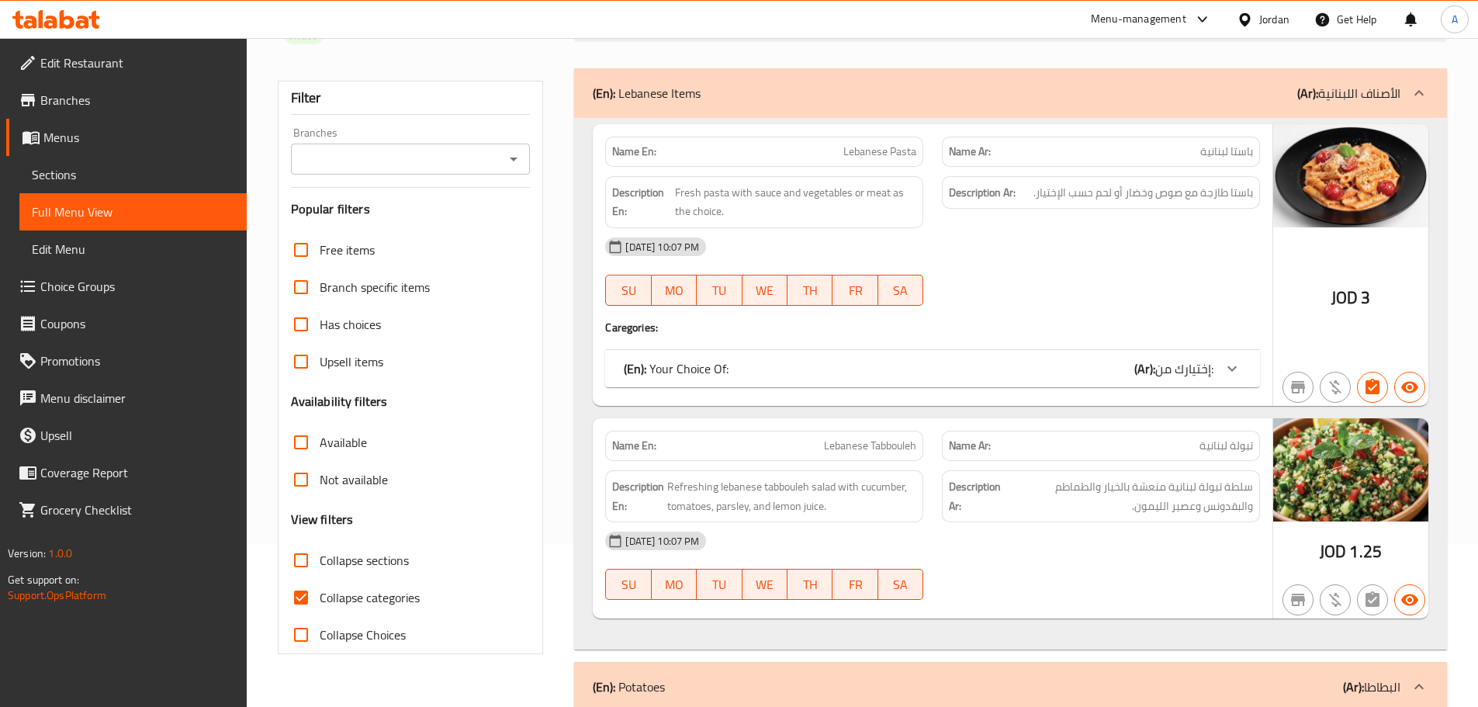
scroll to position [310, 0]
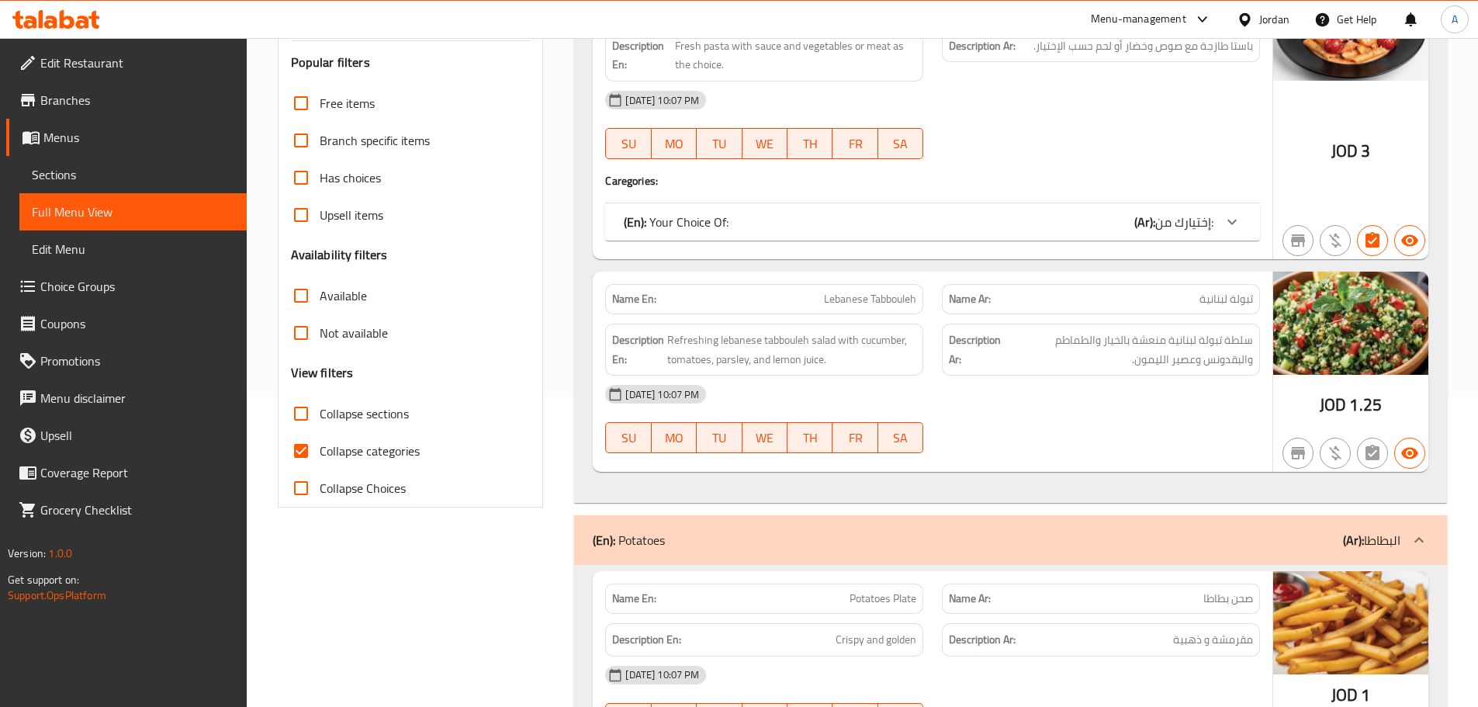
drag, startPoint x: 292, startPoint y: 435, endPoint x: 305, endPoint y: 440, distance: 13.3
click at [296, 437] on input "Collapse categories" at bounding box center [300, 450] width 37 height 37
checkbox input "false"
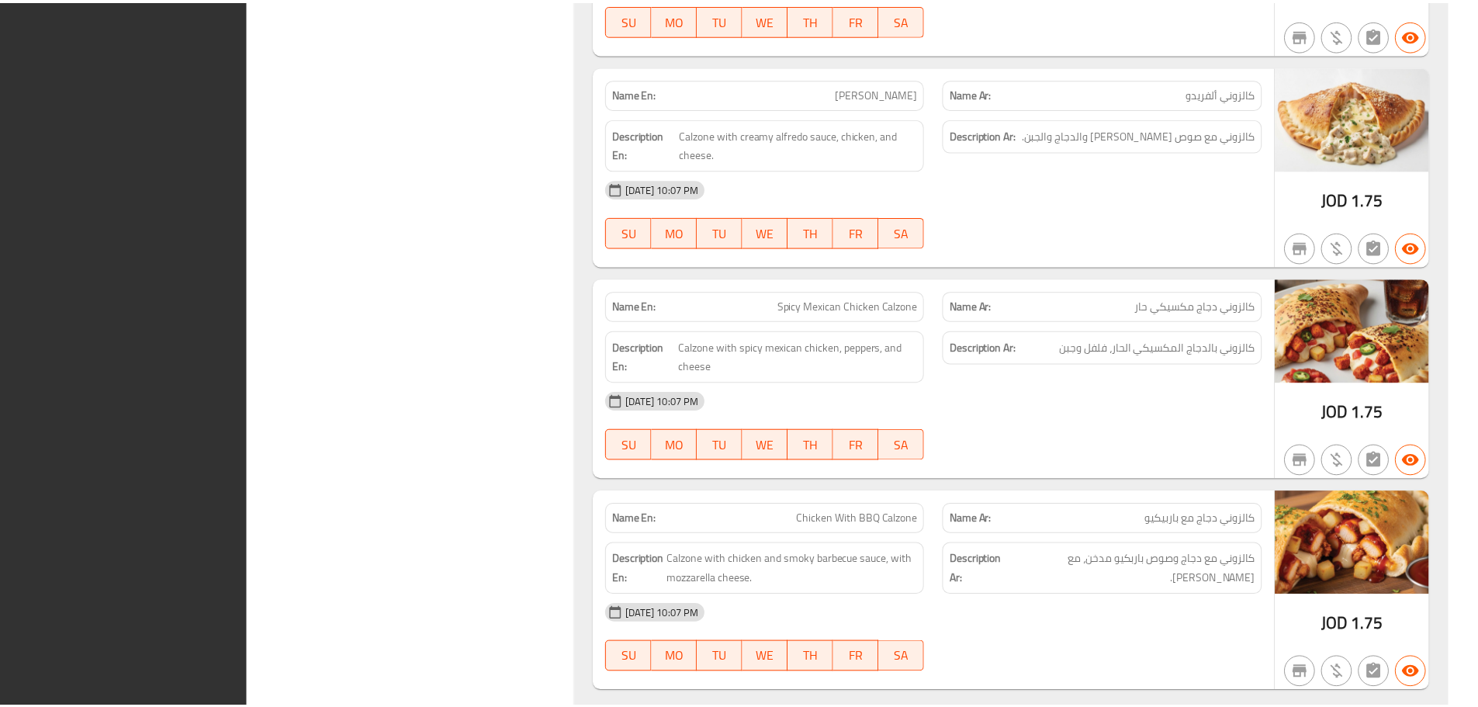
scroll to position [11064, 0]
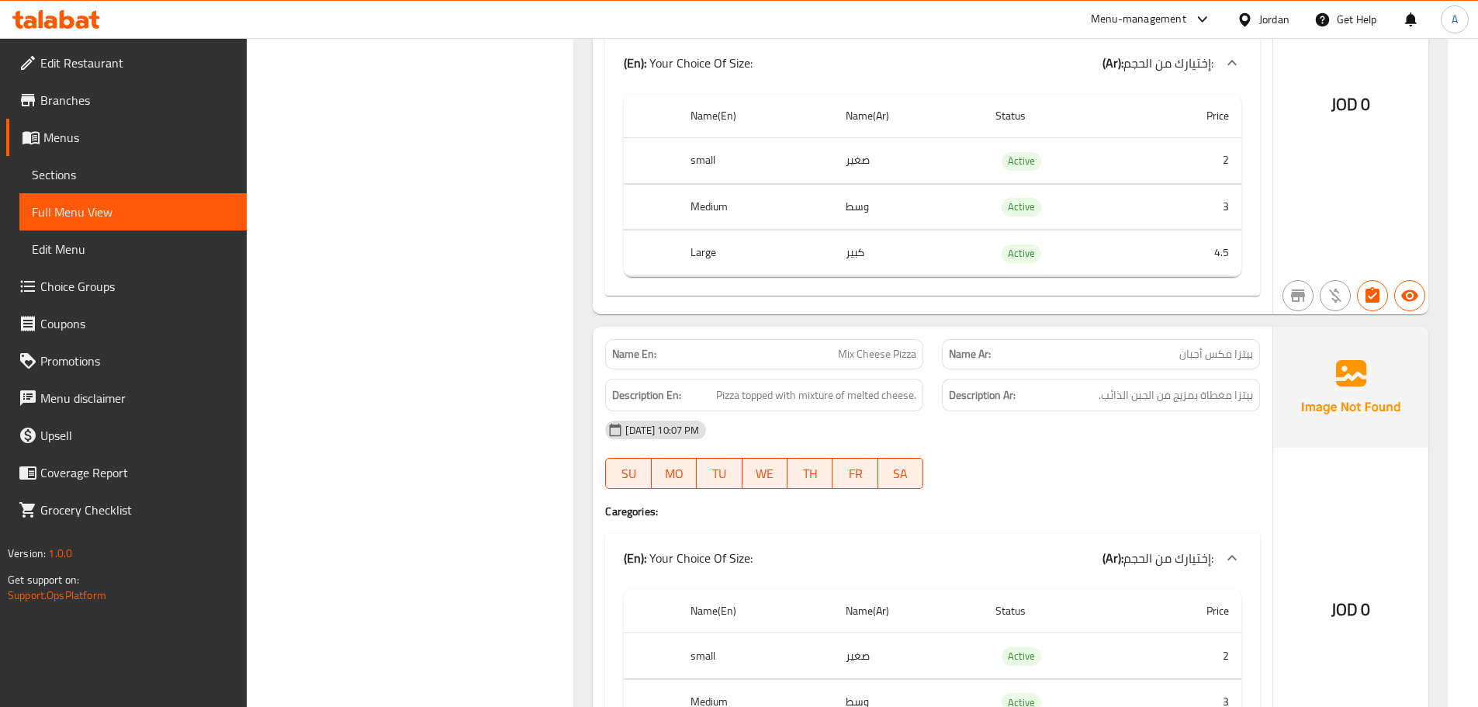
scroll to position [4250, 0]
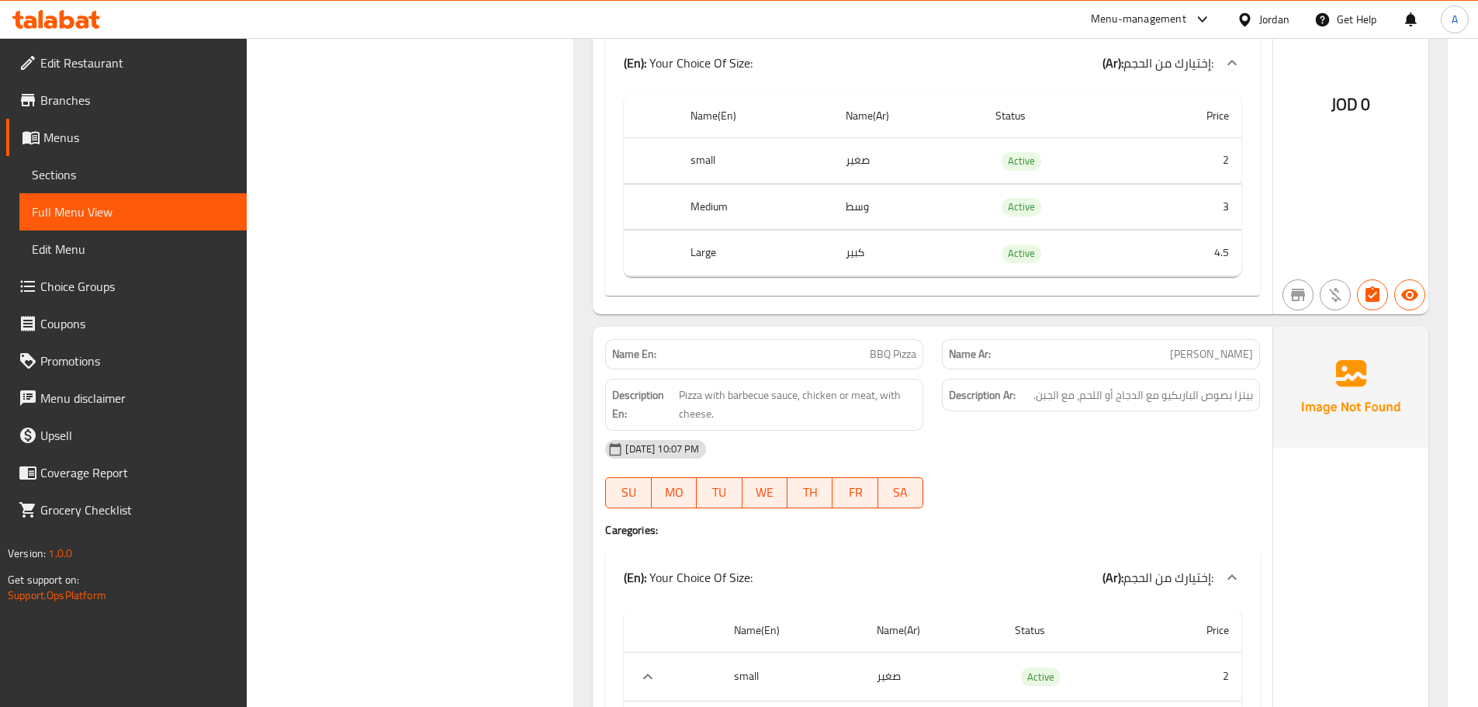
drag, startPoint x: 377, startPoint y: 191, endPoint x: 285, endPoint y: 185, distance: 92.5
click at [216, 173] on span "Sections" at bounding box center [133, 174] width 202 height 19
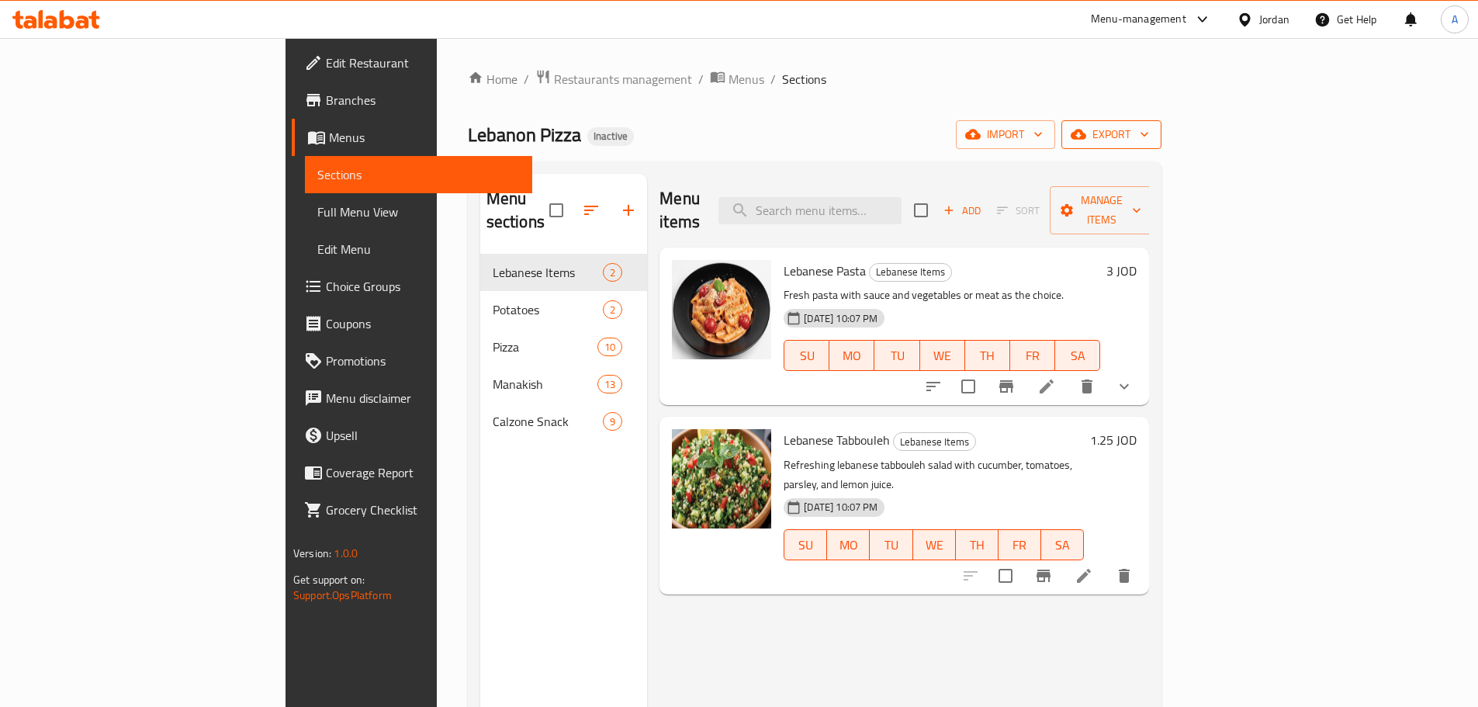
click at [1149, 129] on span "export" at bounding box center [1111, 134] width 75 height 19
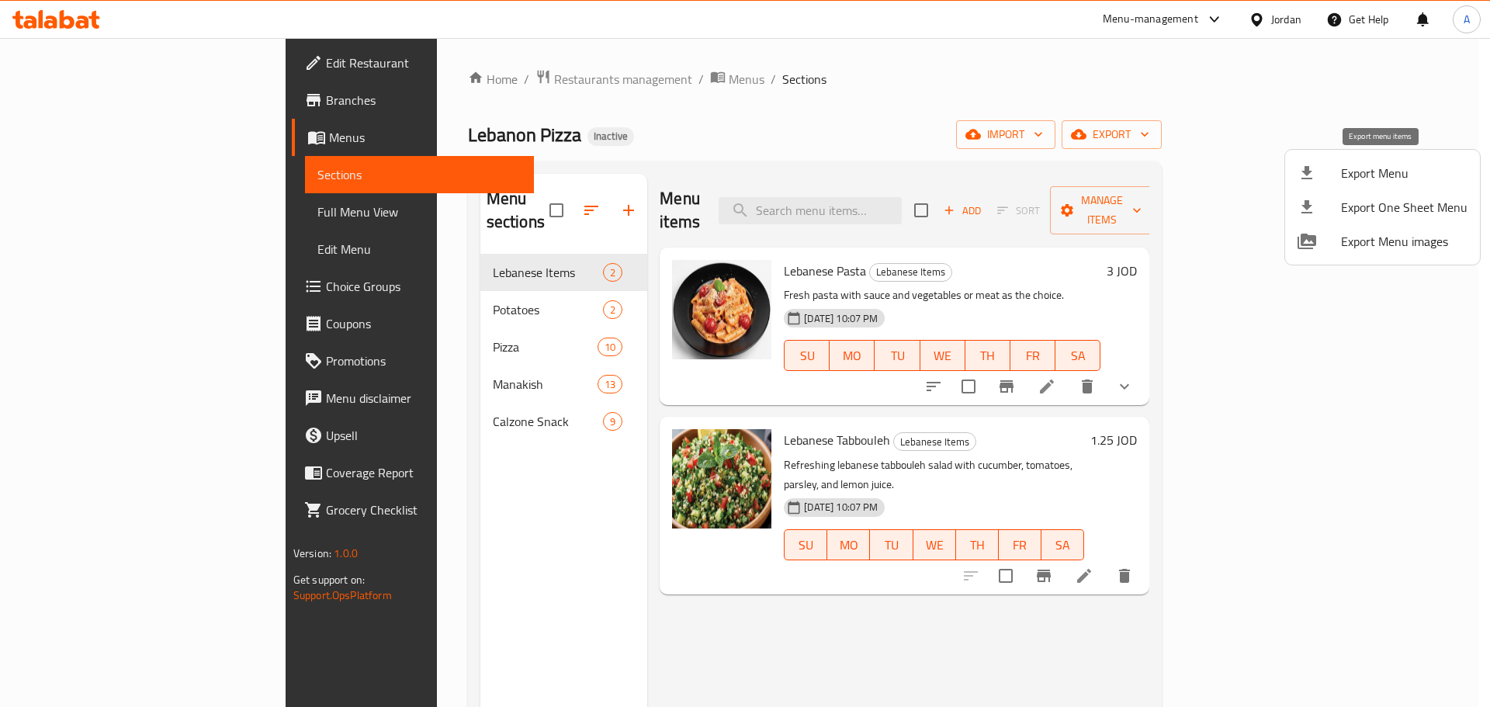
click at [1347, 178] on span "Export Menu" at bounding box center [1404, 173] width 126 height 19
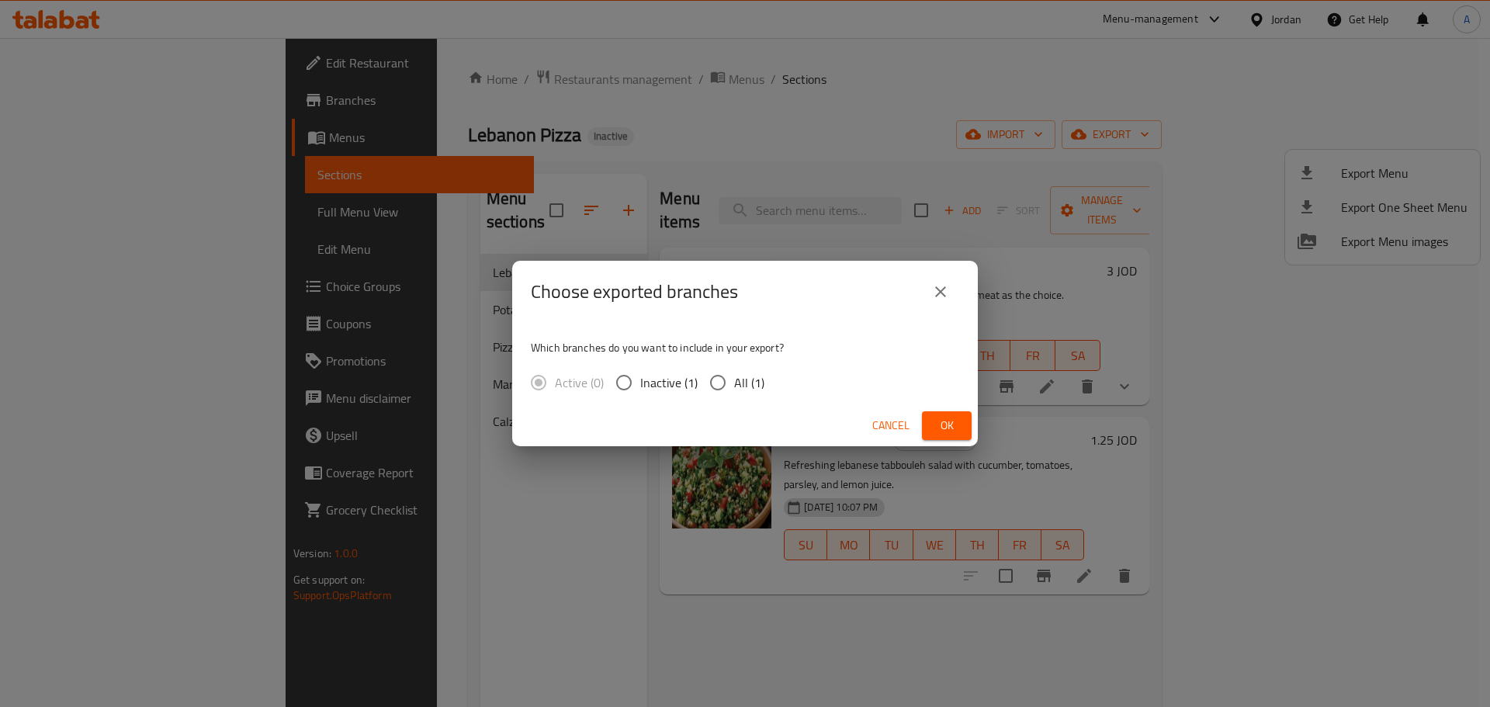
click at [746, 389] on span "All (1)" at bounding box center [749, 382] width 30 height 19
click at [734, 389] on input "All (1)" at bounding box center [717, 382] width 33 height 33
radio input "true"
click at [954, 421] on span "Ok" at bounding box center [946, 425] width 25 height 19
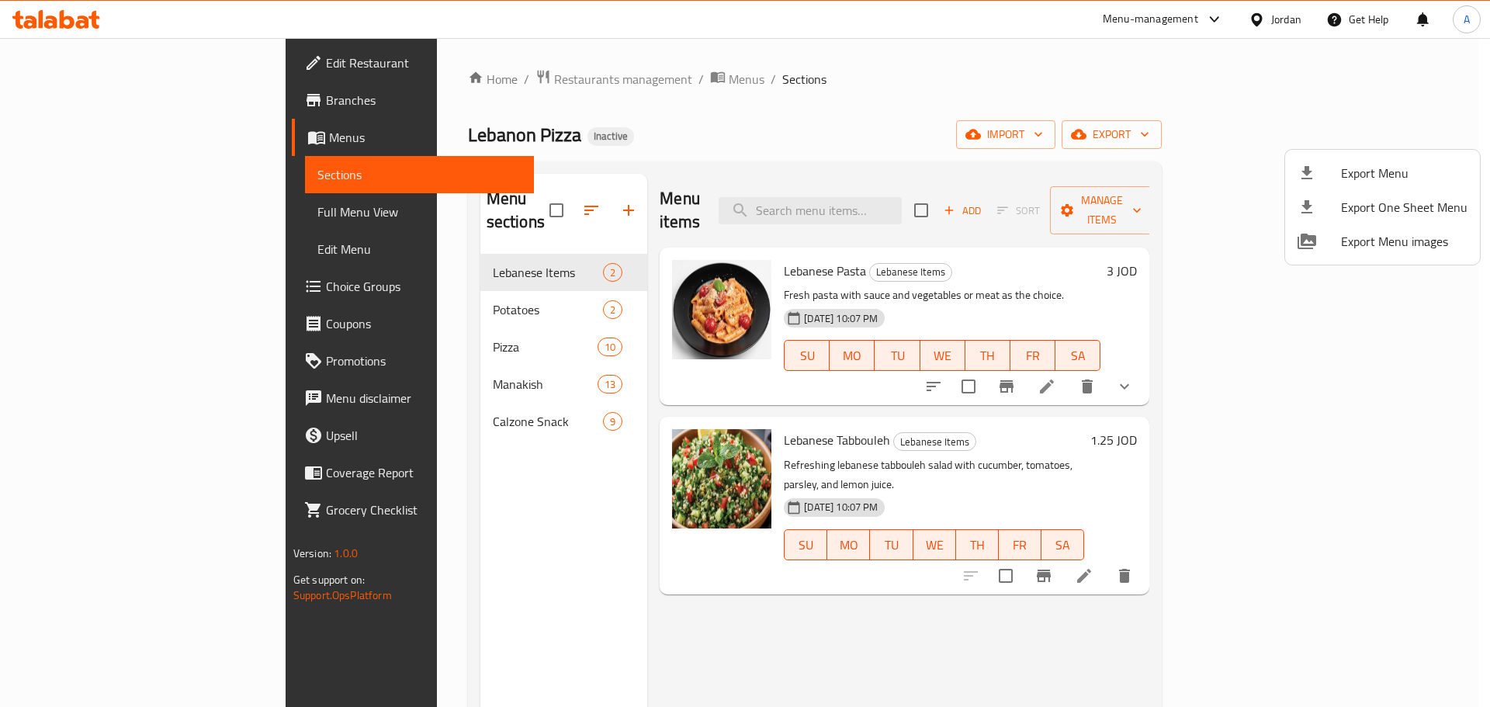
click at [757, 111] on div at bounding box center [745, 353] width 1490 height 707
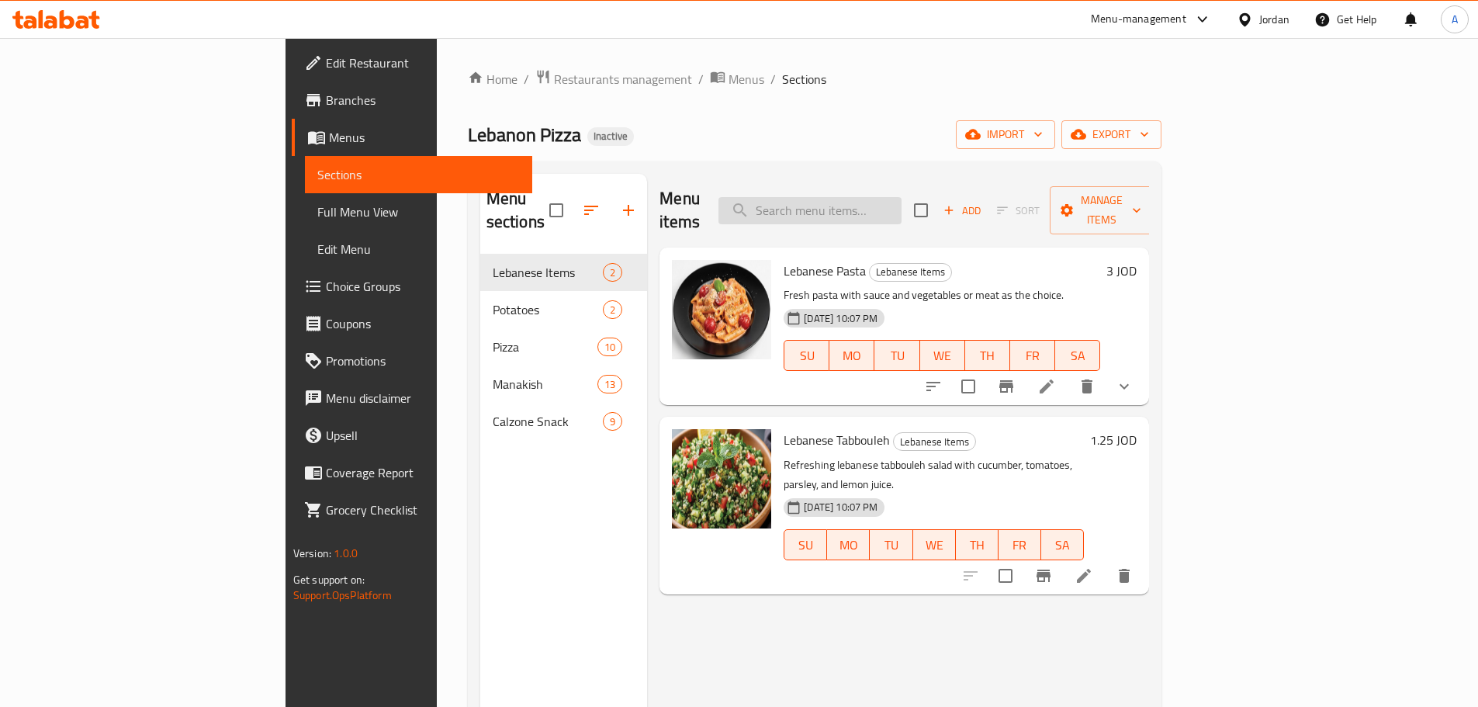
click at [896, 199] on input "search" at bounding box center [809, 210] width 183 height 27
paste input "Pepperoni Pizza"
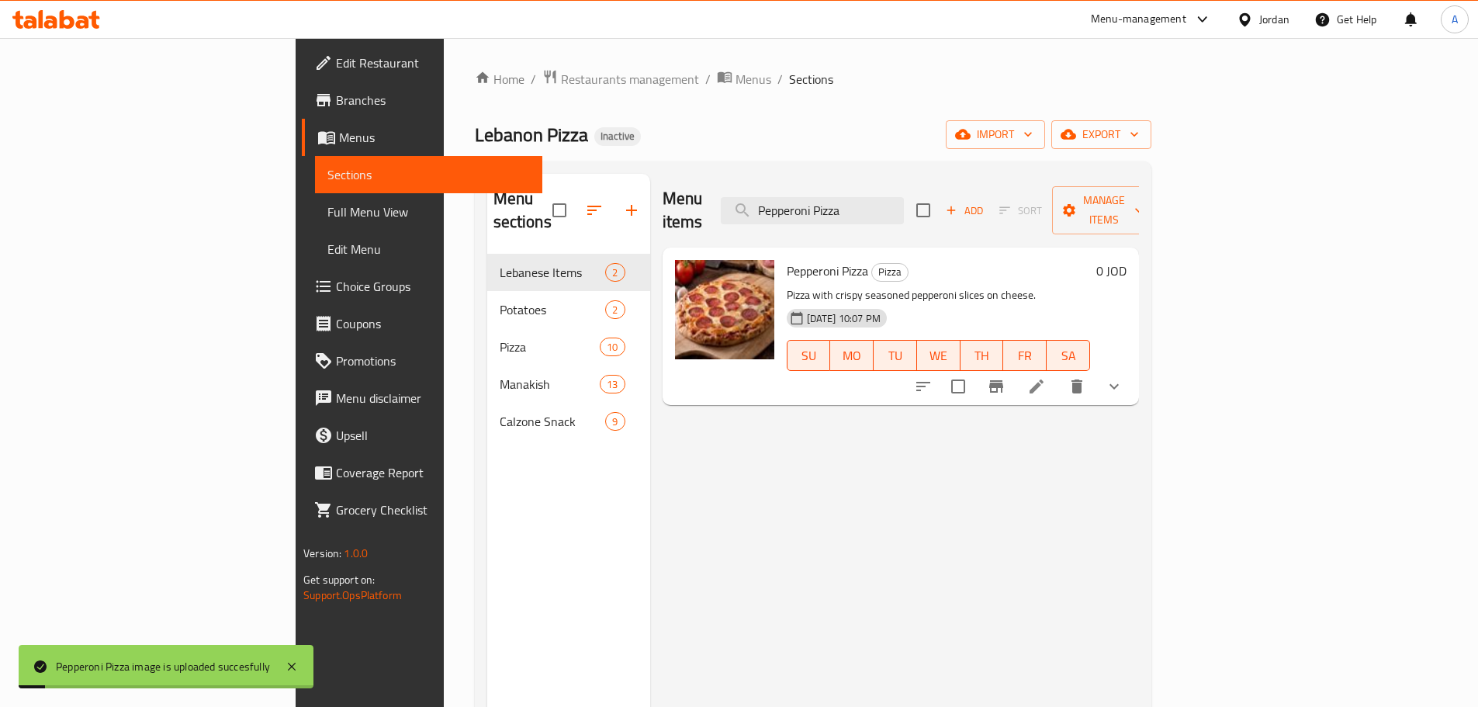
click at [871, 561] on div "Menu items Pepperoni Pizza Add Sort Manage items Pepperoni Pizza Pizza Pizza wi…" at bounding box center [894, 527] width 489 height 707
click at [904, 204] on input "Pepperoni Pizza" at bounding box center [812, 210] width 183 height 27
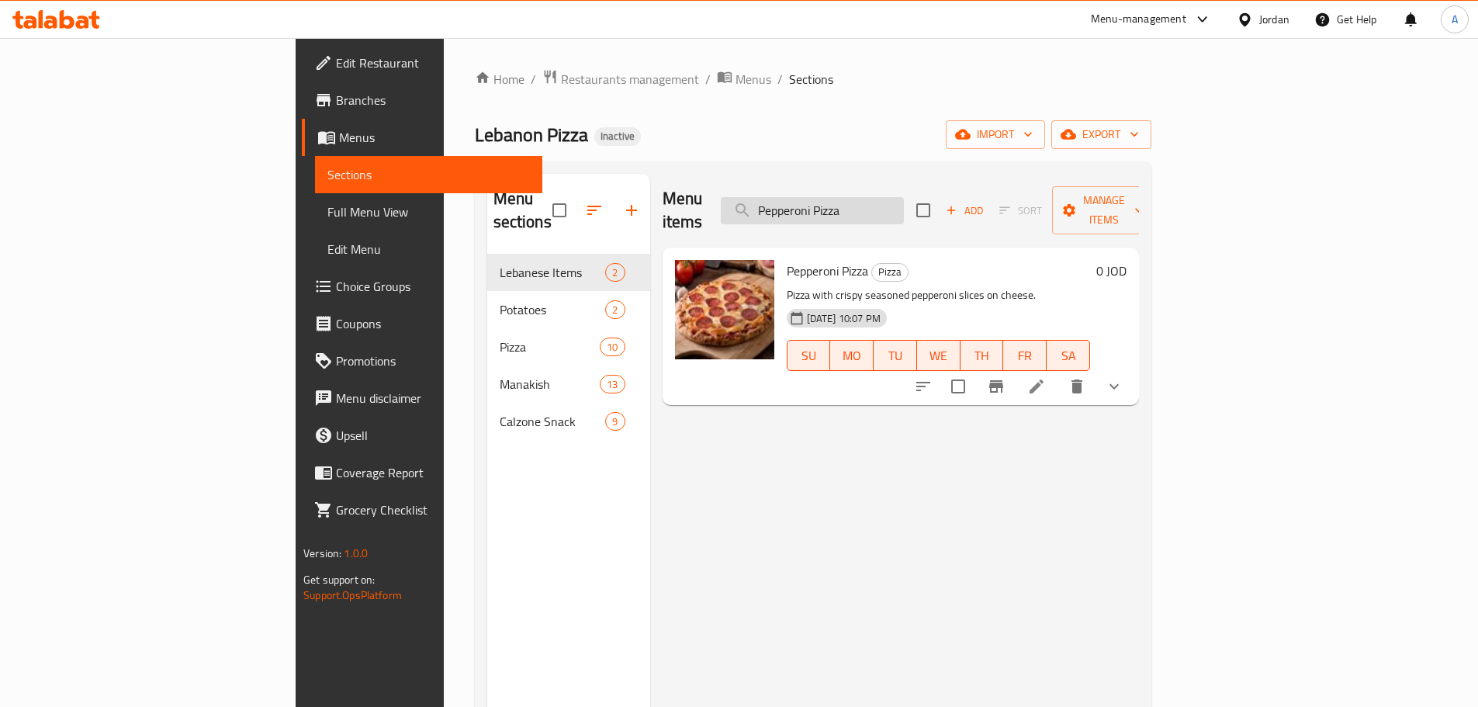
click at [904, 204] on input "Pepperoni Pizza" at bounding box center [812, 210] width 183 height 27
paste input "BBQ"
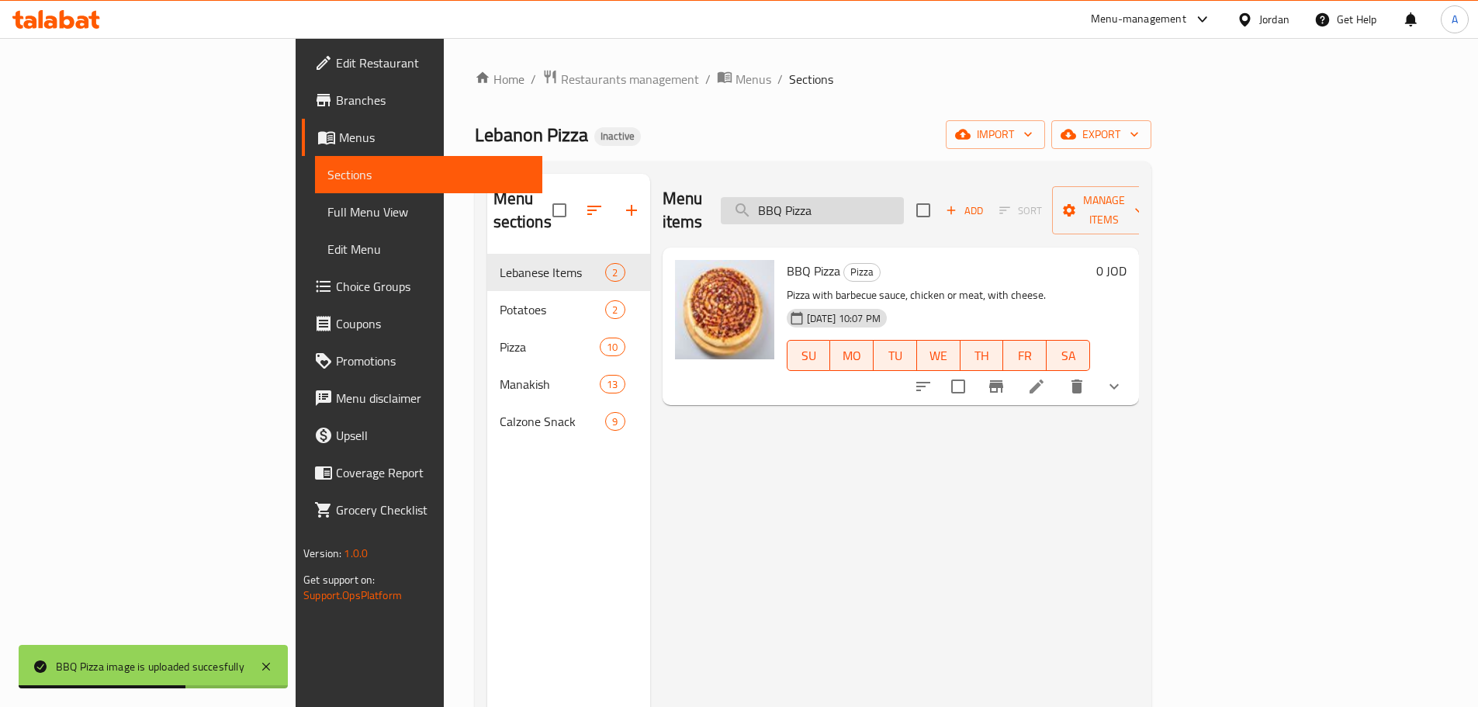
click at [904, 200] on input "BBQ Pizza" at bounding box center [812, 210] width 183 height 27
click at [902, 208] on input "BBQ Pizza" at bounding box center [812, 210] width 183 height 27
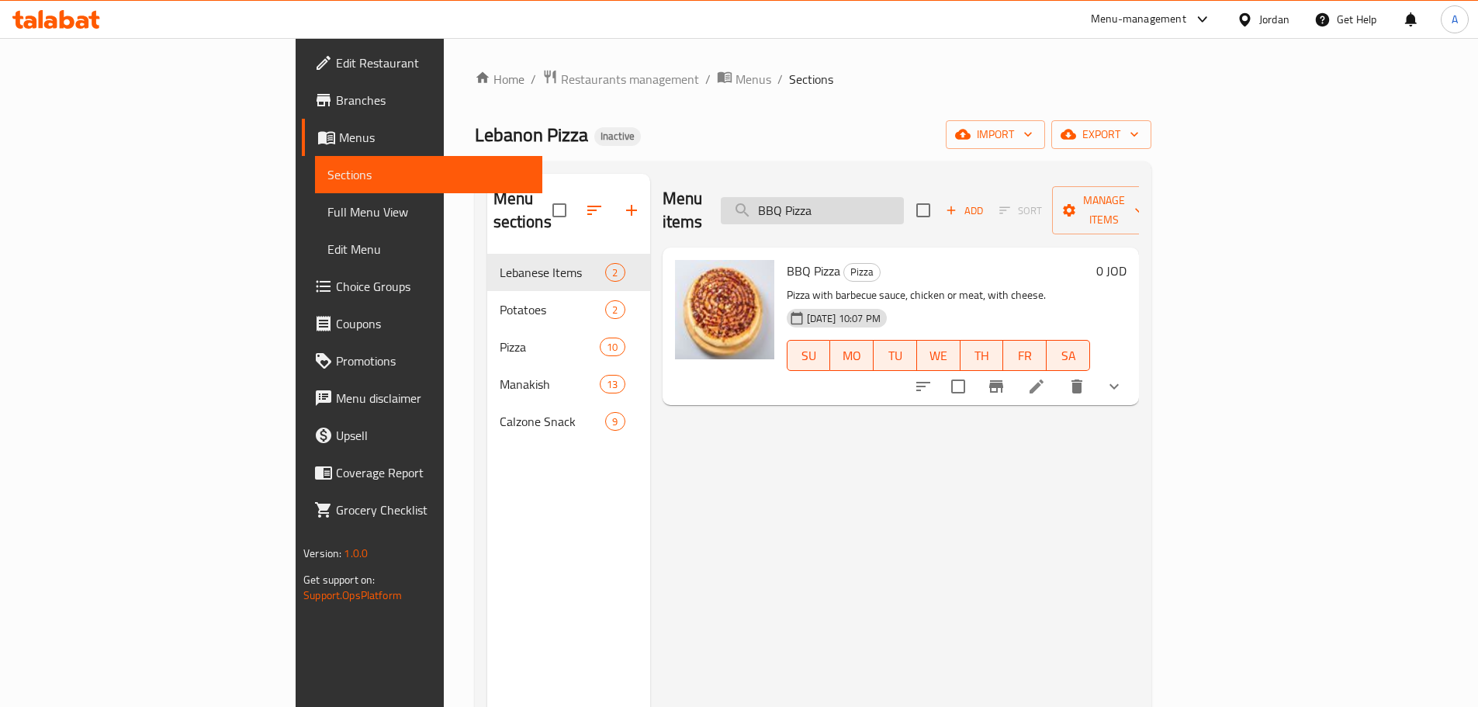
click at [902, 208] on input "BBQ Pizza" at bounding box center [812, 210] width 183 height 27
click at [867, 201] on input "BBQ Pizza" at bounding box center [812, 210] width 183 height 27
click at [787, 259] on span "Mix Cheese Pizza" at bounding box center [831, 270] width 88 height 23
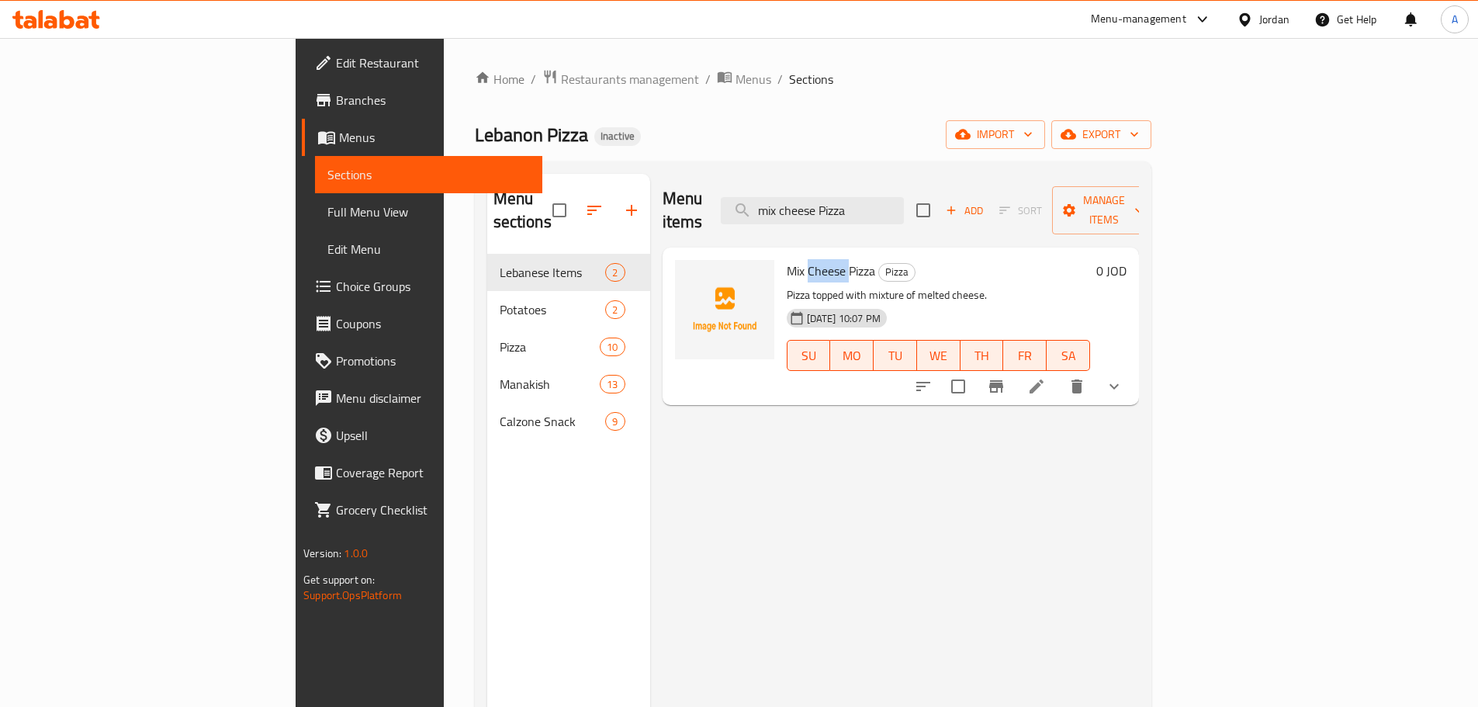
click at [787, 259] on span "Mix Cheese Pizza" at bounding box center [831, 270] width 88 height 23
copy h6 "Mix Cheese Pizza"
click at [962, 517] on div "Menu items mix cheese Pizza Add Sort Manage items Mix Cheese Pizza Pizza Pizza …" at bounding box center [894, 527] width 489 height 707
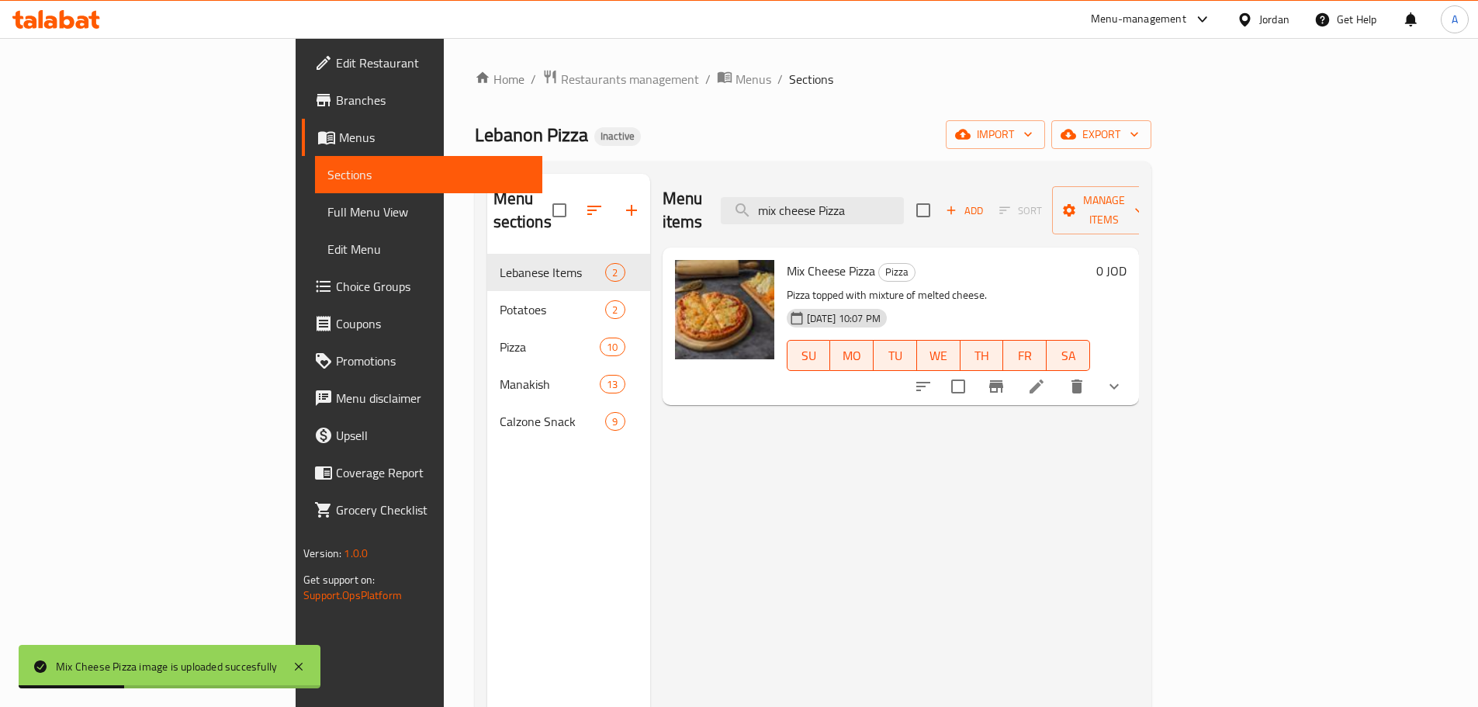
click at [916, 182] on div "Menu items mix cheese Pizza Add Sort Manage items" at bounding box center [901, 211] width 476 height 74
click at [904, 197] on input "mix cheese Pizza" at bounding box center [812, 210] width 183 height 27
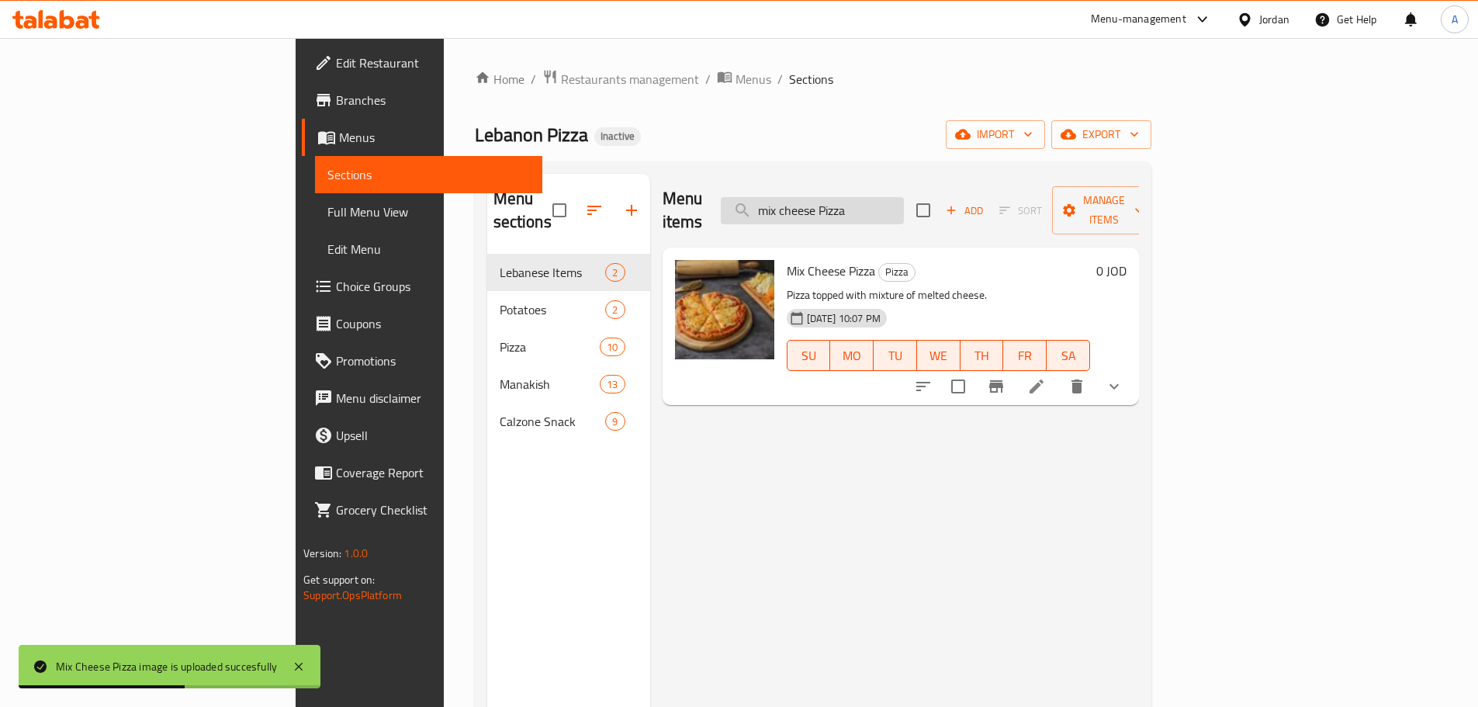
paste input "Zinger"
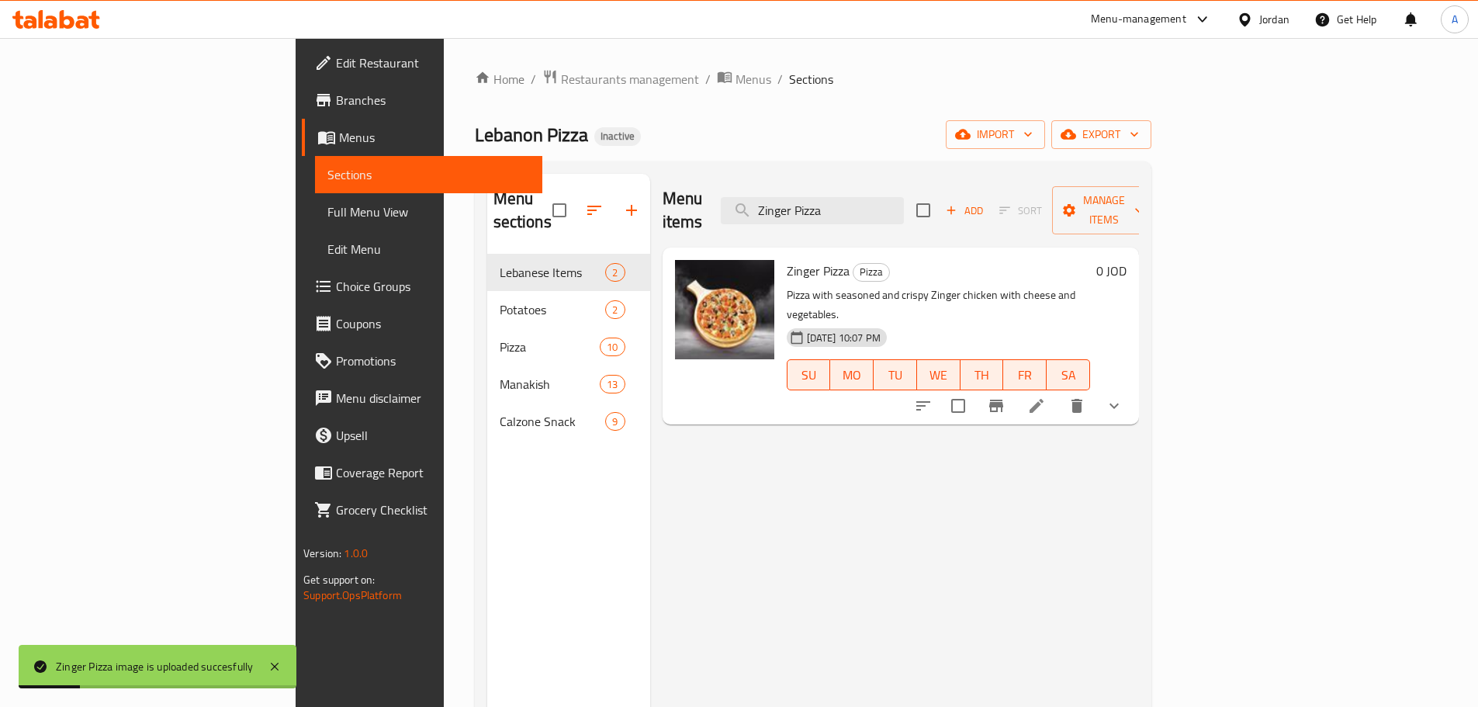
click at [787, 259] on span "Zinger Pizza" at bounding box center [818, 270] width 63 height 23
copy h6 "Zinger Pizza"
click at [846, 538] on div "Menu items Zinger Pizza Add Sort Manage items Zinger Pizza Pizza Pizza with sea…" at bounding box center [894, 527] width 489 height 707
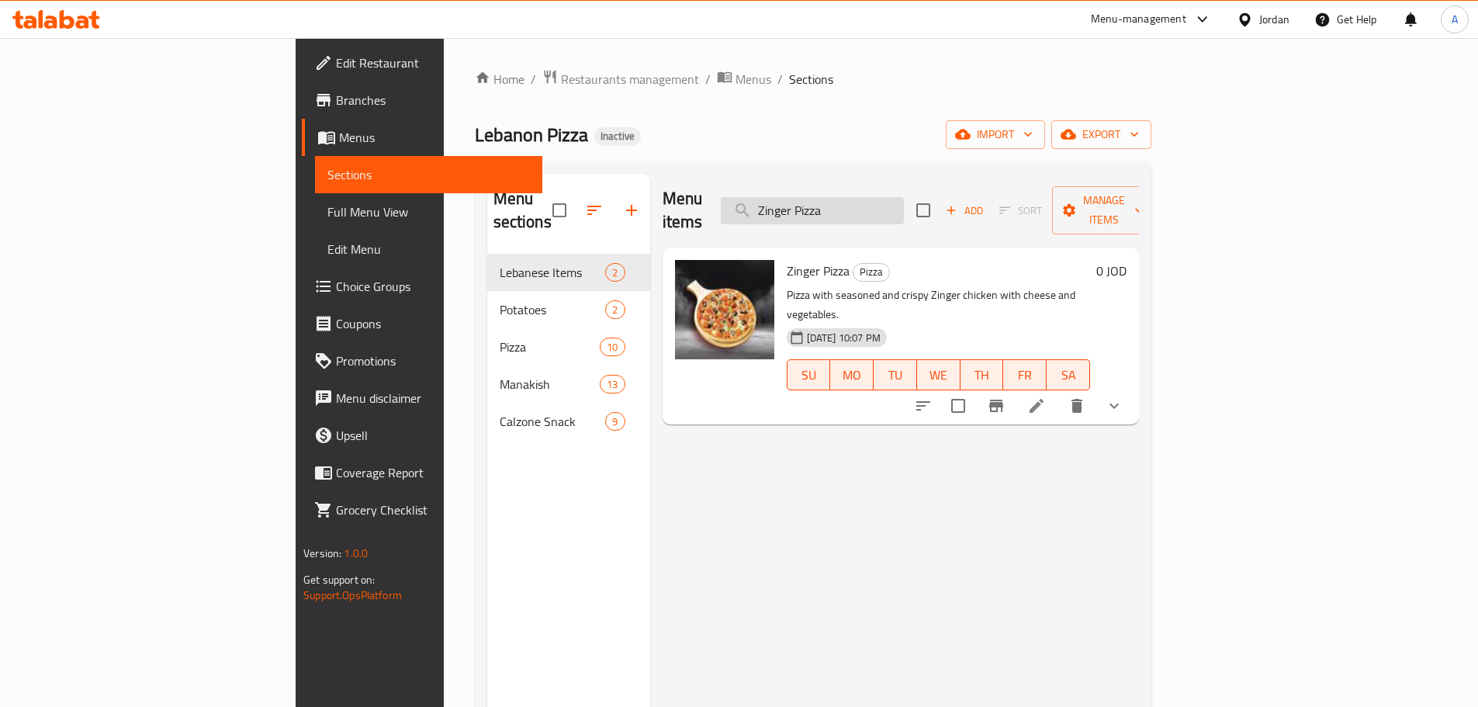
click at [865, 197] on input "Zinger Pizza" at bounding box center [812, 210] width 183 height 27
paste input "Hot Dog"
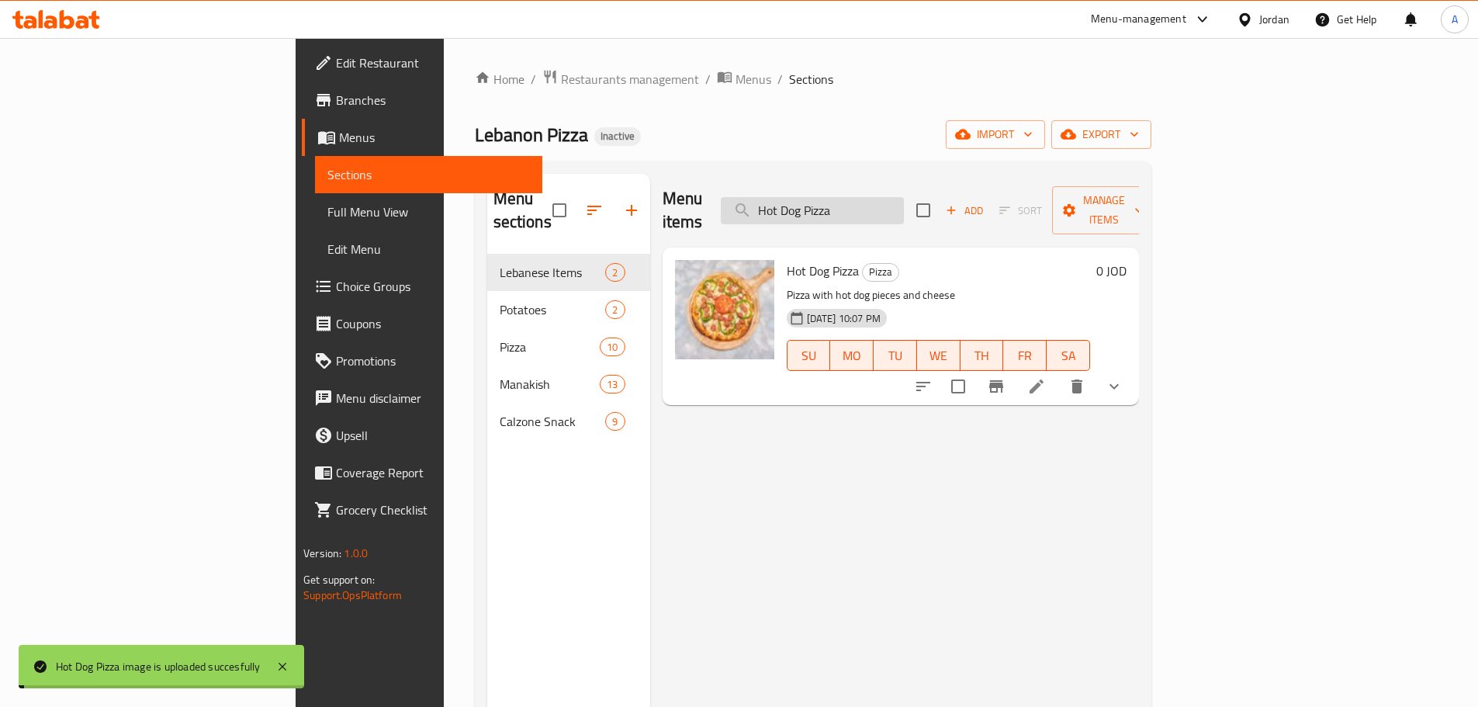
click at [899, 208] on input "Hot Dog Pizza" at bounding box center [812, 210] width 183 height 27
click at [863, 535] on div "Menu items Hot Dog Pizza Add Sort Manage items Hot Dog Pizza Pizza Pizza with h…" at bounding box center [894, 527] width 489 height 707
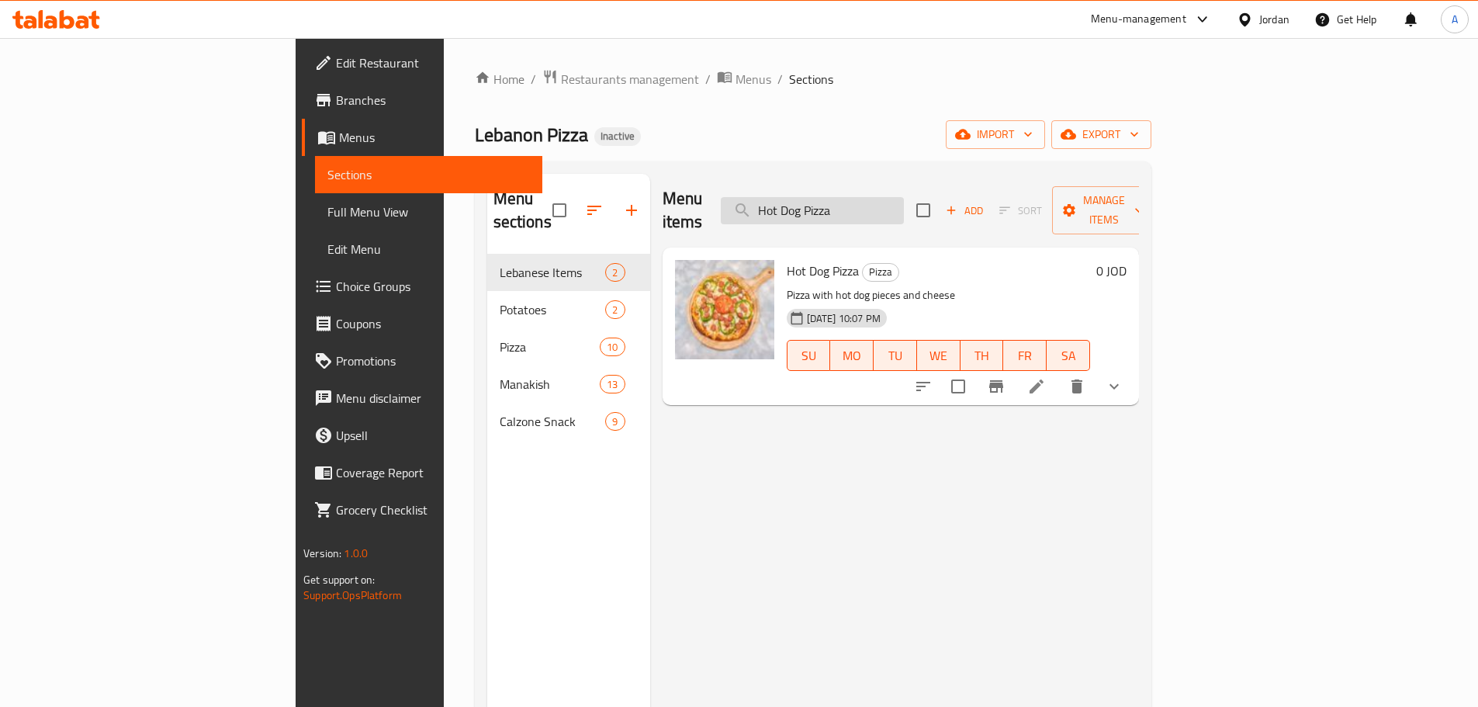
click at [893, 205] on input "Hot Dog Pizza" at bounding box center [812, 210] width 183 height 27
paste input "Margherita"
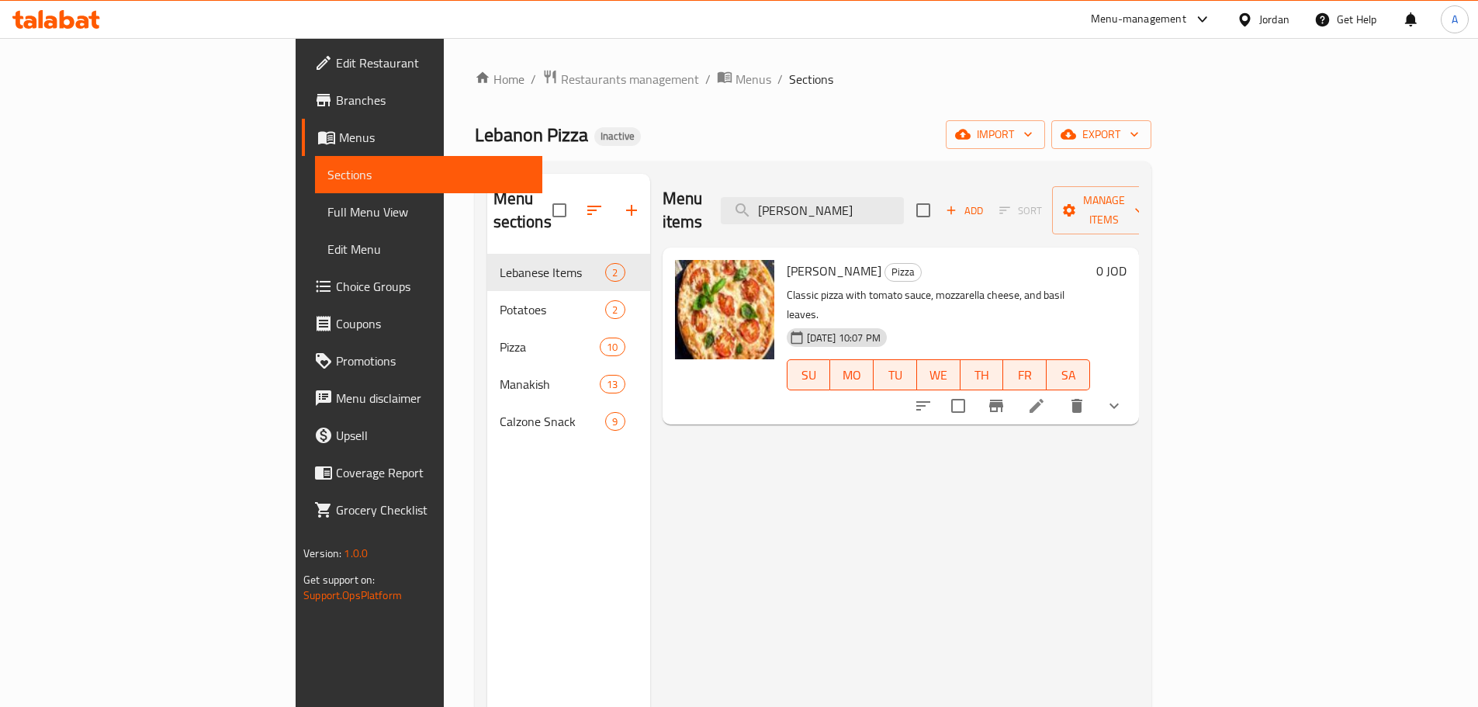
click at [950, 216] on div "Menu items Margherita Pizza Add Sort Manage items" at bounding box center [901, 211] width 476 height 74
click at [904, 207] on input "[PERSON_NAME]" at bounding box center [812, 210] width 183 height 27
paste input "Vegetables"
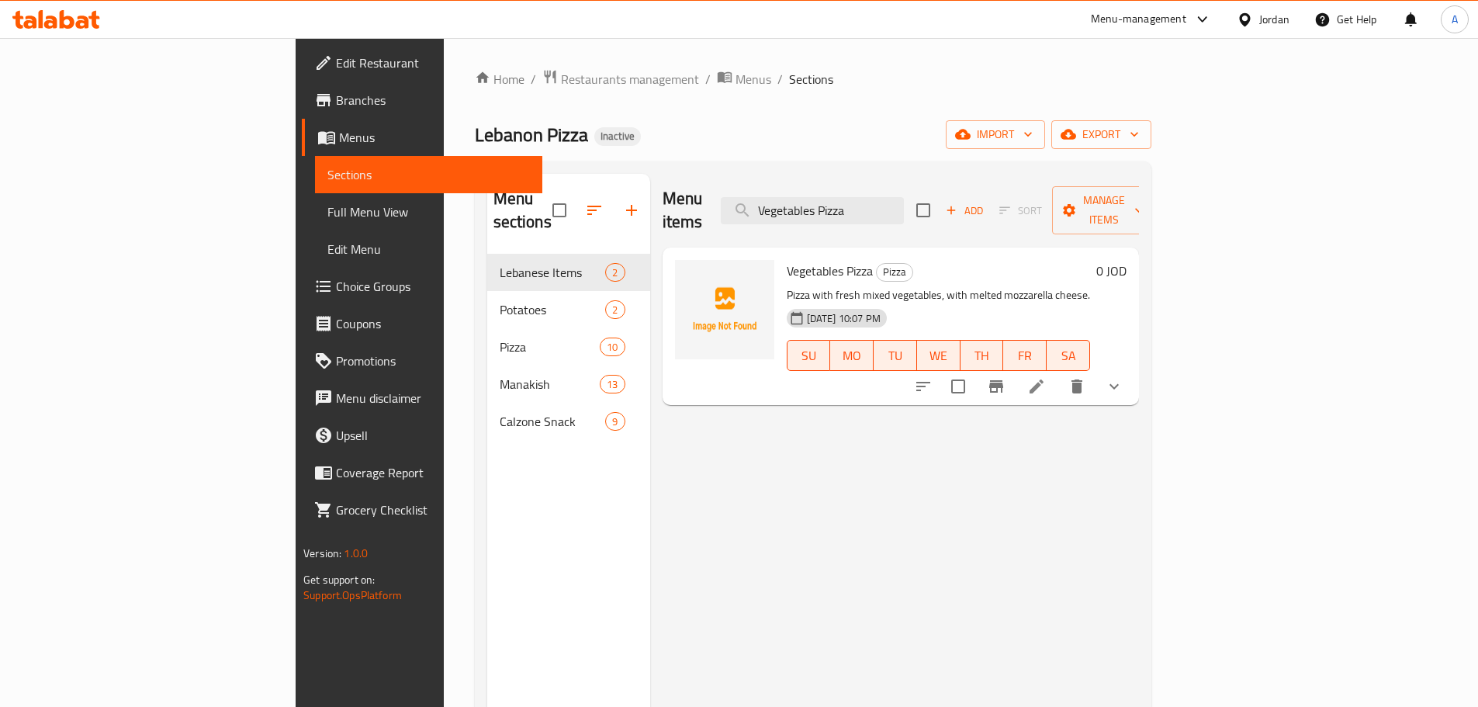
type input "Vegetables Pizza"
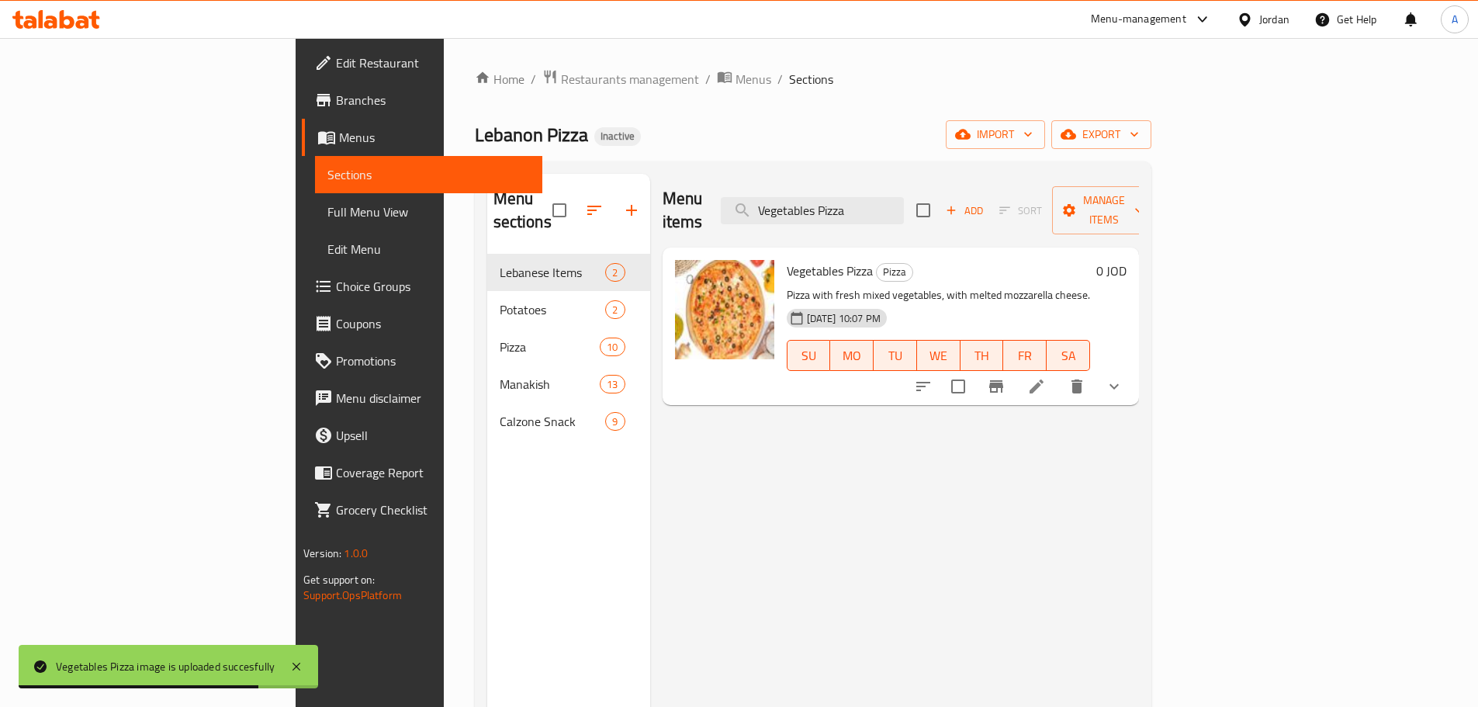
drag, startPoint x: 177, startPoint y: 224, endPoint x: 176, endPoint y: 204, distance: 20.2
click at [315, 223] on link "Full Menu View" at bounding box center [428, 211] width 227 height 37
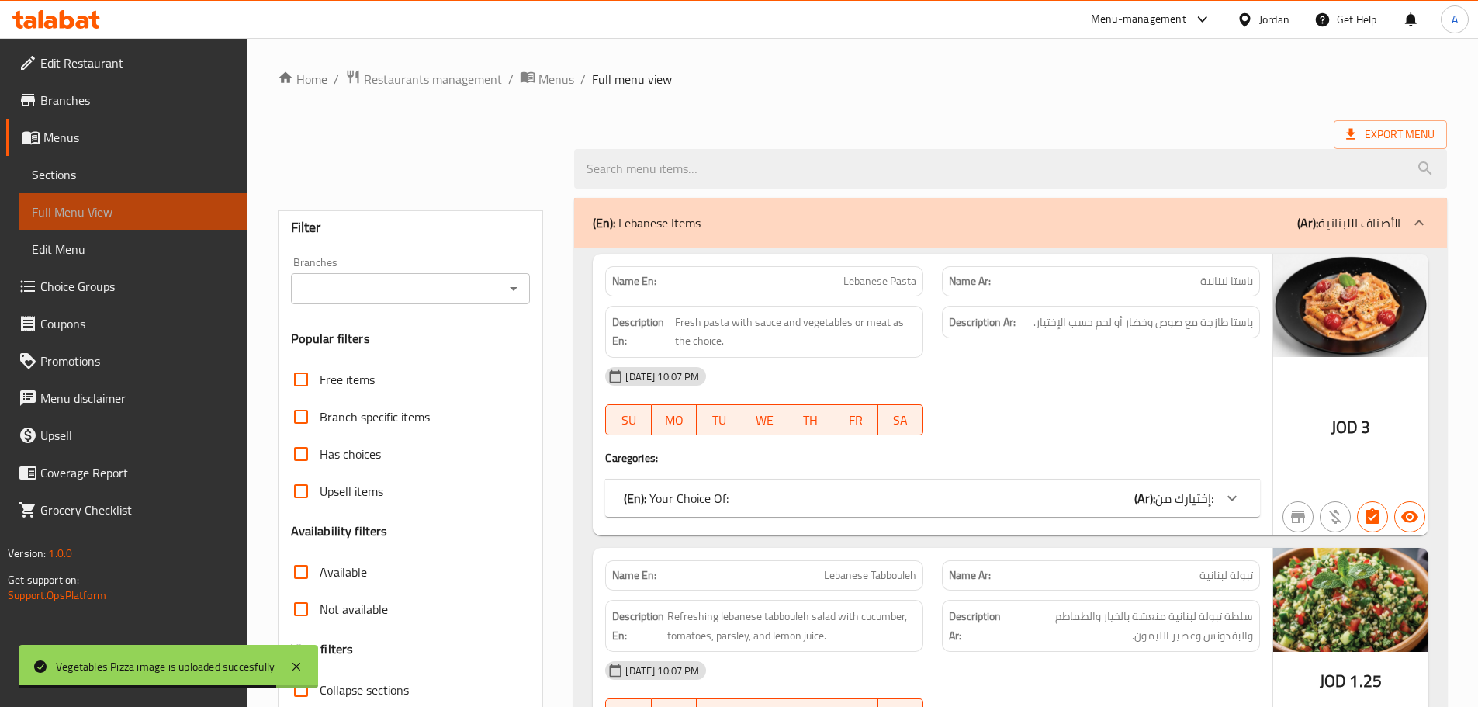
click at [176, 204] on span "Full Menu View" at bounding box center [133, 211] width 202 height 19
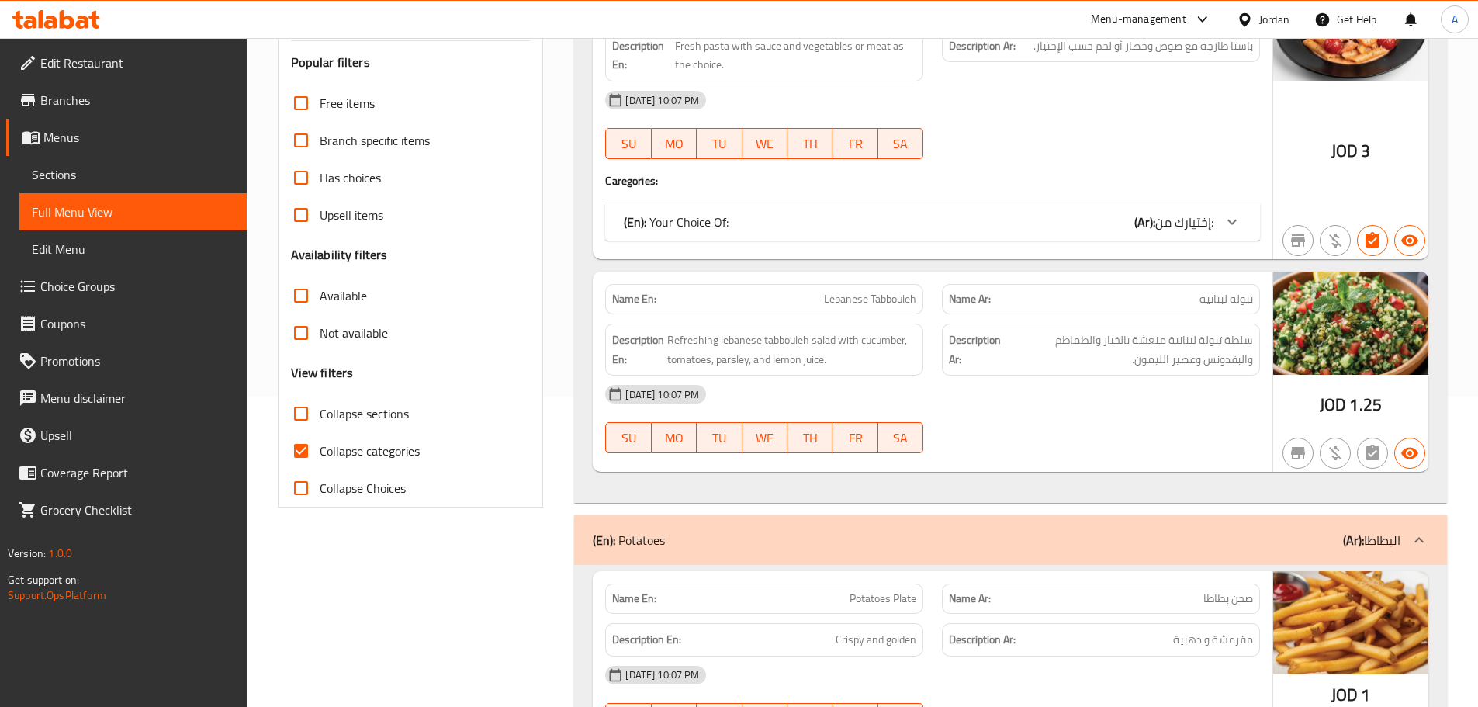
click at [307, 459] on input "Collapse categories" at bounding box center [300, 450] width 37 height 37
checkbox input "false"
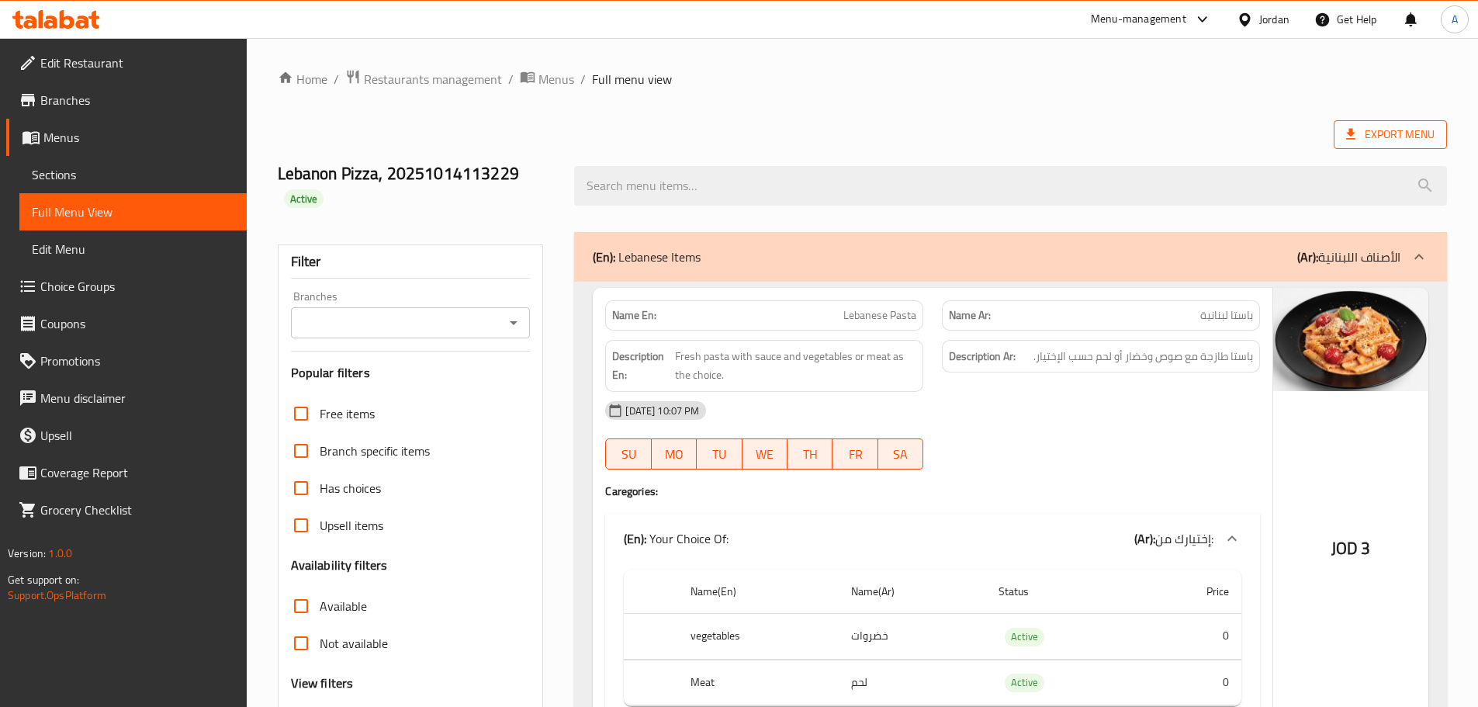
click at [1379, 139] on span "Export Menu" at bounding box center [1390, 134] width 88 height 19
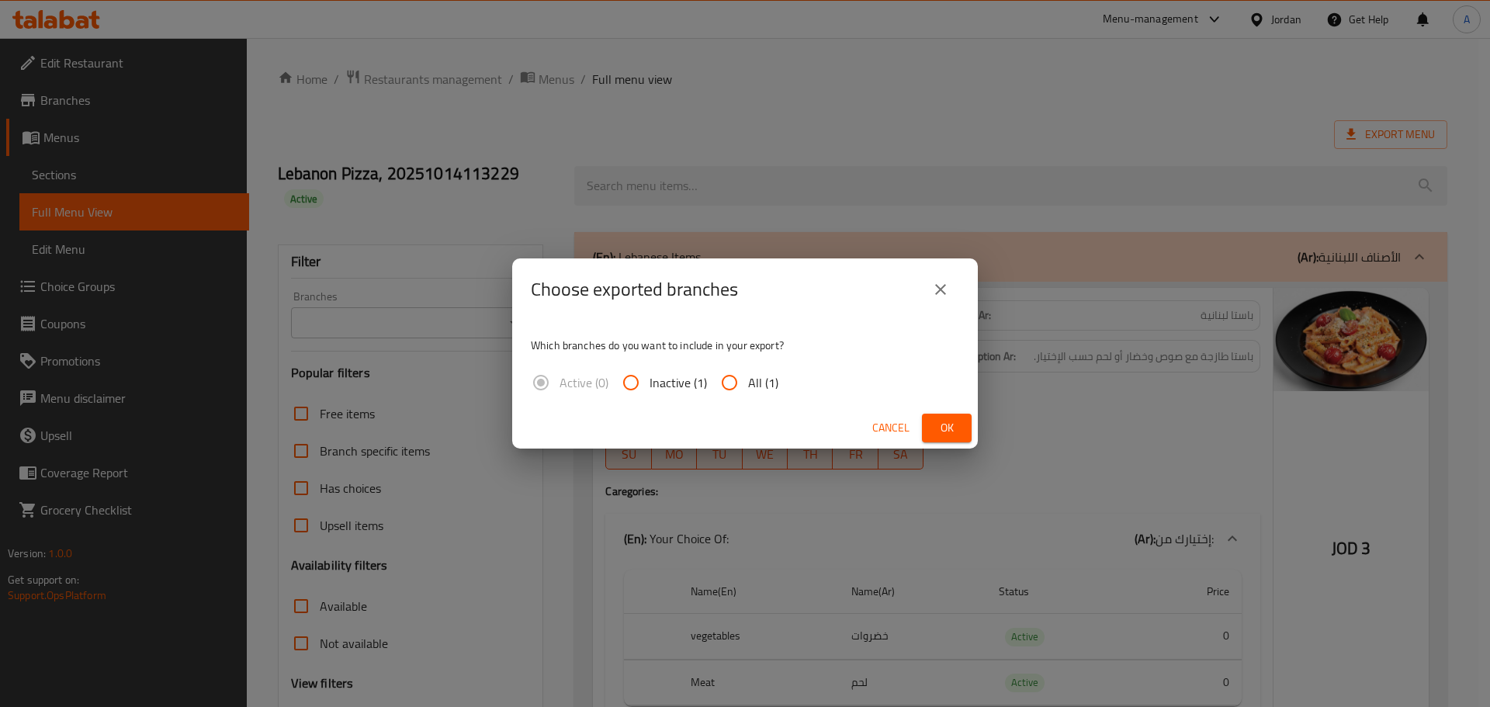
drag, startPoint x: 750, startPoint y: 383, endPoint x: 812, endPoint y: 400, distance: 63.6
click at [752, 382] on span "All (1)" at bounding box center [763, 382] width 30 height 19
click at [741, 377] on input "All (1)" at bounding box center [729, 382] width 37 height 37
radio input "true"
click at [940, 428] on span "Ok" at bounding box center [946, 427] width 25 height 19
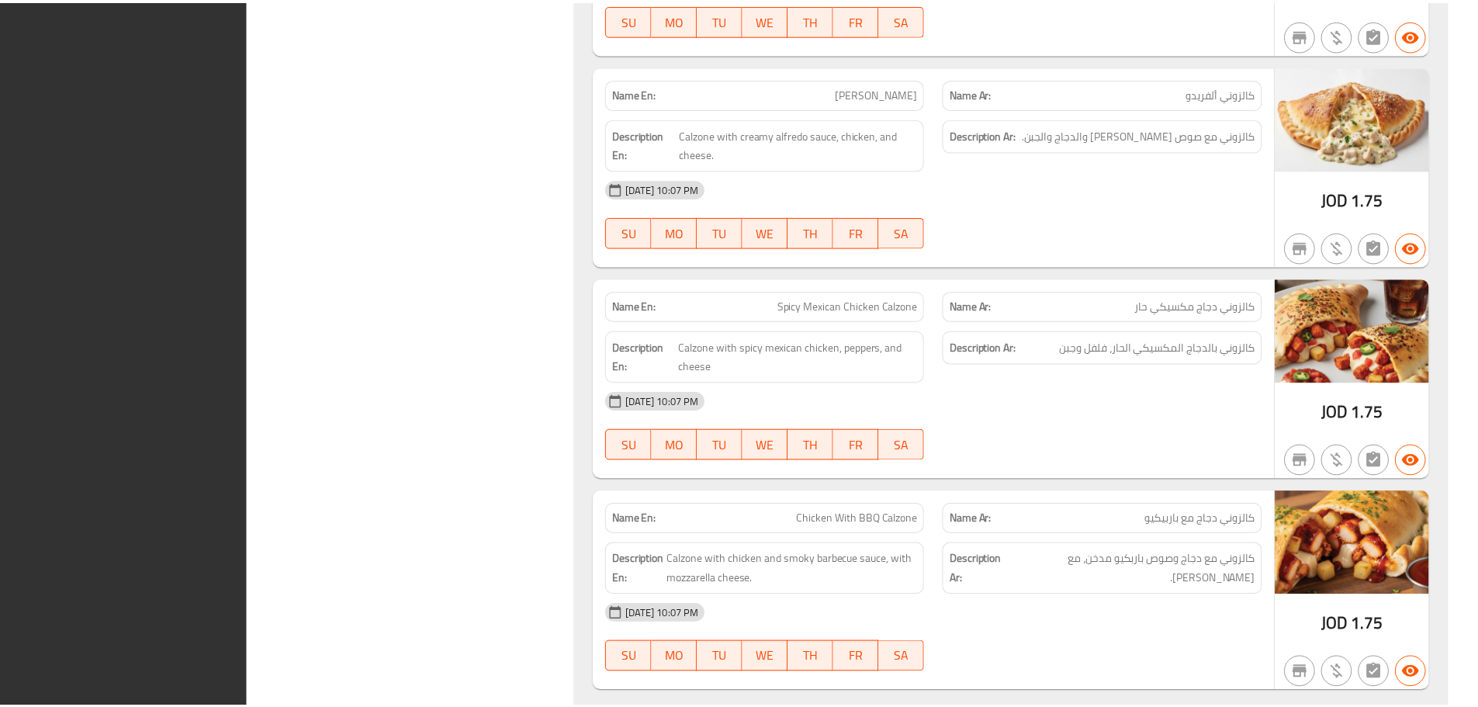
scroll to position [11064, 0]
